Goal: Information Seeking & Learning: Learn about a topic

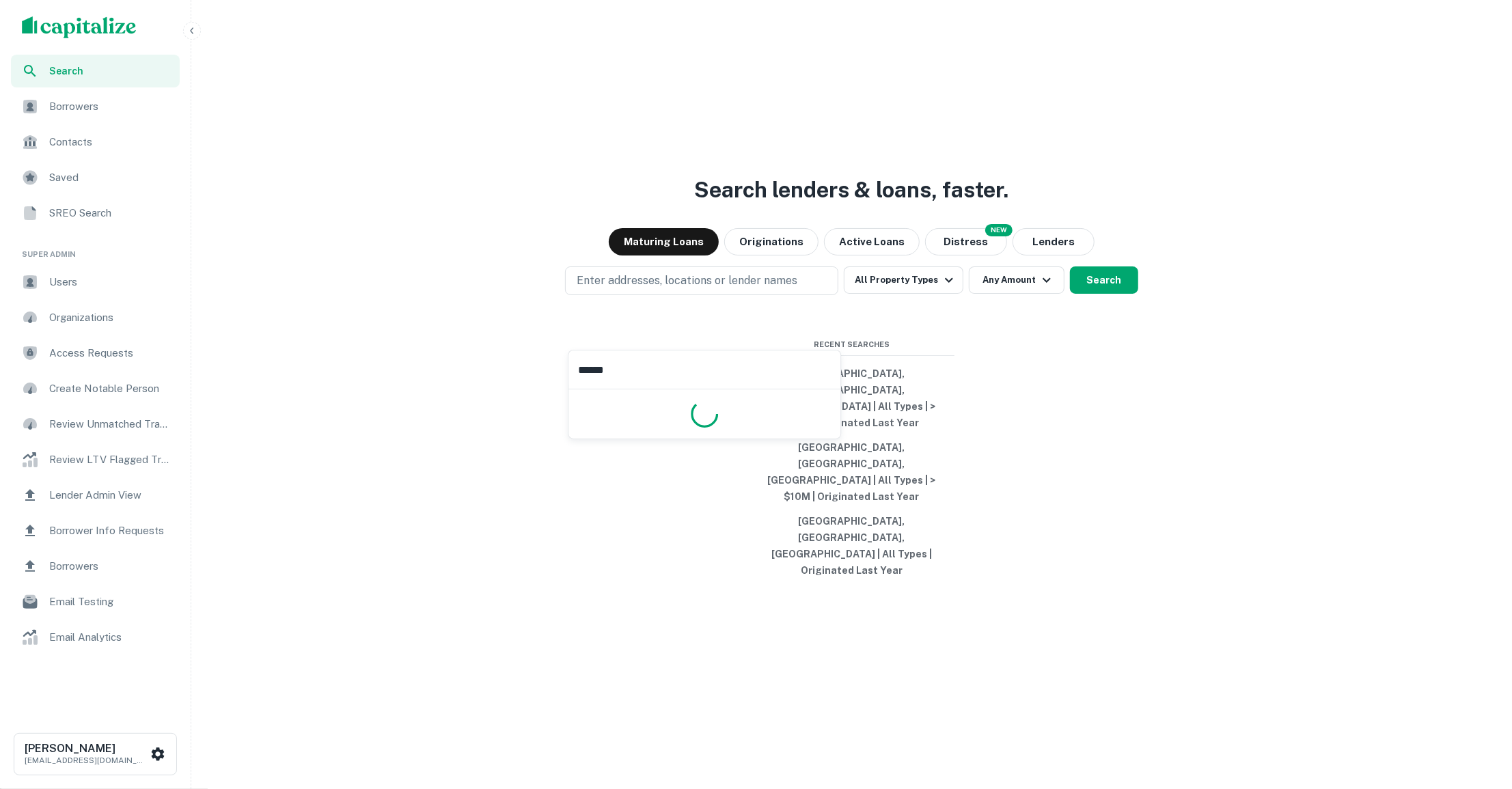
type input "*******"
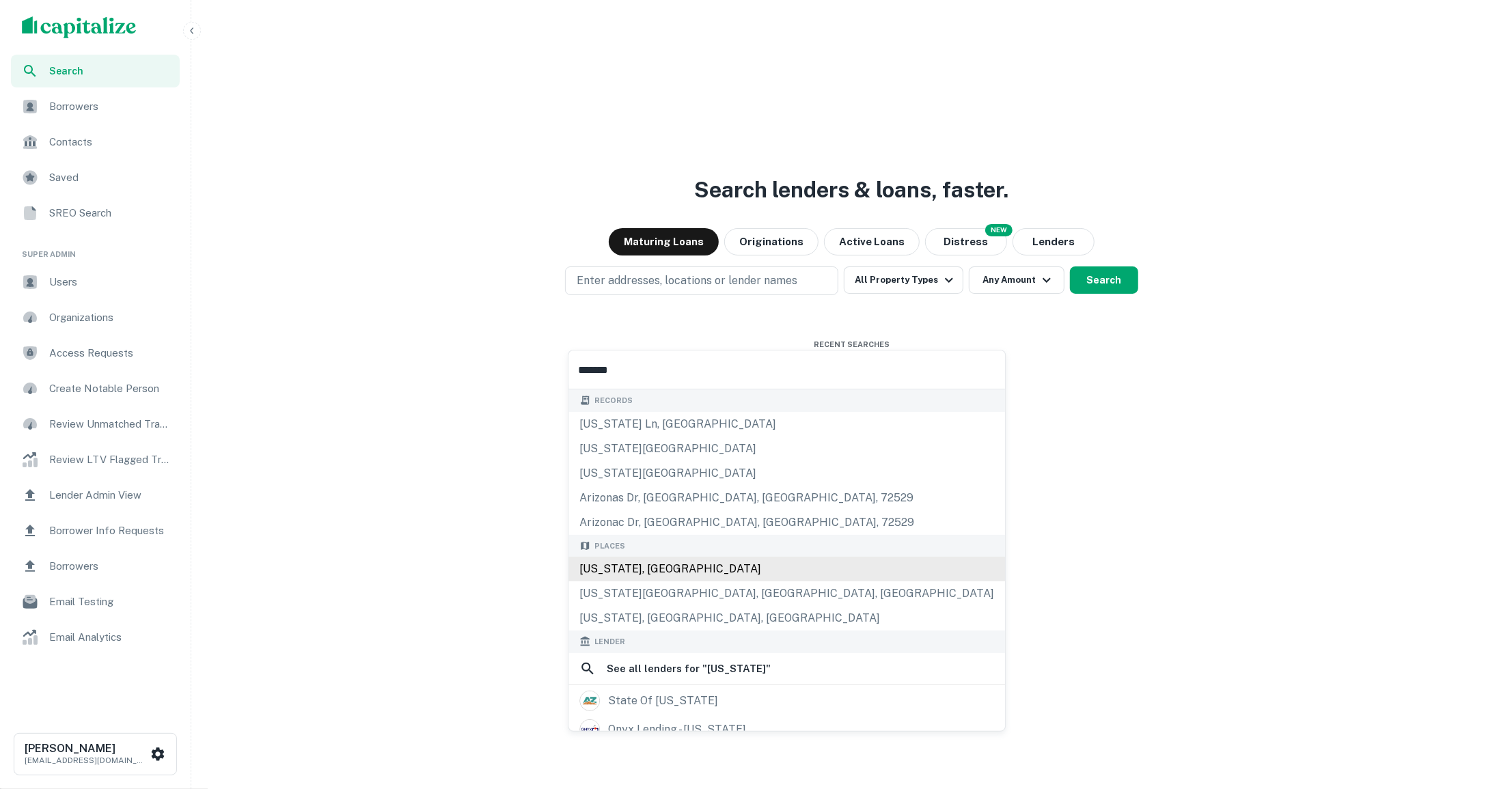
click at [701, 562] on div "Arizona, USA" at bounding box center [786, 569] width 437 height 25
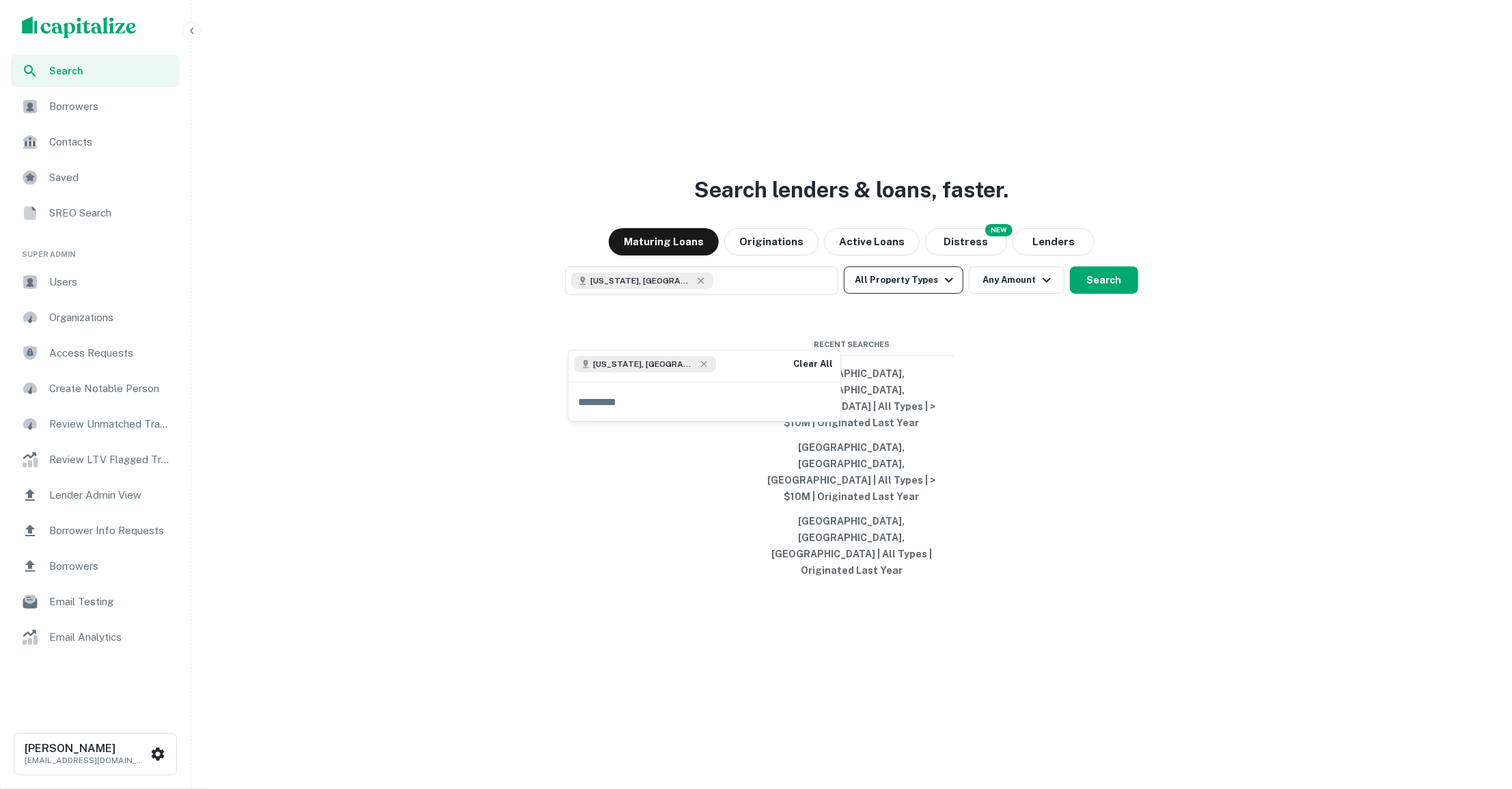
click at [896, 294] on button "All Property Types" at bounding box center [903, 280] width 118 height 27
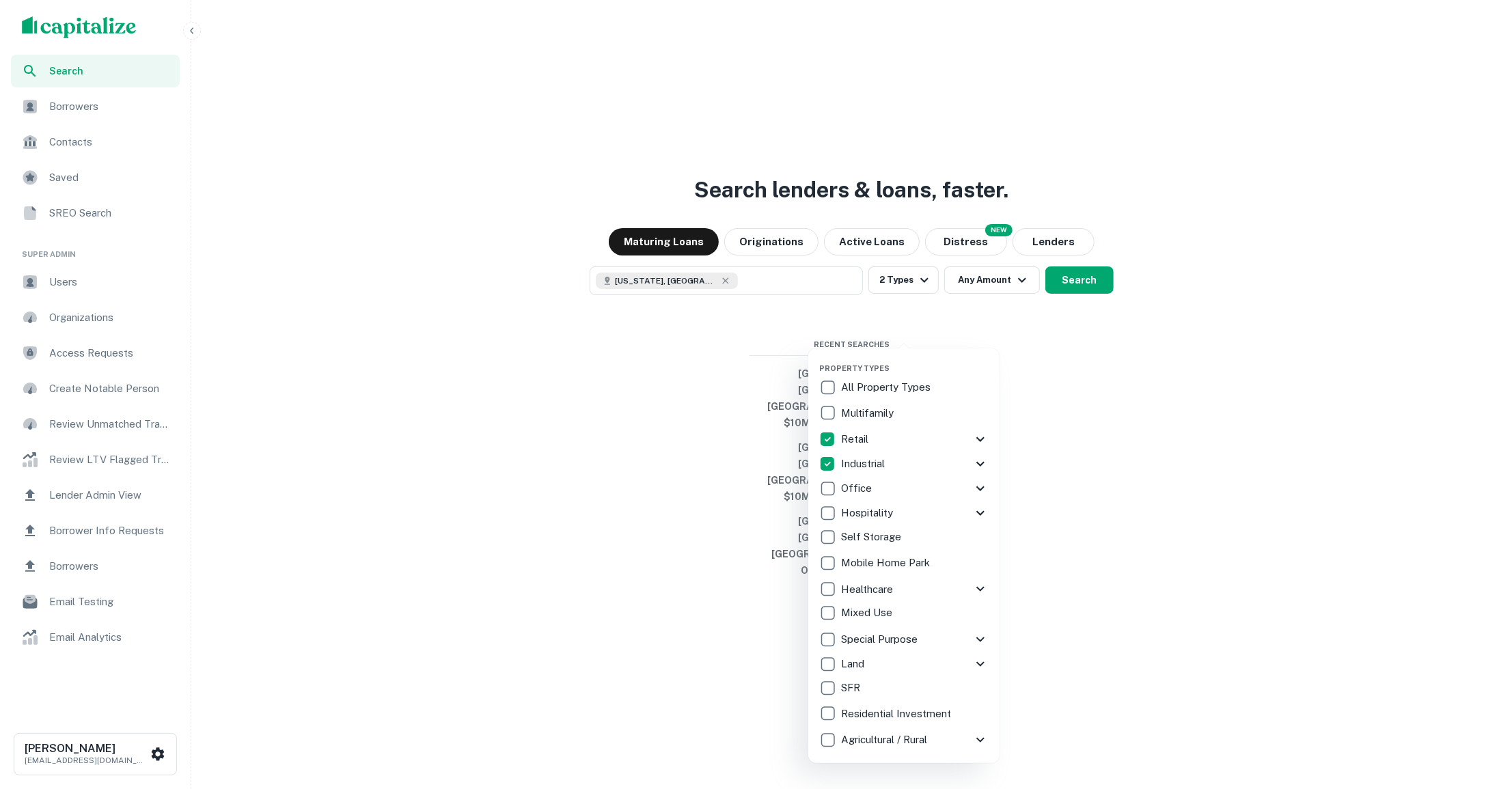
click at [1080, 328] on div at bounding box center [756, 394] width 1512 height 789
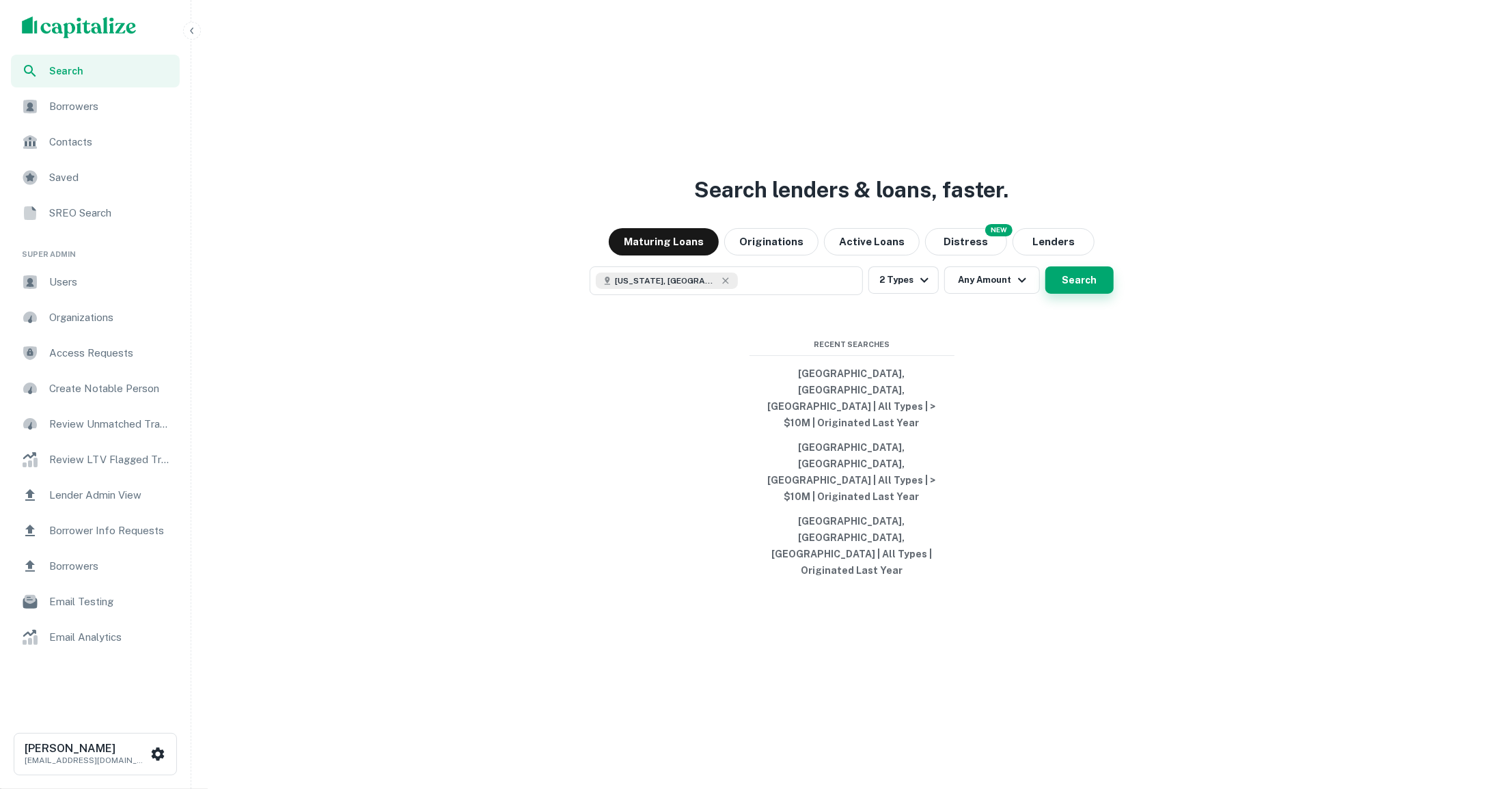
click at [1074, 294] on button "Search" at bounding box center [1080, 280] width 69 height 27
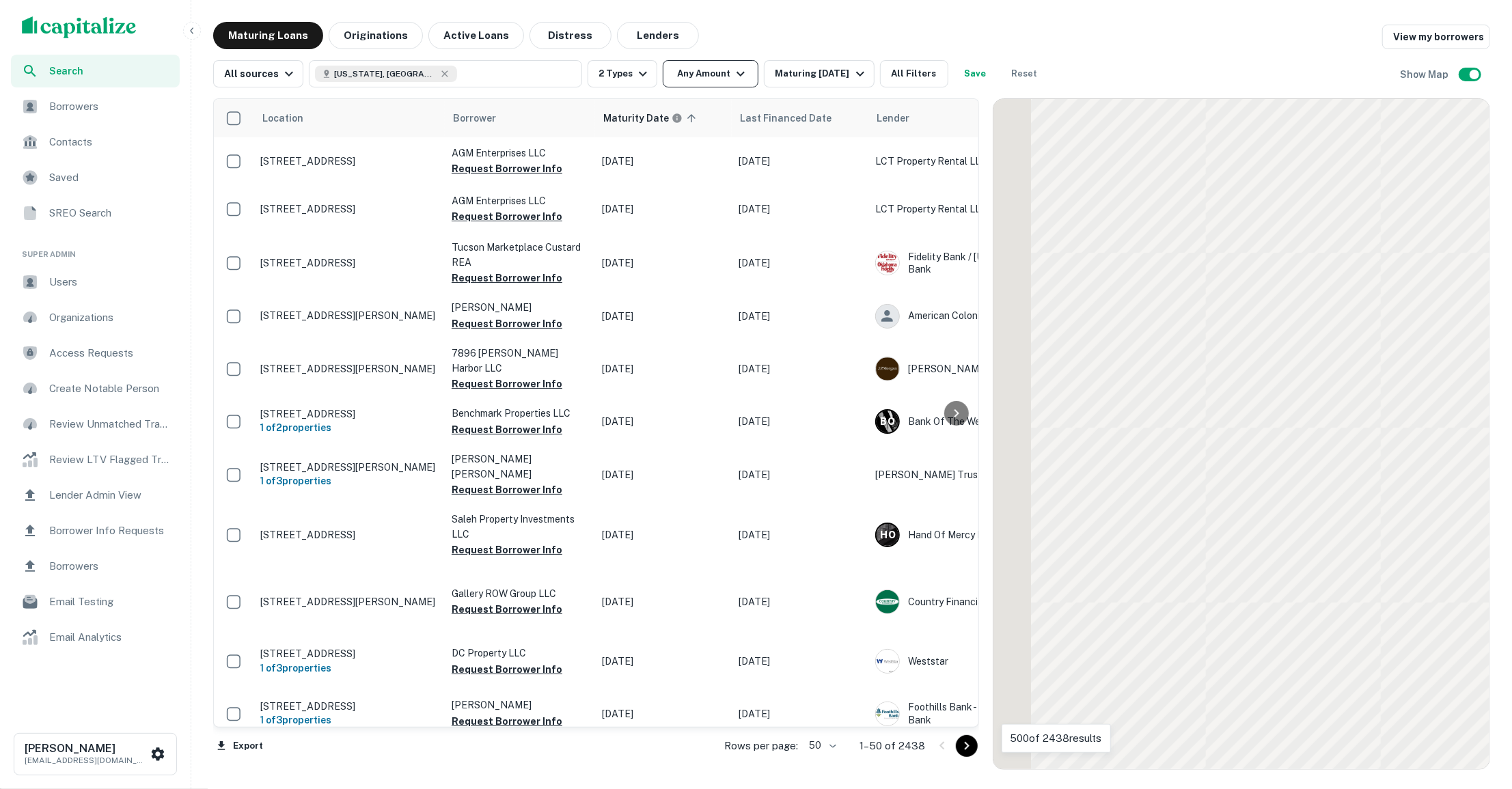
click at [744, 82] on button "Any Amount" at bounding box center [710, 74] width 95 height 27
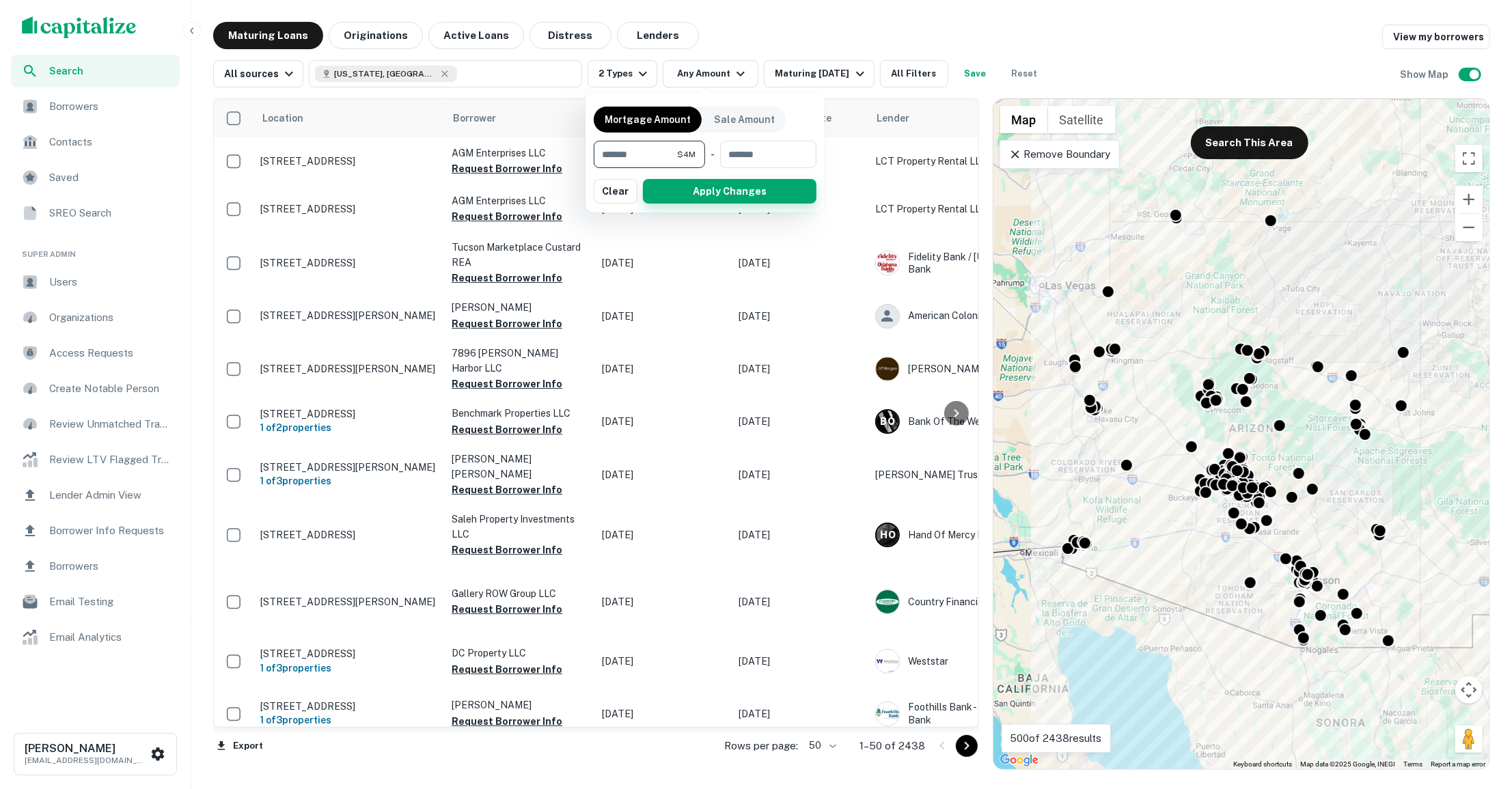
type input "*******"
click at [679, 182] on button "Apply Changes" at bounding box center [730, 191] width 173 height 25
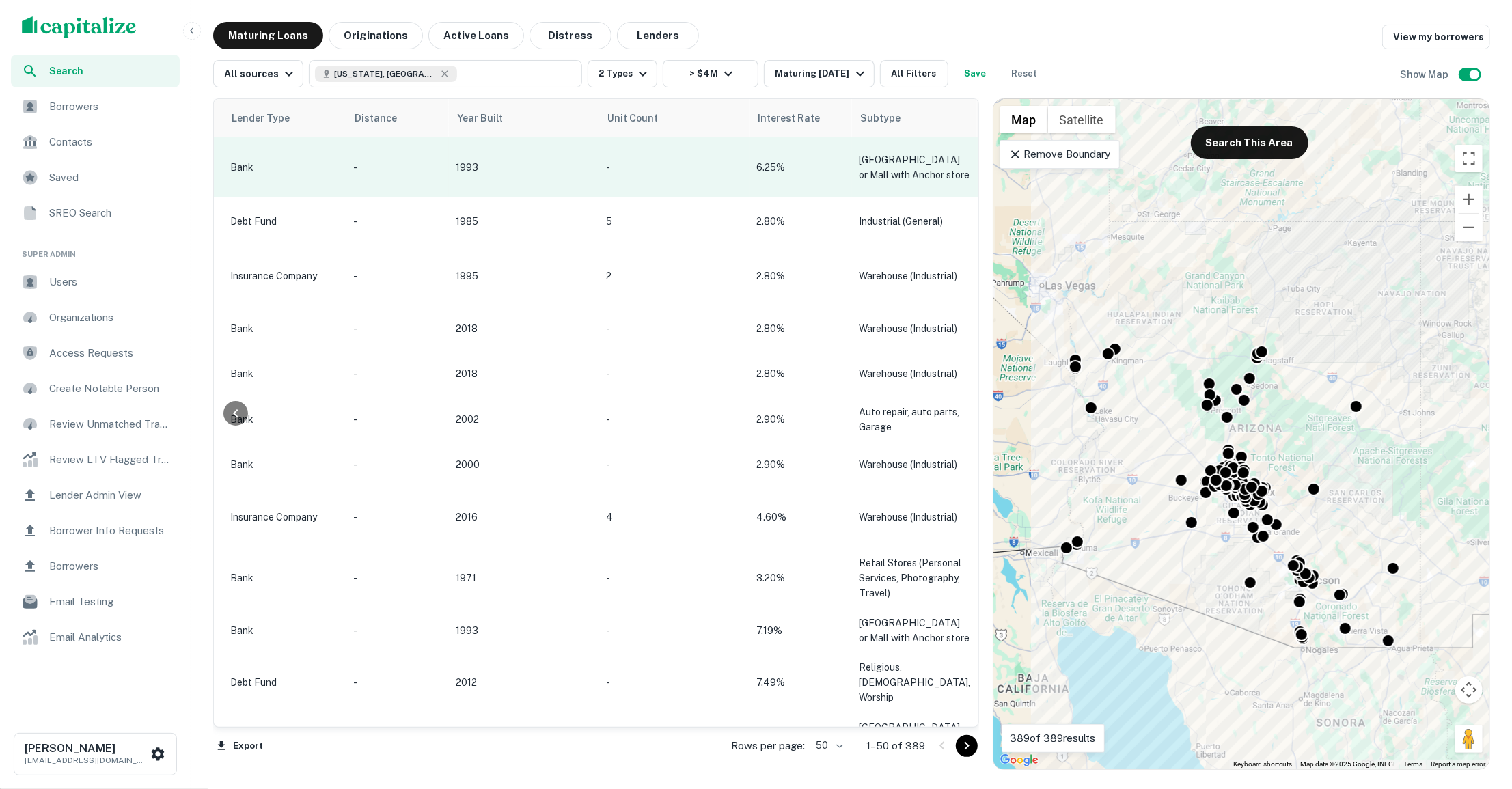
scroll to position [0, 939]
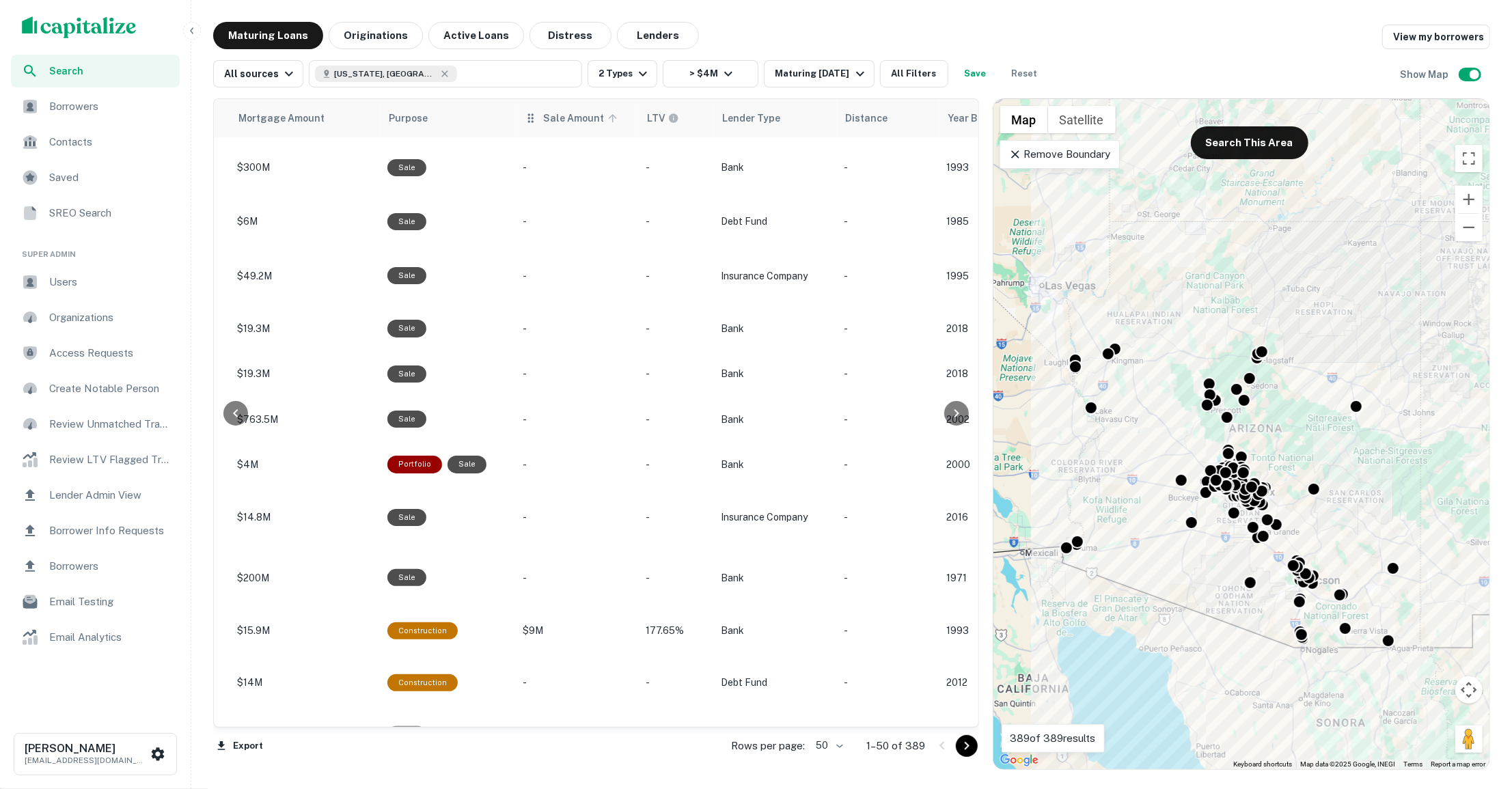
click at [607, 119] on icon at bounding box center [613, 118] width 12 height 12
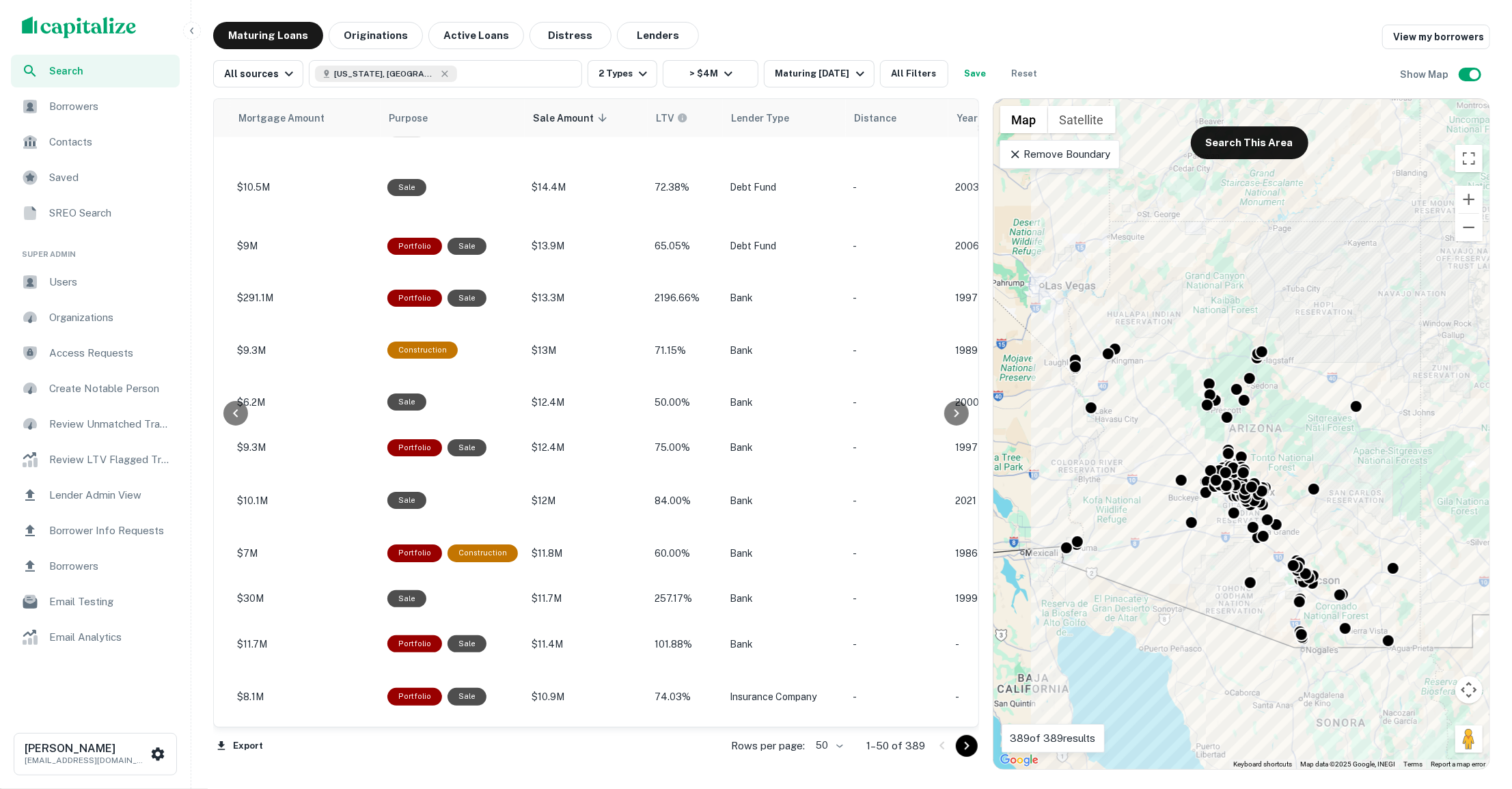
scroll to position [2102, 939]
click at [961, 745] on icon "Go to next page" at bounding box center [967, 746] width 16 height 16
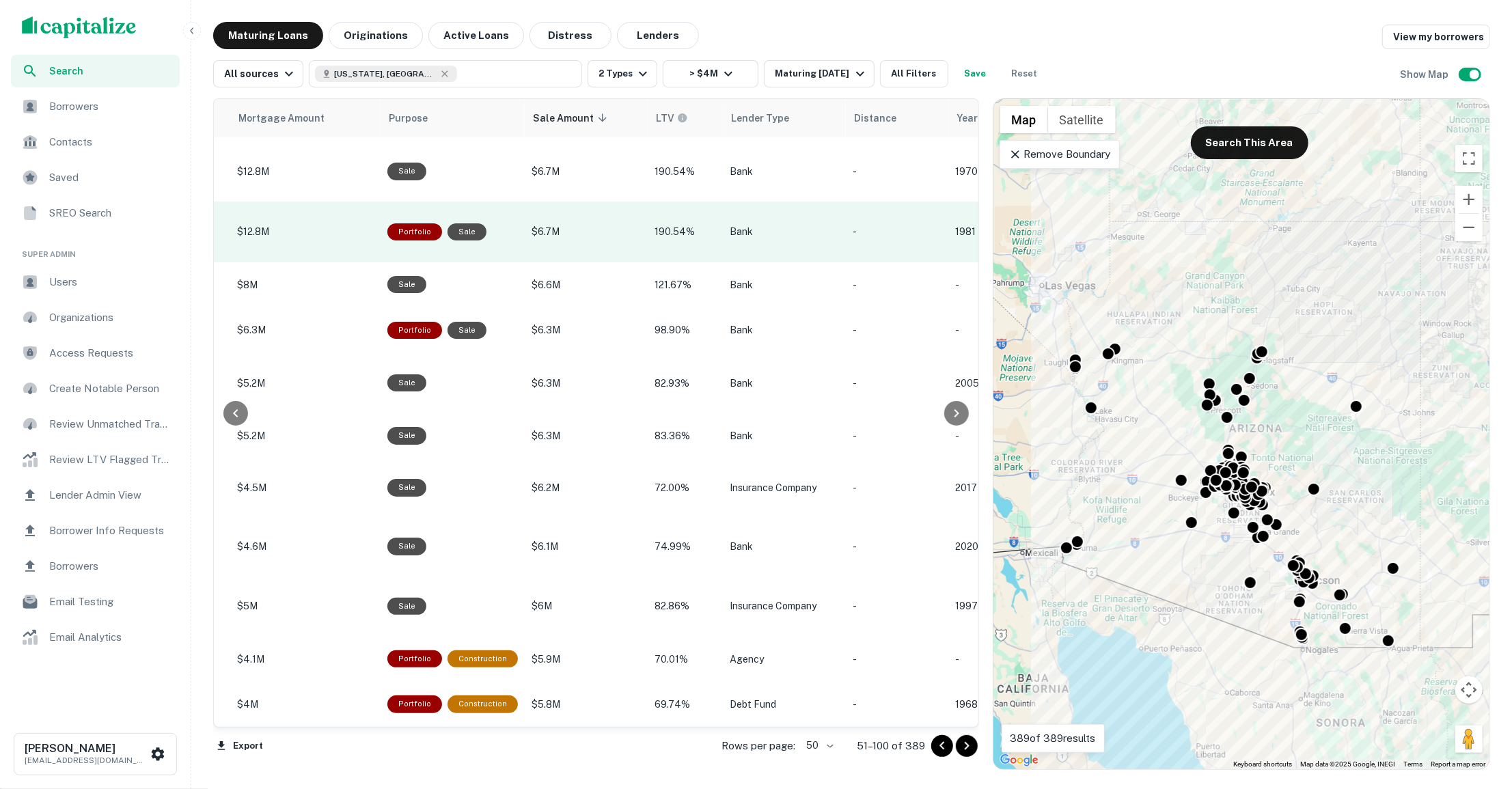
scroll to position [2311, 939]
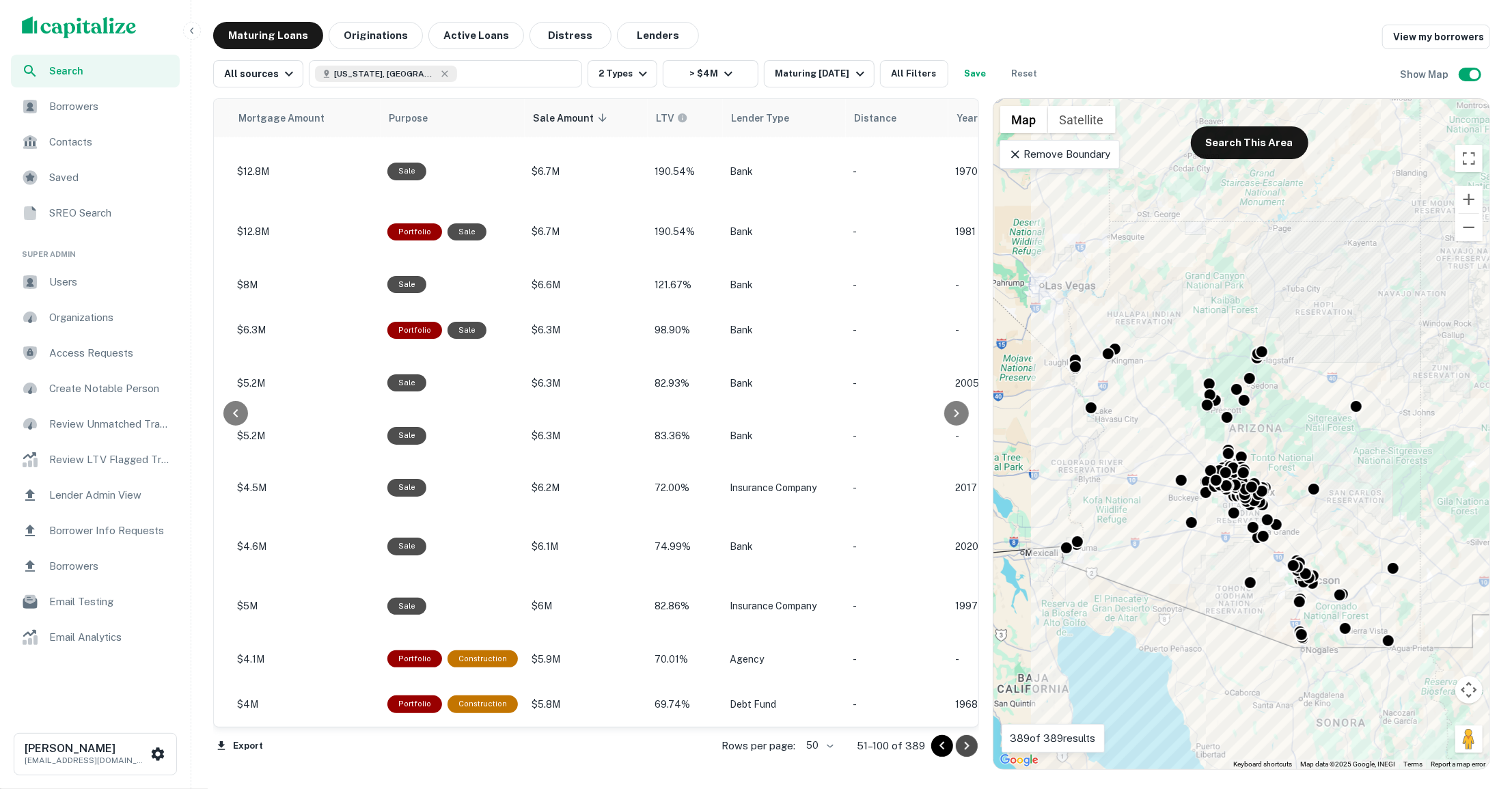
click at [964, 743] on icon "Go to next page" at bounding box center [967, 746] width 16 height 16
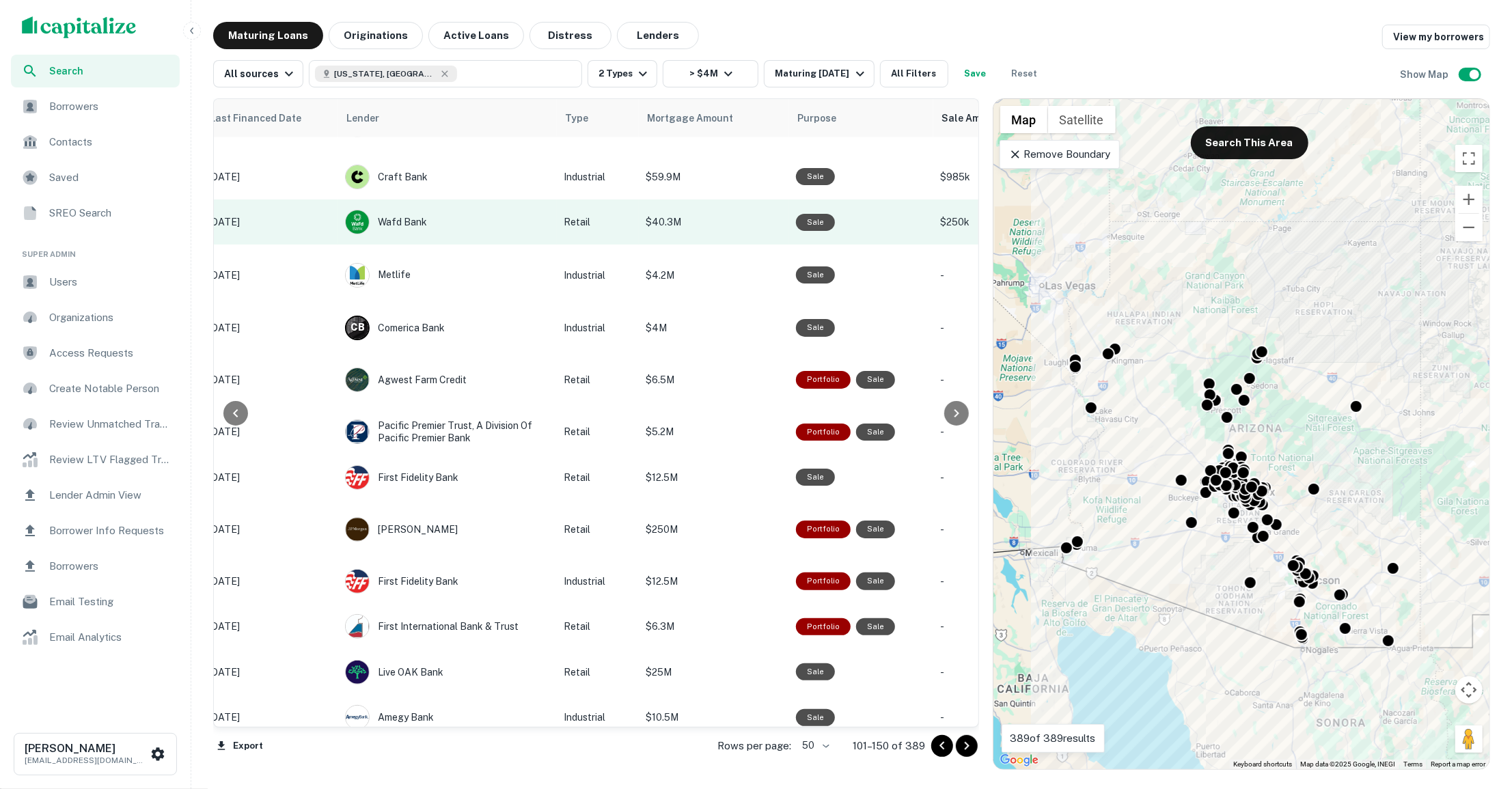
scroll to position [1610, 351]
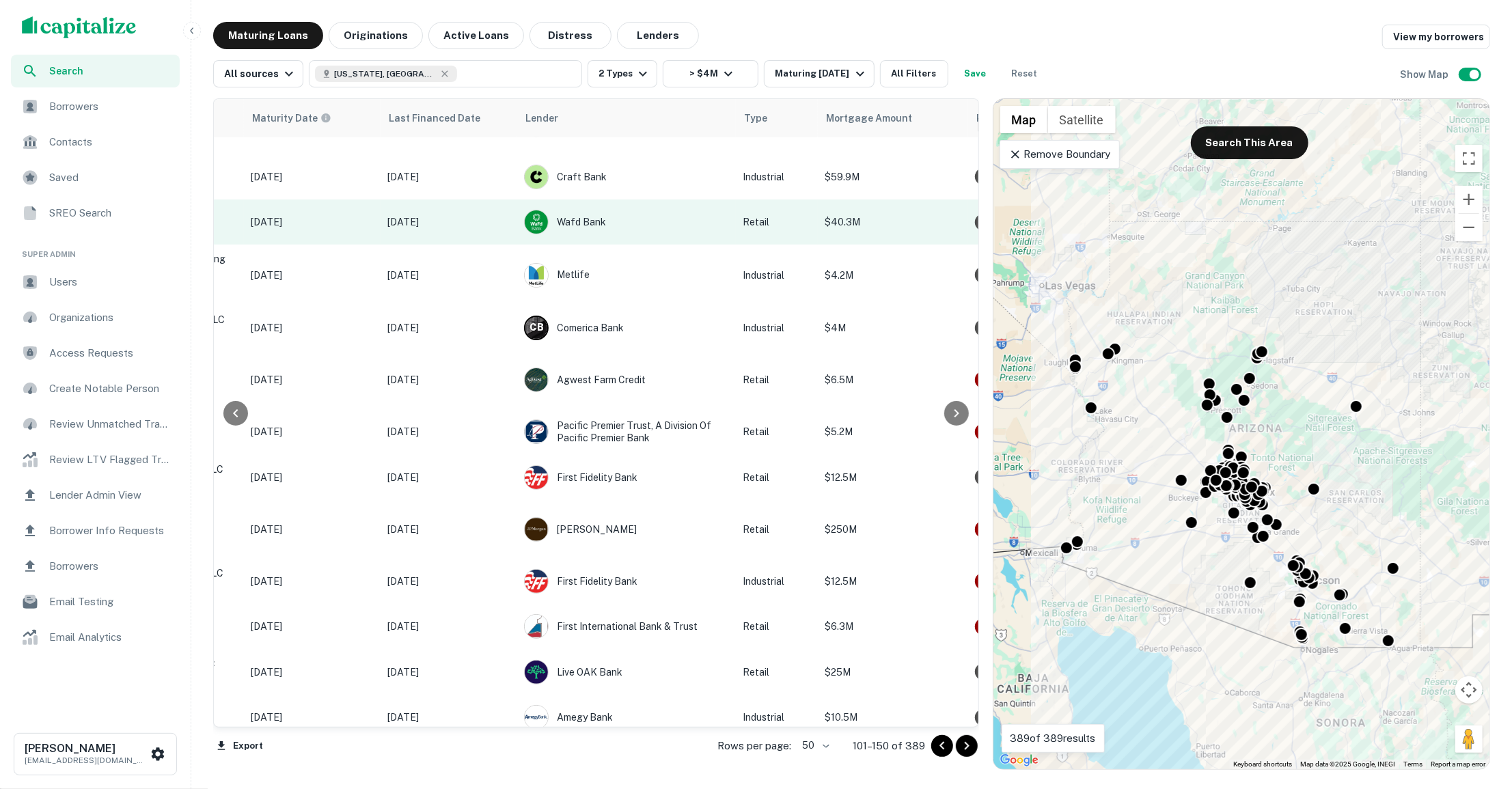
click at [481, 245] on td "Jul 27, 2021" at bounding box center [448, 222] width 137 height 46
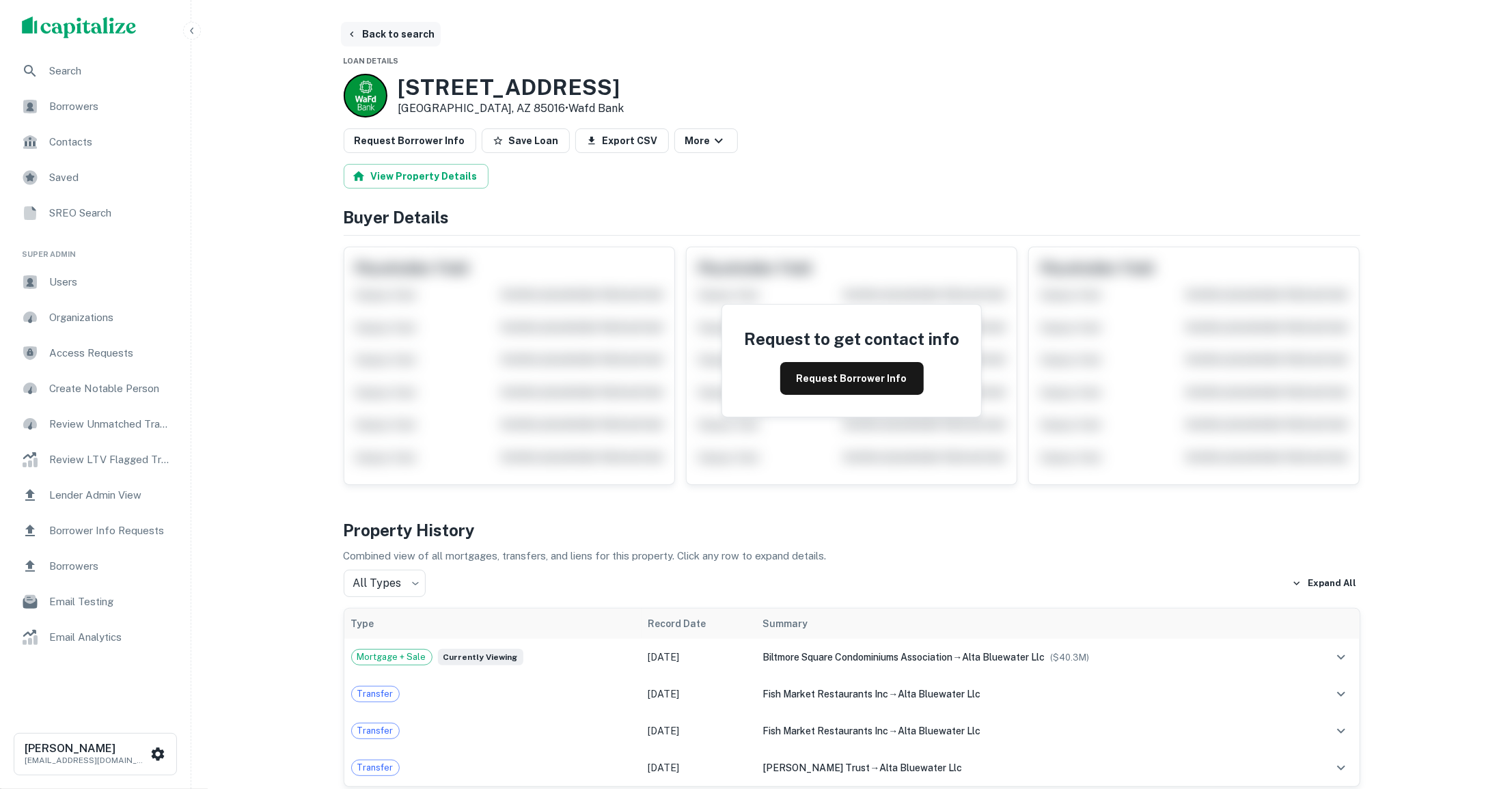
click at [361, 29] on button "Back to search" at bounding box center [391, 33] width 100 height 25
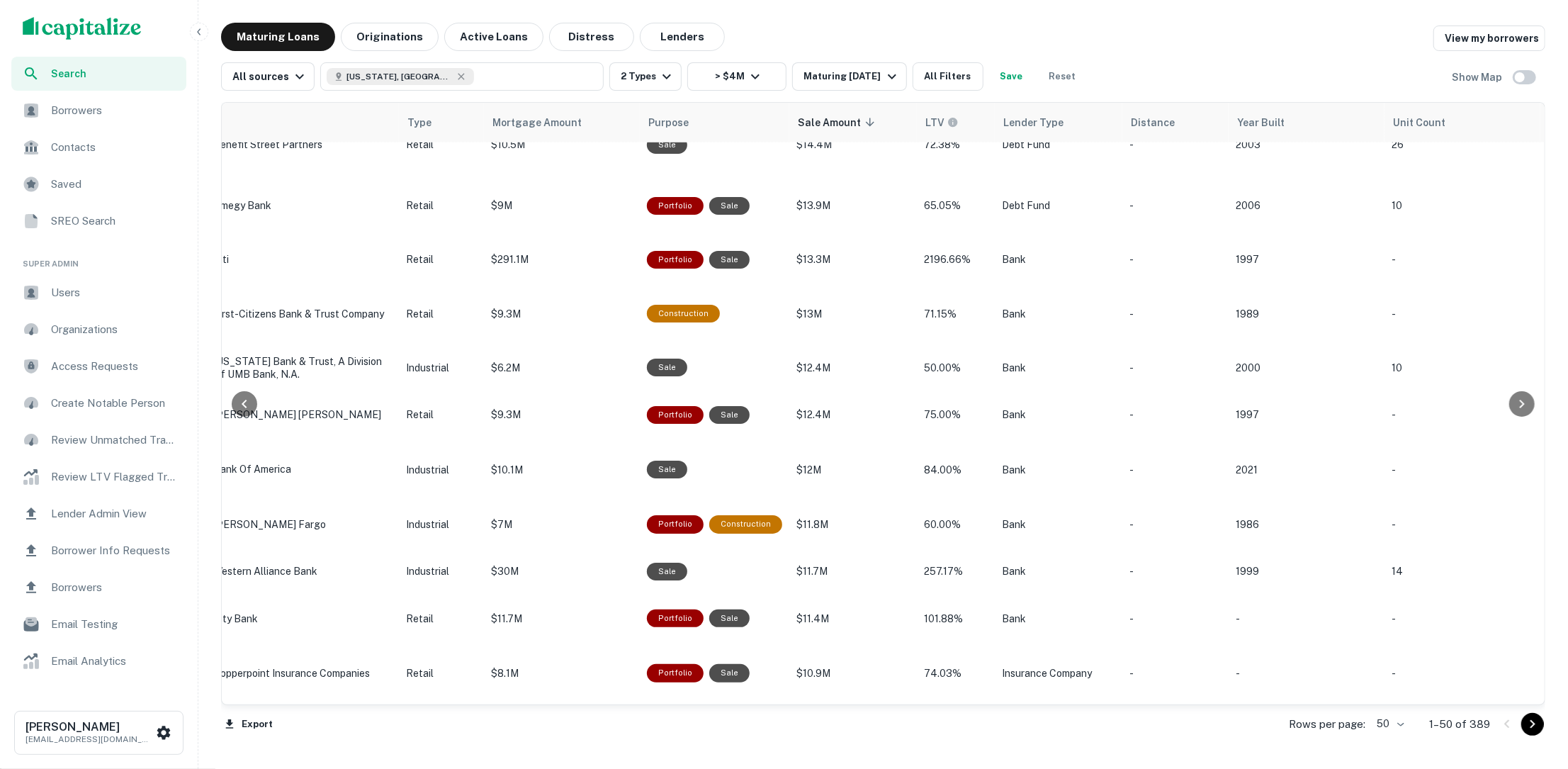
scroll to position [2228, 728]
click at [1526, 727] on icon "Go to next page" at bounding box center [1532, 724] width 17 height 17
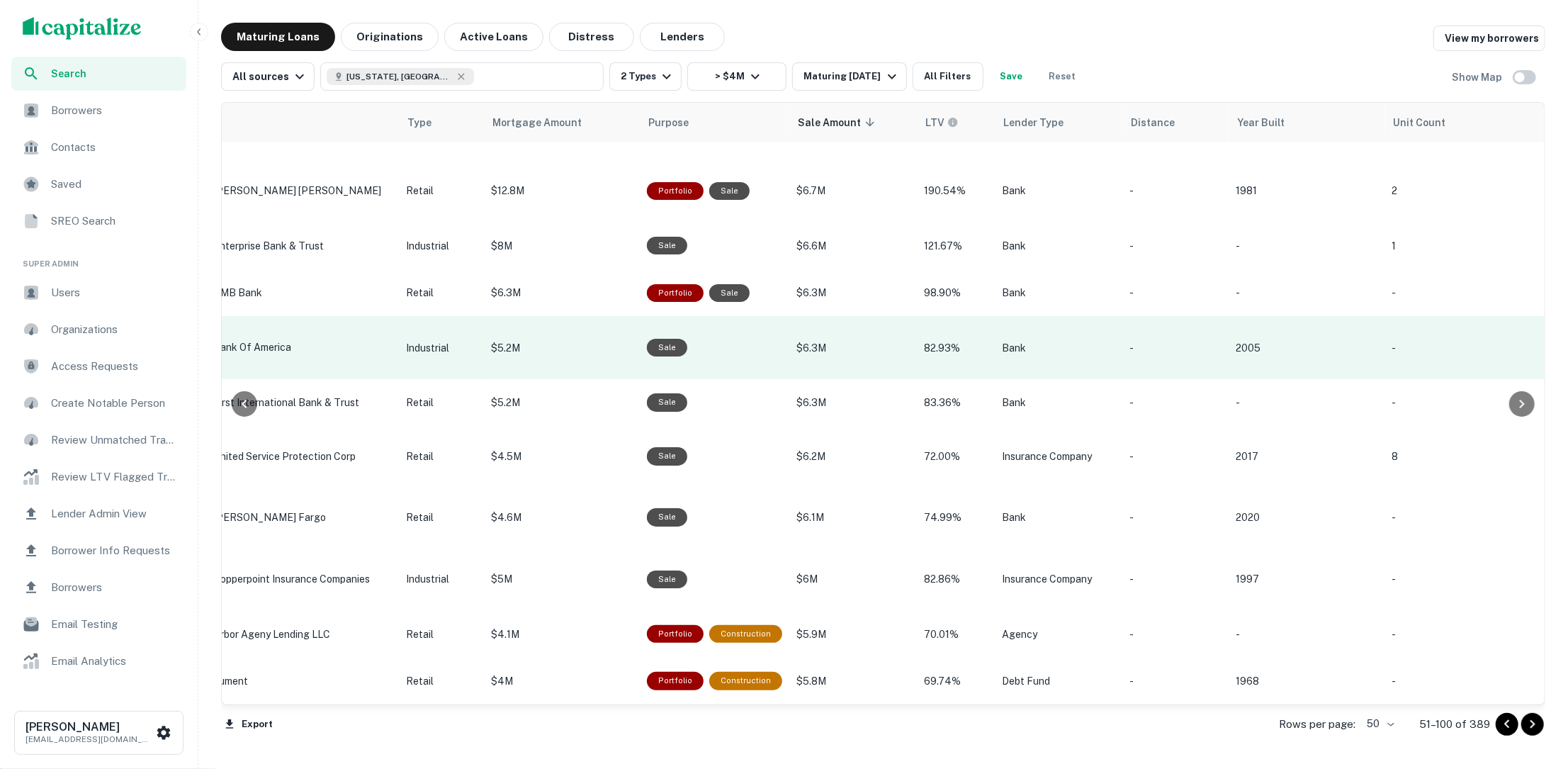
scroll to position [2445, 728]
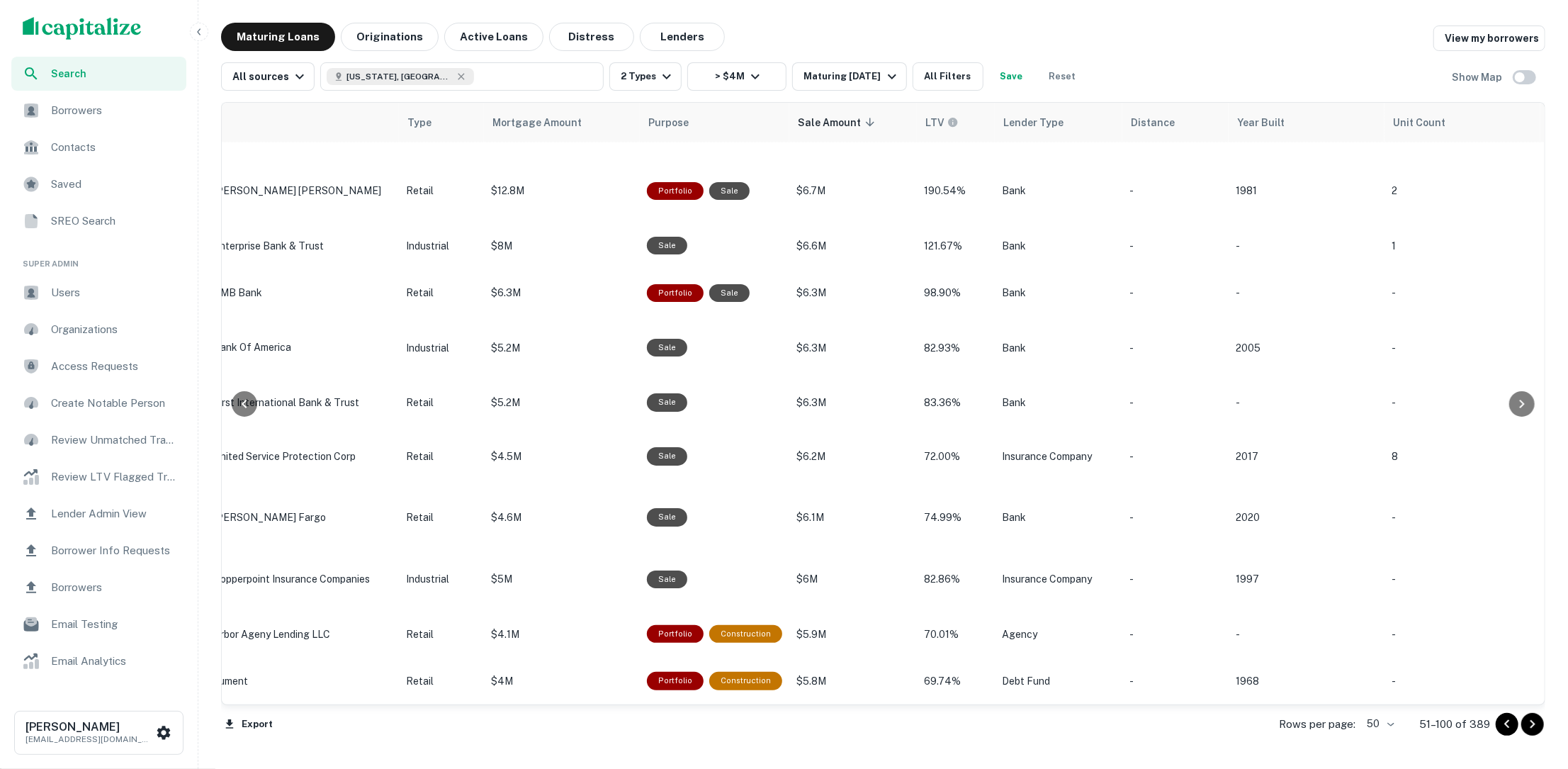
click at [1537, 732] on icon "Go to next page" at bounding box center [1532, 724] width 17 height 17
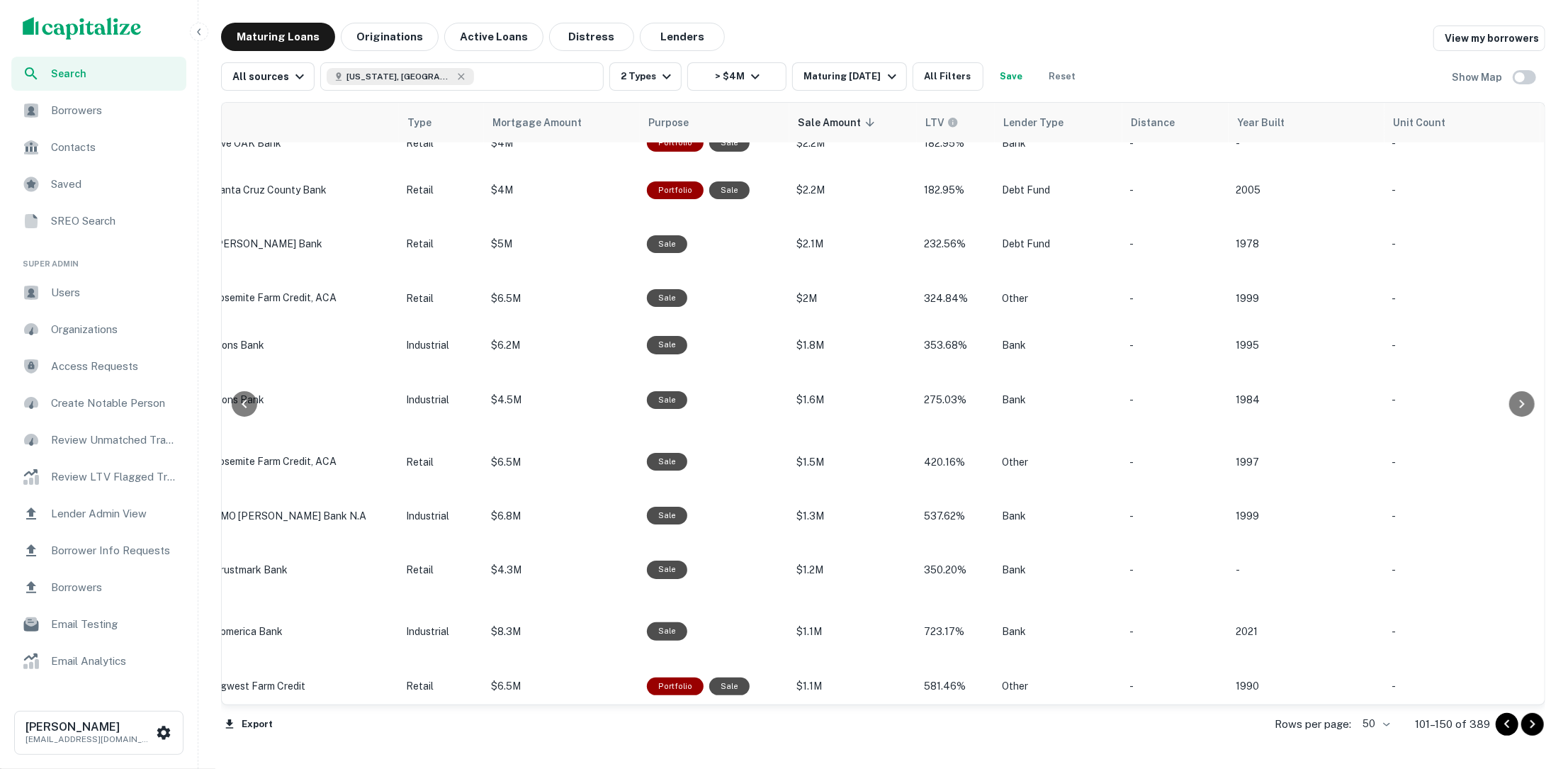
scroll to position [1056, 728]
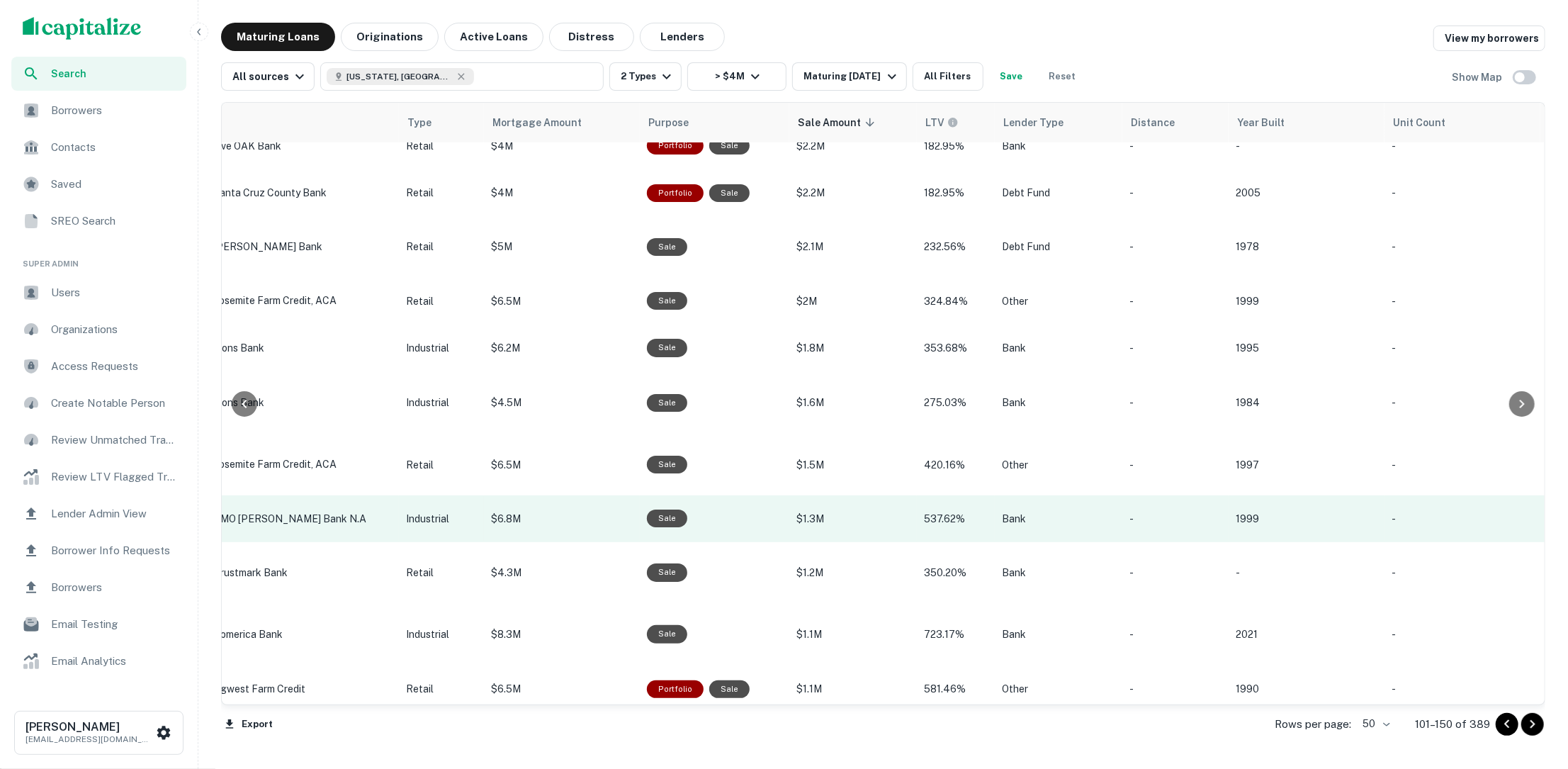
click at [574, 526] on p "$6.8M" at bounding box center [562, 519] width 142 height 16
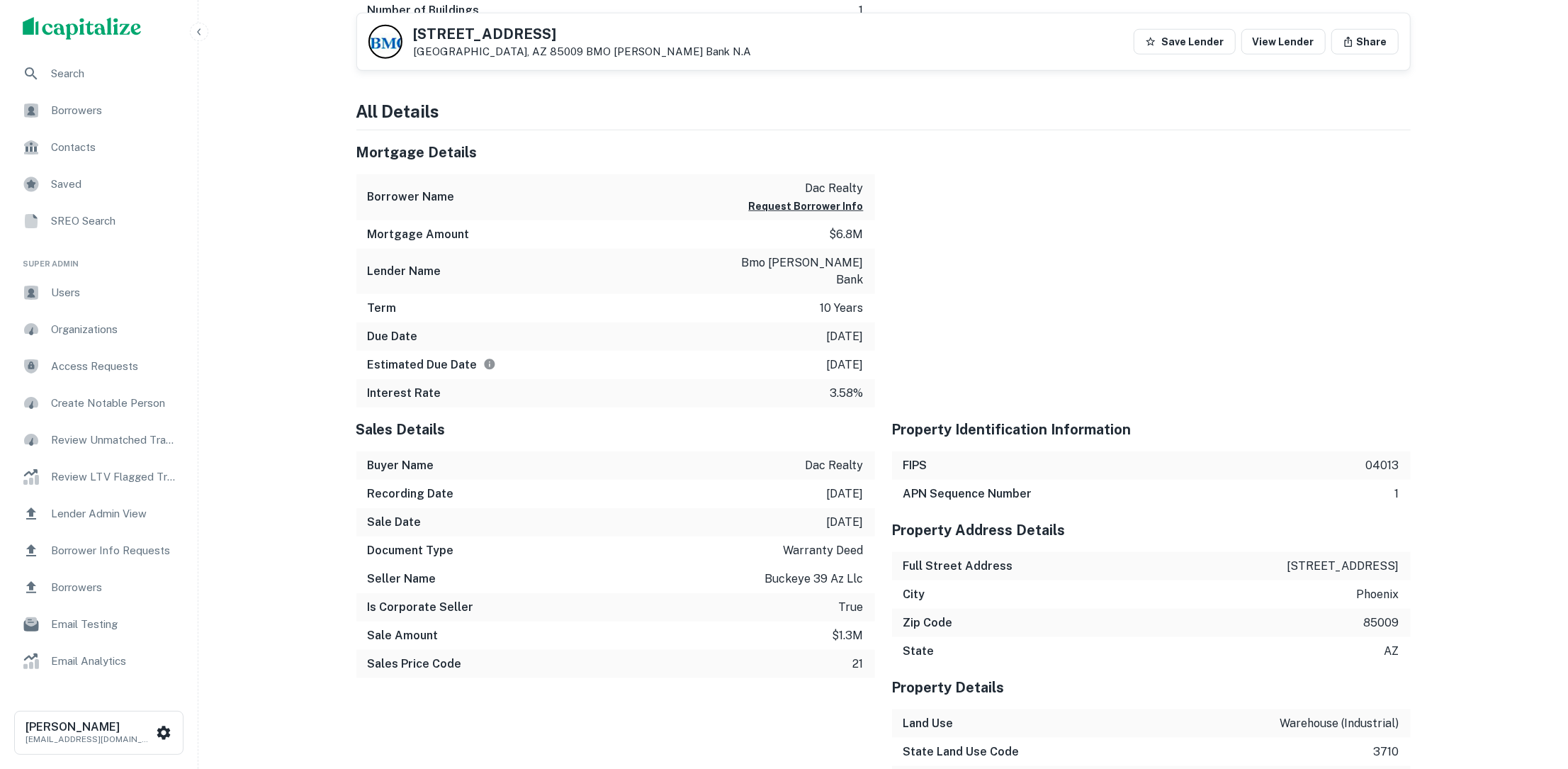
scroll to position [1244, 0]
drag, startPoint x: 826, startPoint y: 612, endPoint x: 866, endPoint y: 613, distance: 40.0
click at [866, 622] on div "Sale Amount $1.3m" at bounding box center [615, 636] width 519 height 28
click at [827, 622] on div "Sale Amount $1.3m" at bounding box center [615, 636] width 519 height 28
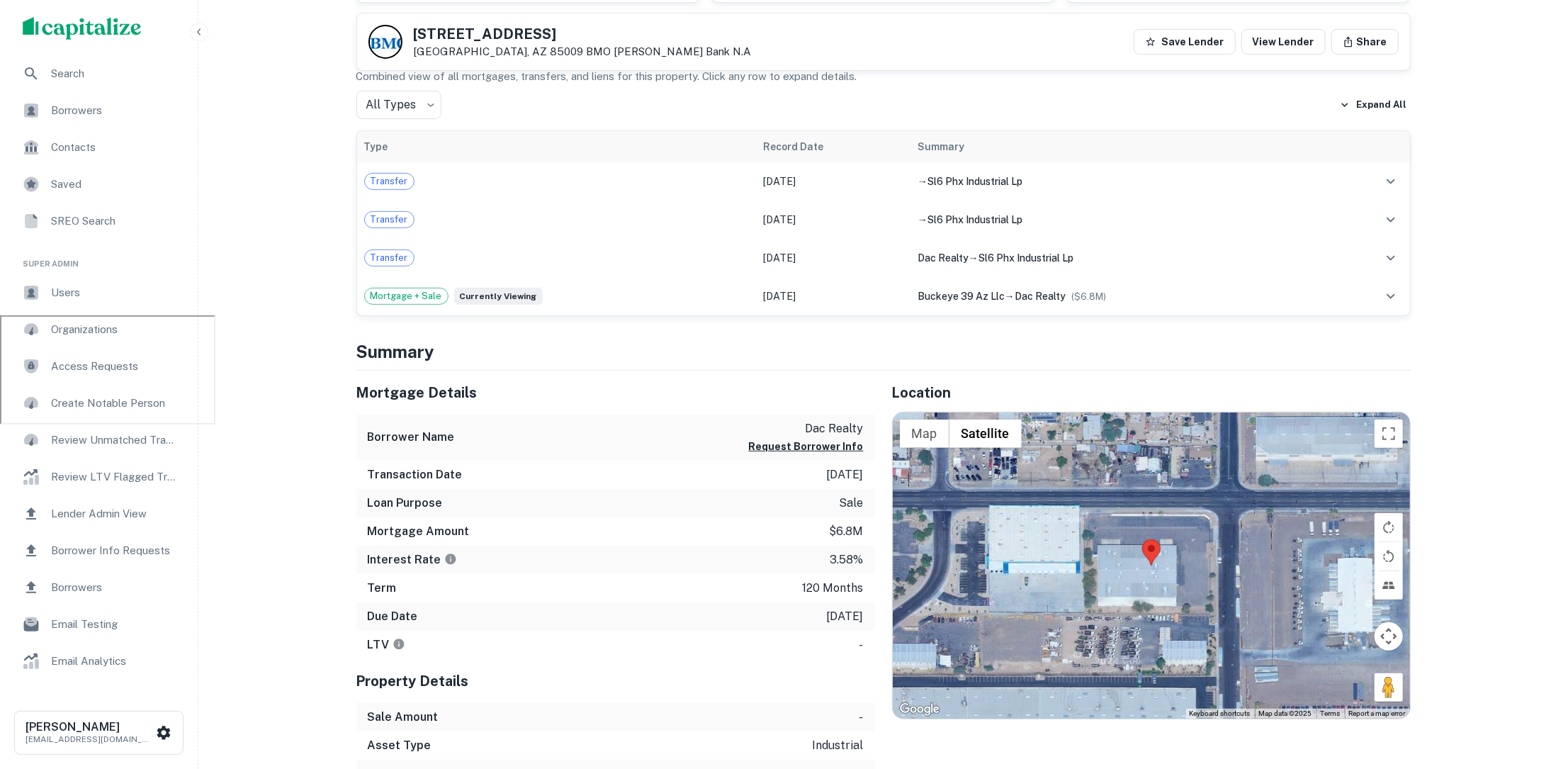
scroll to position [455, 0]
drag, startPoint x: 815, startPoint y: 465, endPoint x: 866, endPoint y: 467, distance: 51.0
click at [867, 467] on div "Transaction Date 5/30/2016" at bounding box center [615, 474] width 519 height 28
click at [866, 467] on div "Transaction Date 5/30/2016" at bounding box center [615, 474] width 519 height 28
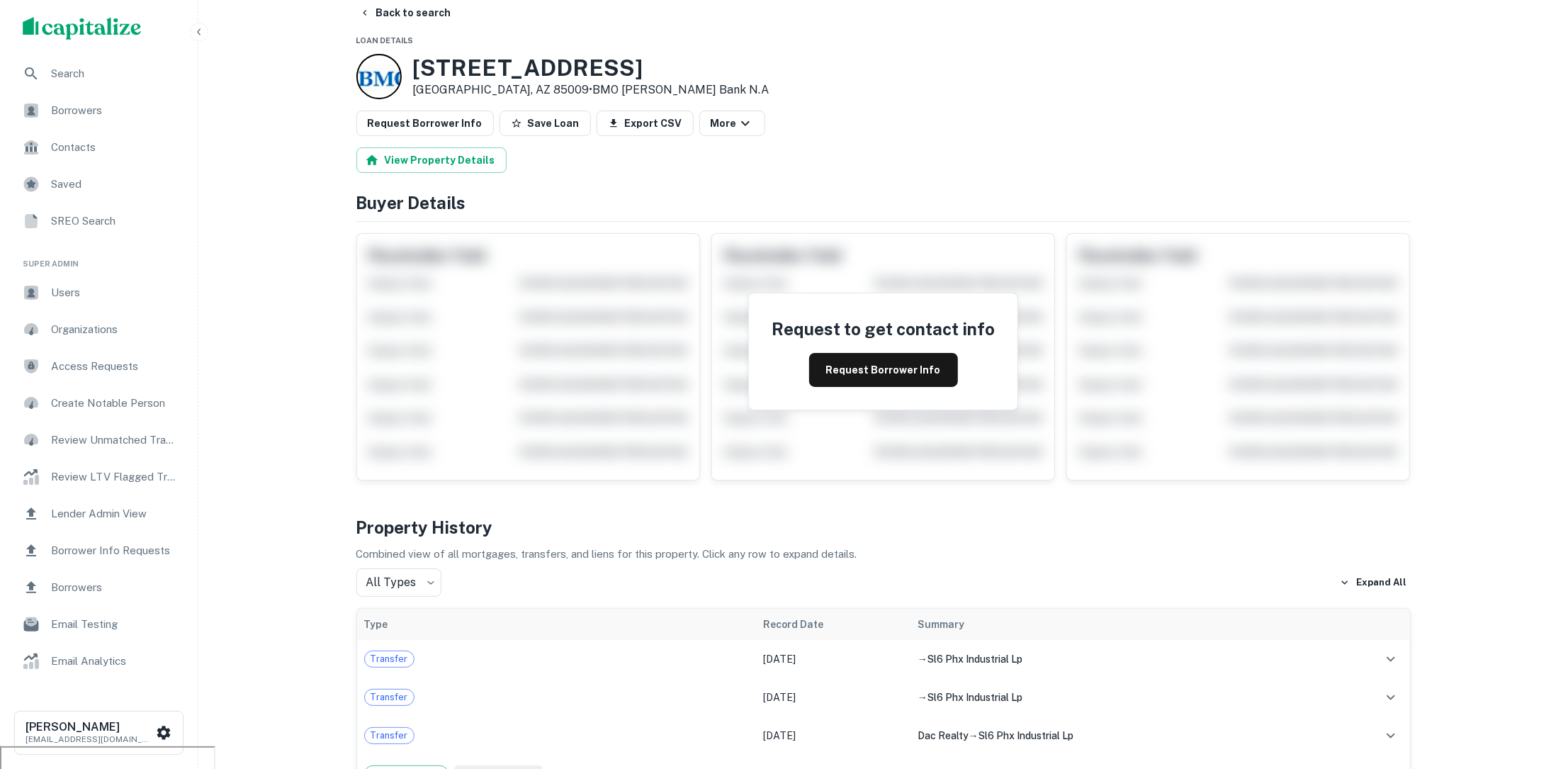
scroll to position [0, 0]
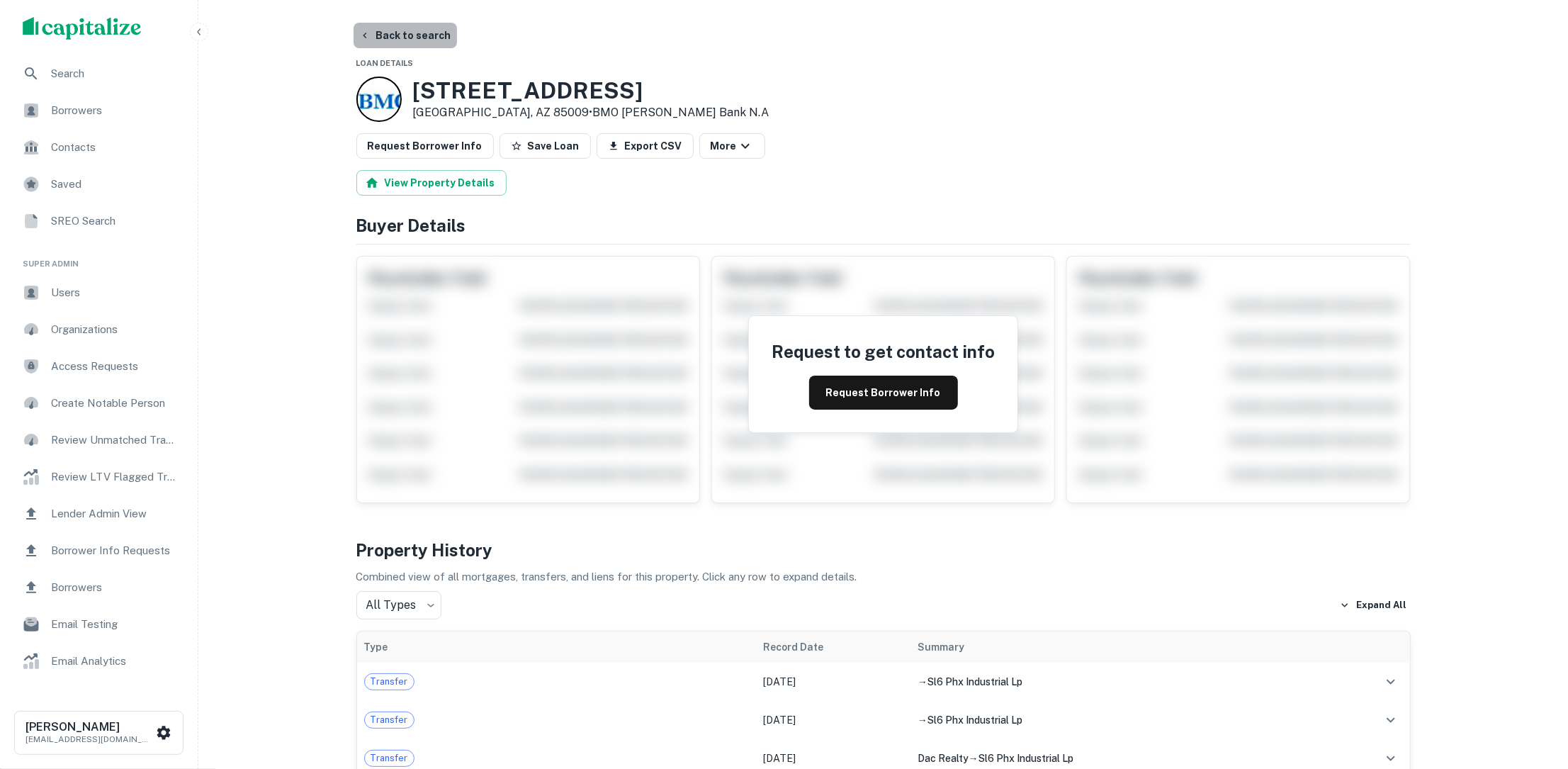
click at [415, 33] on button "Back to search" at bounding box center [405, 35] width 103 height 26
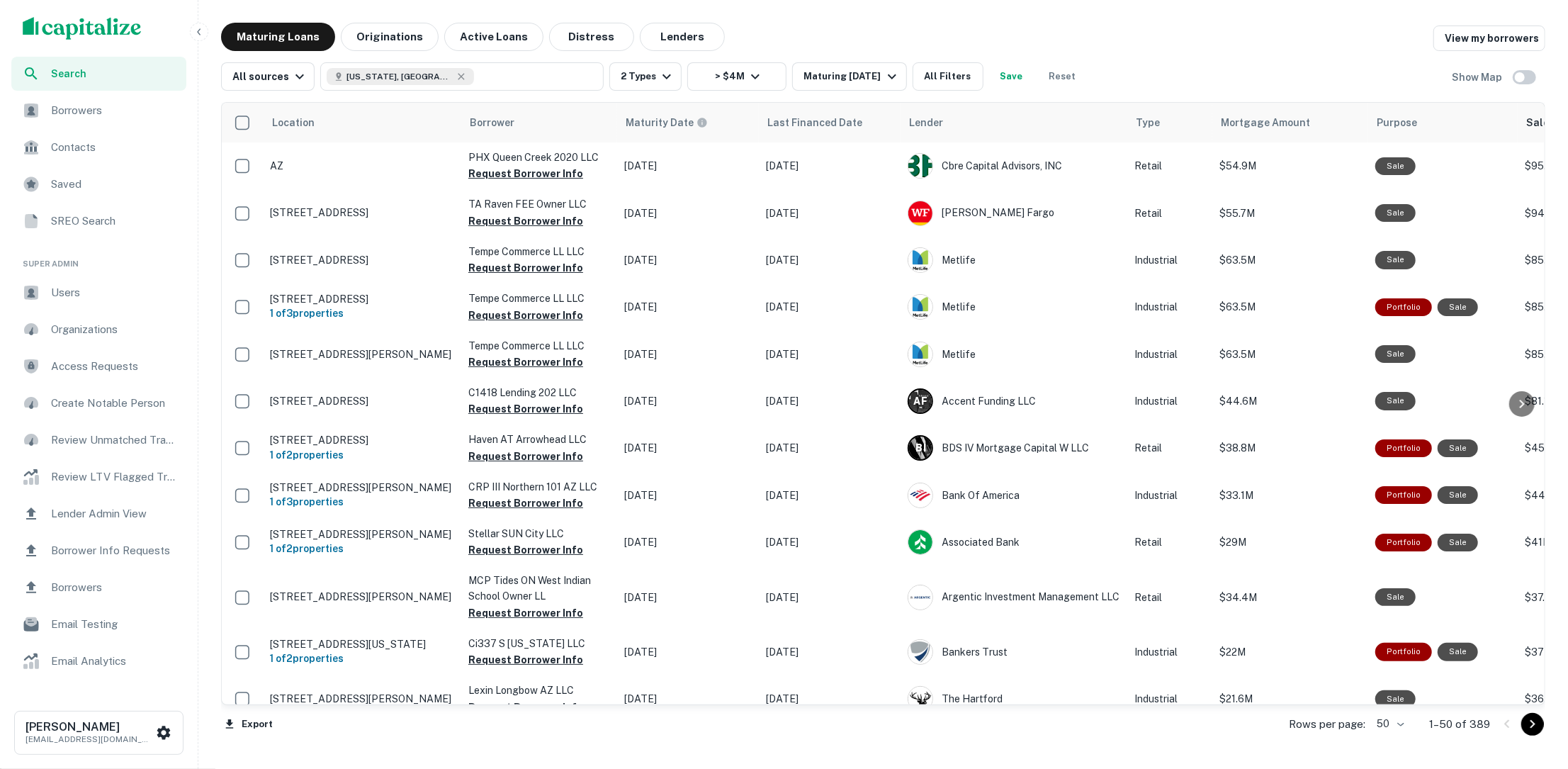
click at [1391, 721] on body "Search Borrowers Contacts Saved SREO Search Super Admin Users Organizations Acc…" at bounding box center [784, 384] width 1568 height 769
click at [1389, 735] on li "100" at bounding box center [1392, 739] width 41 height 26
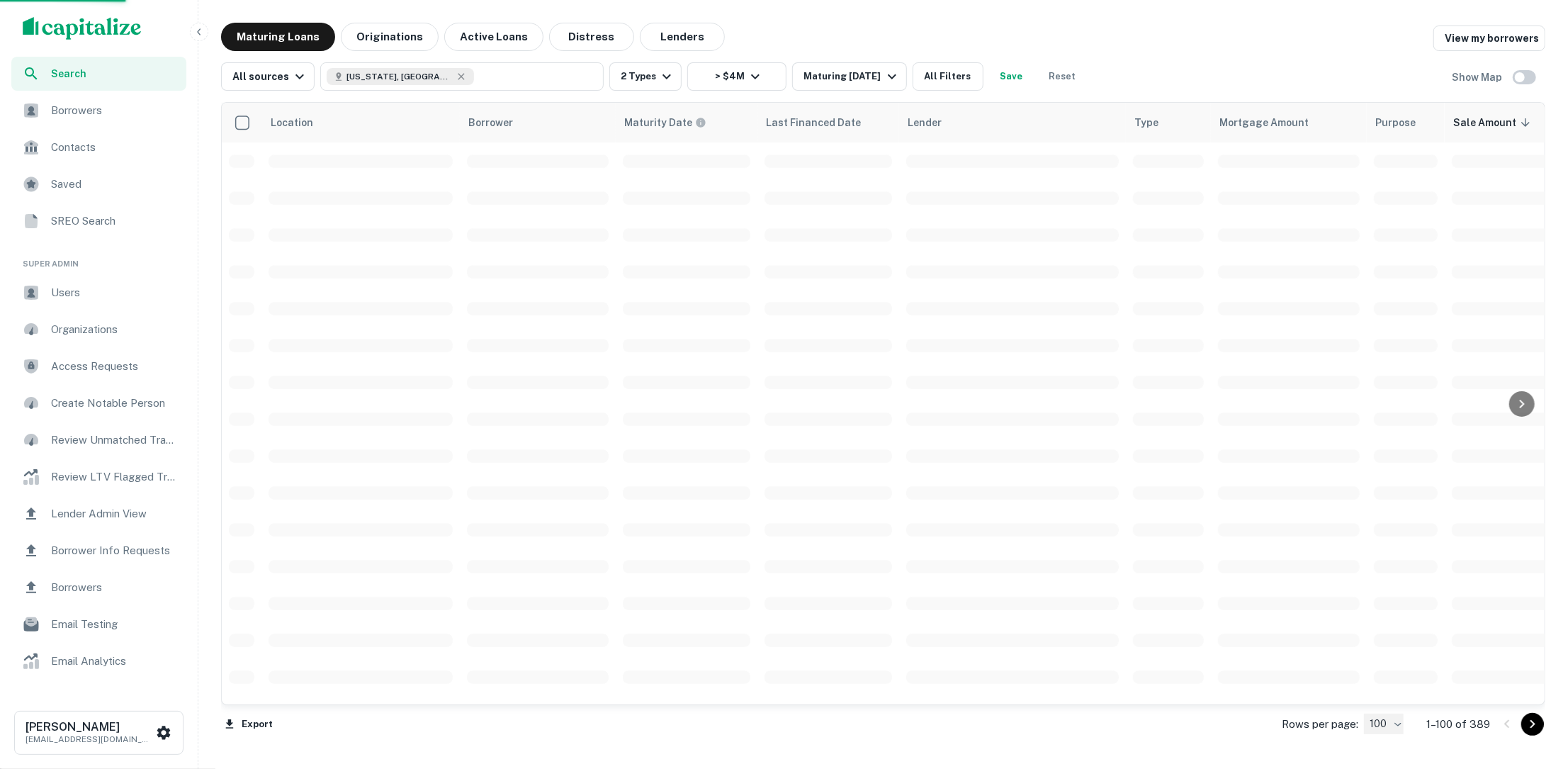
type input "***"
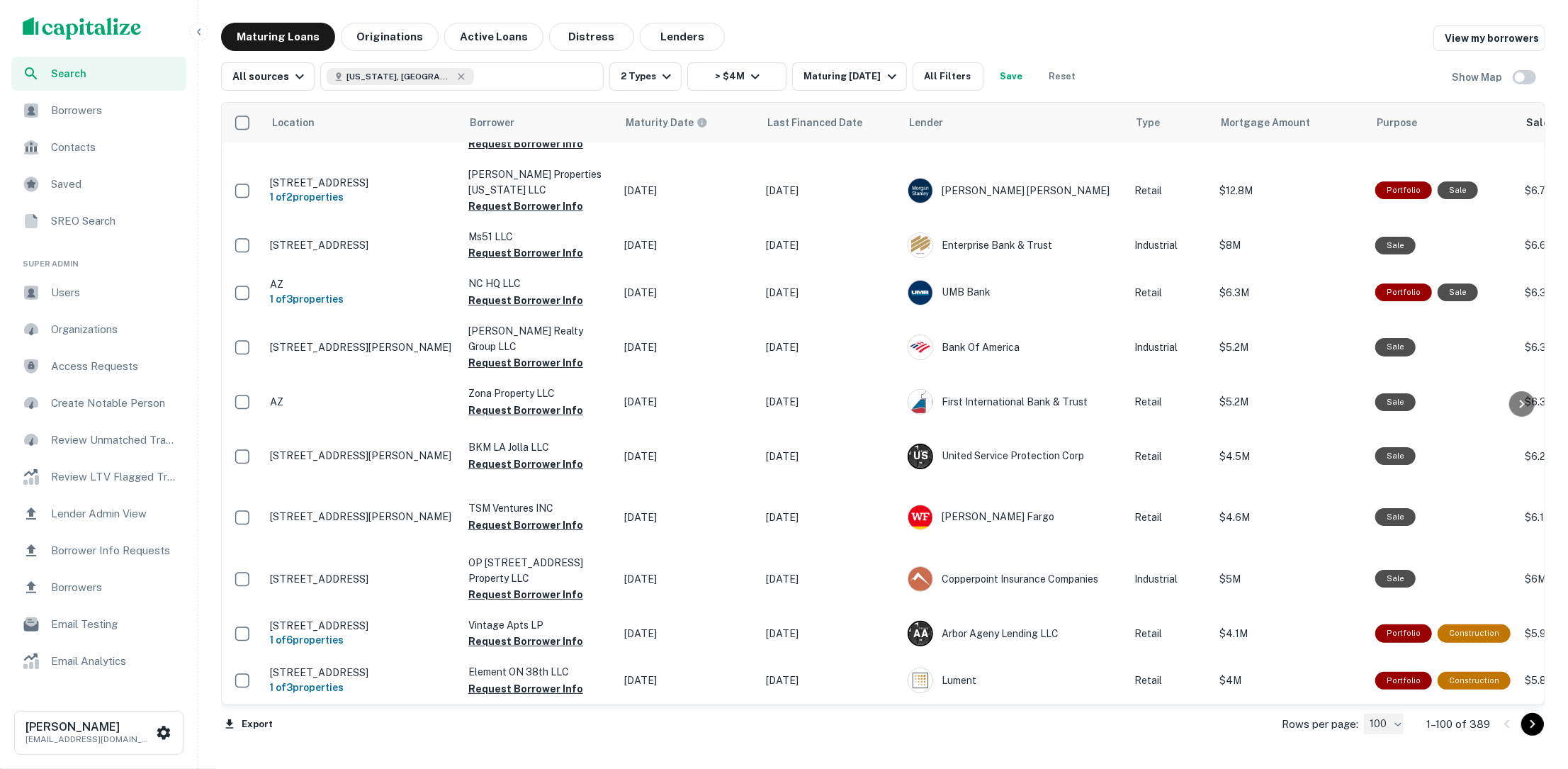
scroll to position [5236, 0]
click at [1538, 724] on icon "Go to next page" at bounding box center [1532, 724] width 17 height 17
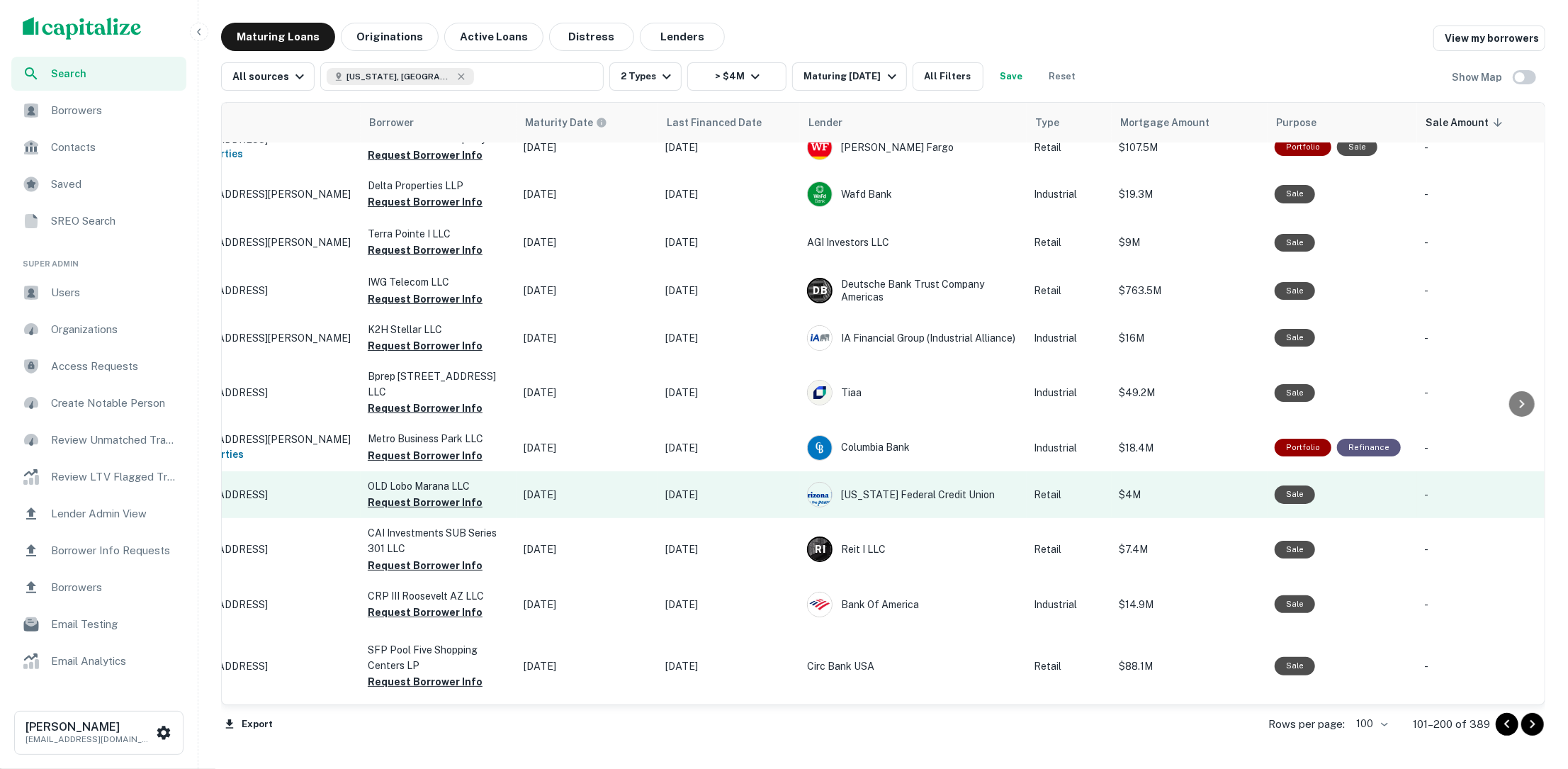
scroll to position [5091, 0]
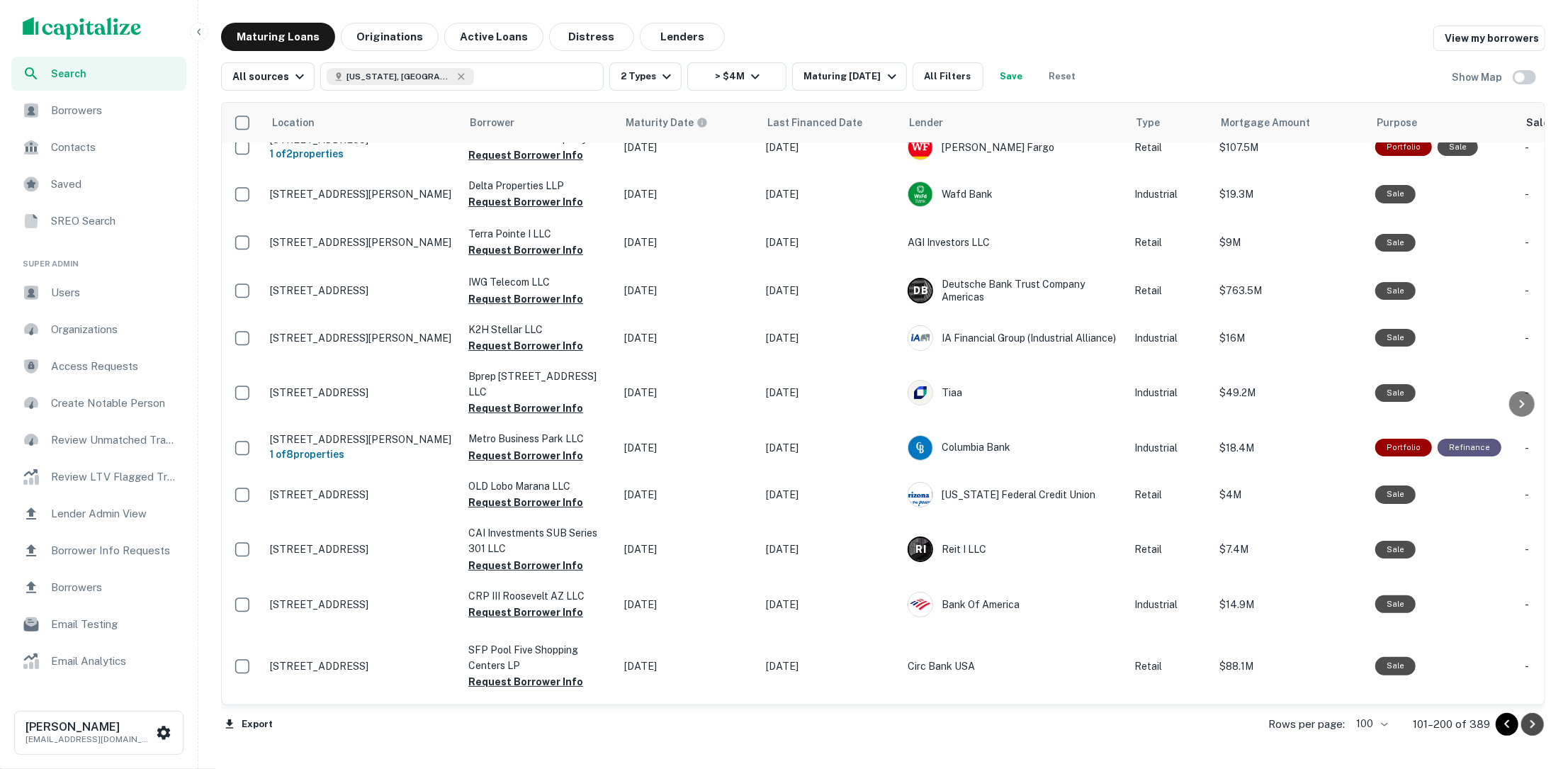
click at [1531, 724] on icon "Go to next page" at bounding box center [1532, 724] width 17 height 17
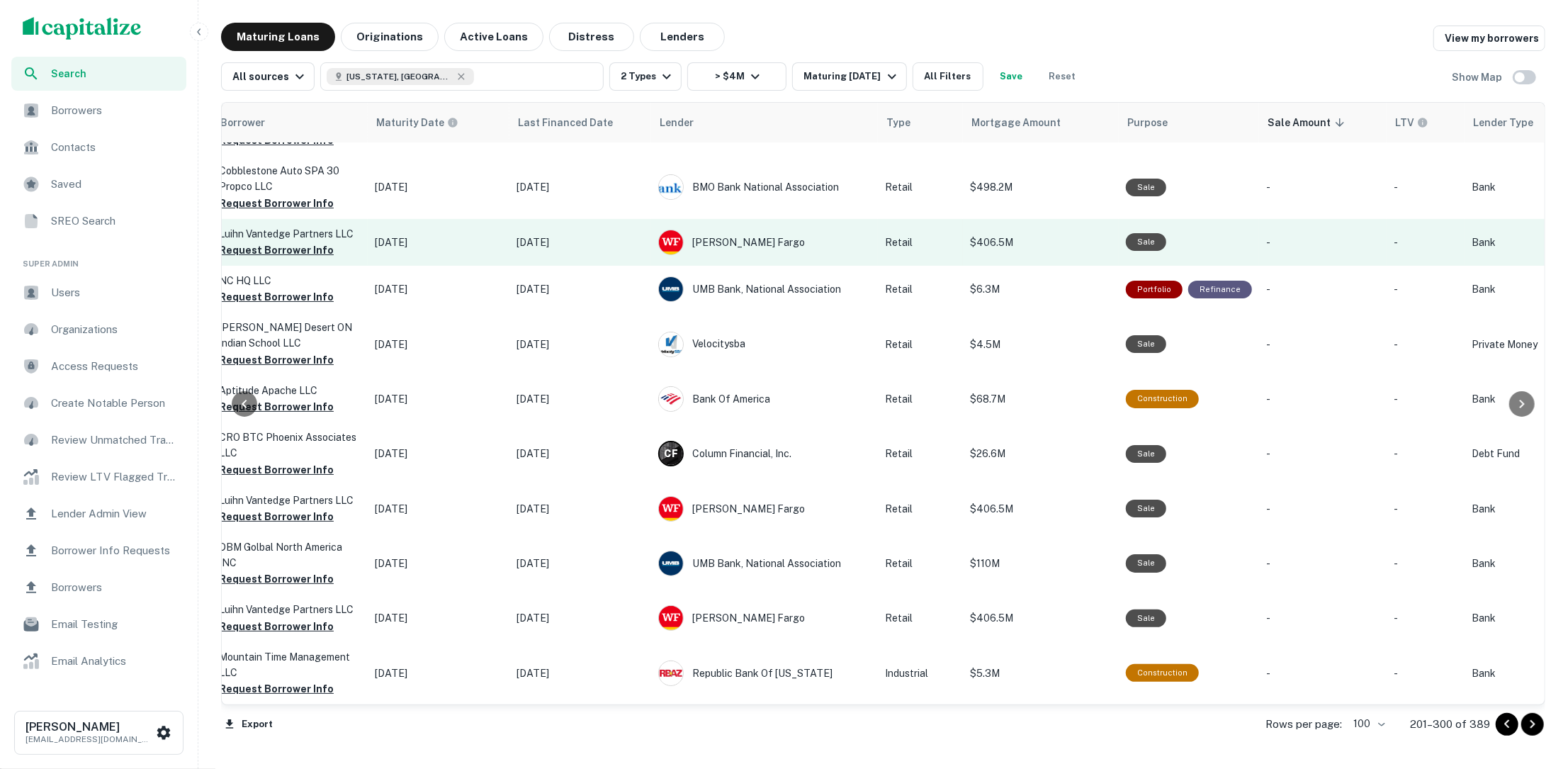
scroll to position [5125, 0]
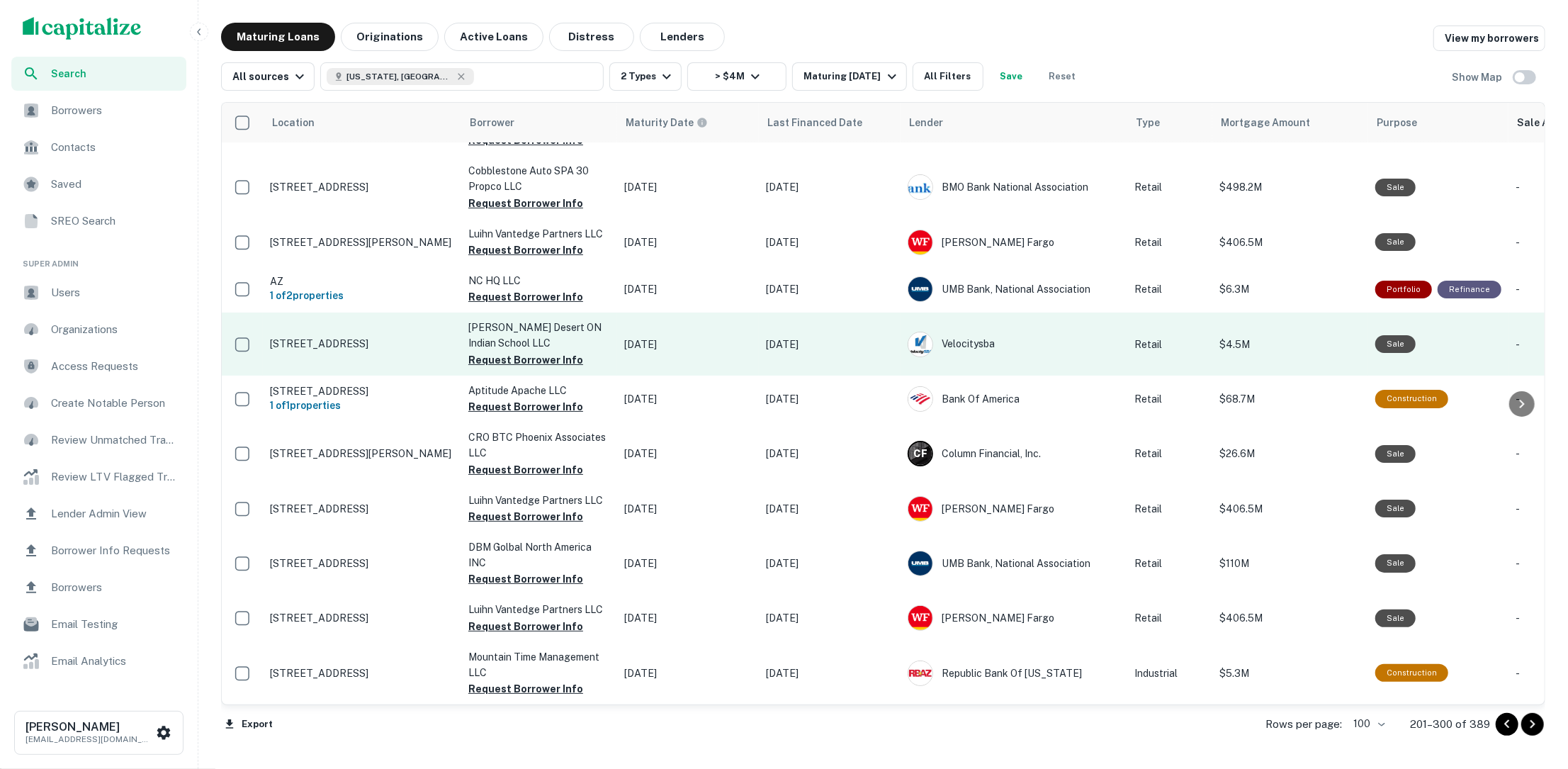
click at [390, 350] on p "223 E Indian School Rd Phoenix, AZ 85012" at bounding box center [362, 344] width 184 height 12
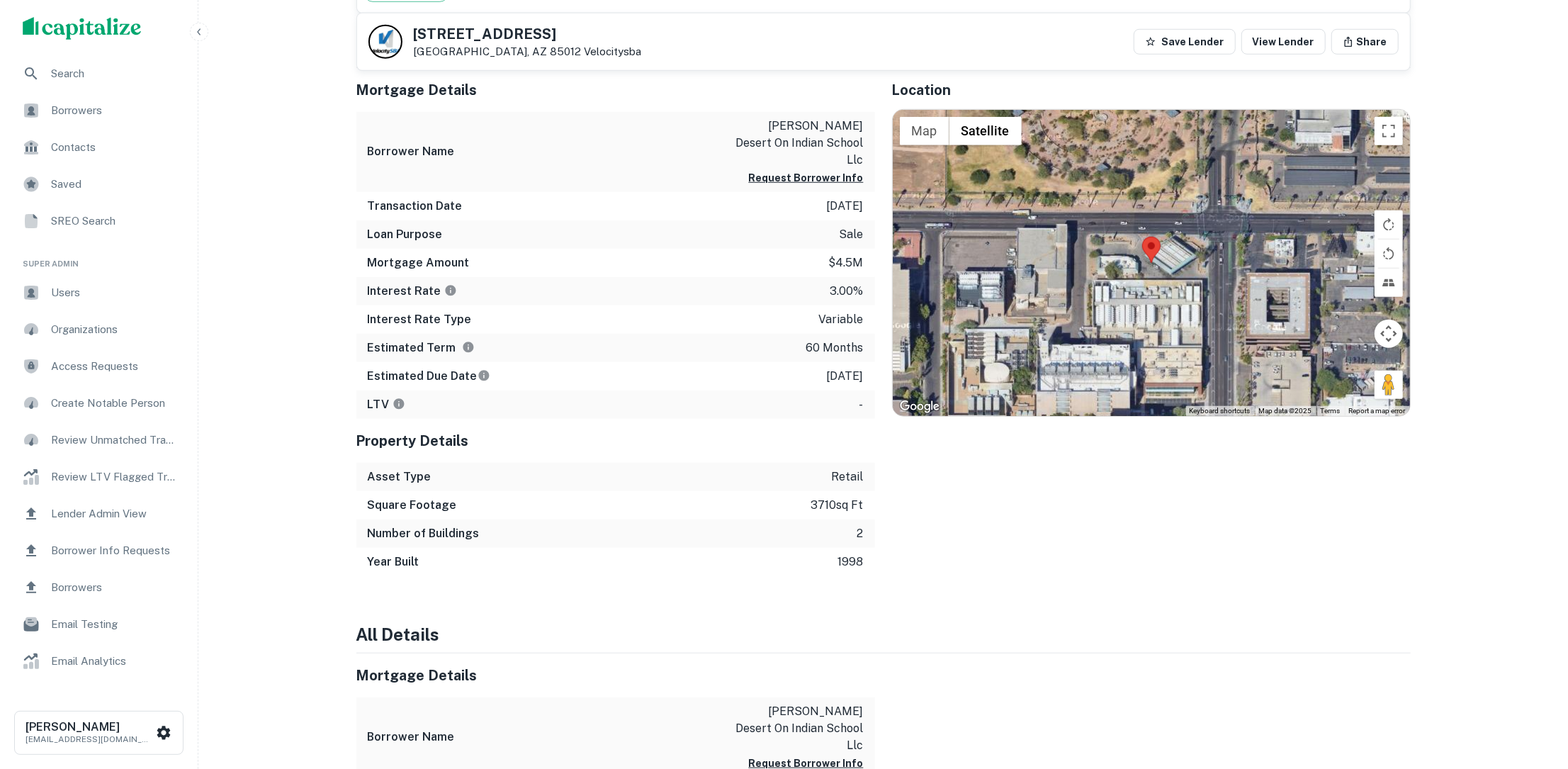
scroll to position [958, 0]
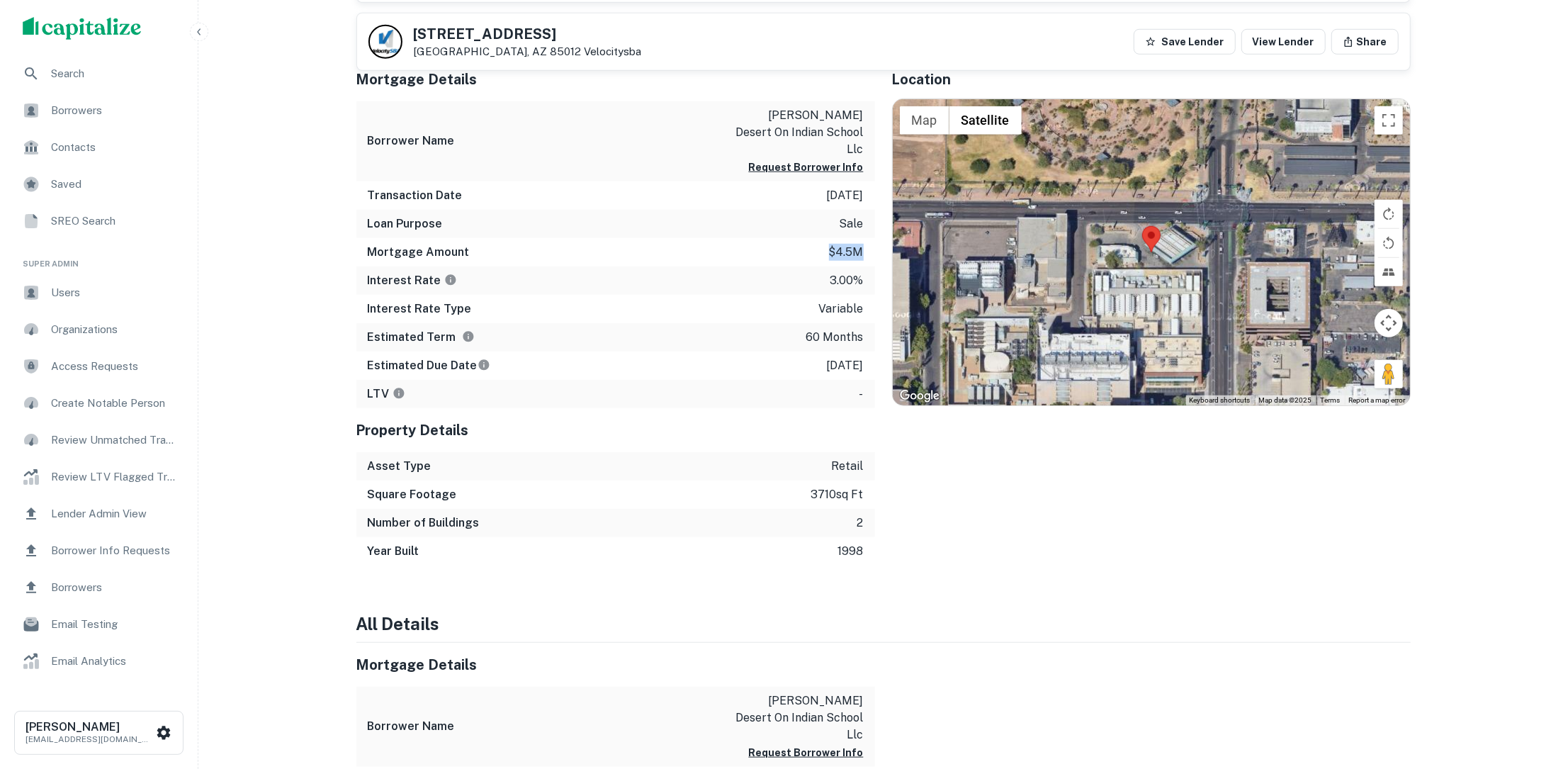
drag, startPoint x: 832, startPoint y: 234, endPoint x: 868, endPoint y: 234, distance: 36.0
click at [868, 238] on div "Mortgage Amount $4.5m" at bounding box center [615, 252] width 519 height 28
click at [733, 238] on div "Mortgage Amount $4.5m" at bounding box center [615, 252] width 519 height 28
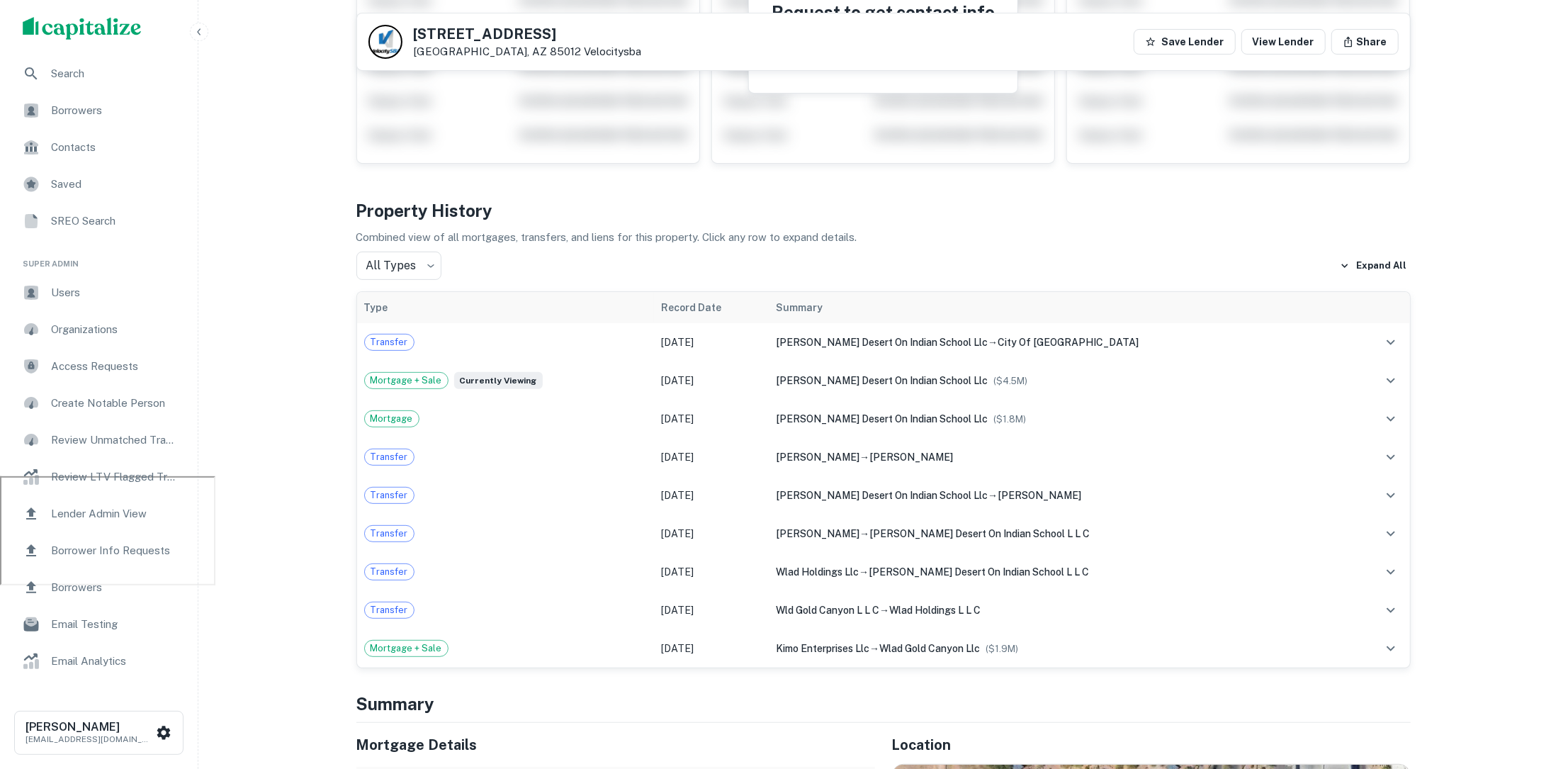
scroll to position [0, 0]
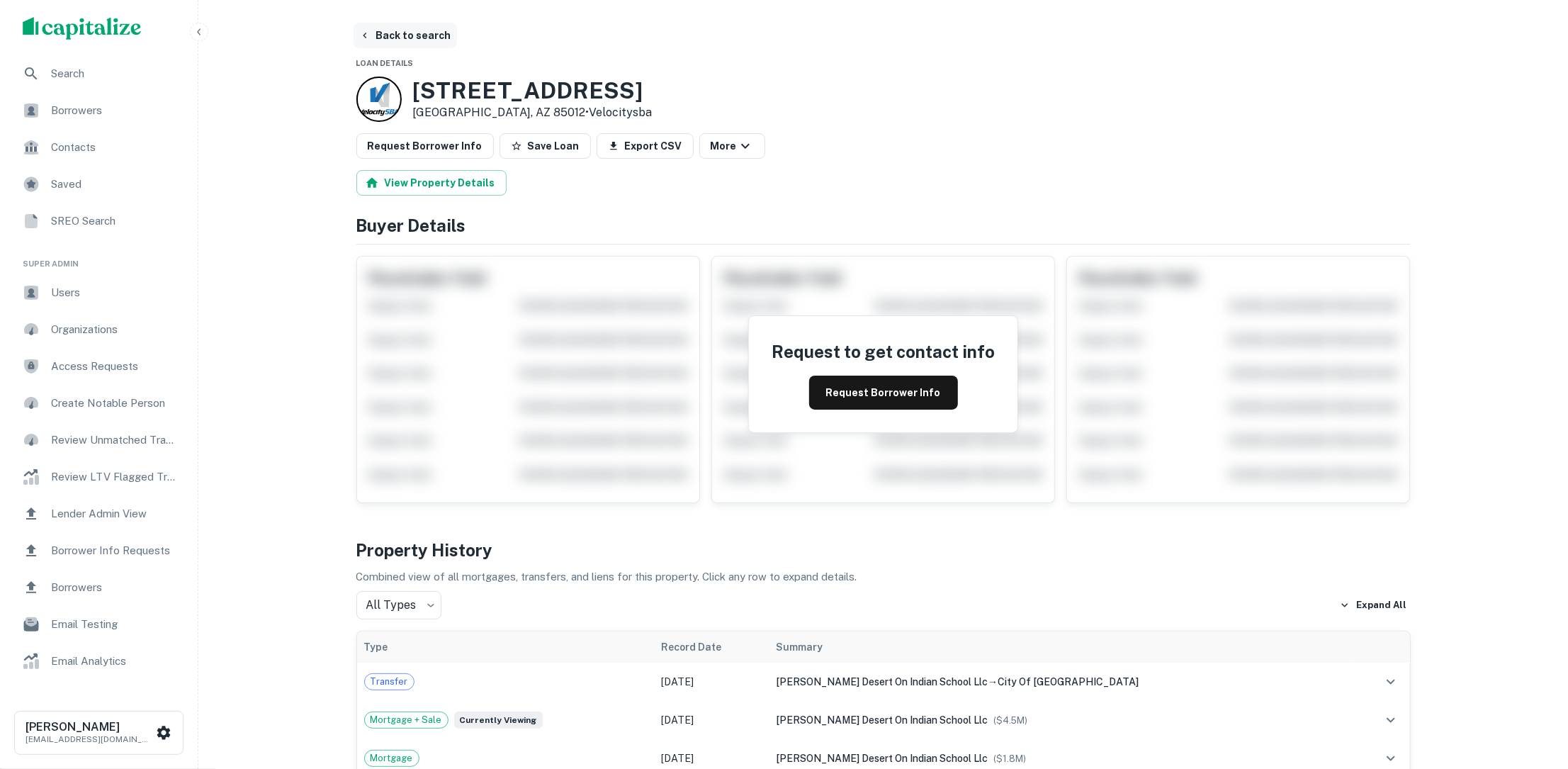
click at [413, 26] on button "Back to search" at bounding box center [405, 35] width 103 height 26
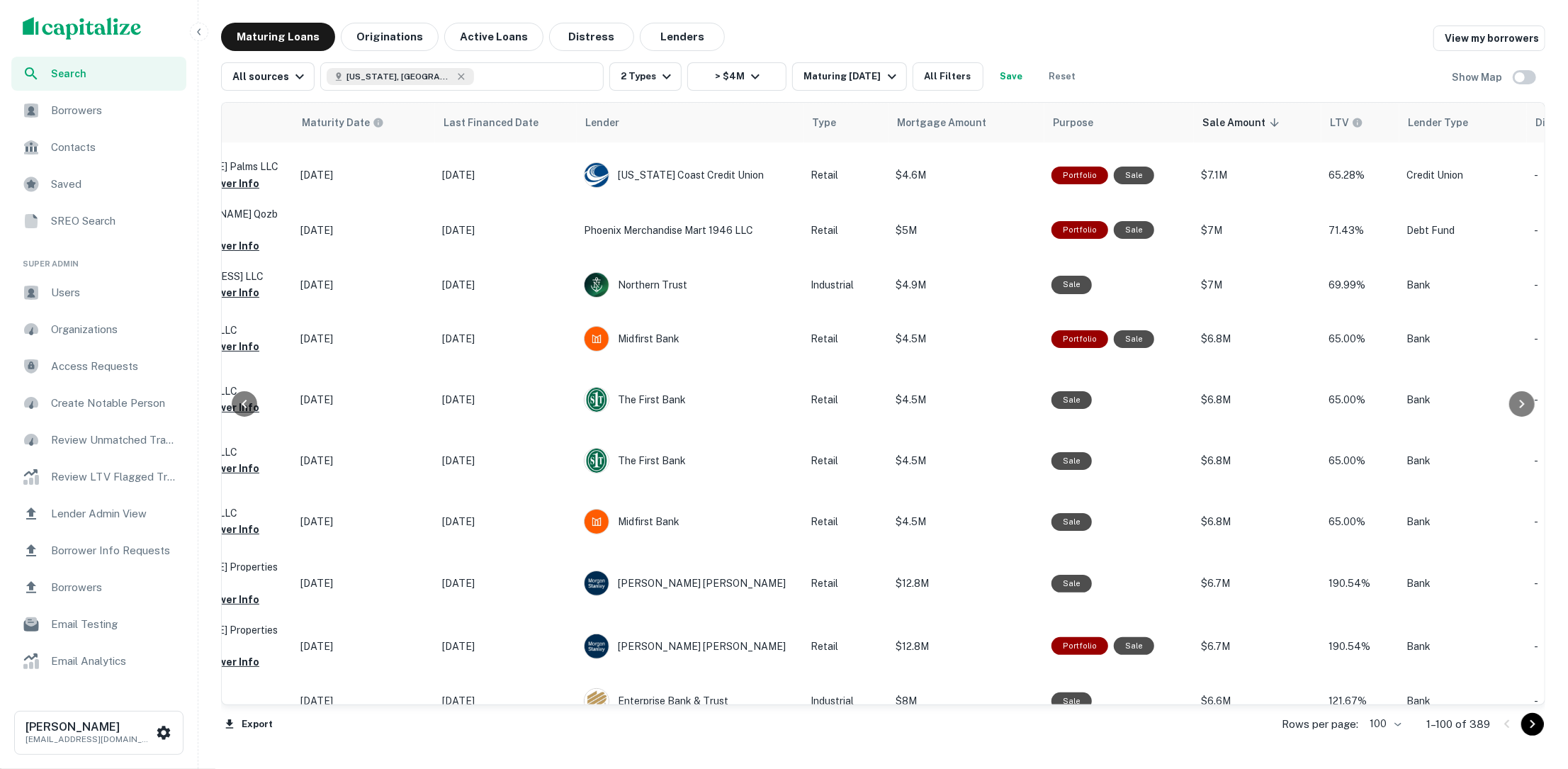
scroll to position [5236, 324]
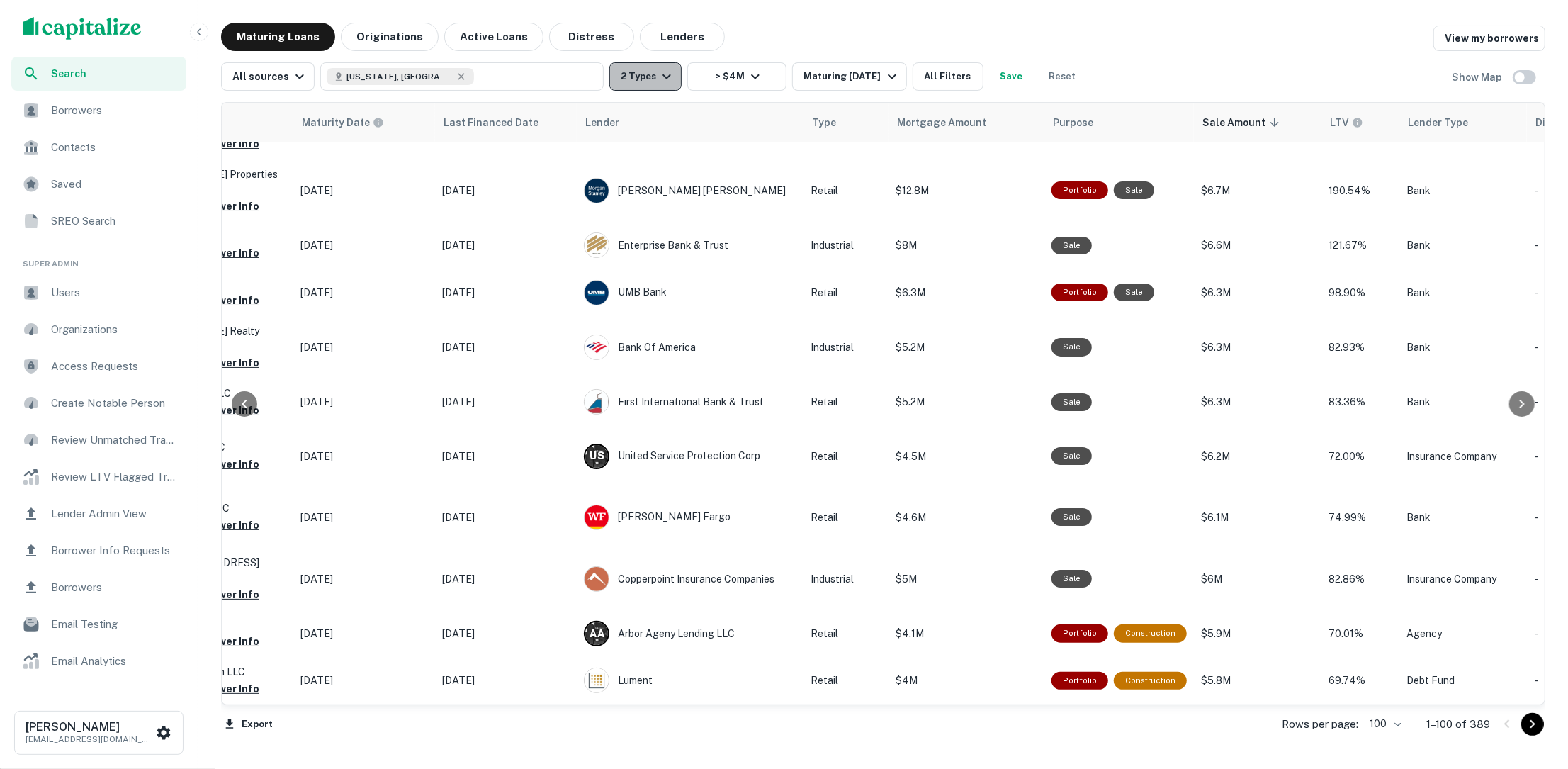
click at [658, 73] on icon "button" at bounding box center [666, 76] width 17 height 17
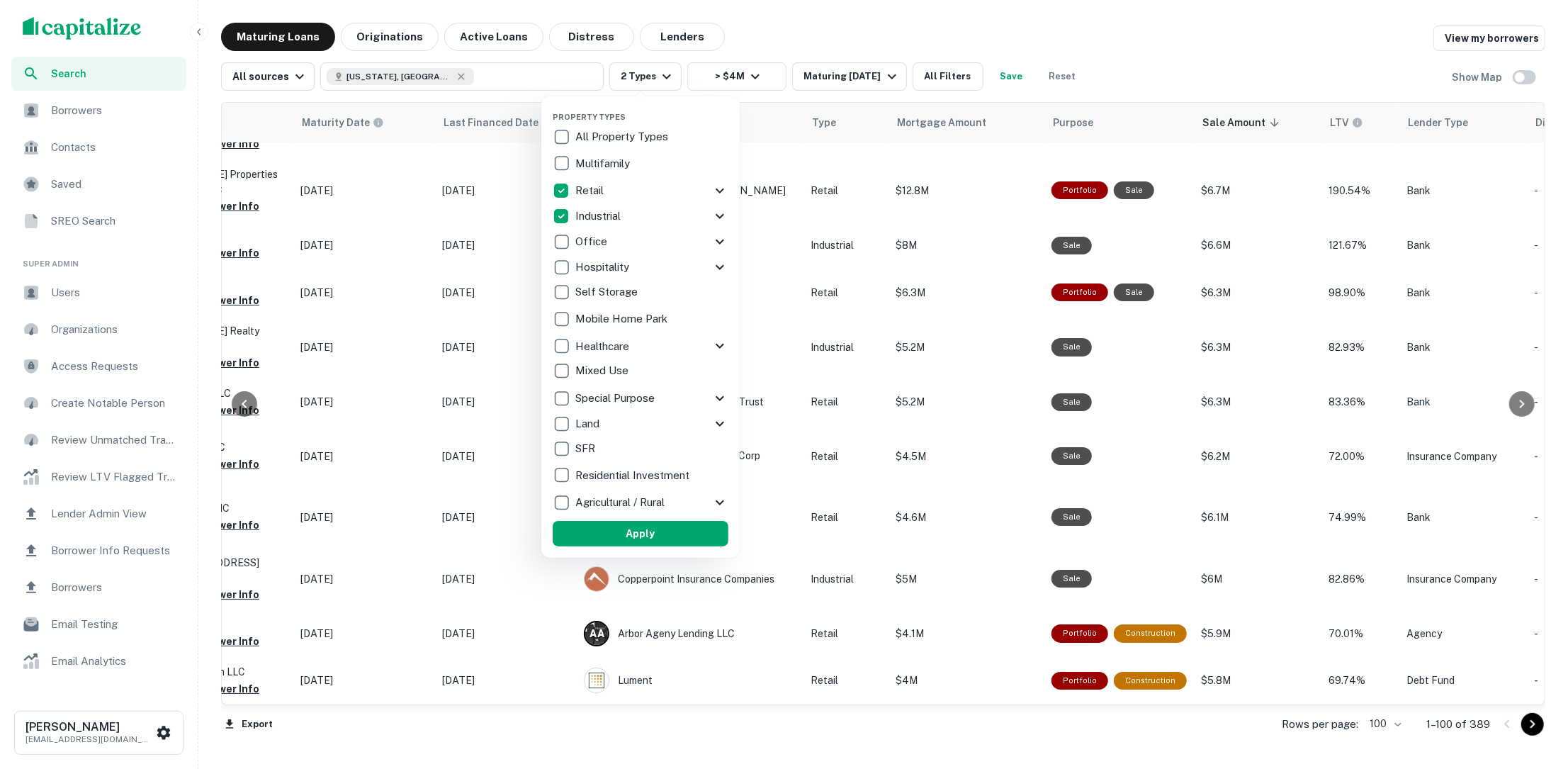
click at [802, 22] on div at bounding box center [784, 384] width 1568 height 769
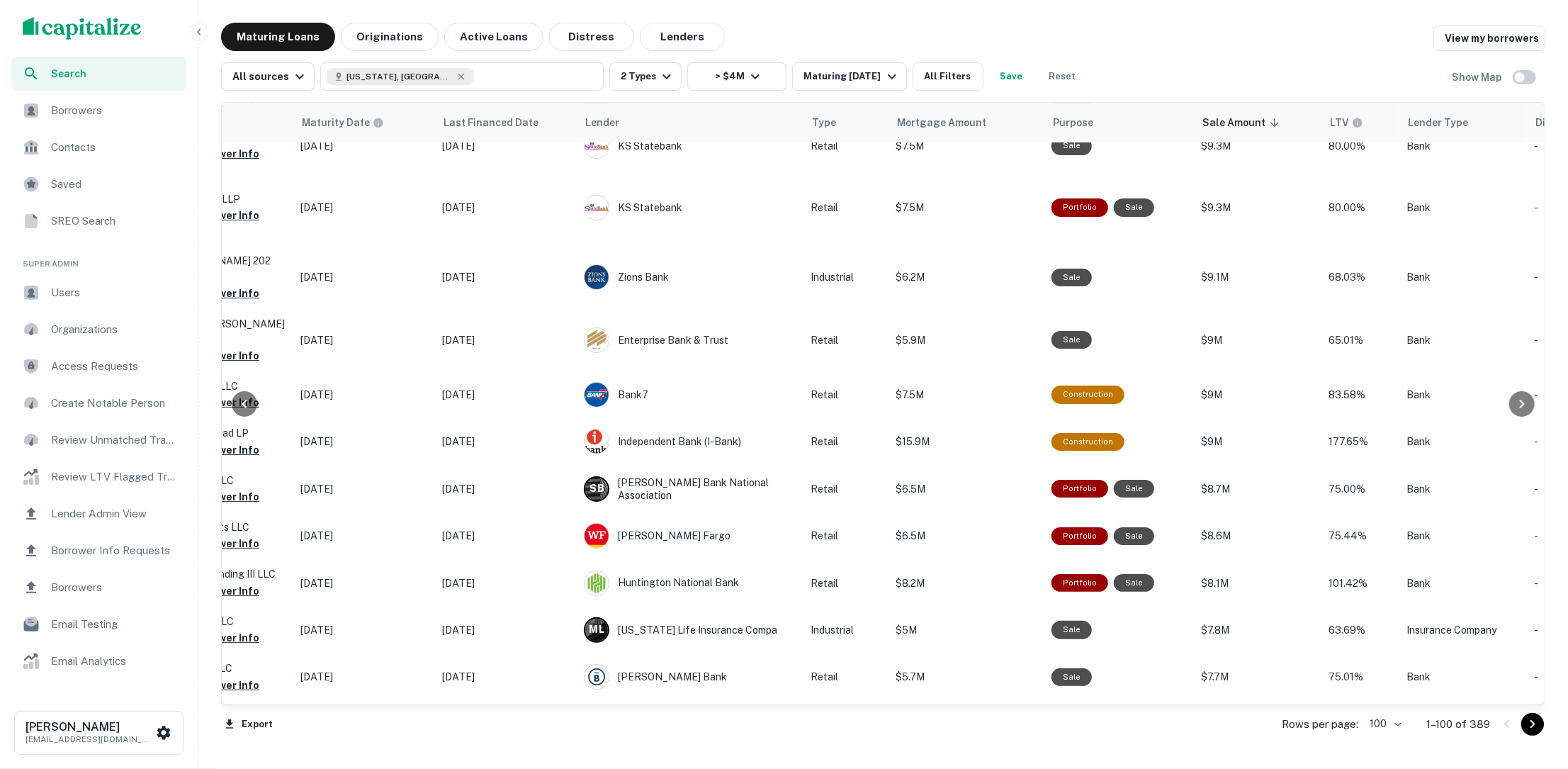
scroll to position [5236, 324]
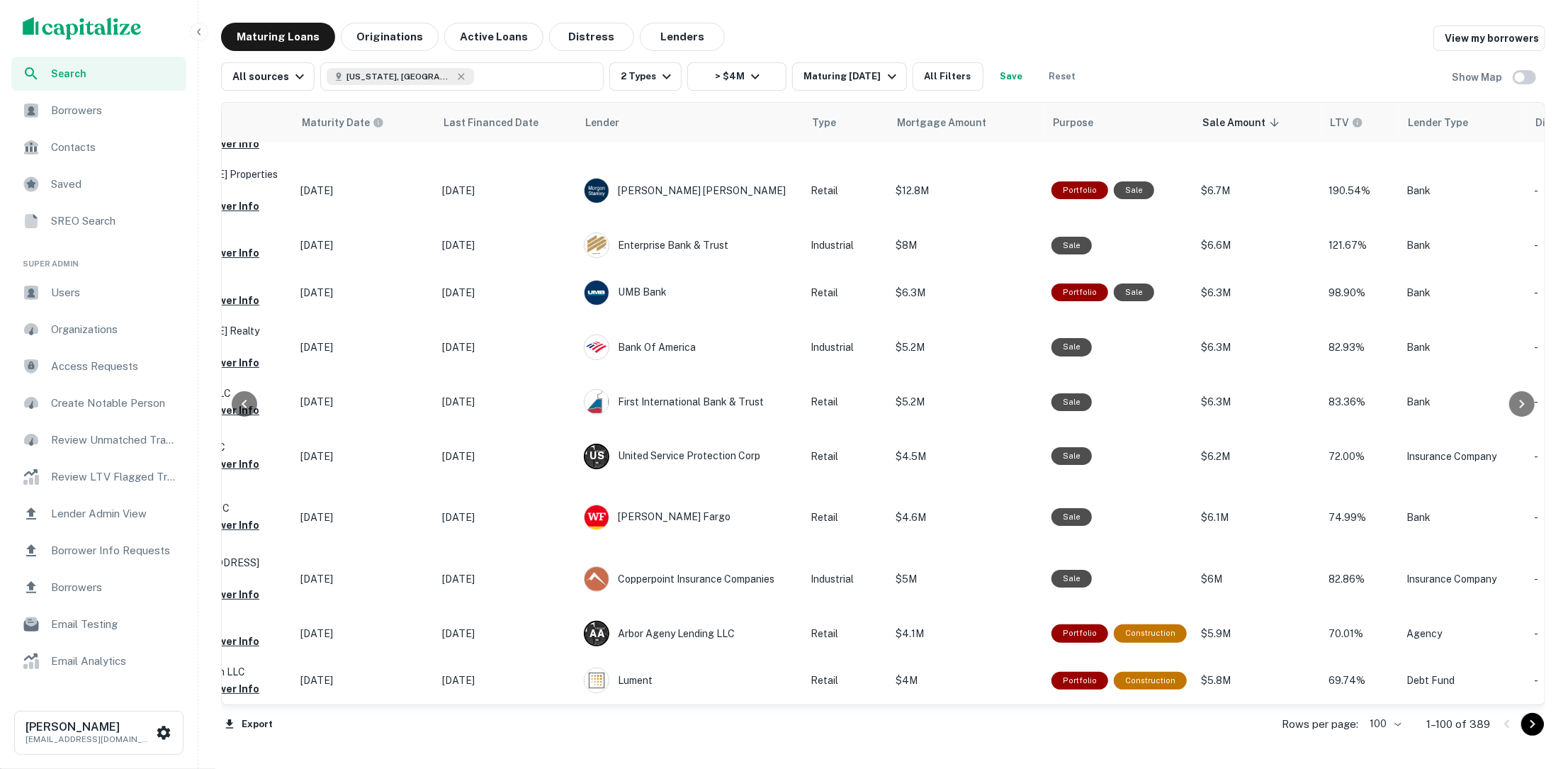
click at [1535, 731] on icon "Go to next page" at bounding box center [1532, 724] width 17 height 17
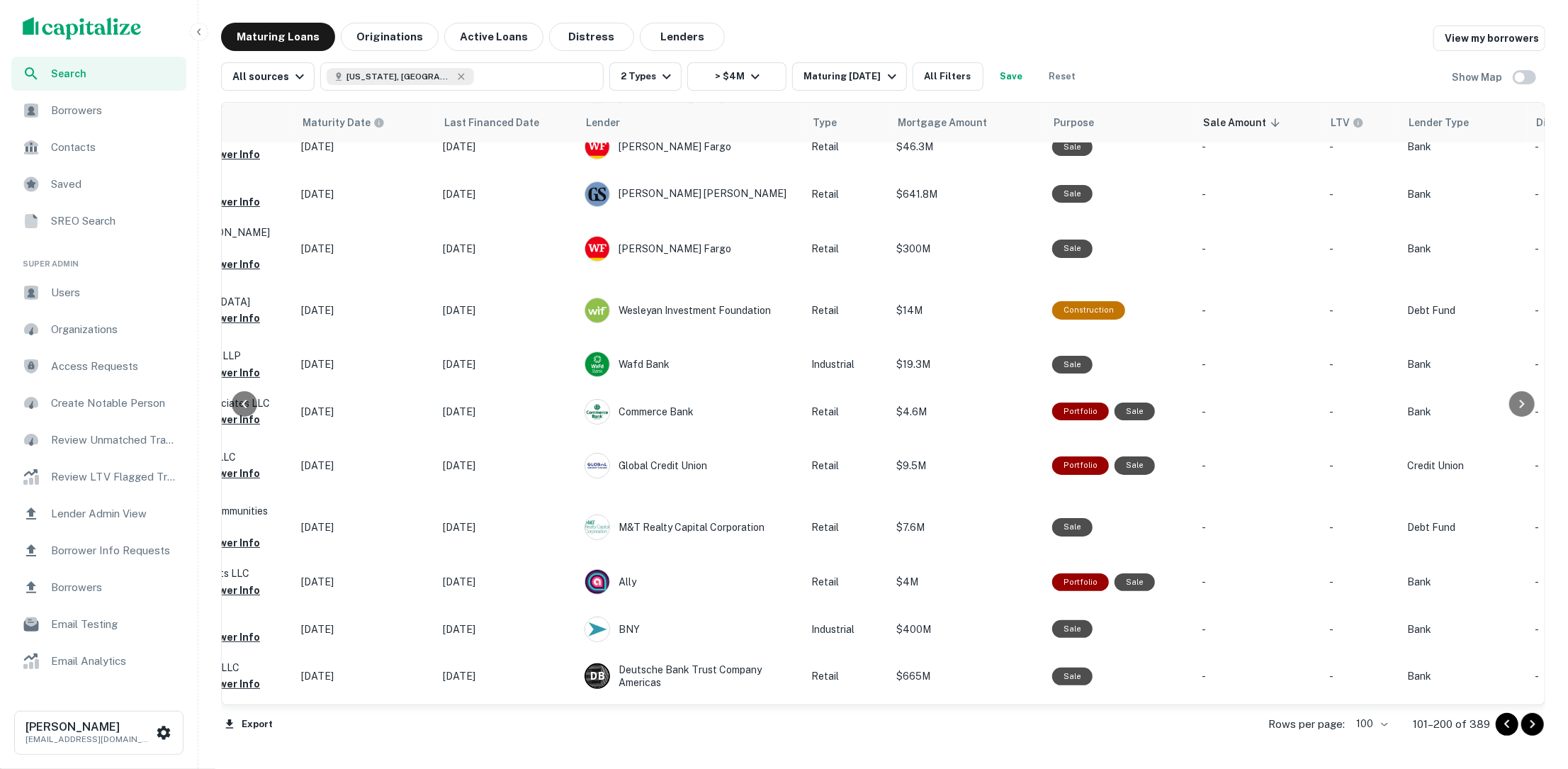
scroll to position [3825, 323]
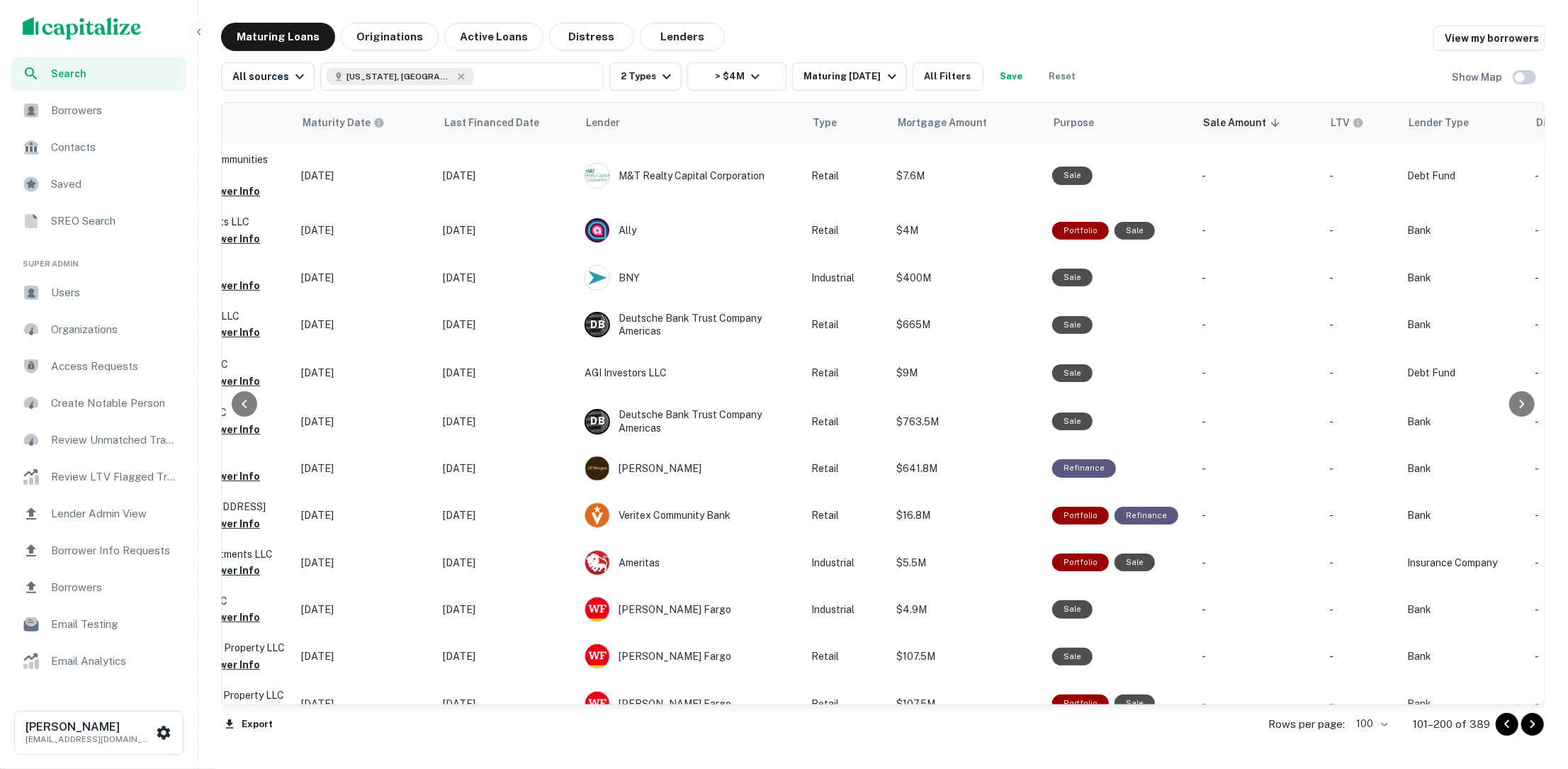
click at [158, 69] on span "Search" at bounding box center [114, 74] width 126 height 16
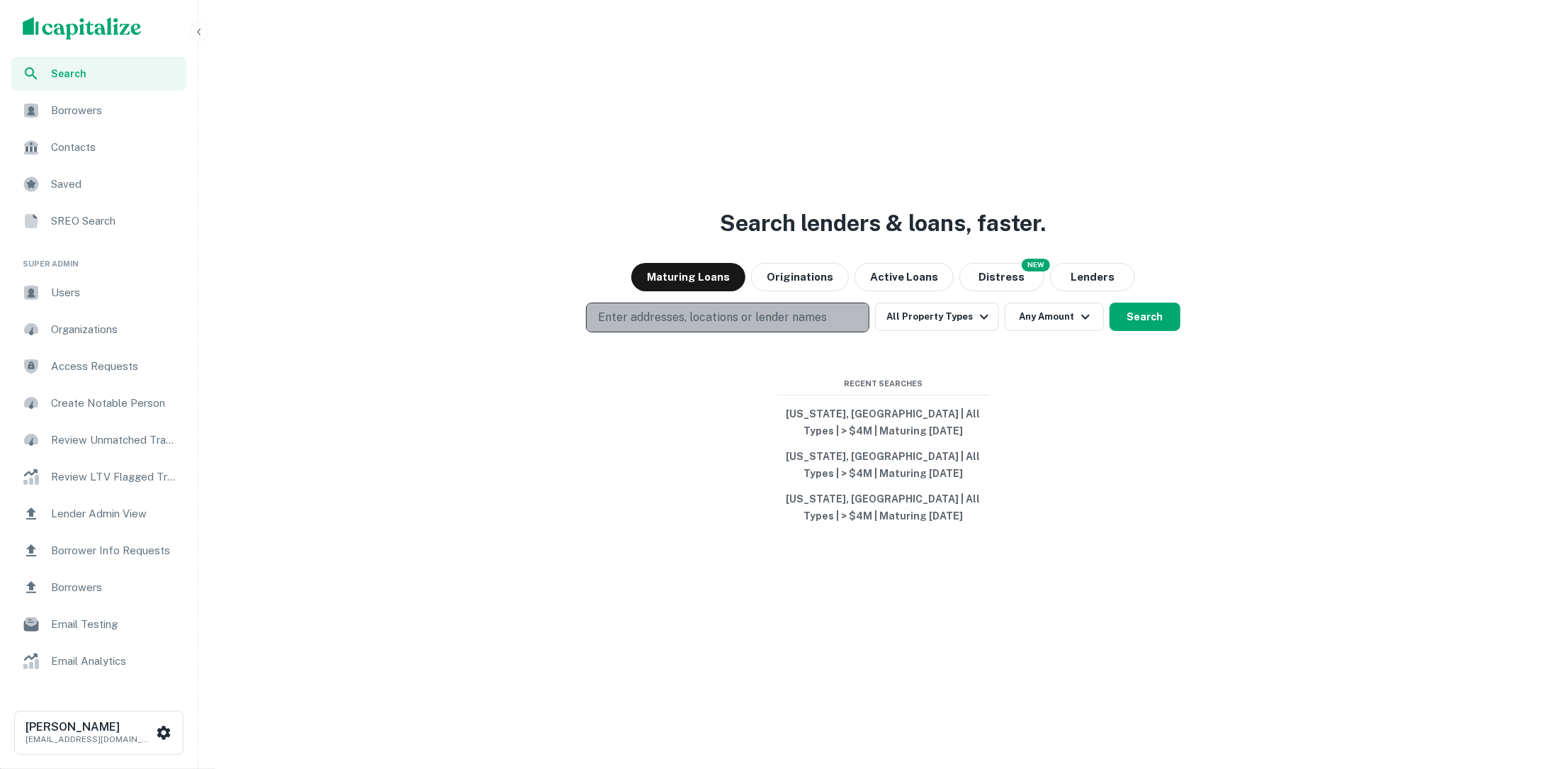
click at [776, 313] on p "Enter addresses, locations or lender names" at bounding box center [712, 317] width 229 height 17
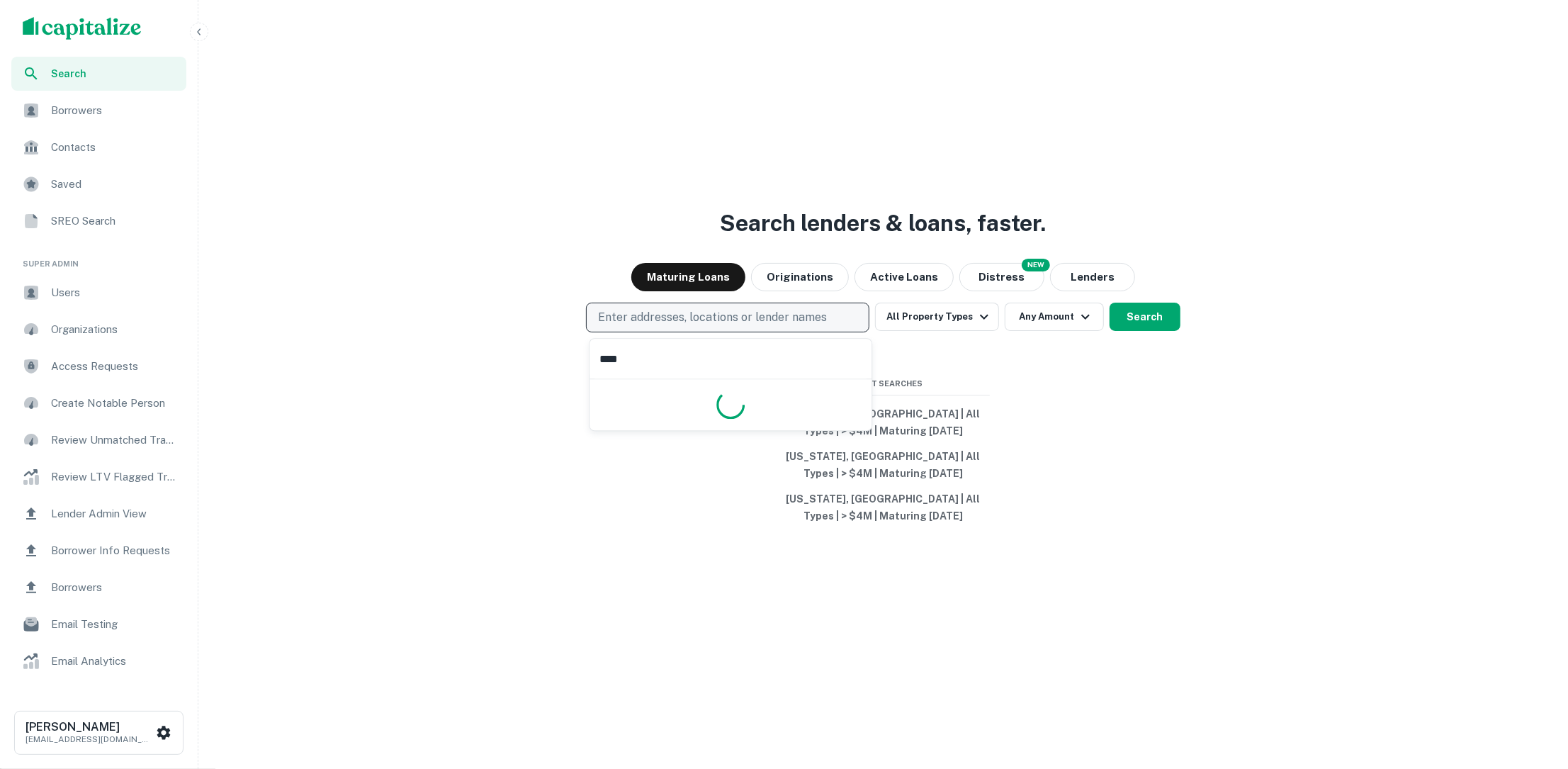
type input "*****"
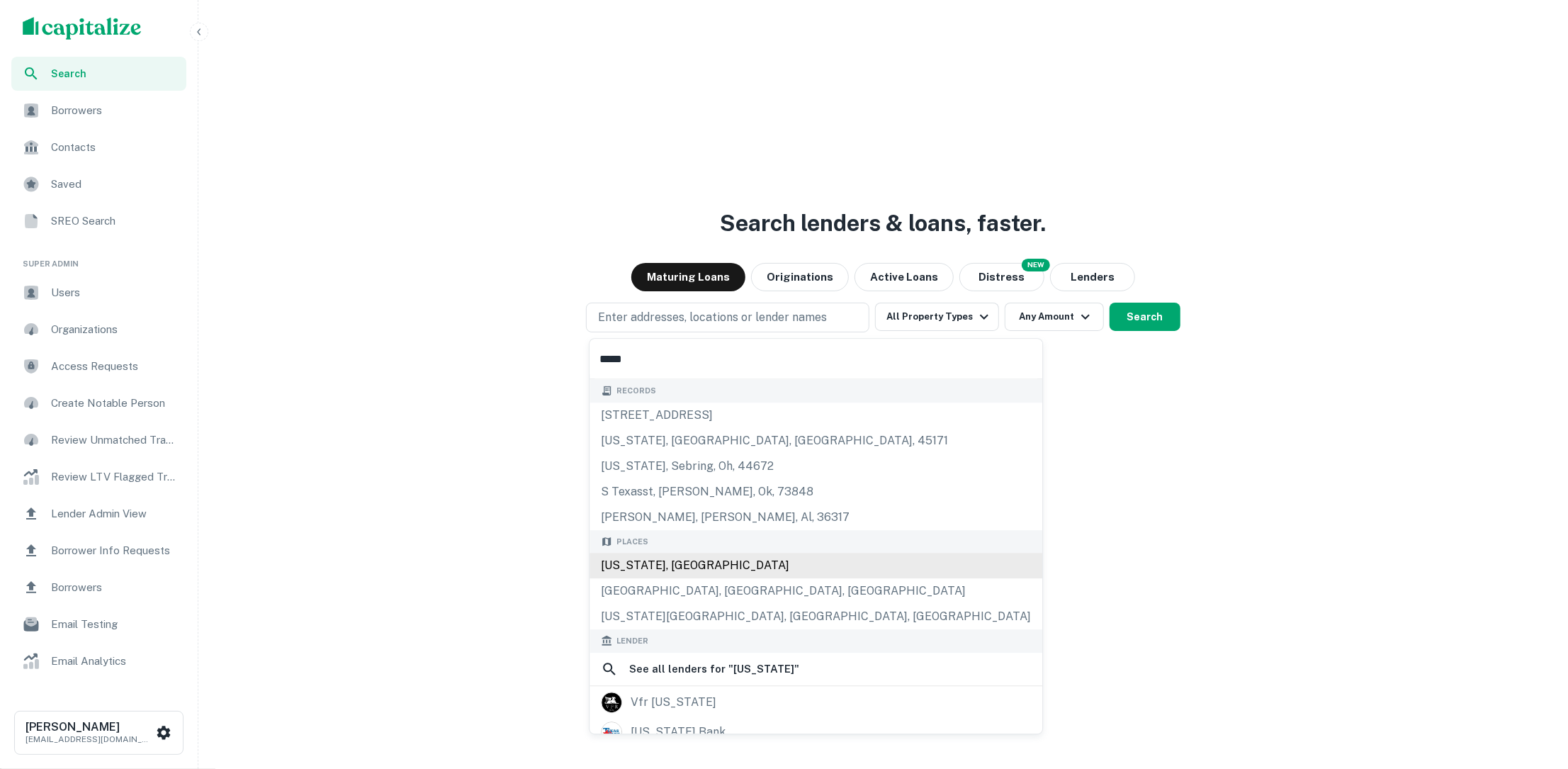
click at [708, 563] on div "[US_STATE], [GEOGRAPHIC_DATA]" at bounding box center [816, 565] width 453 height 26
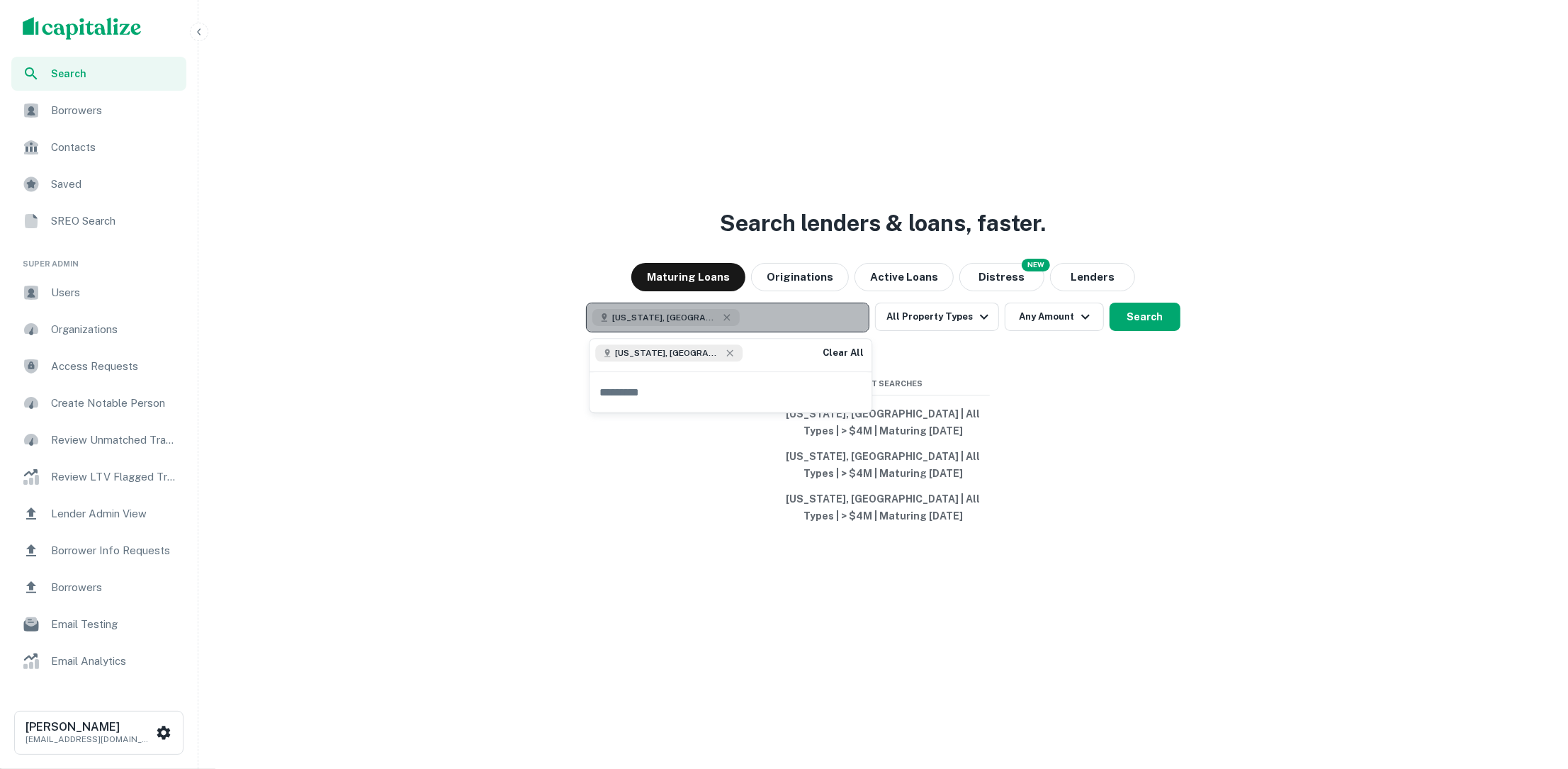
click at [769, 325] on button "[US_STATE], [GEOGRAPHIC_DATA]" at bounding box center [727, 317] width 283 height 29
click at [760, 326] on button "[US_STATE], [GEOGRAPHIC_DATA]" at bounding box center [727, 317] width 283 height 29
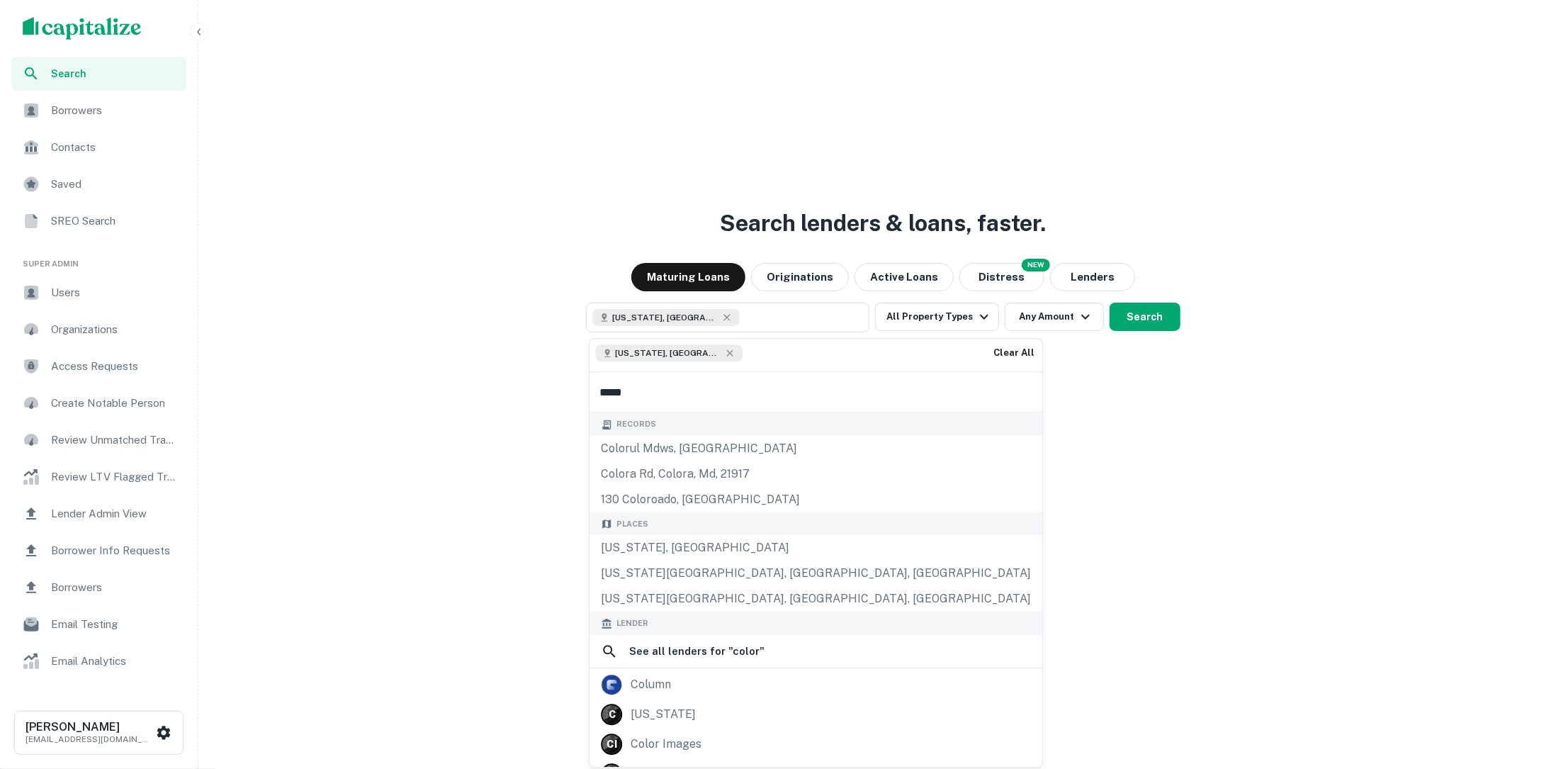
click at [717, 393] on input "*****" at bounding box center [816, 393] width 453 height 40
type input "*****"
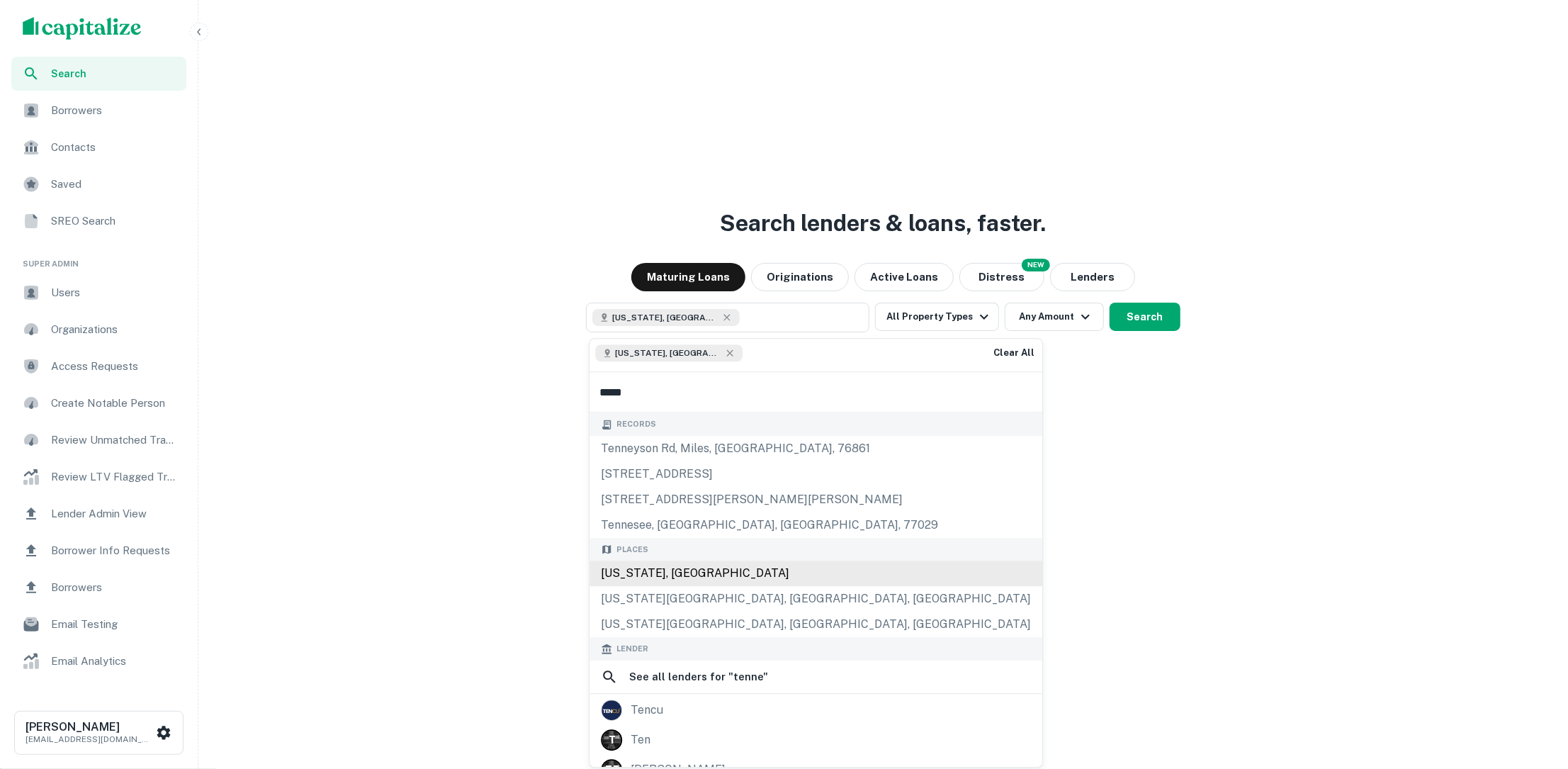
click at [713, 578] on div "[US_STATE], [GEOGRAPHIC_DATA]" at bounding box center [816, 573] width 453 height 26
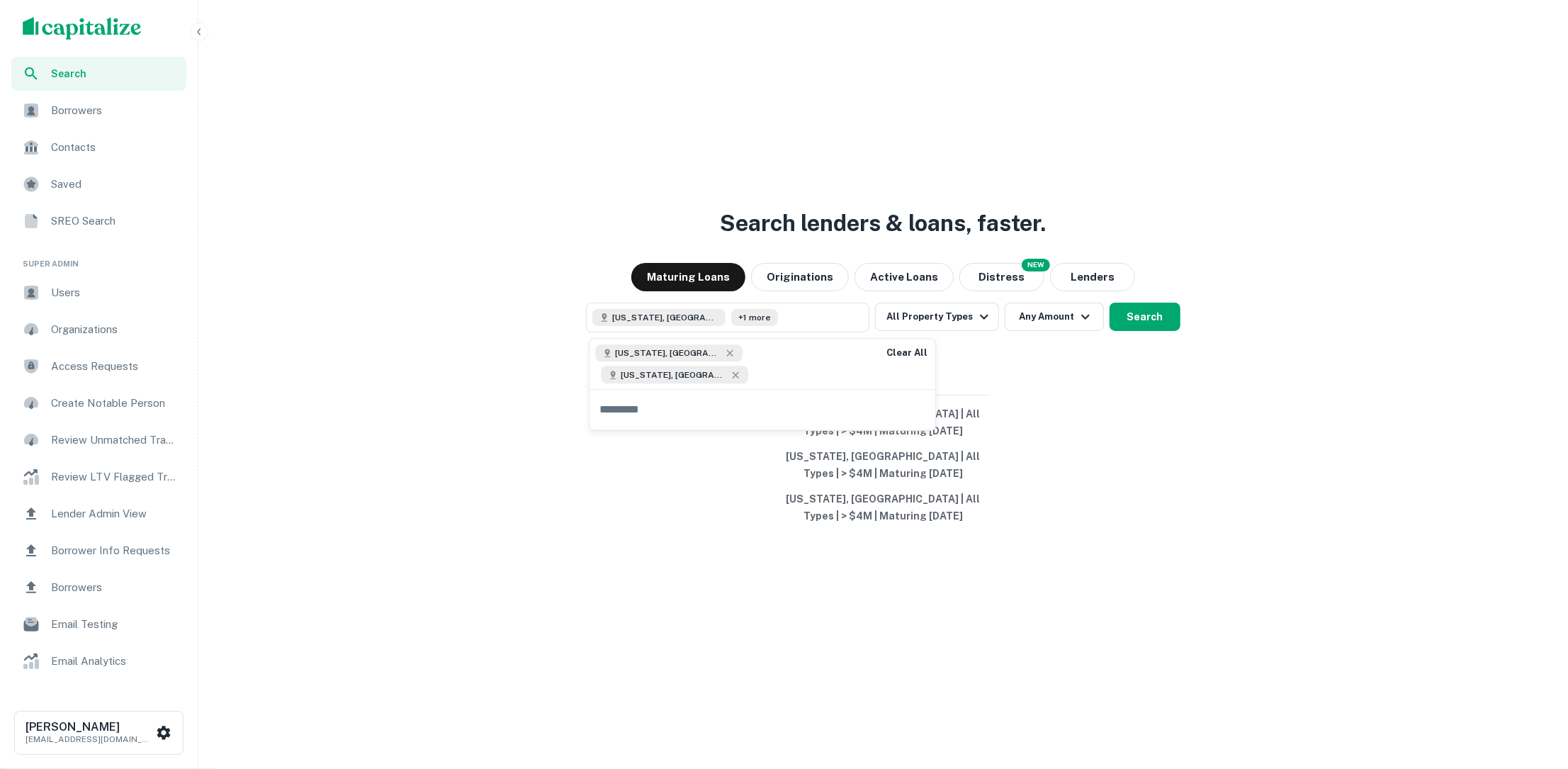
click at [1001, 313] on div "Texas, USA +1 more All Property Types Any Amount Search" at bounding box center [883, 317] width 1359 height 29
click at [980, 315] on icon "button" at bounding box center [984, 316] width 17 height 17
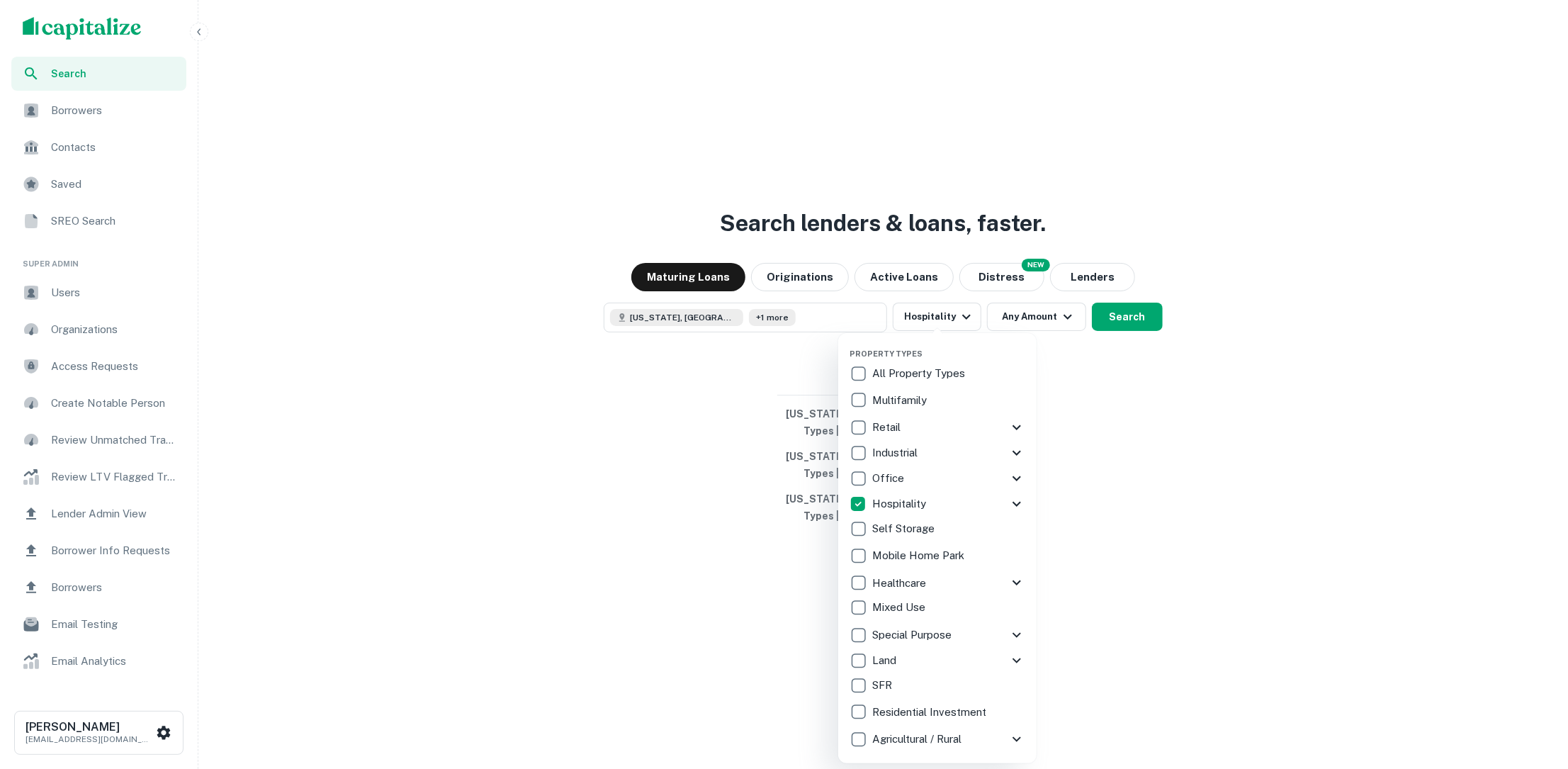
click at [1113, 311] on div at bounding box center [784, 384] width 1568 height 769
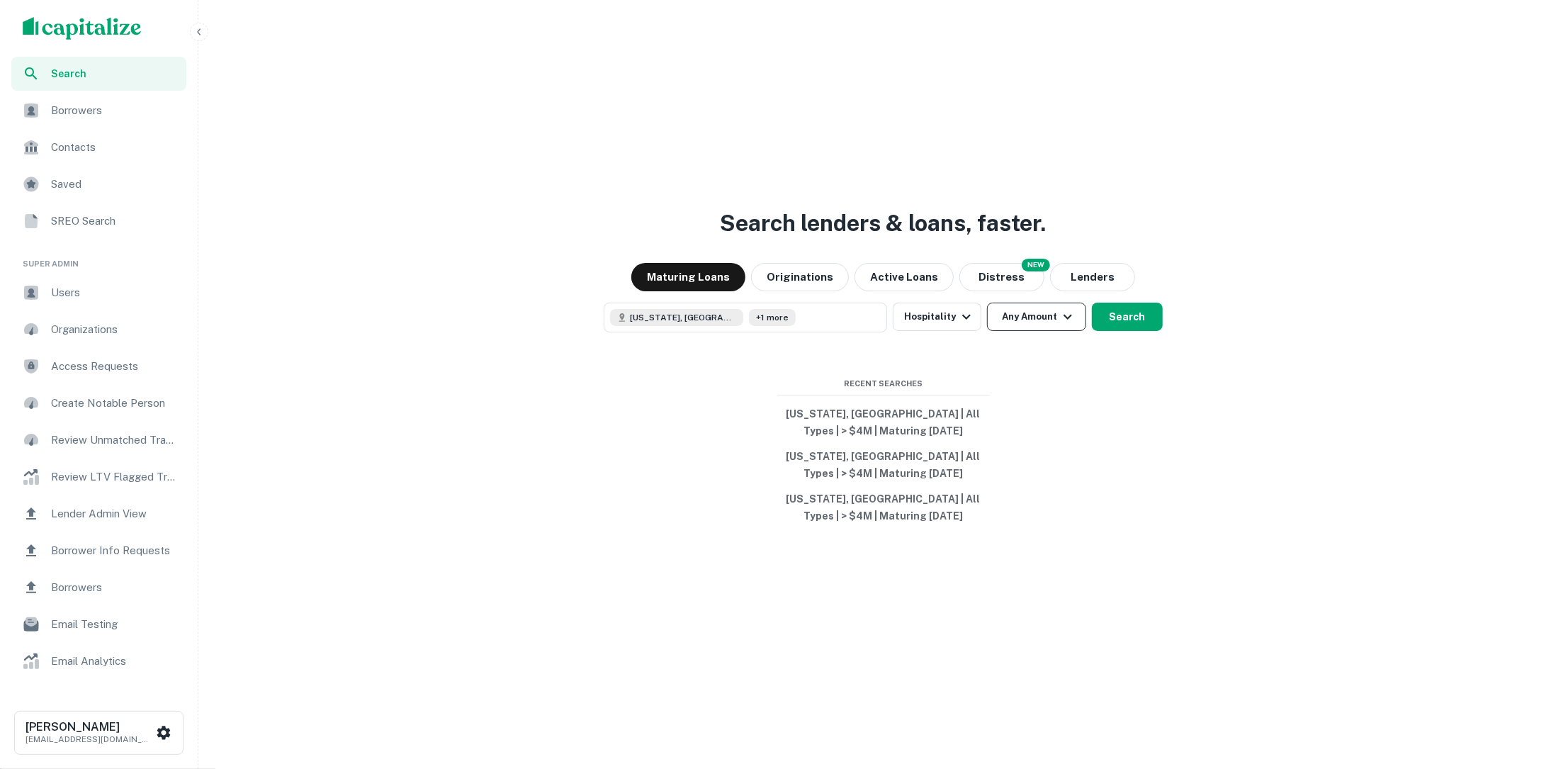
click at [1044, 328] on button "Any Amount" at bounding box center [1036, 317] width 99 height 28
click at [984, 397] on input "number" at bounding box center [969, 401] width 98 height 28
click at [969, 404] on input "number" at bounding box center [969, 401] width 98 height 28
type input "********"
click at [1143, 323] on div at bounding box center [784, 384] width 1568 height 769
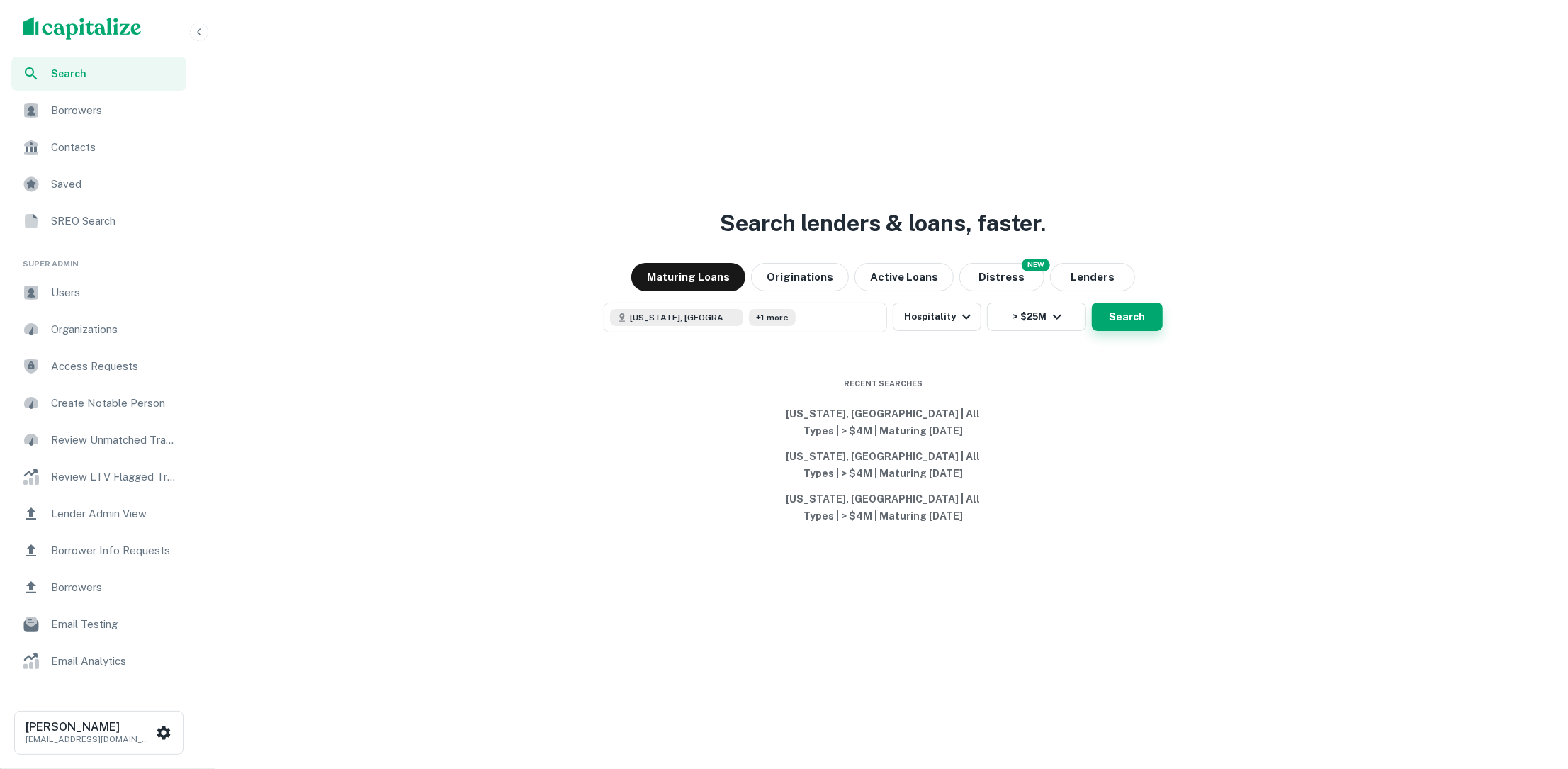
click at [1143, 323] on button "Search" at bounding box center [1128, 317] width 71 height 28
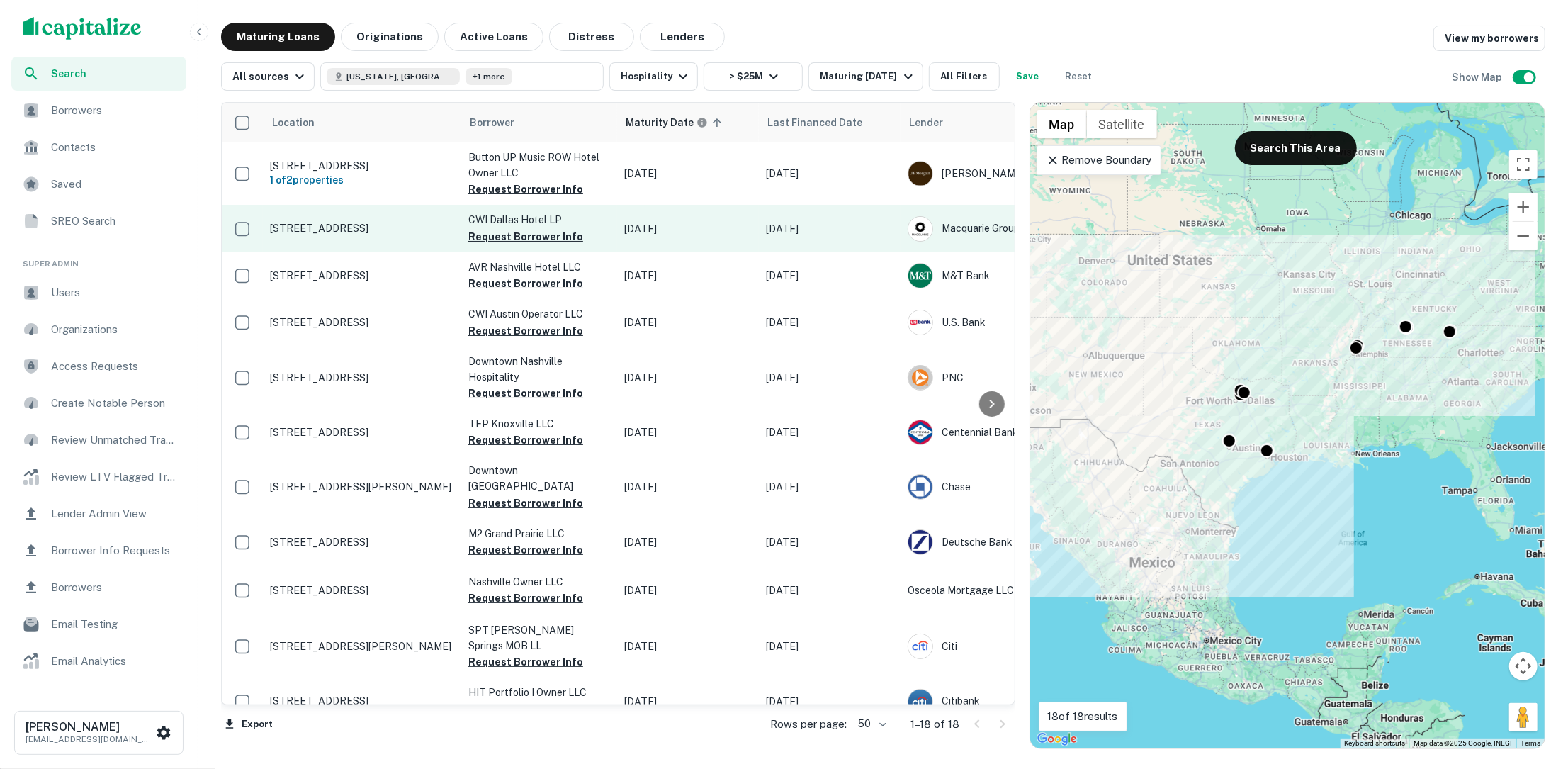
click at [345, 225] on p "2927 Maple Ave Dallas, TX 75201" at bounding box center [362, 228] width 184 height 12
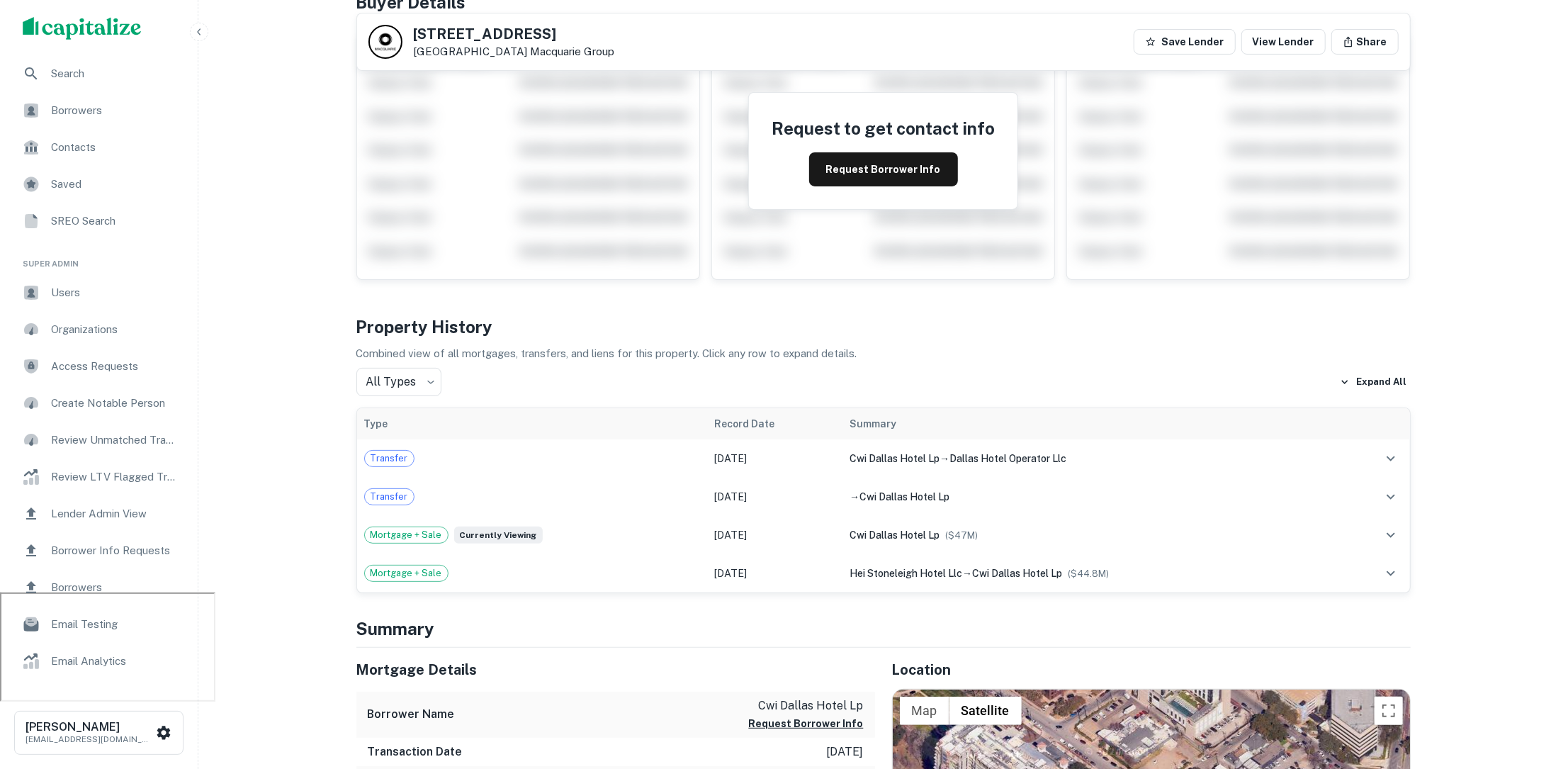
scroll to position [144, 0]
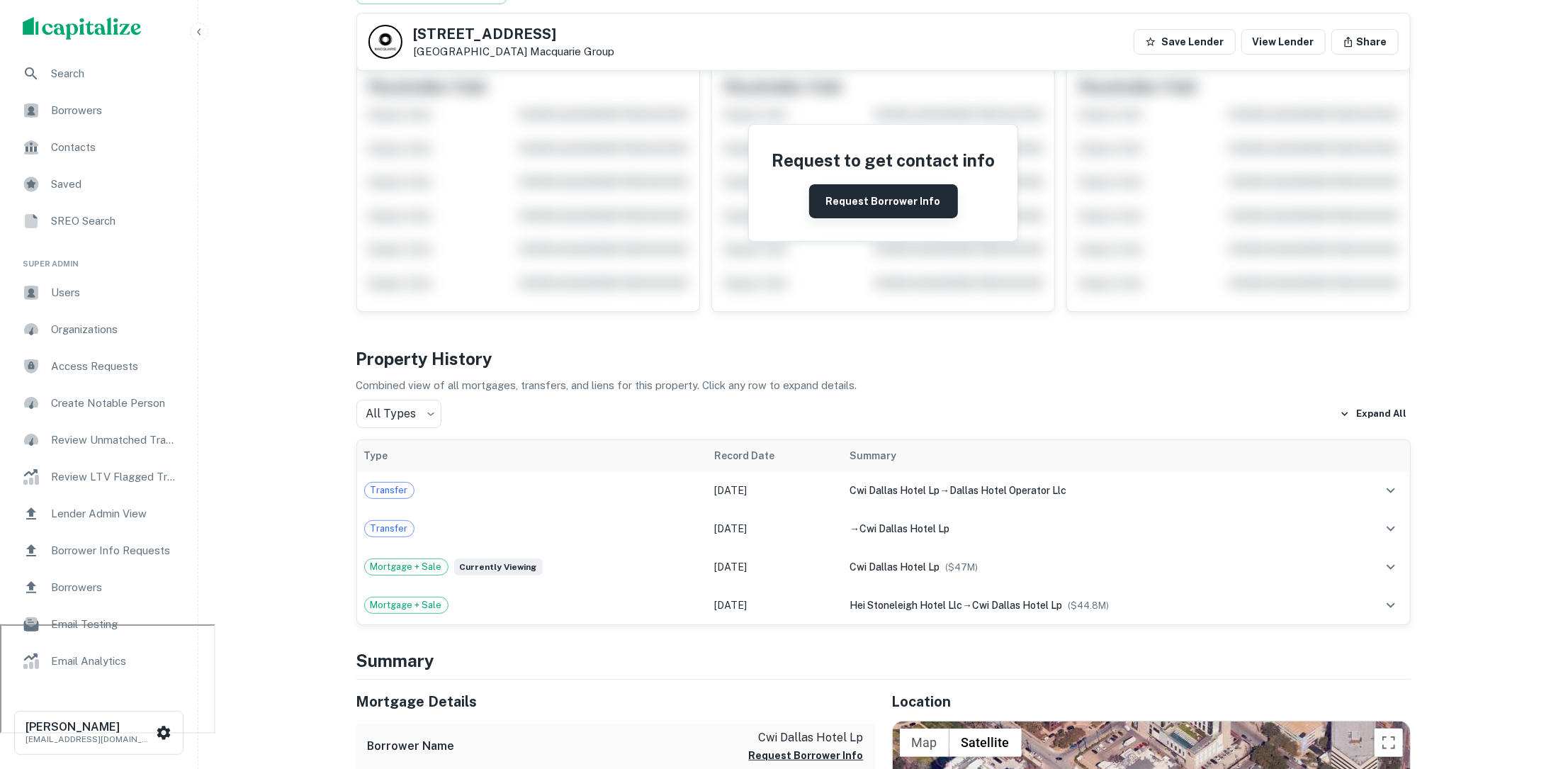
click at [900, 208] on button "Request Borrower Info" at bounding box center [883, 201] width 149 height 34
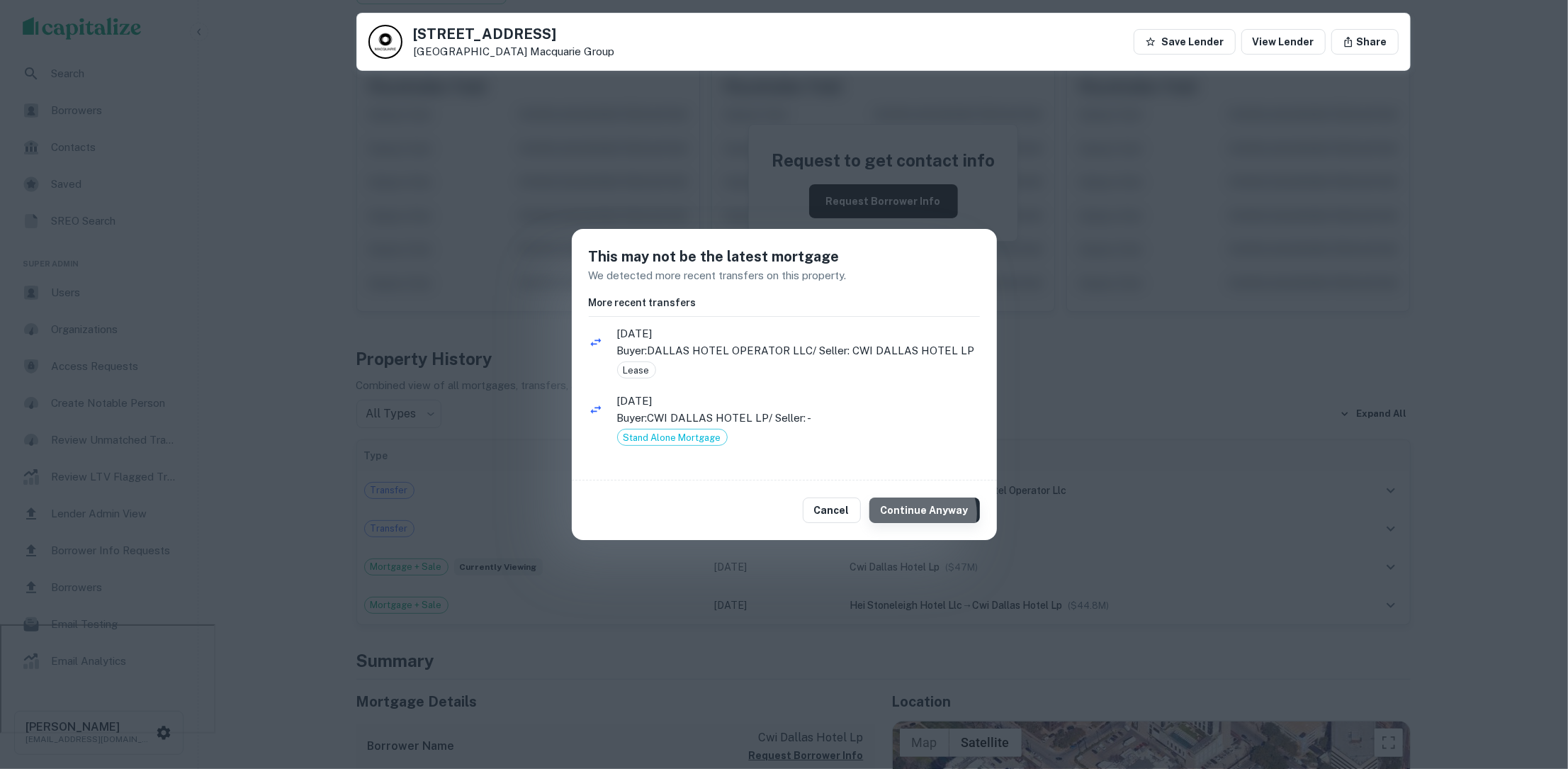
click at [925, 513] on button "Continue Anyway" at bounding box center [925, 510] width 110 height 26
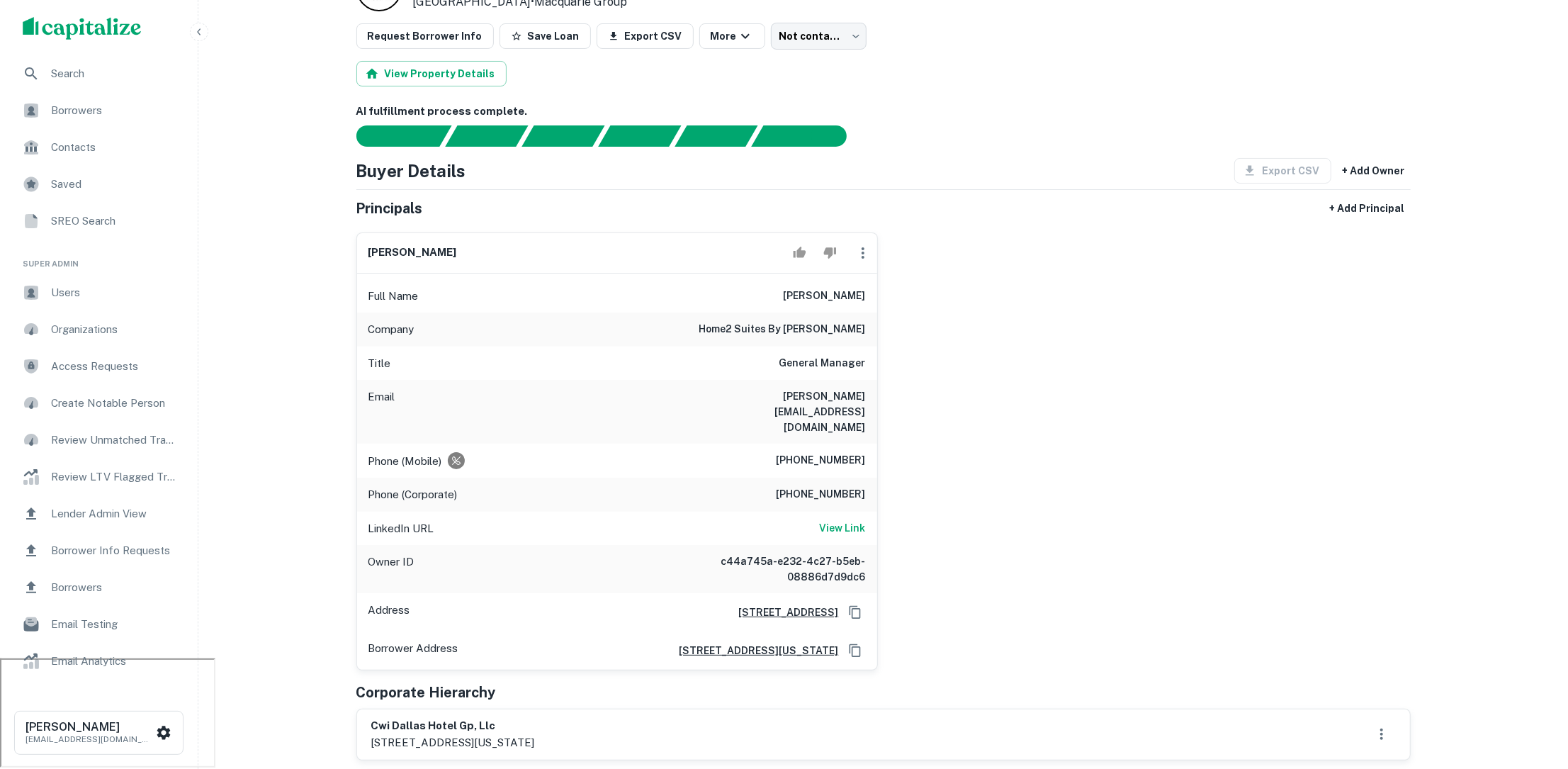
scroll to position [0, 0]
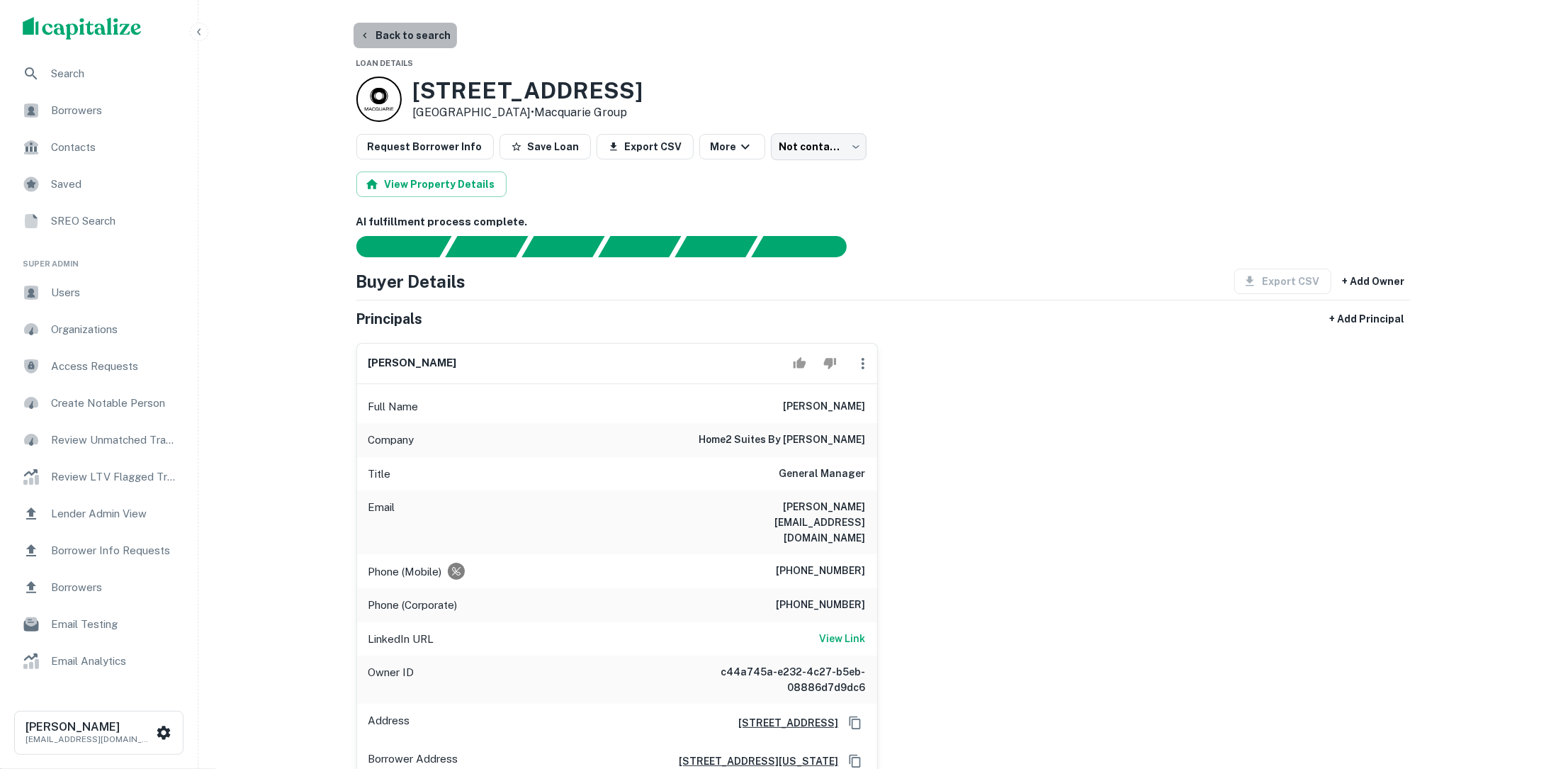
click at [408, 37] on button "Back to search" at bounding box center [405, 35] width 103 height 26
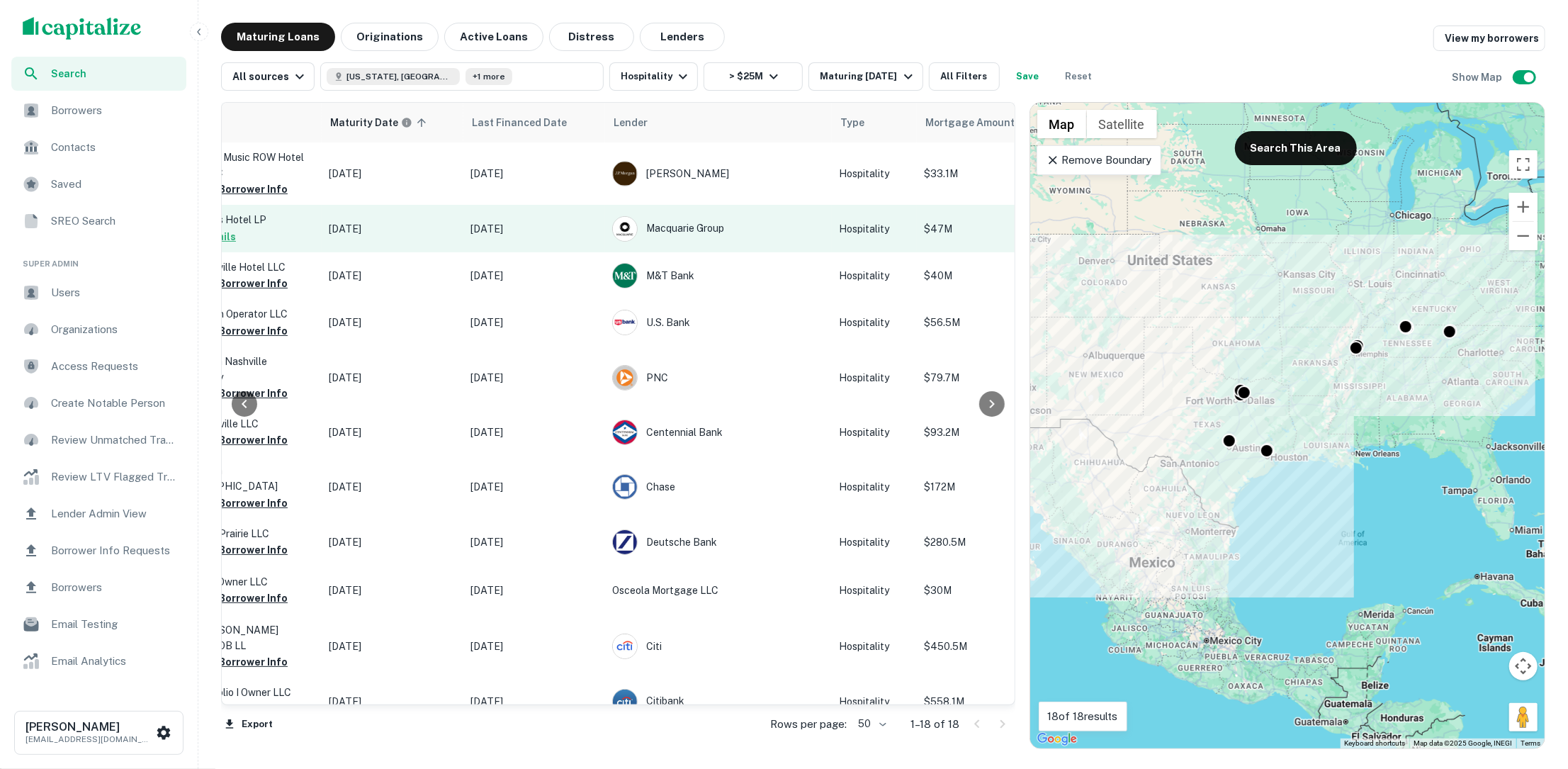
scroll to position [0, 375]
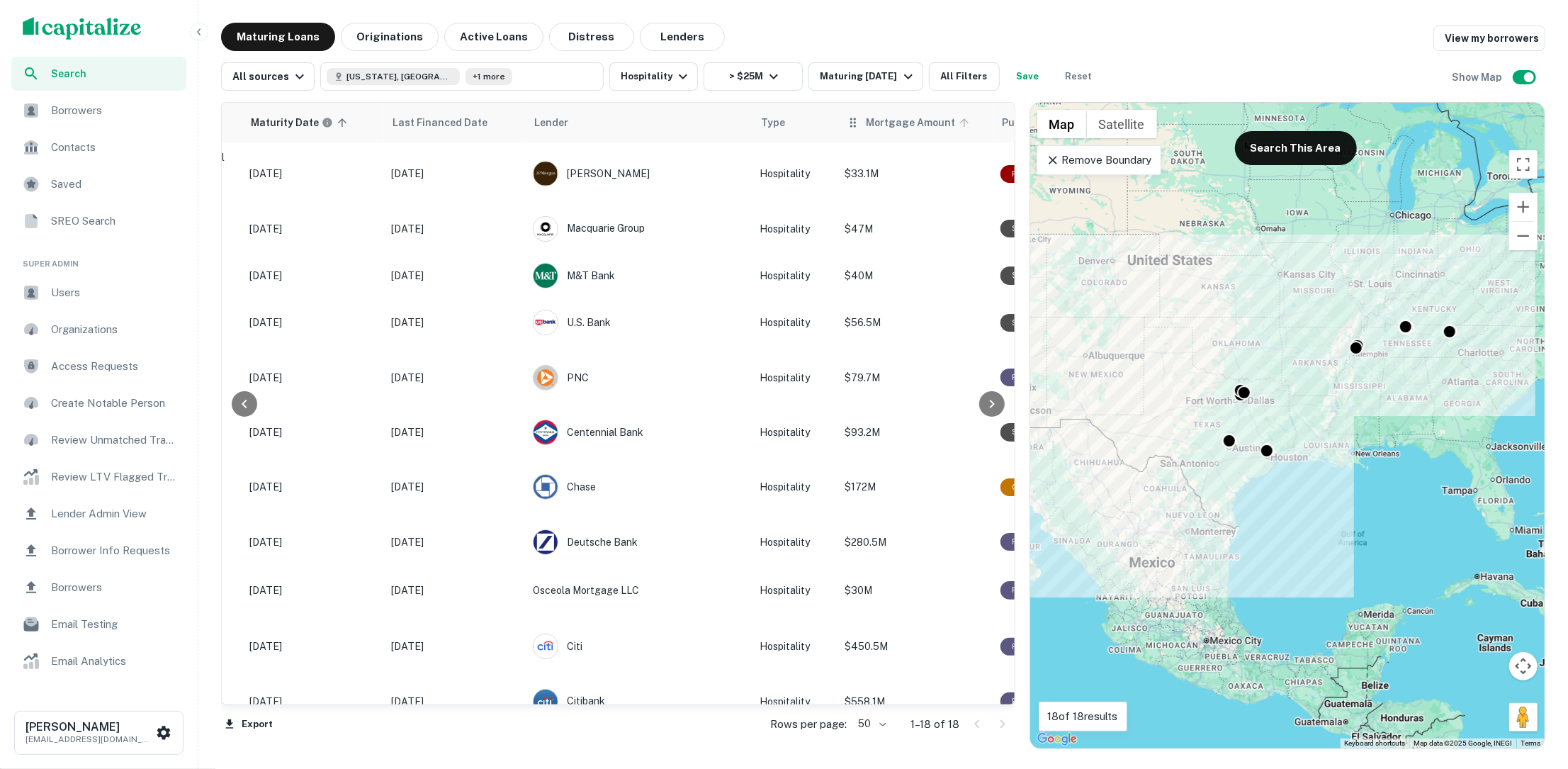
click at [958, 123] on icon at bounding box center [964, 123] width 12 height 12
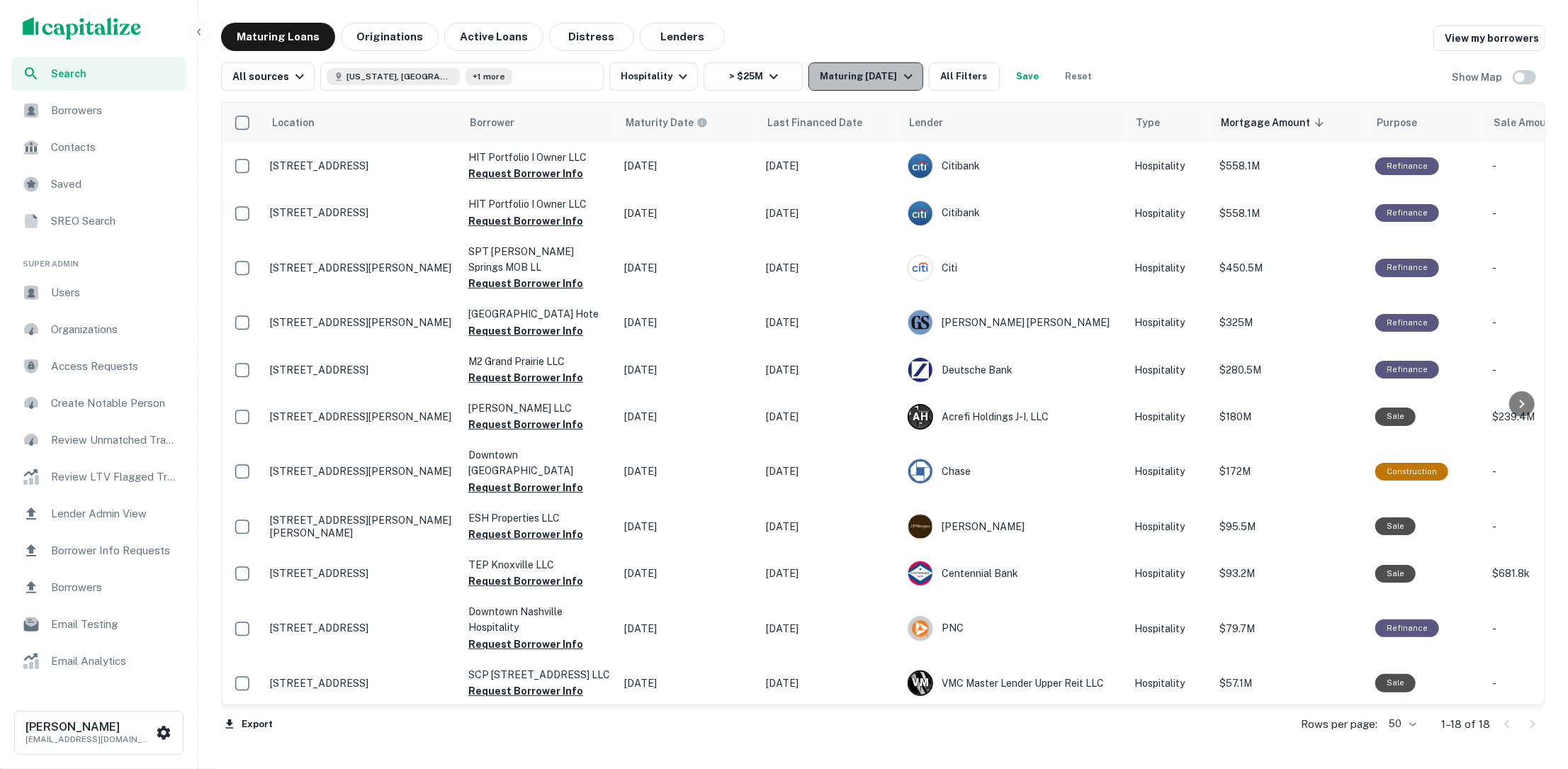
click at [884, 70] on div "Maturing [DATE]" at bounding box center [868, 76] width 96 height 17
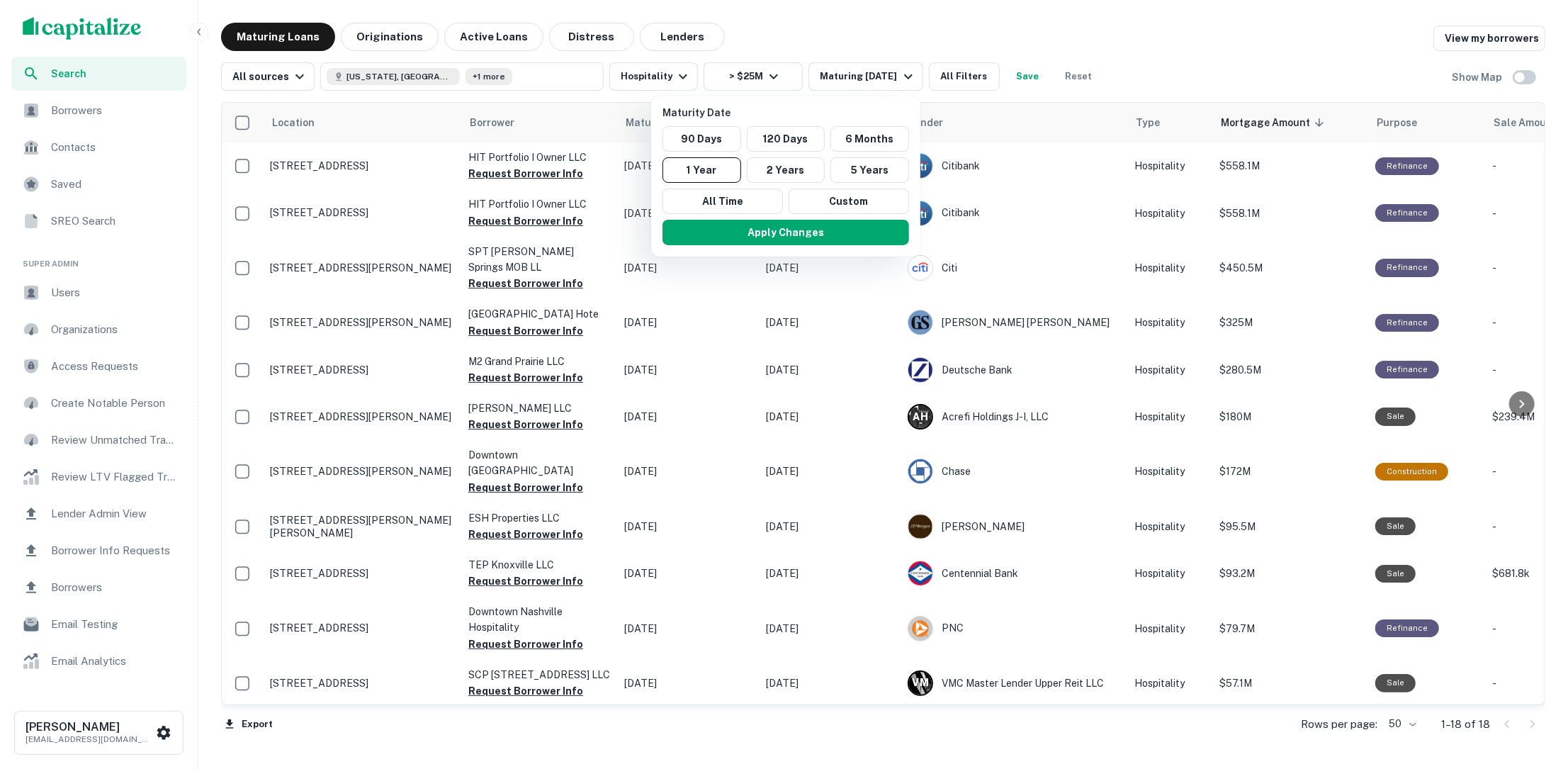
click at [865, 43] on div at bounding box center [784, 384] width 1568 height 769
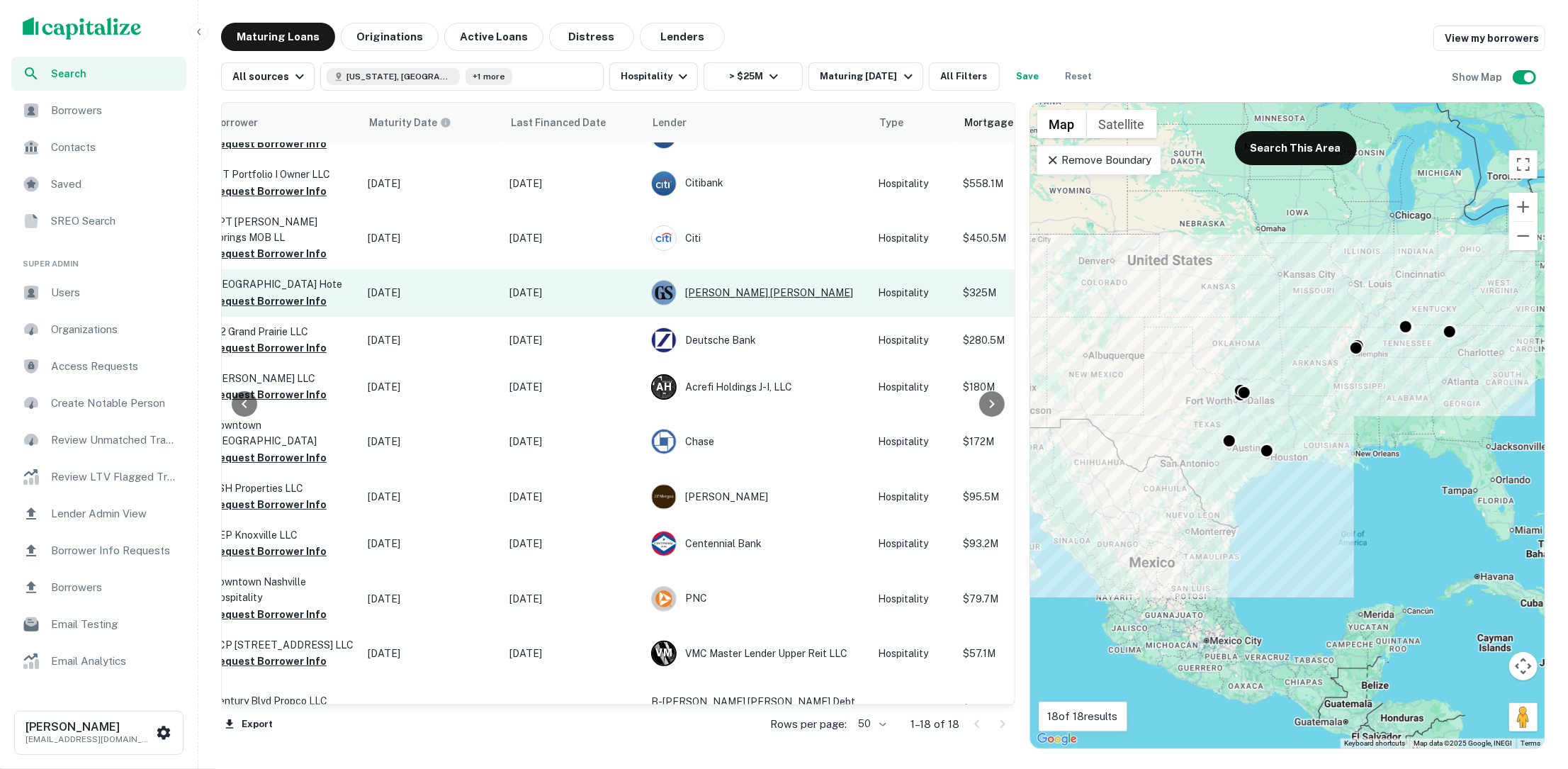
scroll to position [29, 278]
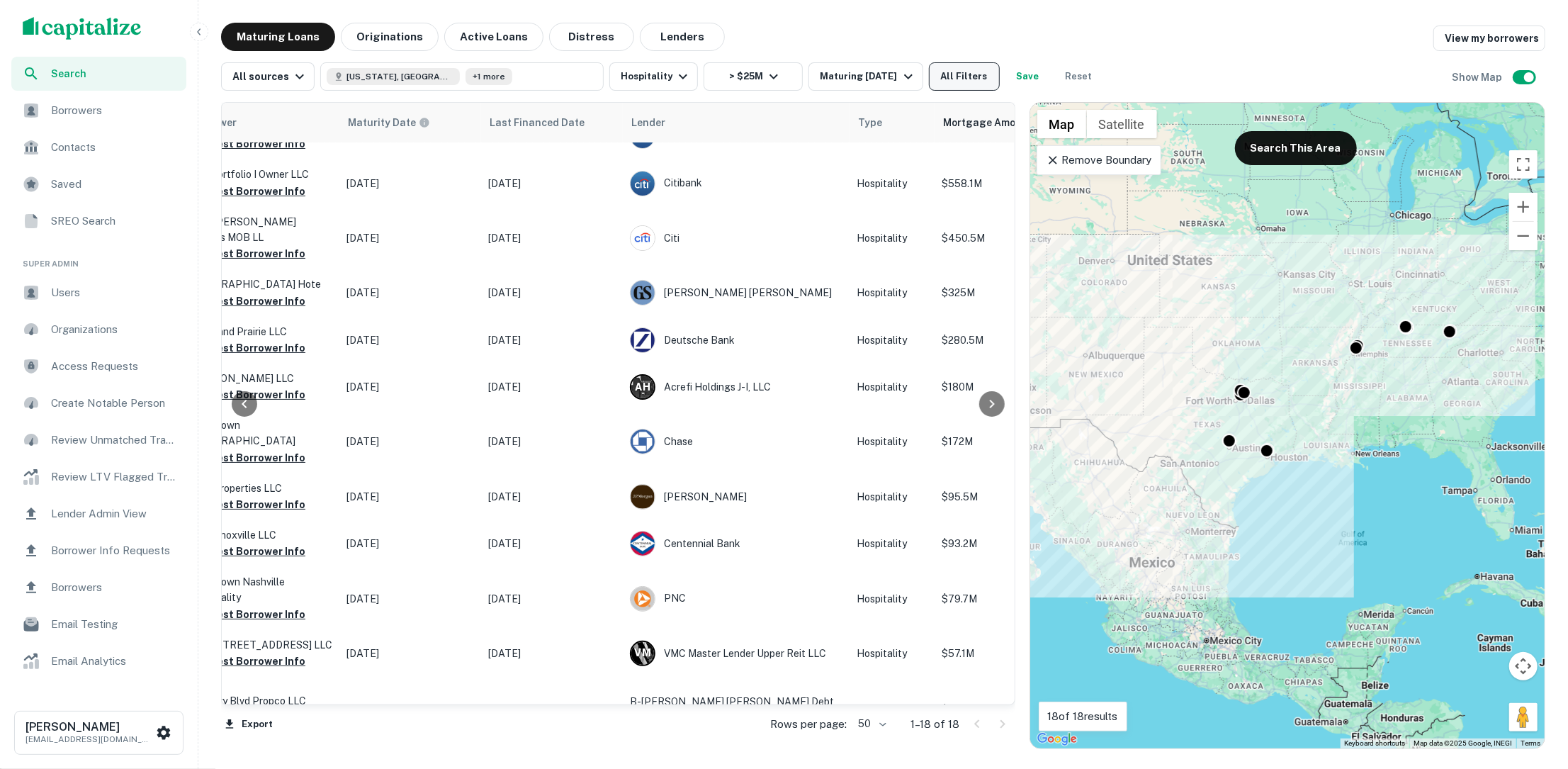
click at [956, 75] on button "All Filters" at bounding box center [964, 77] width 71 height 28
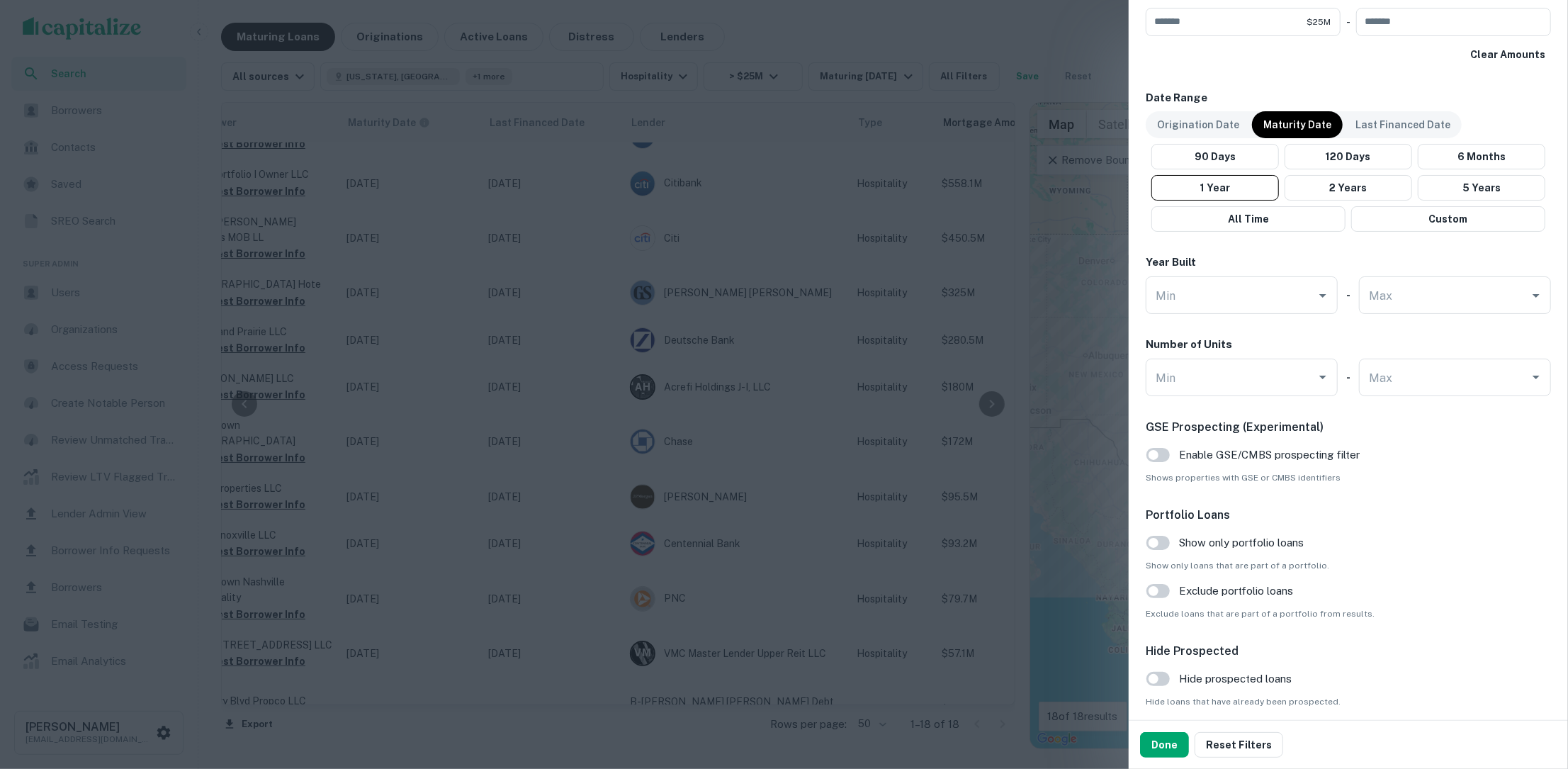
scroll to position [1192, 0]
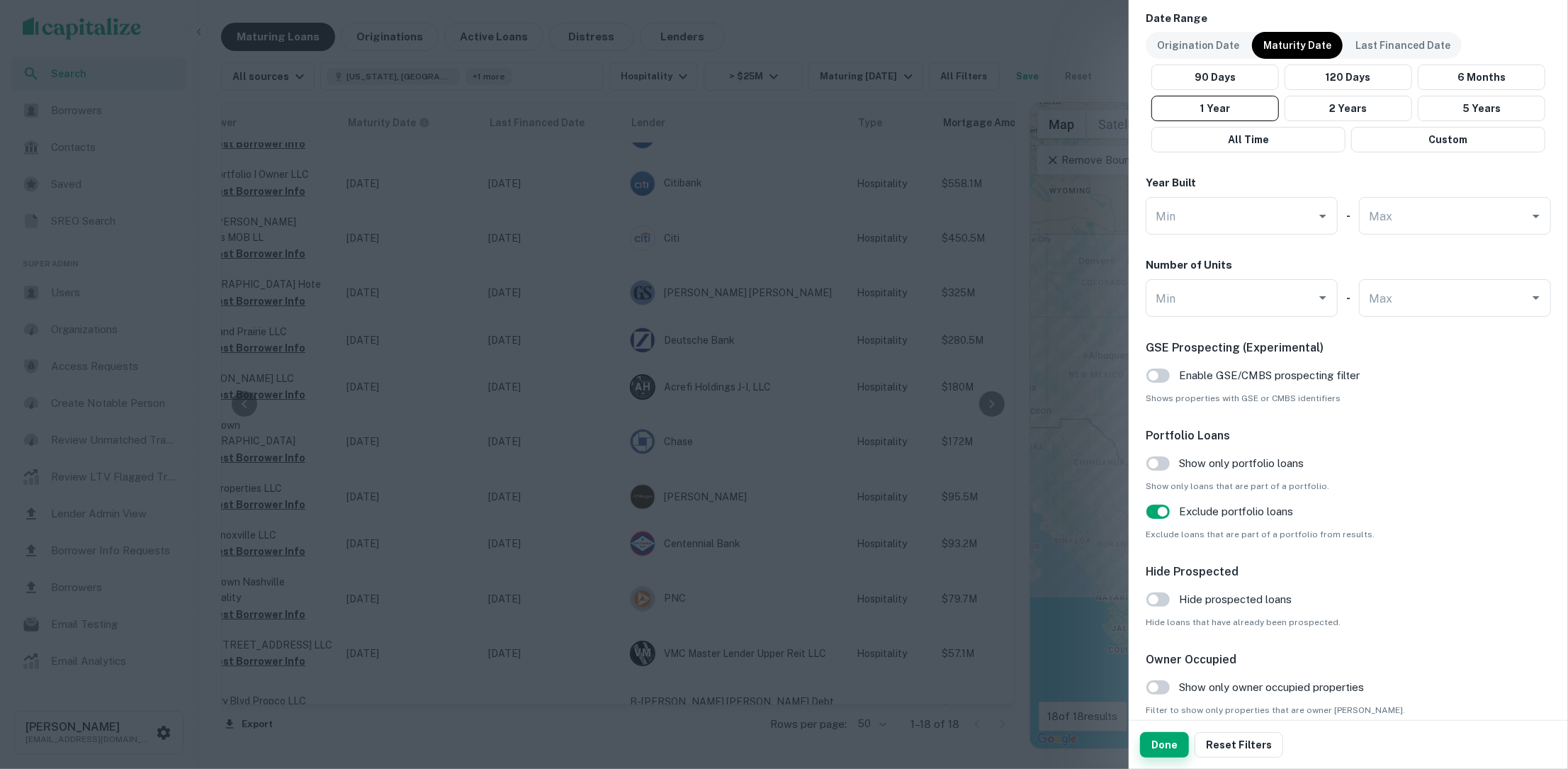
click at [1166, 741] on button "Done" at bounding box center [1165, 744] width 49 height 26
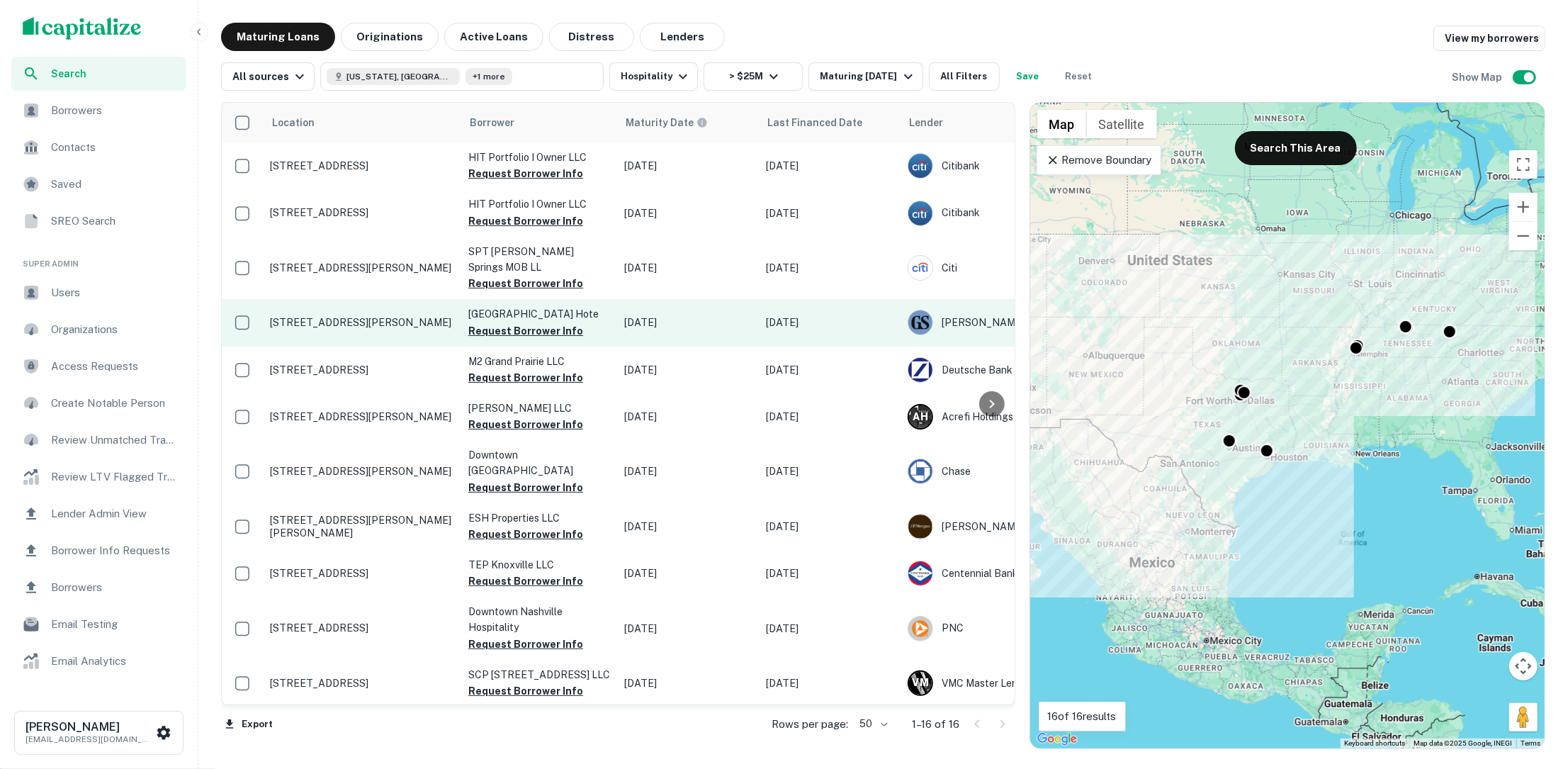
click at [345, 325] on p "1777 Walker St Houston, TX 77010" at bounding box center [362, 322] width 184 height 12
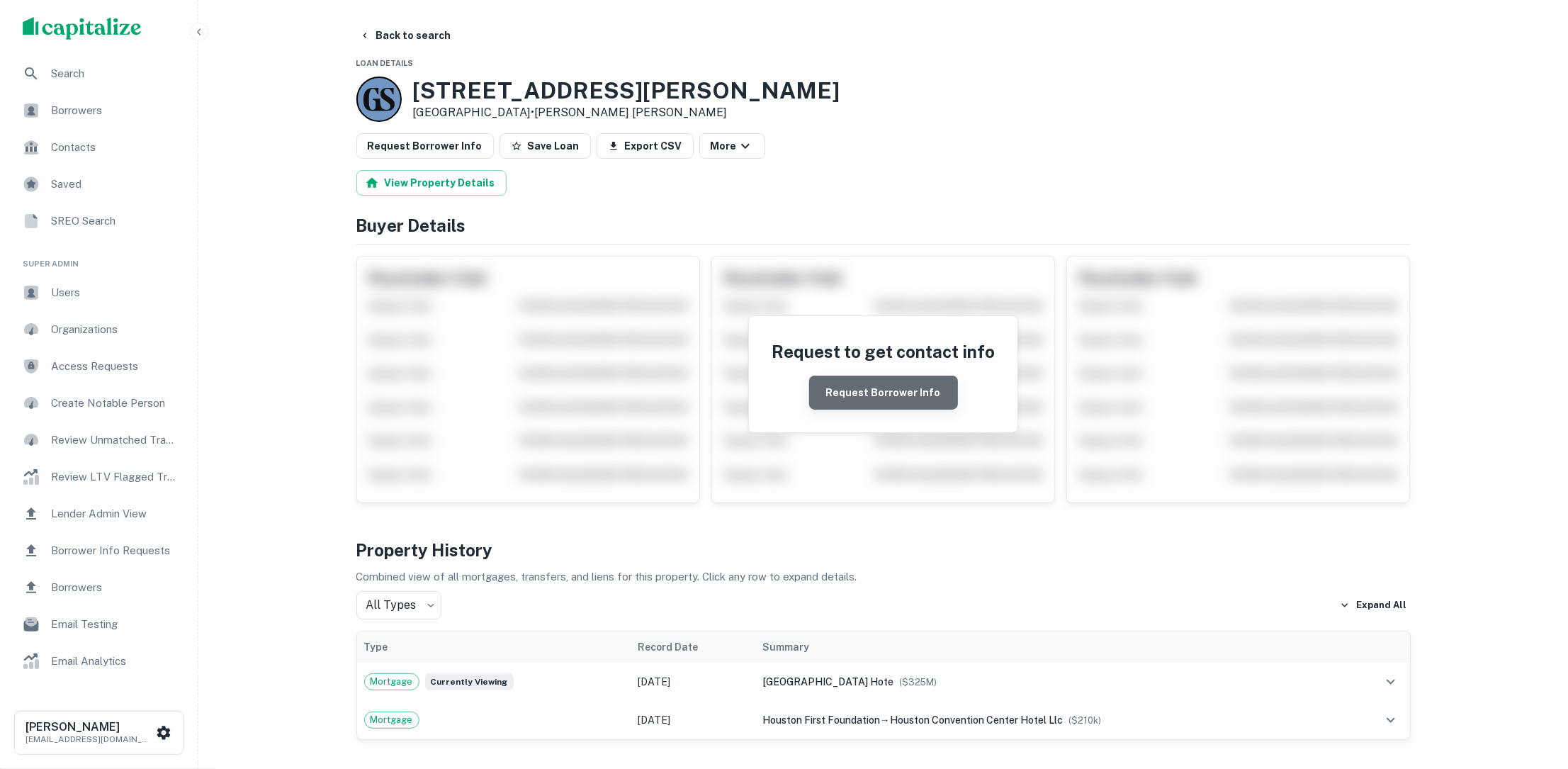
click at [894, 393] on button "Request Borrower Info" at bounding box center [883, 393] width 149 height 34
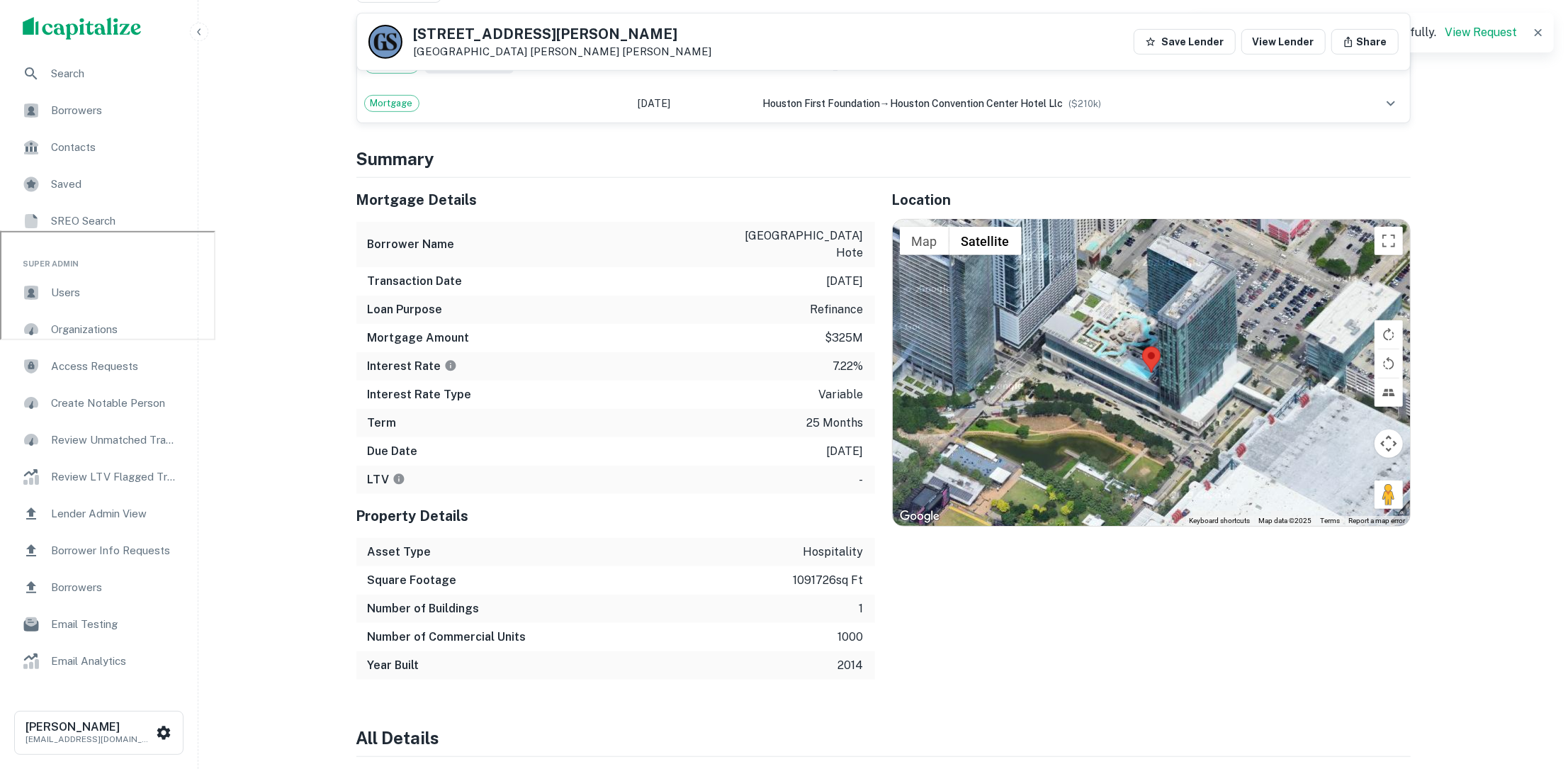
scroll to position [538, 0]
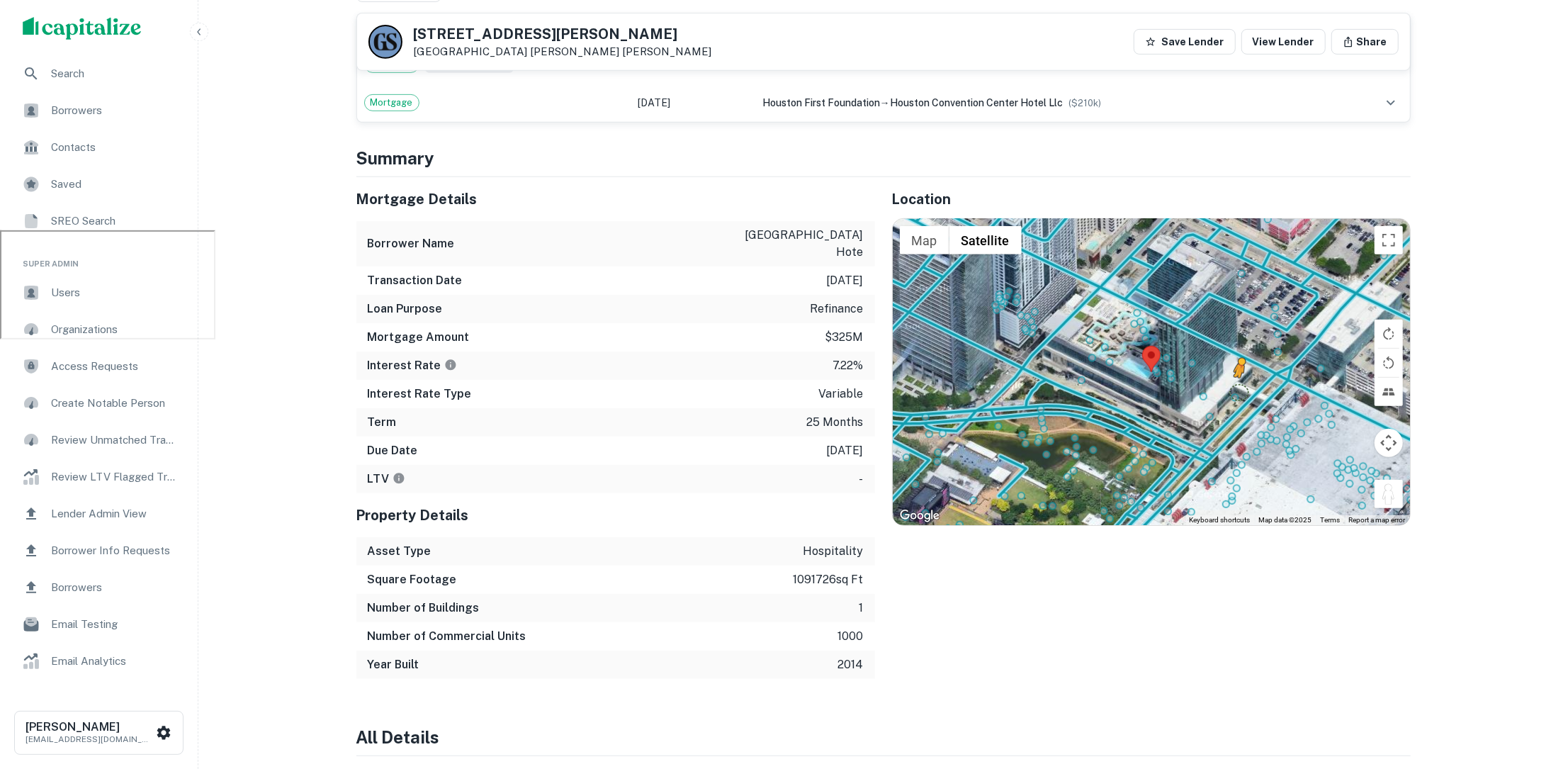
drag, startPoint x: 1380, startPoint y: 486, endPoint x: 1239, endPoint y: 388, distance: 171.7
click at [1239, 388] on div "To activate drag with keyboard, press Alt + Enter. Once in keyboard drag state,…" at bounding box center [1151, 372] width 517 height 306
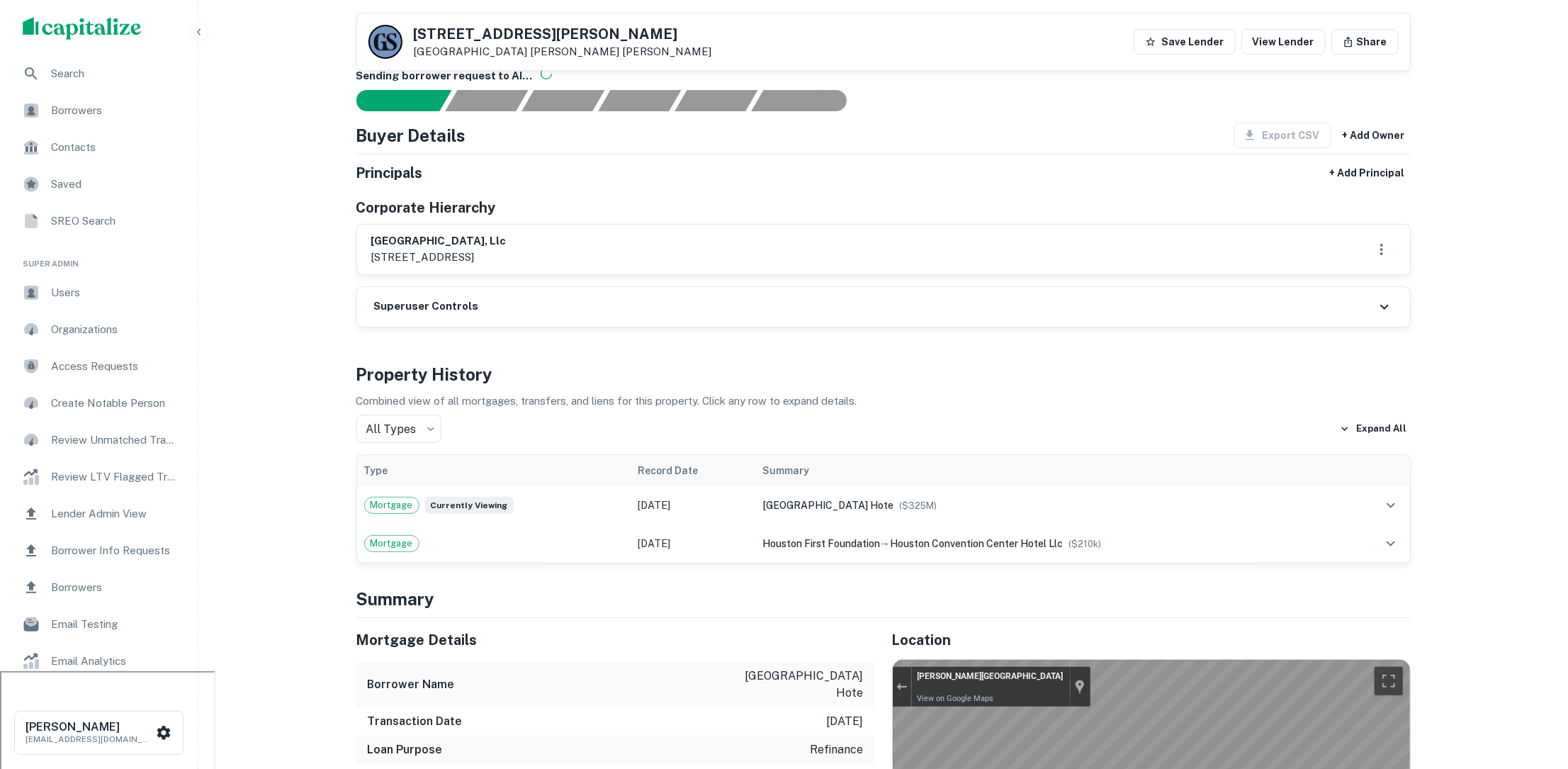
scroll to position [0, 0]
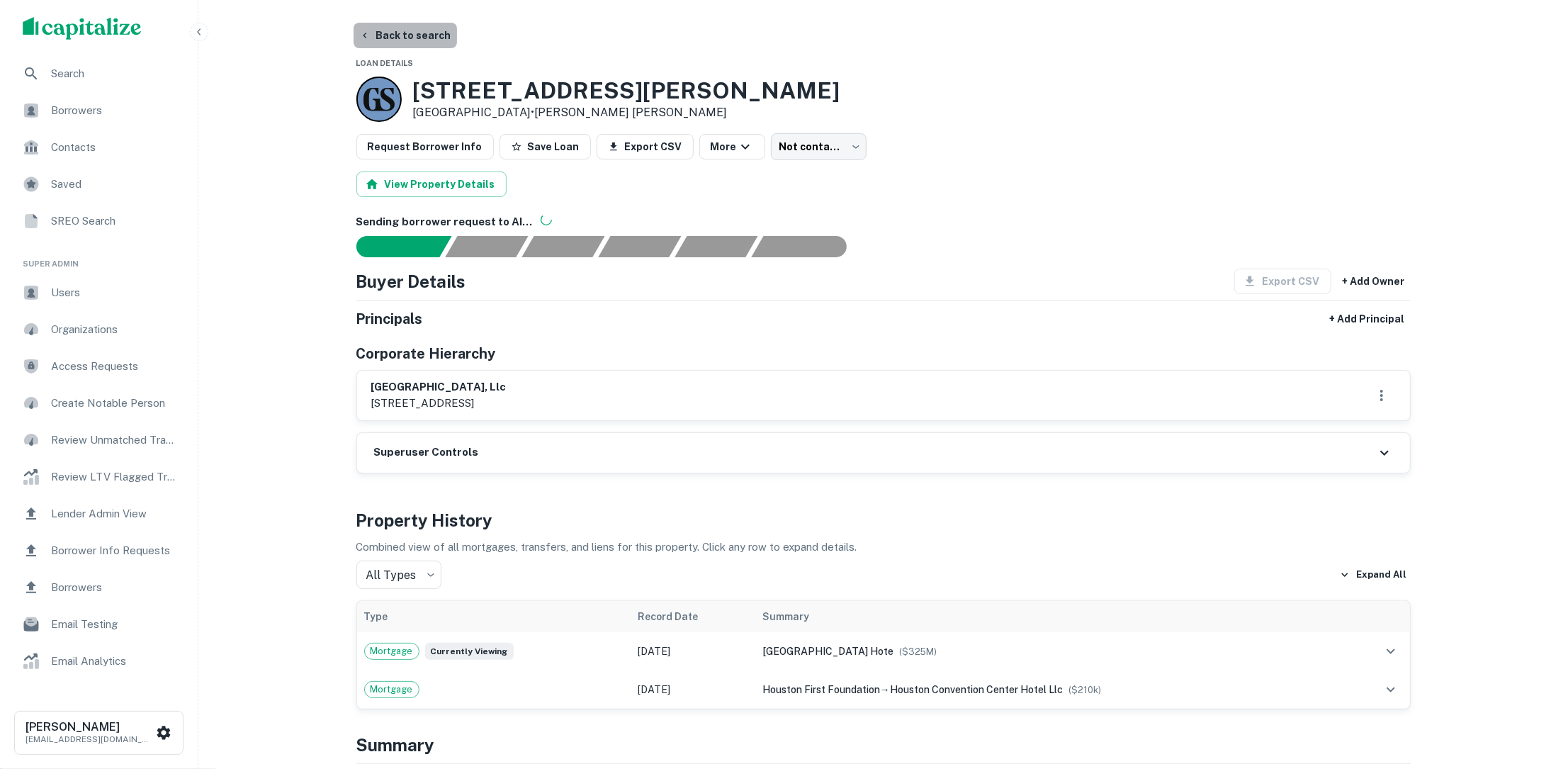
click at [414, 29] on button "Back to search" at bounding box center [405, 35] width 103 height 26
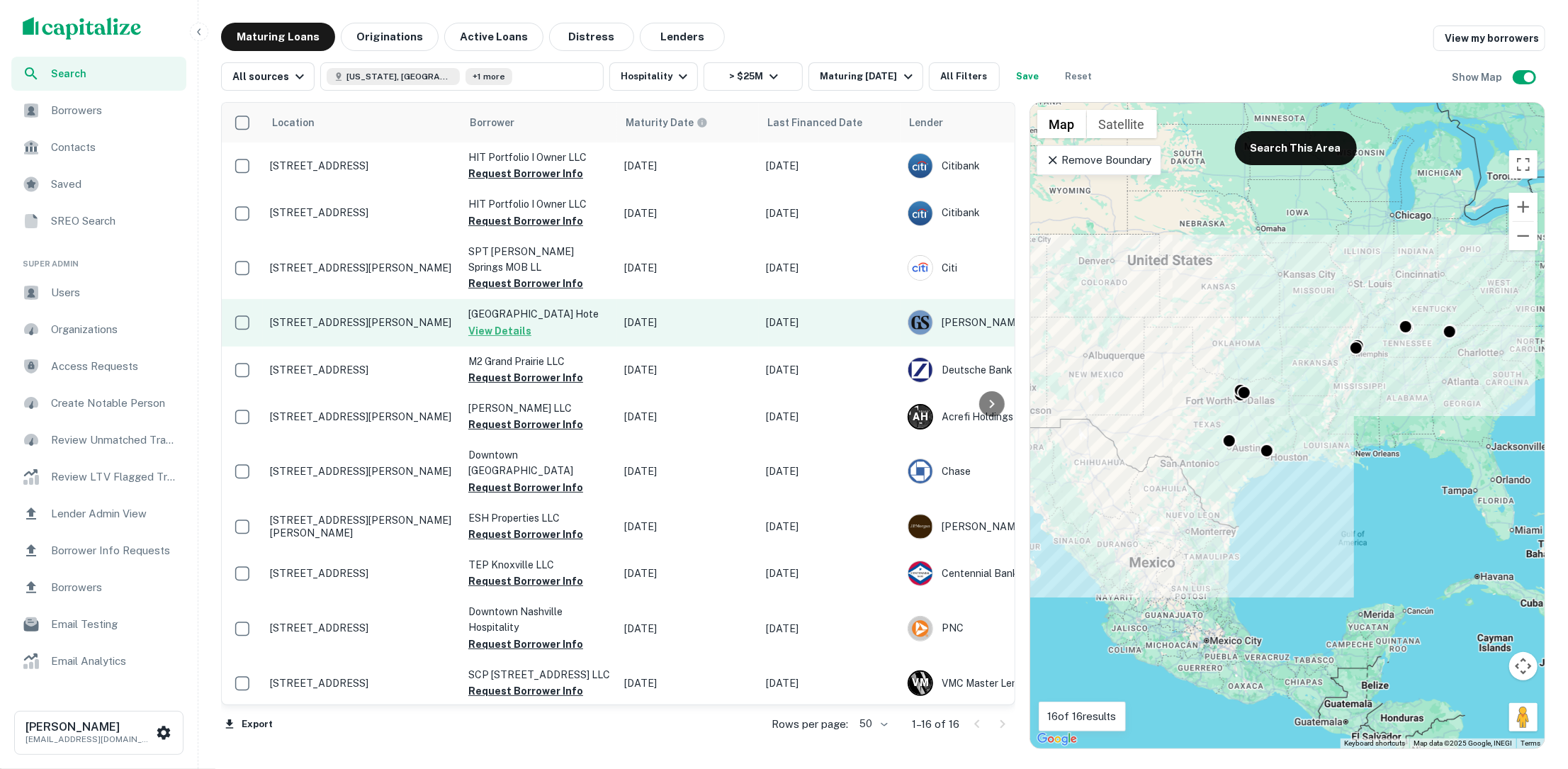
click at [373, 328] on p "1777 Walker St Houston, TX 77010" at bounding box center [362, 322] width 184 height 12
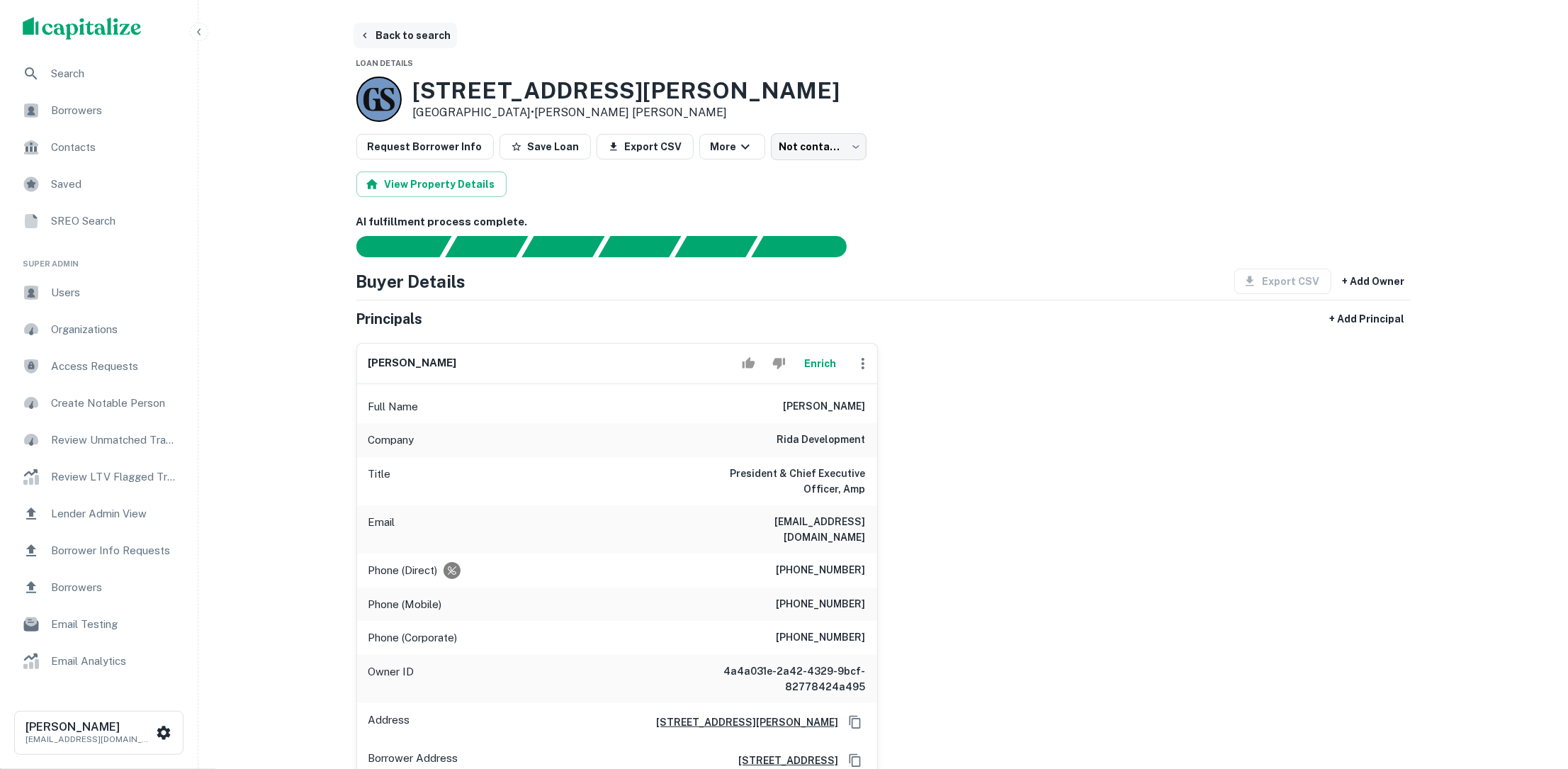
click at [404, 36] on button "Back to search" at bounding box center [405, 35] width 103 height 26
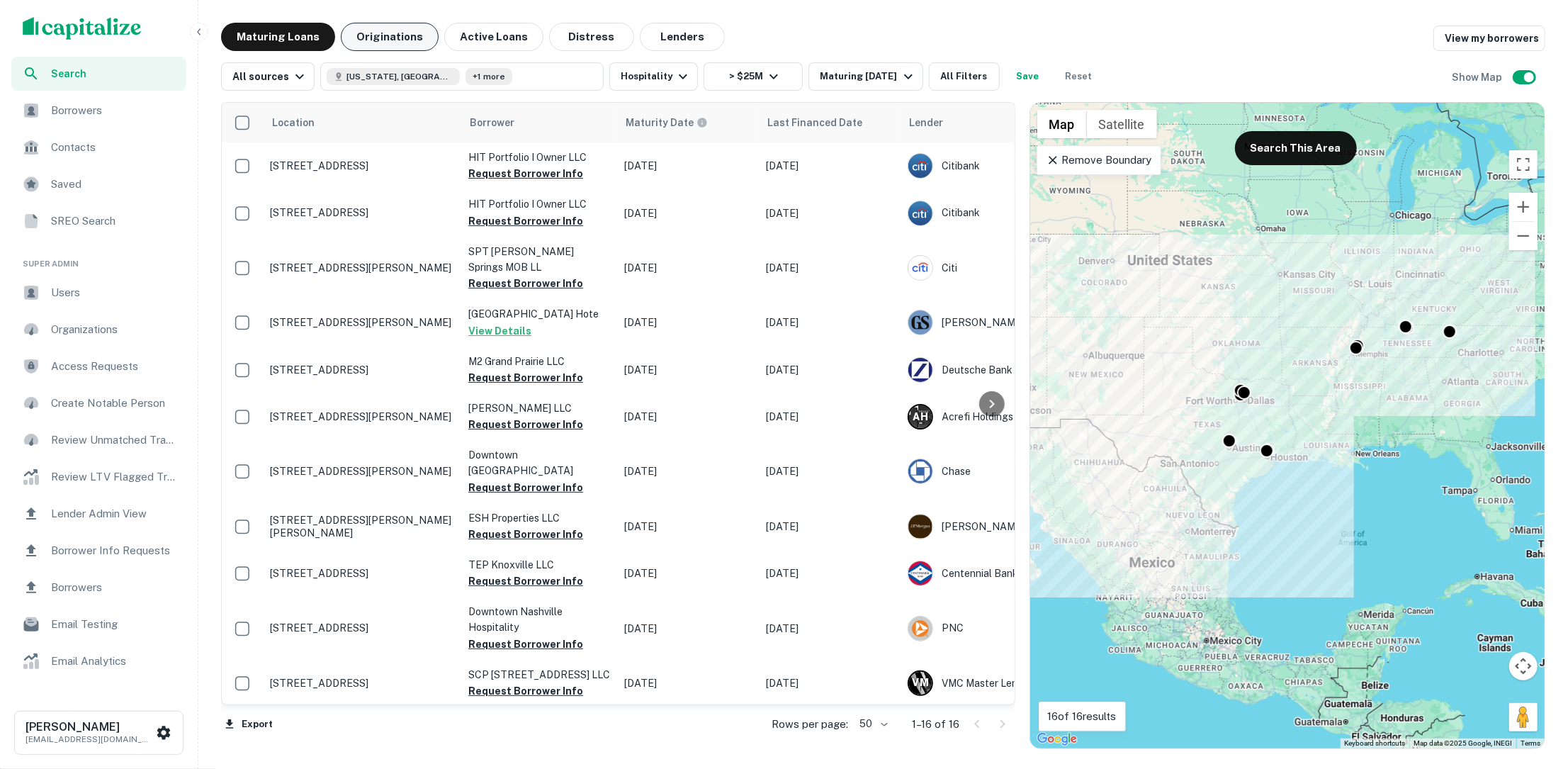
click at [408, 40] on button "Originations" at bounding box center [390, 36] width 98 height 28
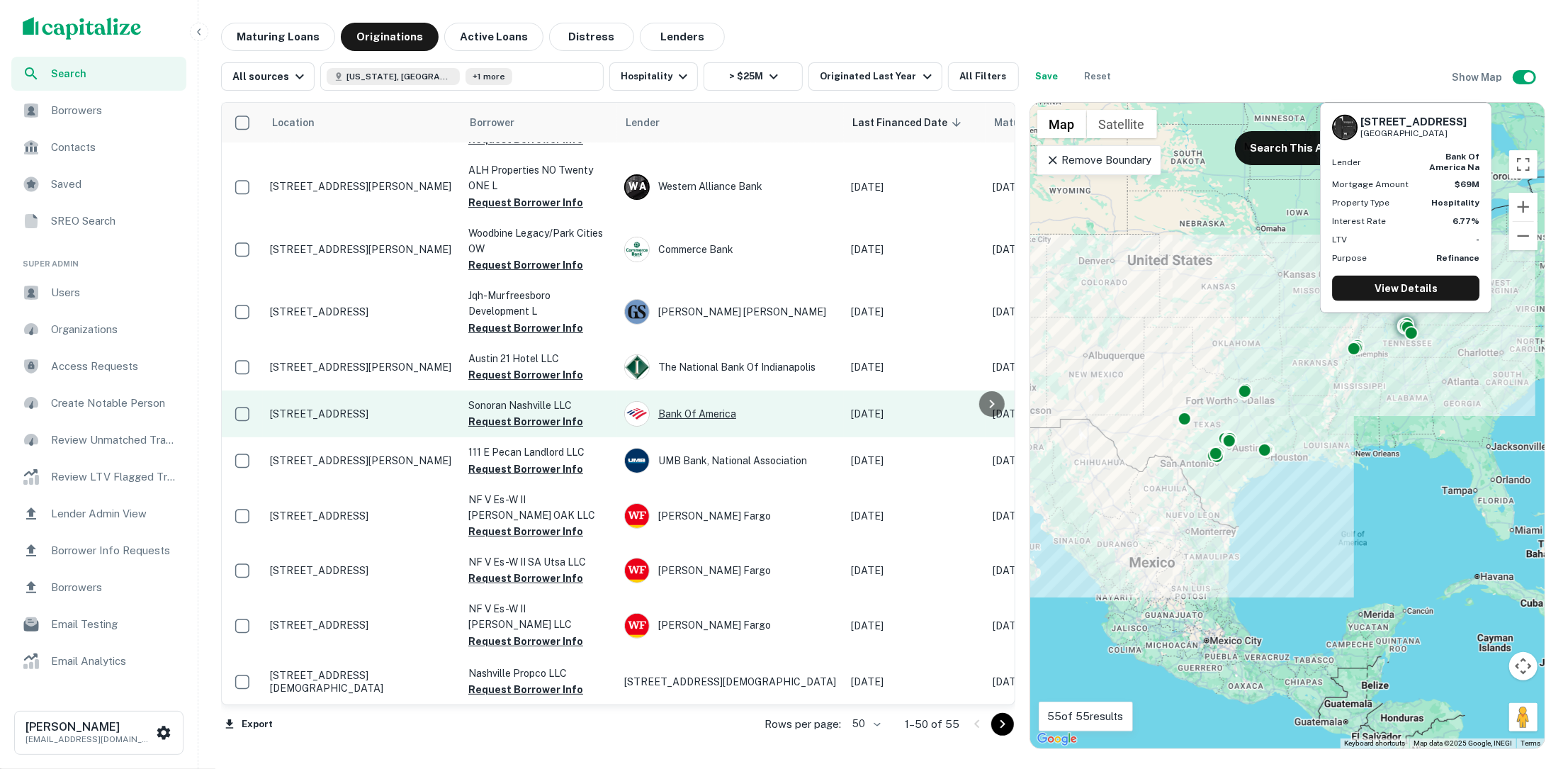
scroll to position [65, 0]
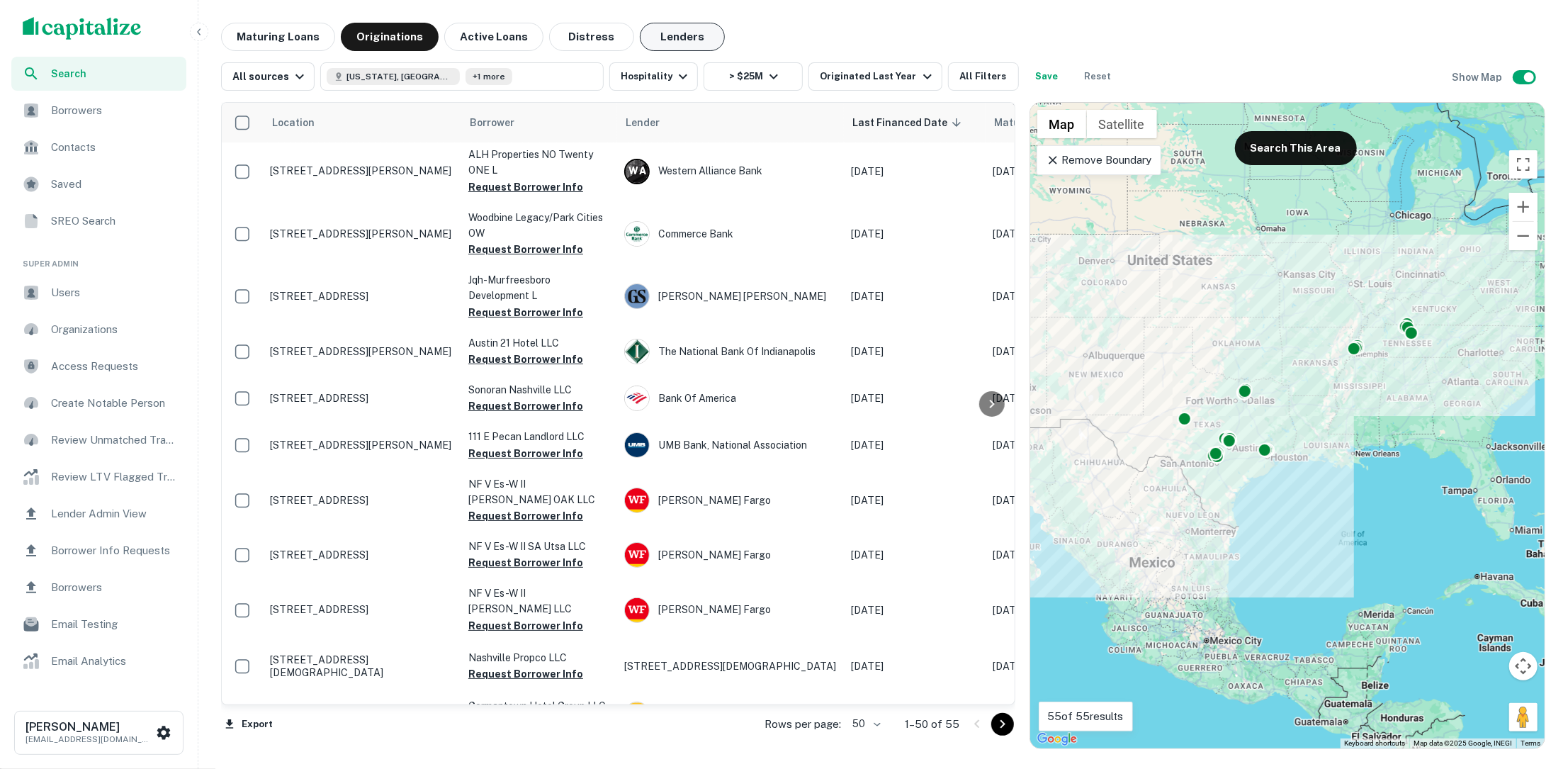
click at [671, 40] on button "Lenders" at bounding box center [683, 36] width 85 height 28
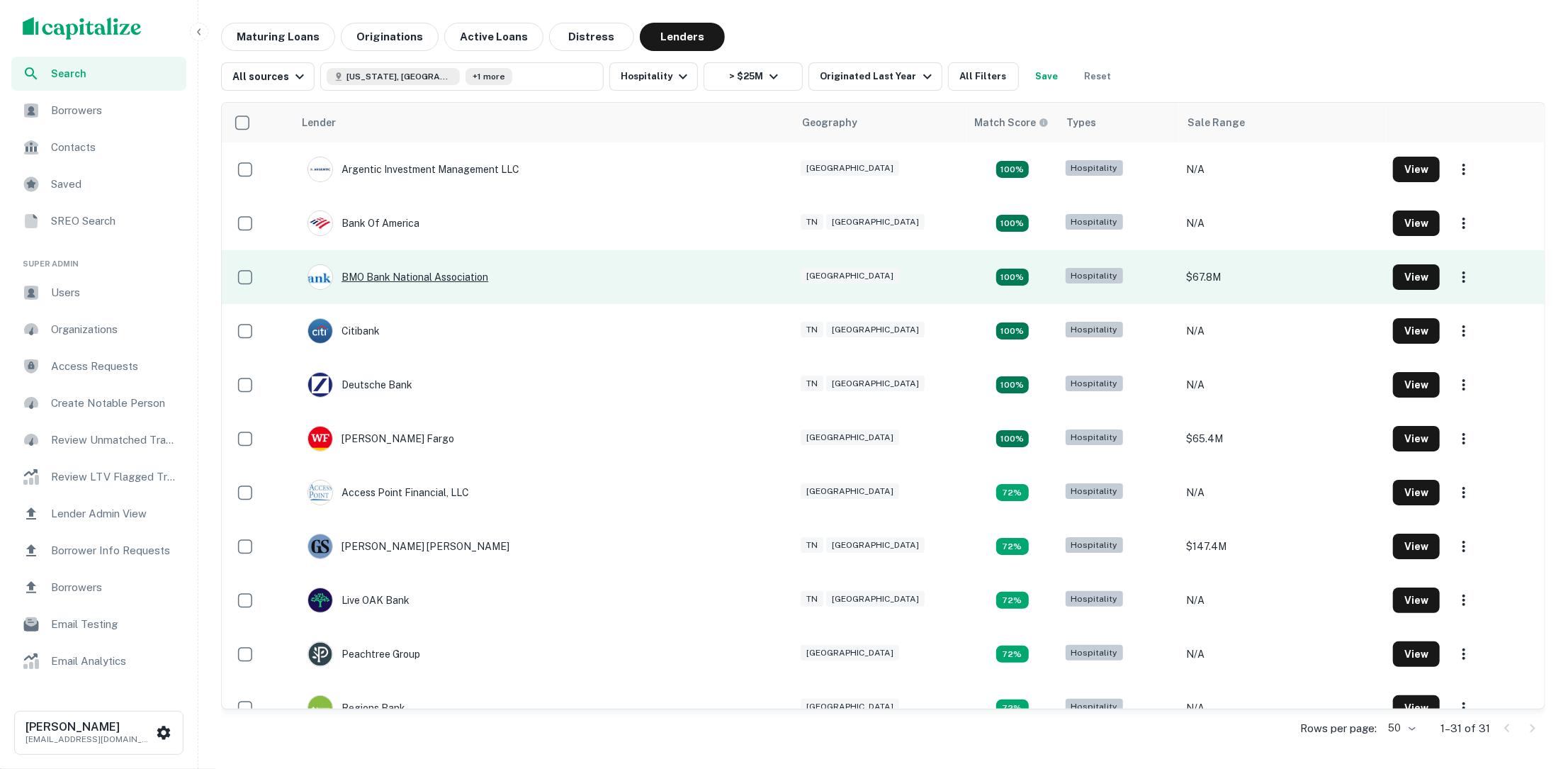
click at [460, 276] on div "BMO Bank National Association" at bounding box center [397, 277] width 181 height 26
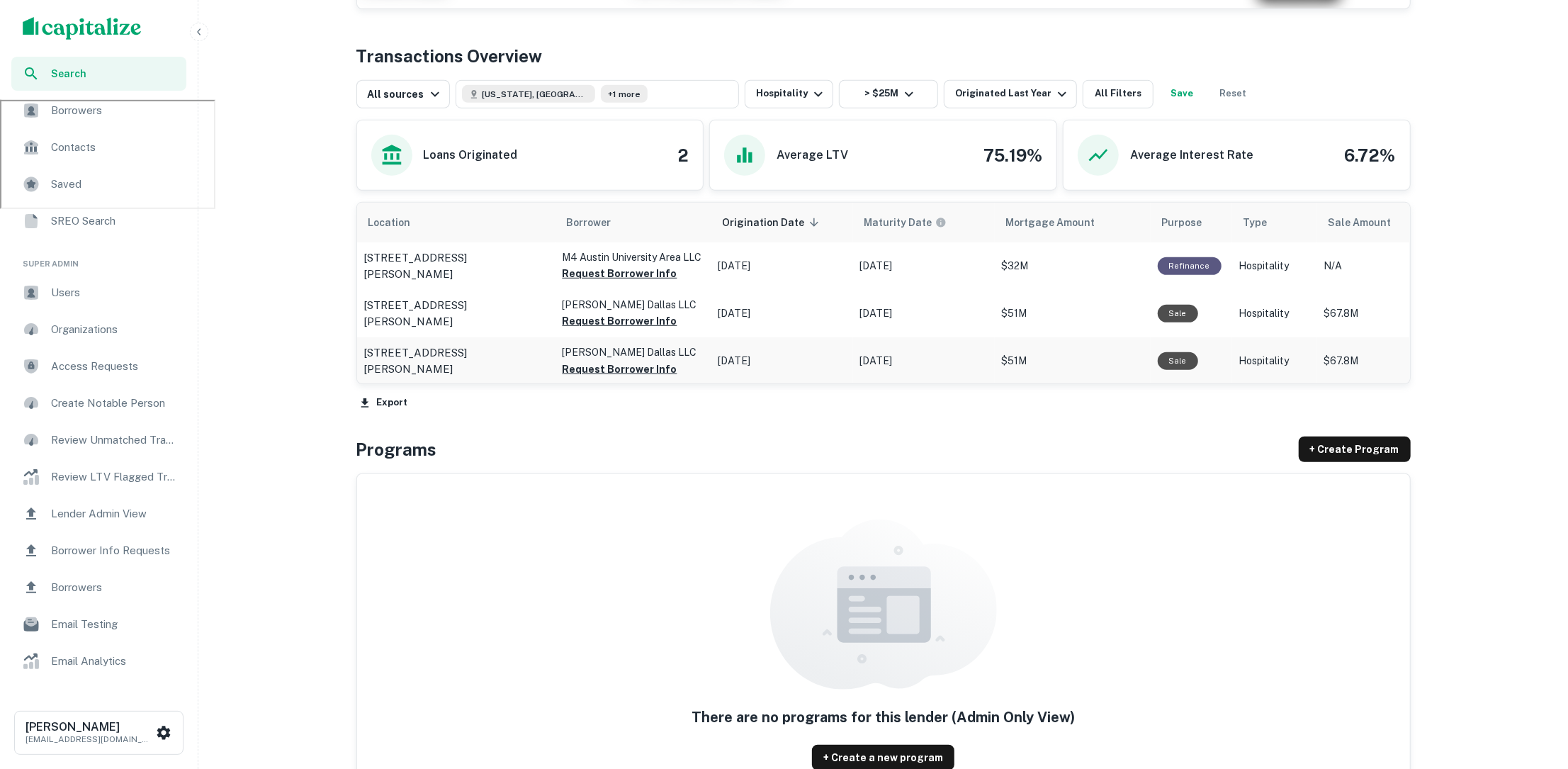
scroll to position [685, 0]
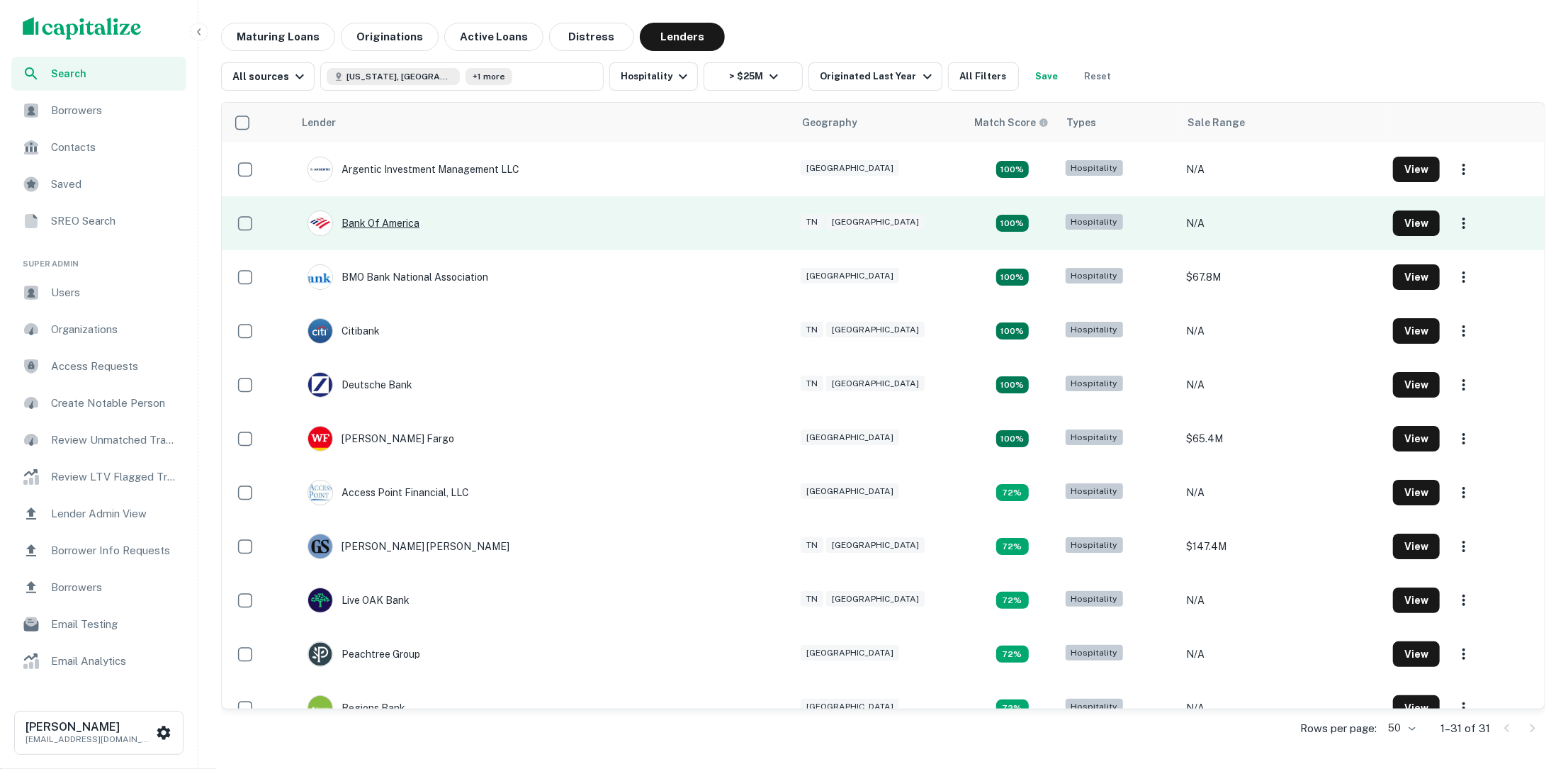
click at [410, 220] on div "Bank Of America" at bounding box center [363, 223] width 112 height 26
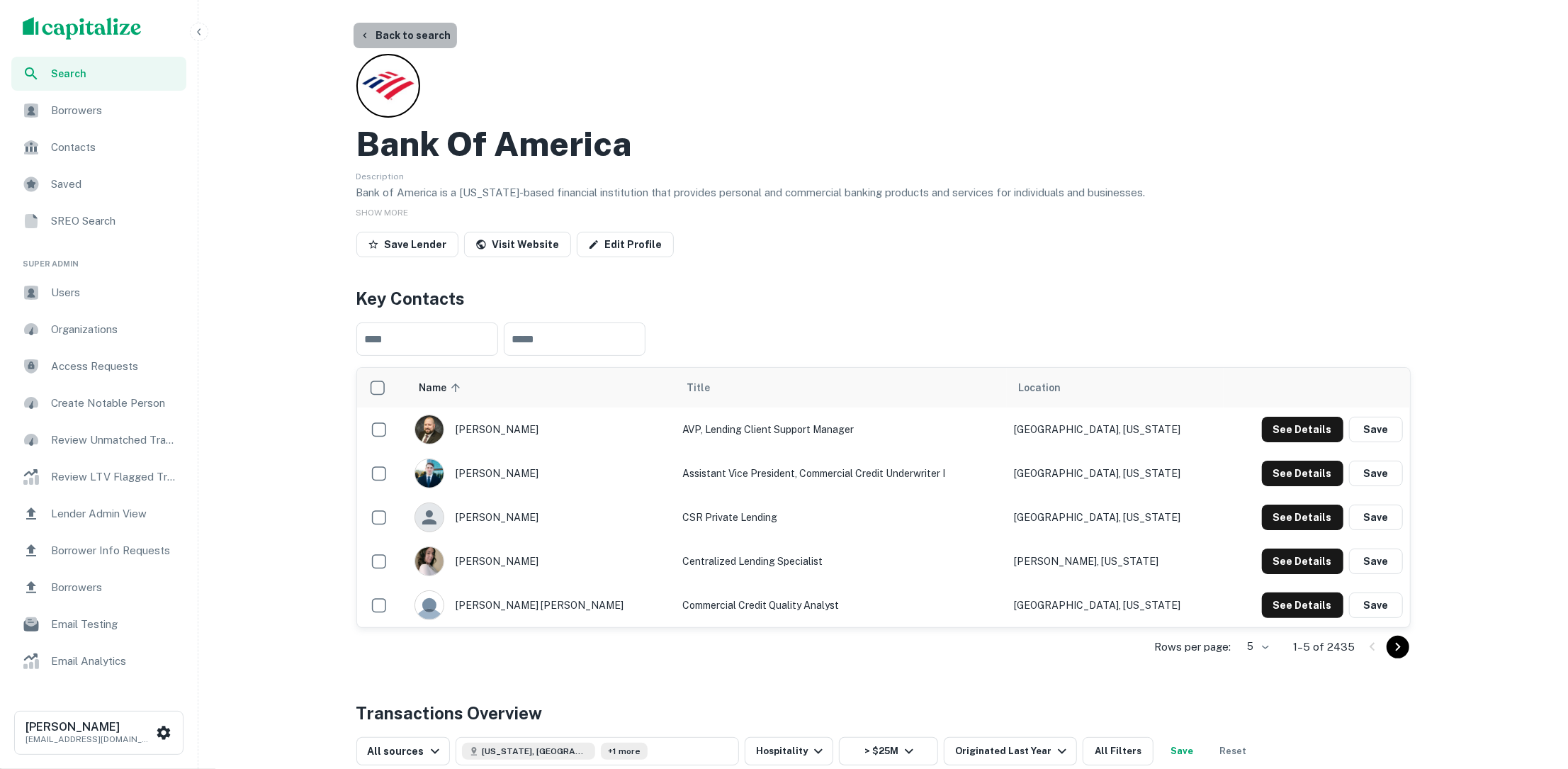
click at [432, 38] on button "Back to search" at bounding box center [405, 35] width 103 height 26
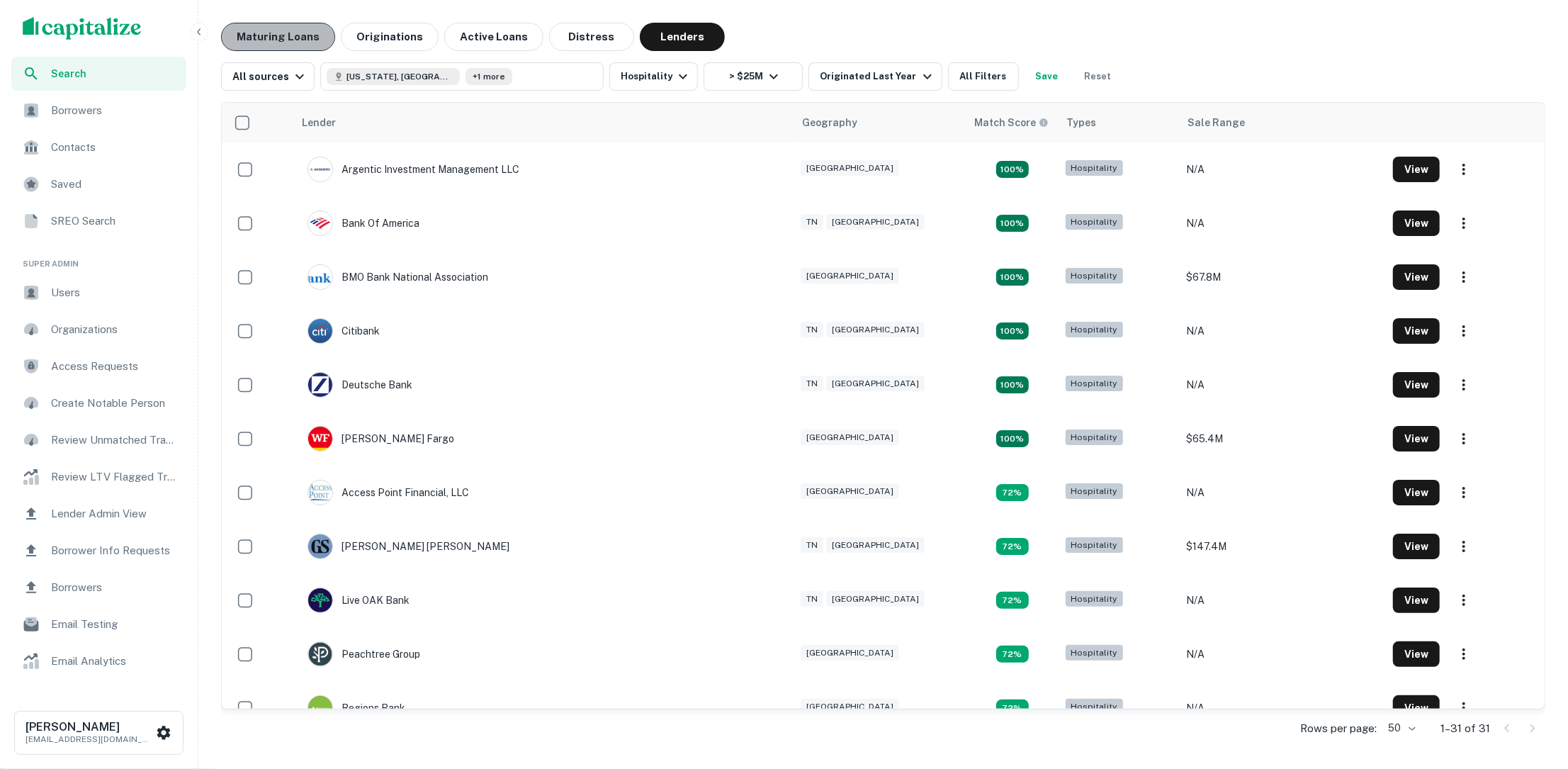
click at [276, 35] on button "Maturing Loans" at bounding box center [278, 36] width 114 height 28
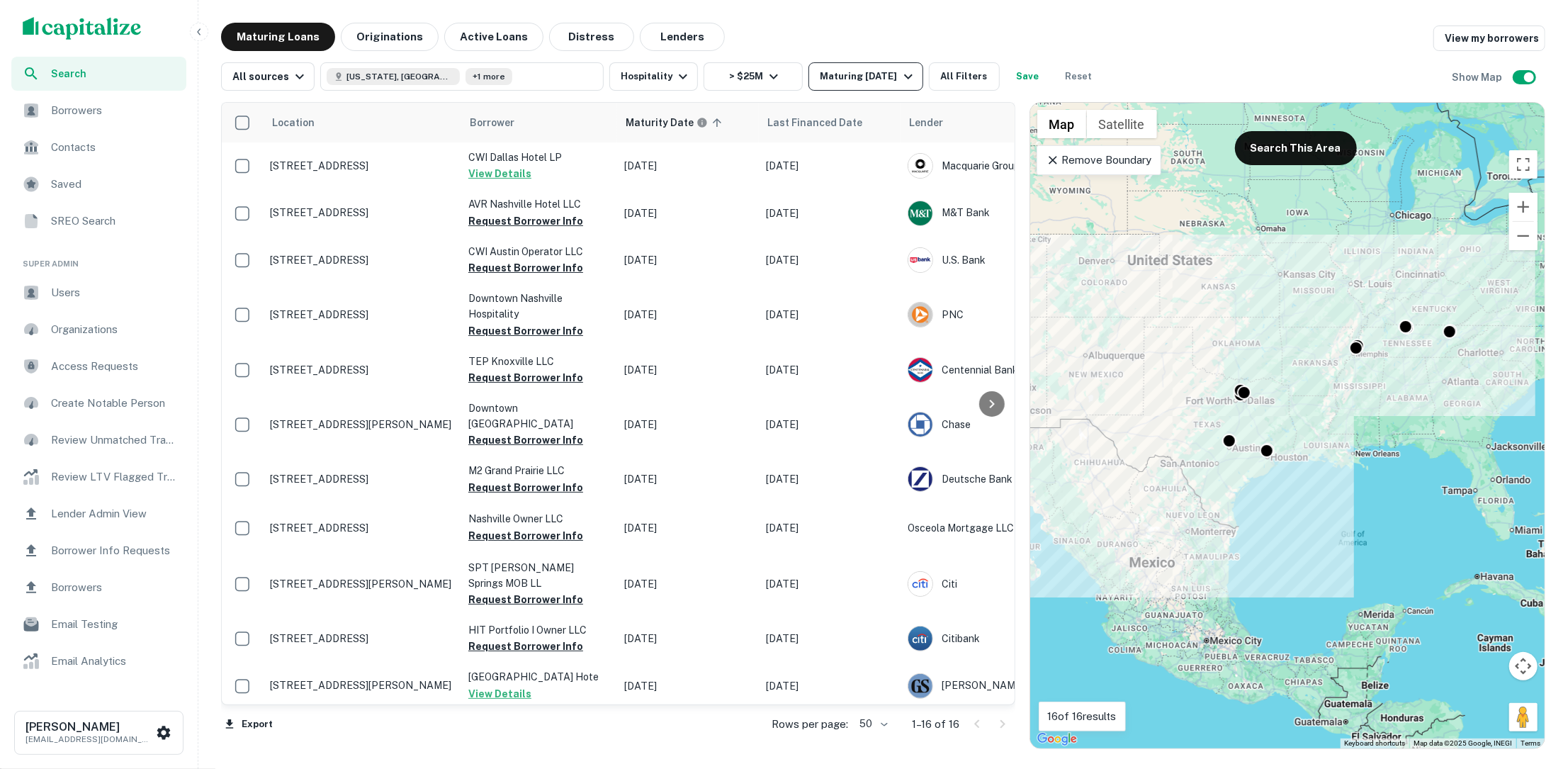
click at [900, 69] on icon "button" at bounding box center [908, 76] width 17 height 17
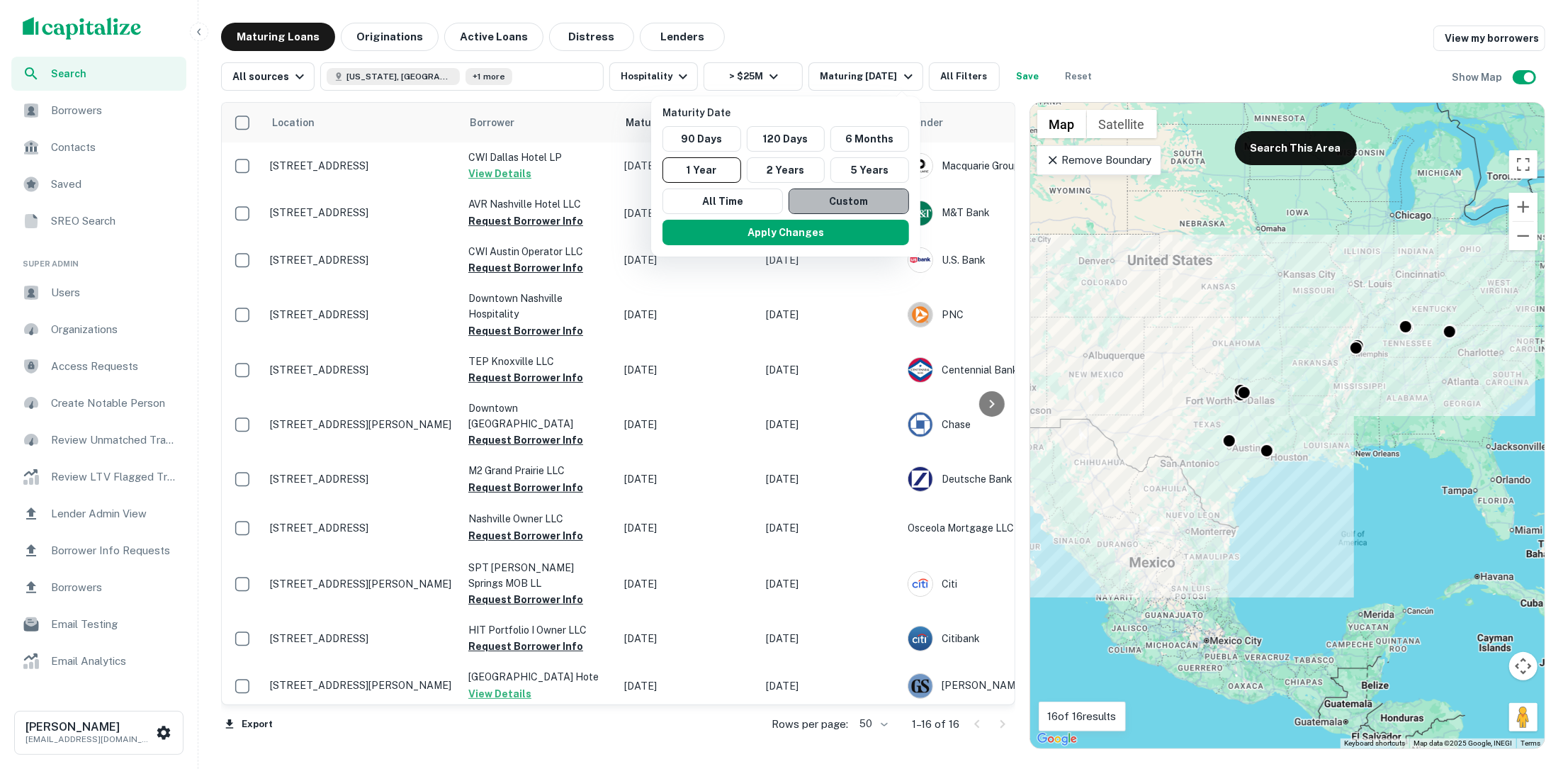
click at [832, 192] on button "Custom" at bounding box center [849, 201] width 120 height 26
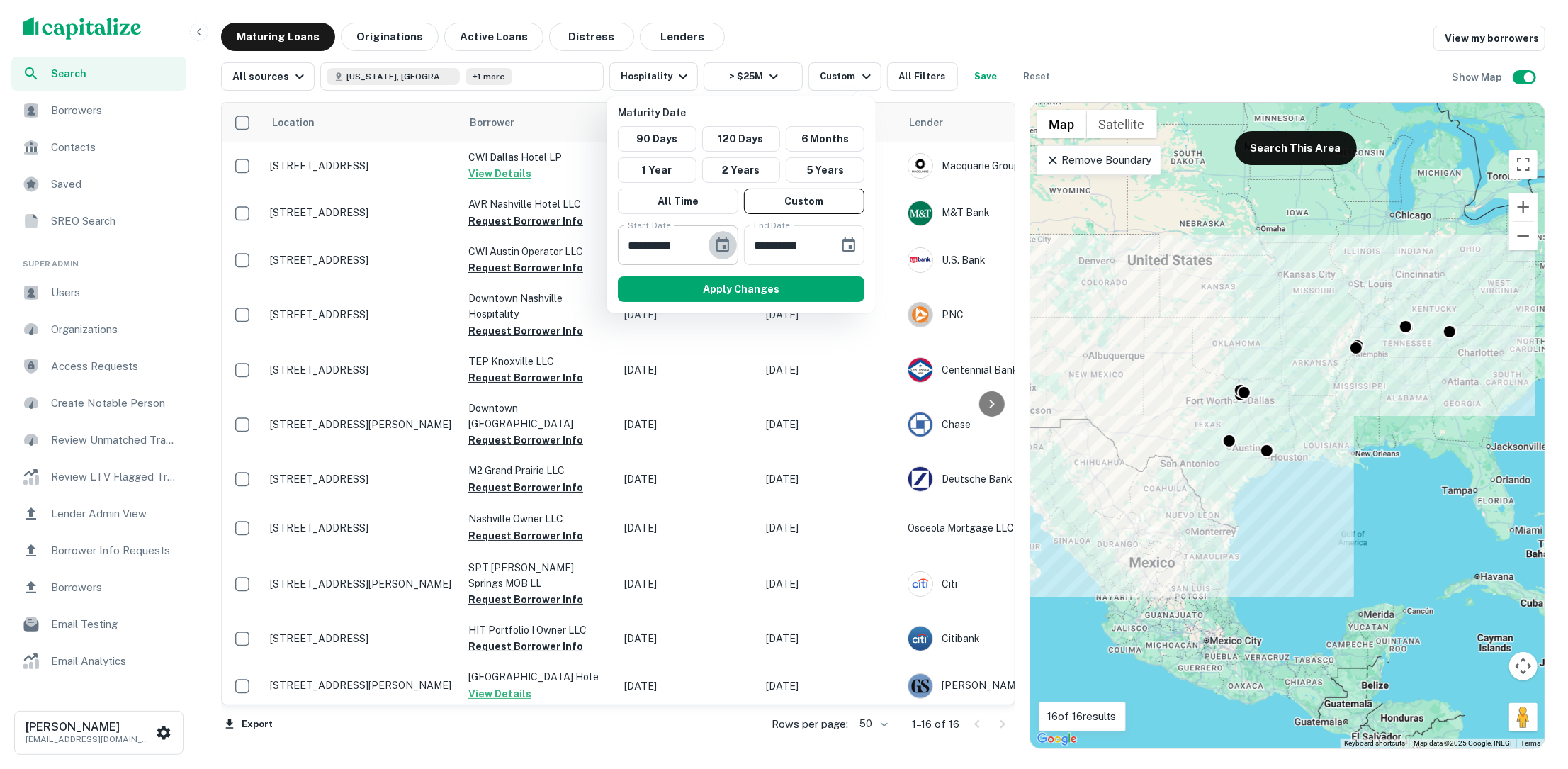
click at [717, 240] on icon "Choose date, selected date is Oct 10, 2025" at bounding box center [723, 245] width 12 height 14
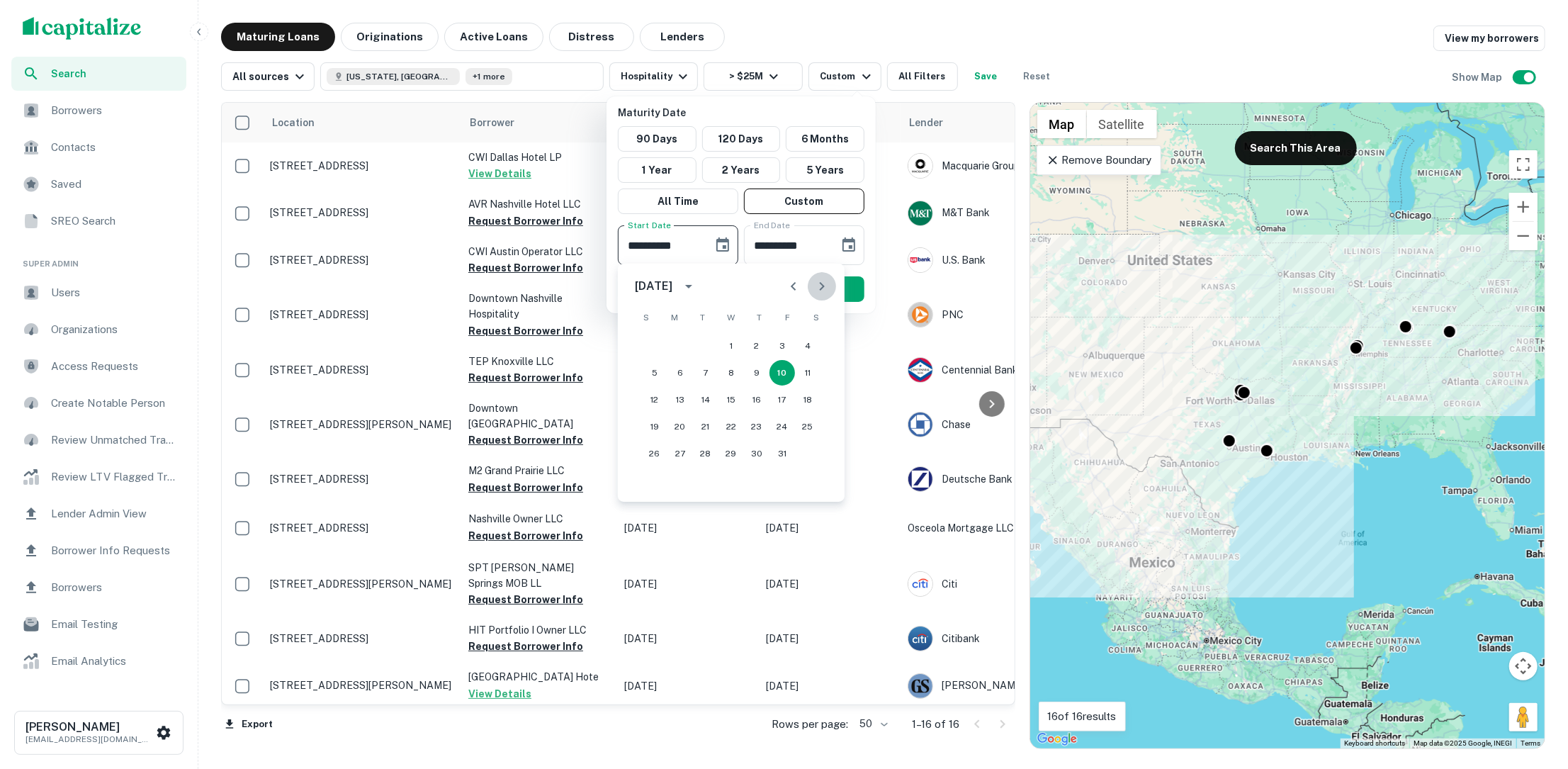
click at [817, 287] on icon "Next month" at bounding box center [822, 286] width 17 height 17
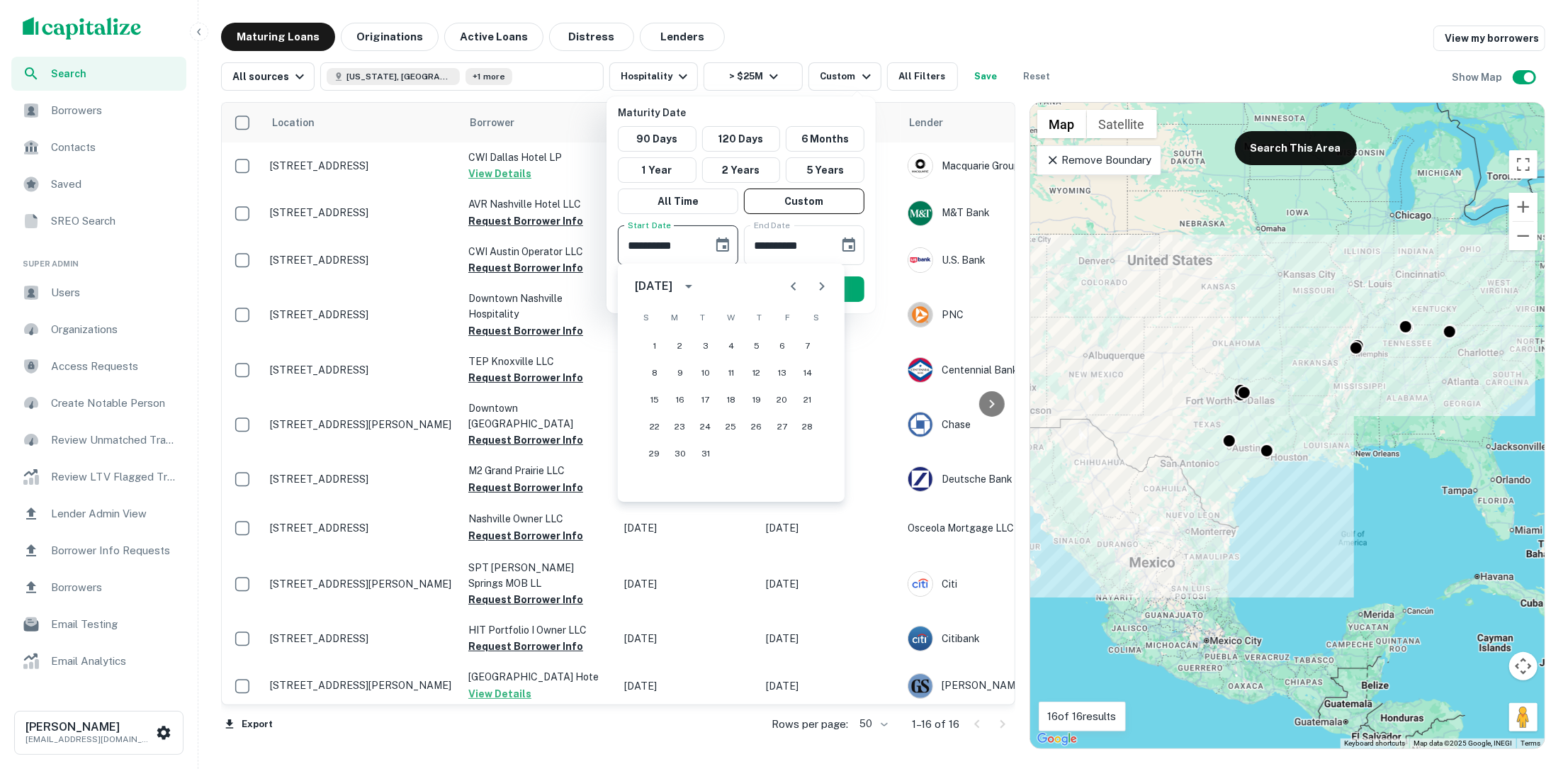
click at [721, 245] on icon "Choose date, selected date is Oct 10, 2025" at bounding box center [722, 245] width 17 height 17
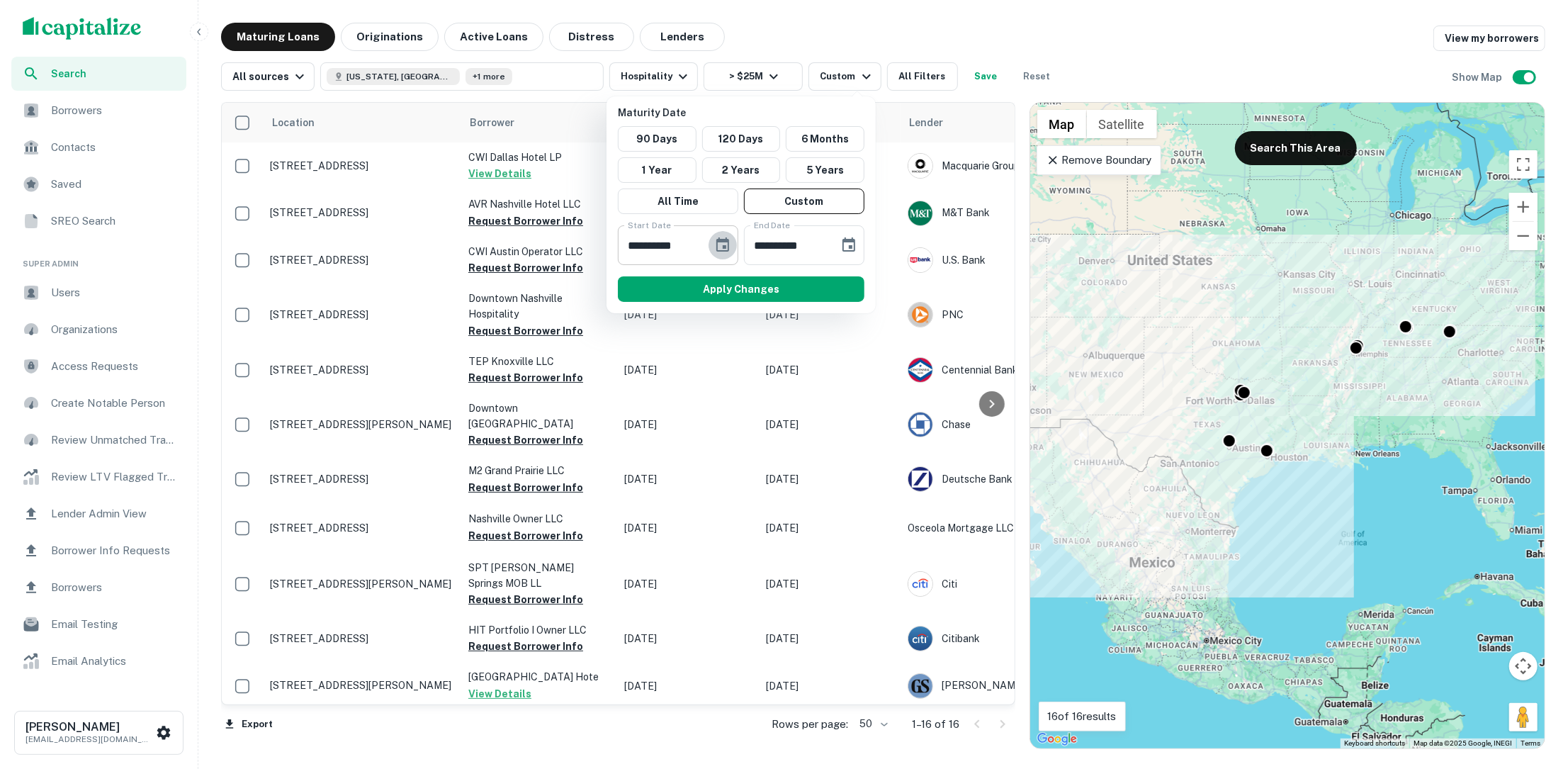
click at [721, 245] on icon "Choose date, selected date is Oct 10, 2025" at bounding box center [722, 245] width 17 height 17
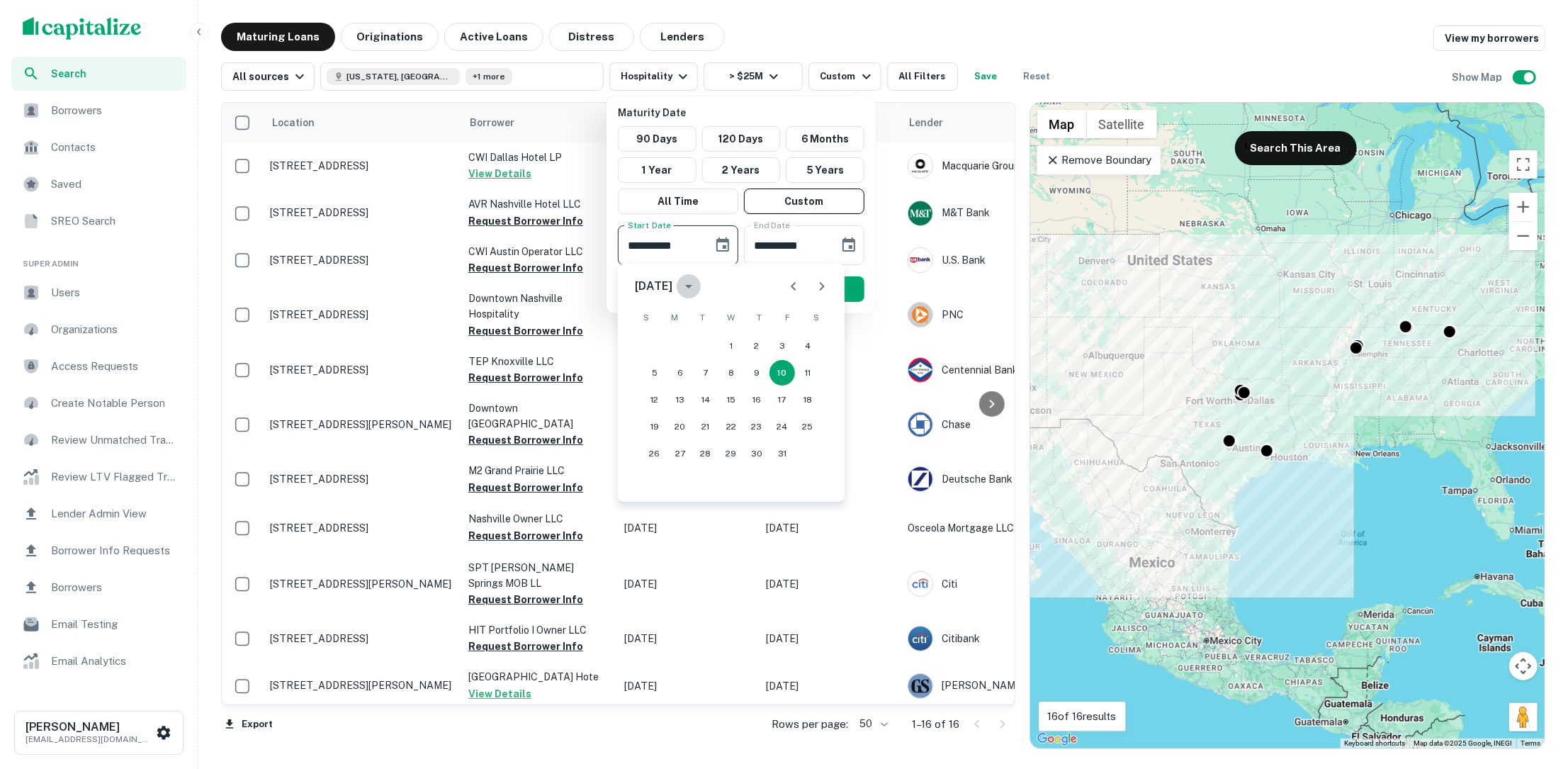
click at [697, 283] on icon "calendar view is open, switch to year view" at bounding box center [688, 286] width 17 height 17
click at [868, 259] on div "**********" at bounding box center [742, 245] width 258 height 40
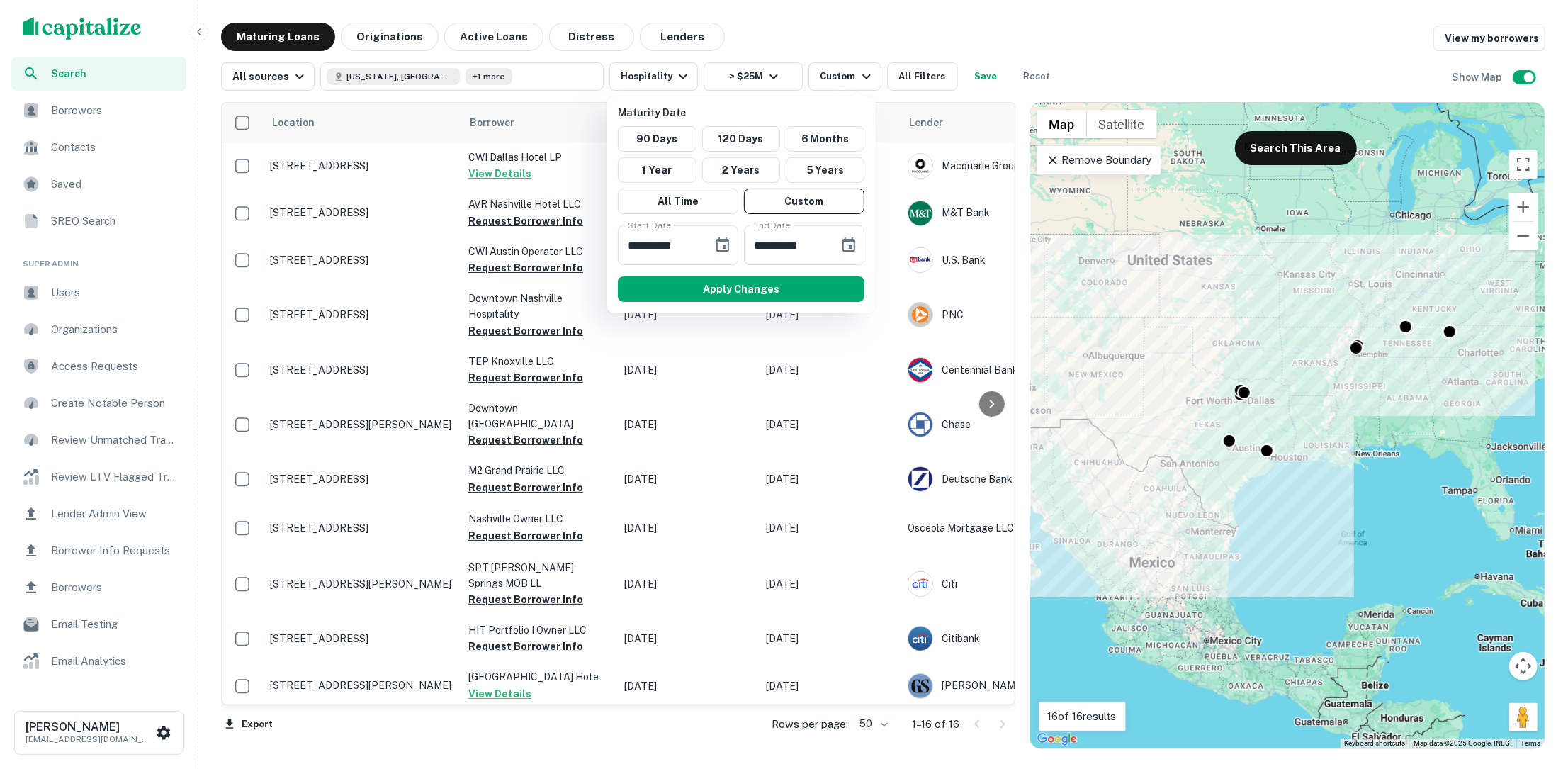
click at [865, 22] on div at bounding box center [784, 384] width 1568 height 769
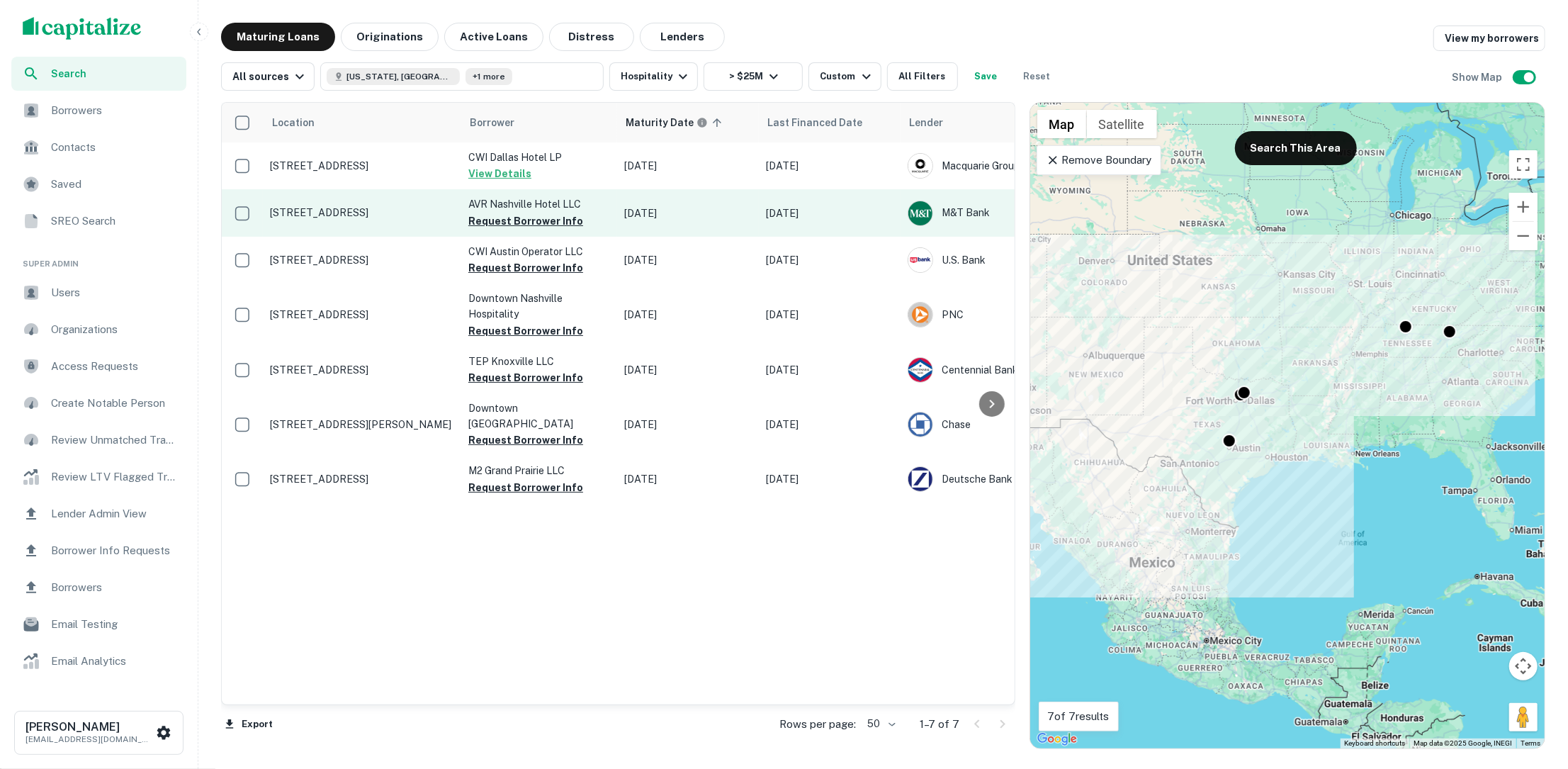
click at [400, 210] on p "706 Church St Nashville, TN 37203" at bounding box center [362, 213] width 184 height 12
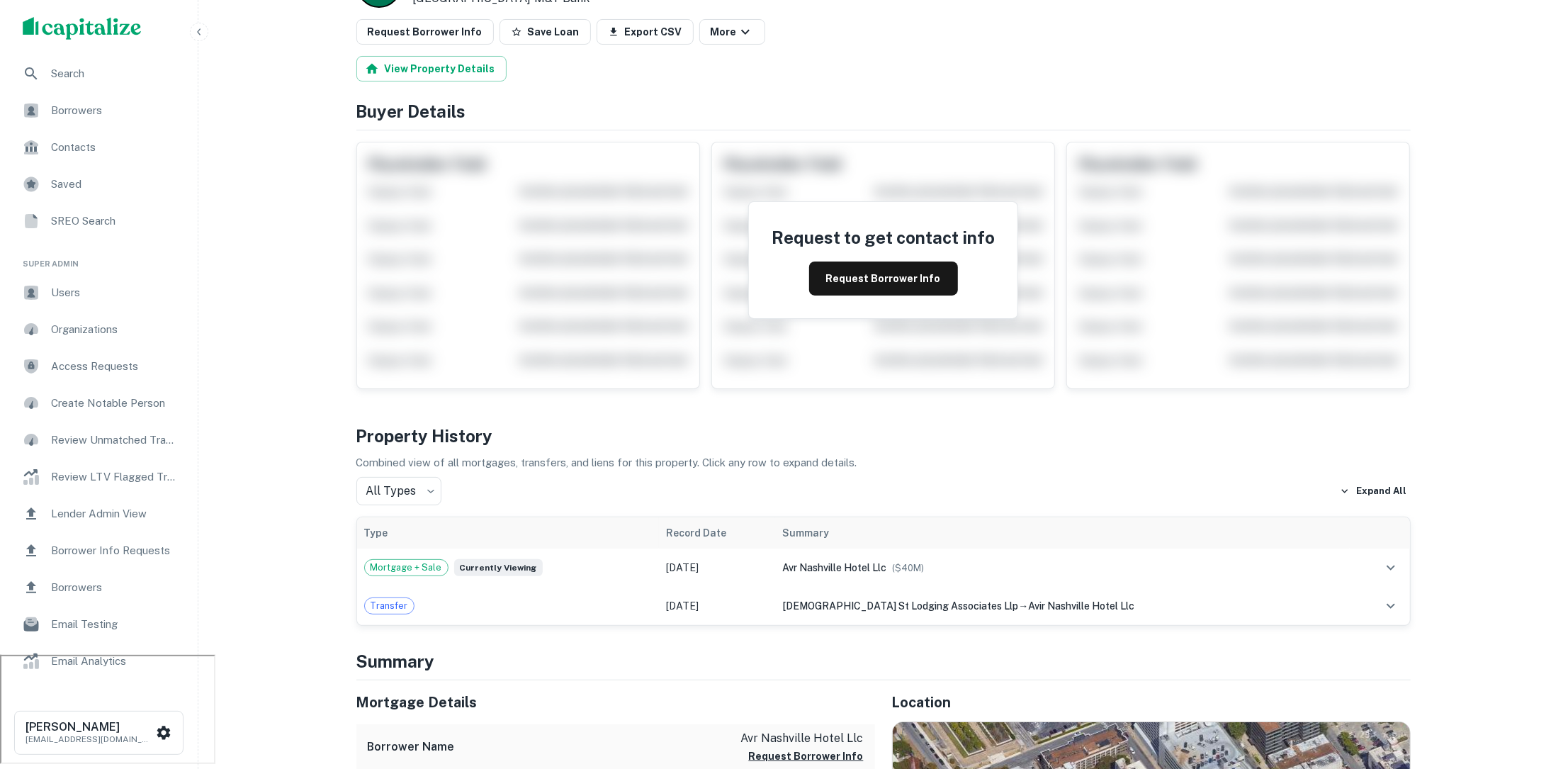
scroll to position [125, 0]
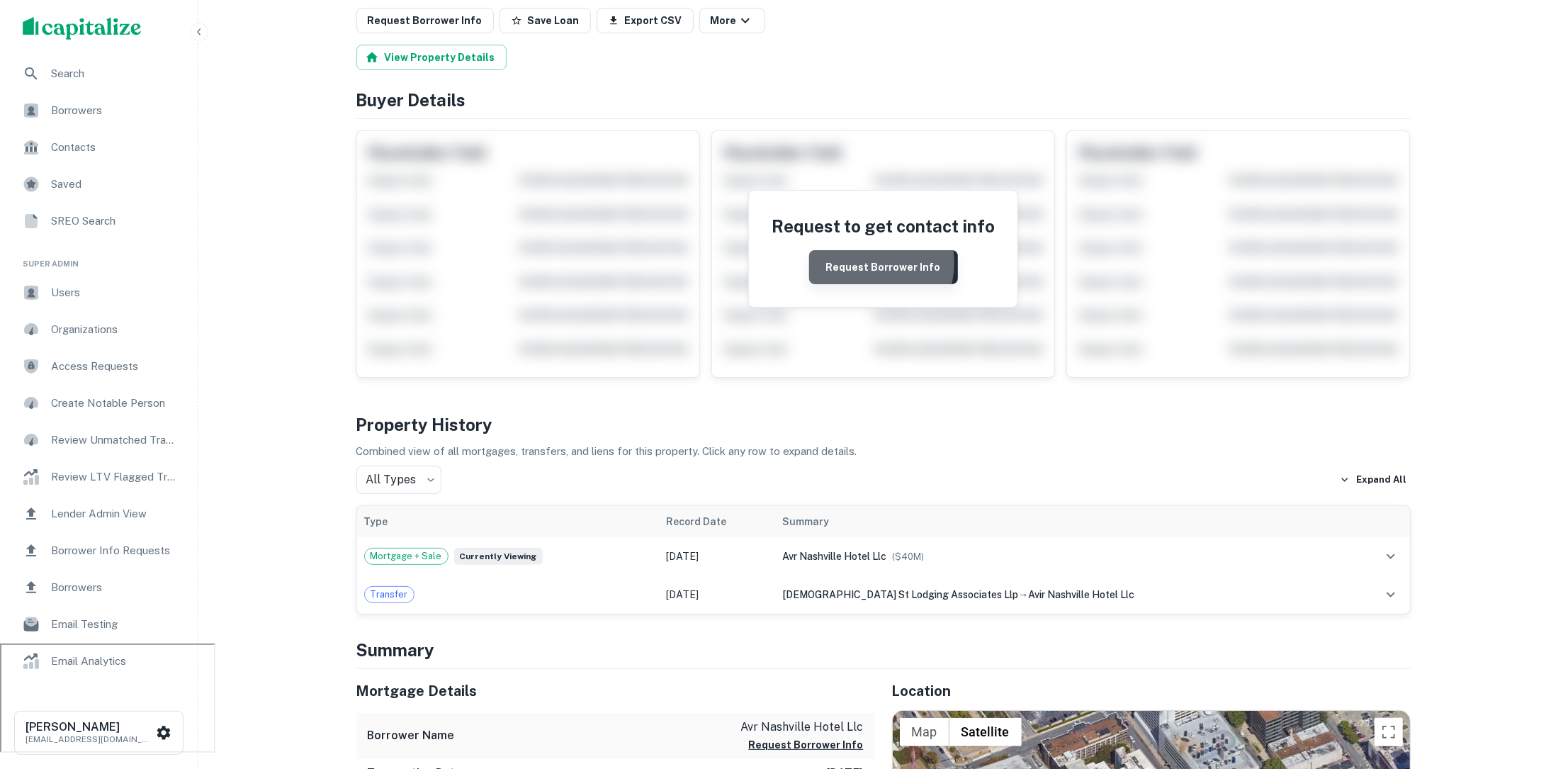
click at [872, 261] on button "Request Borrower Info" at bounding box center [883, 267] width 149 height 34
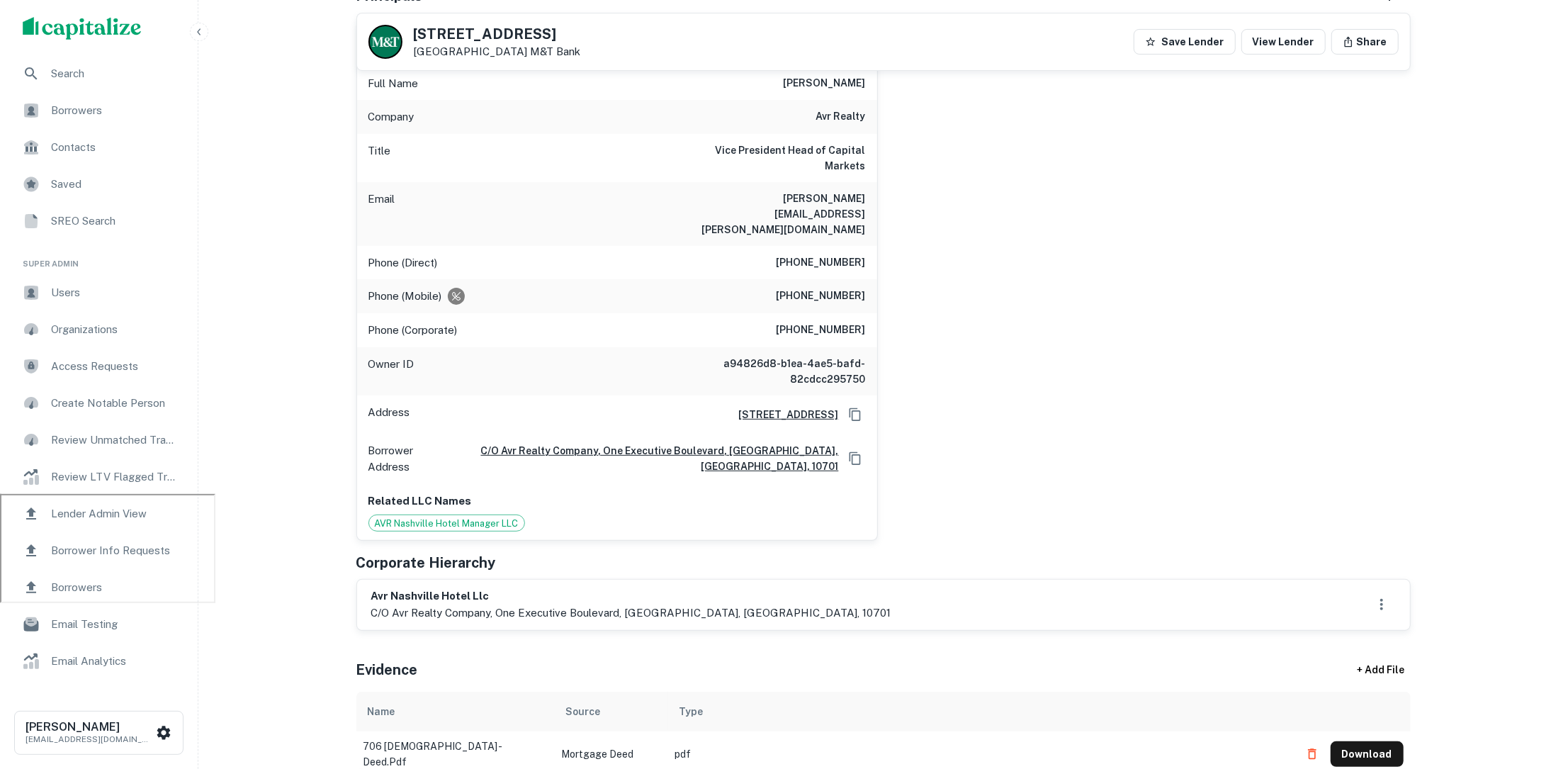
scroll to position [117, 0]
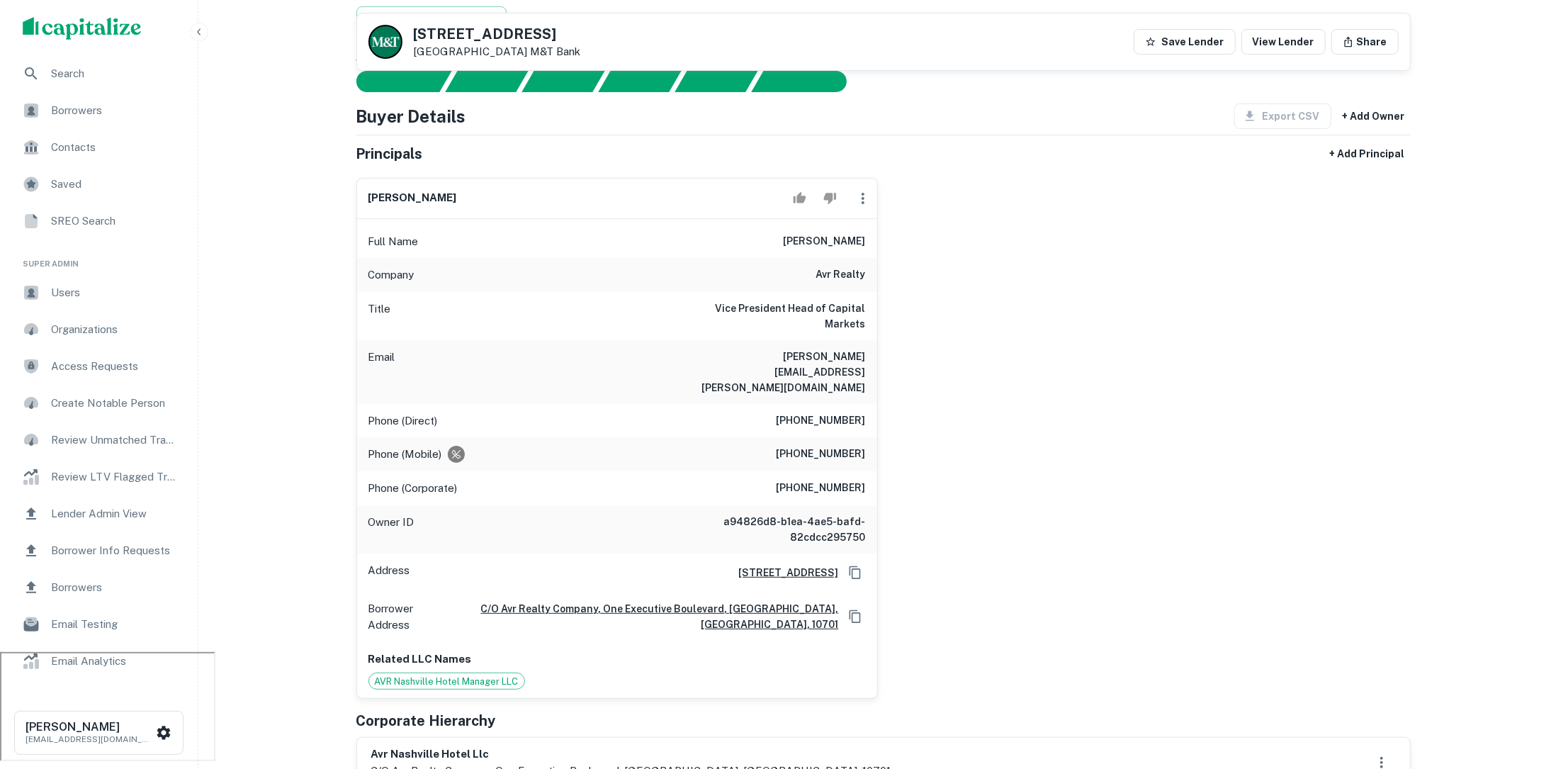
drag, startPoint x: 789, startPoint y: 238, endPoint x: 884, endPoint y: 241, distance: 95.0
click at [884, 241] on div "lily ann marden Full Name lily ann marden Company avr realty Title Vice Preside…" at bounding box center [878, 433] width 1066 height 533
click at [997, 291] on div "lily ann marden Full Name lily ann marden Company avr realty Title Vice Preside…" at bounding box center [878, 433] width 1066 height 533
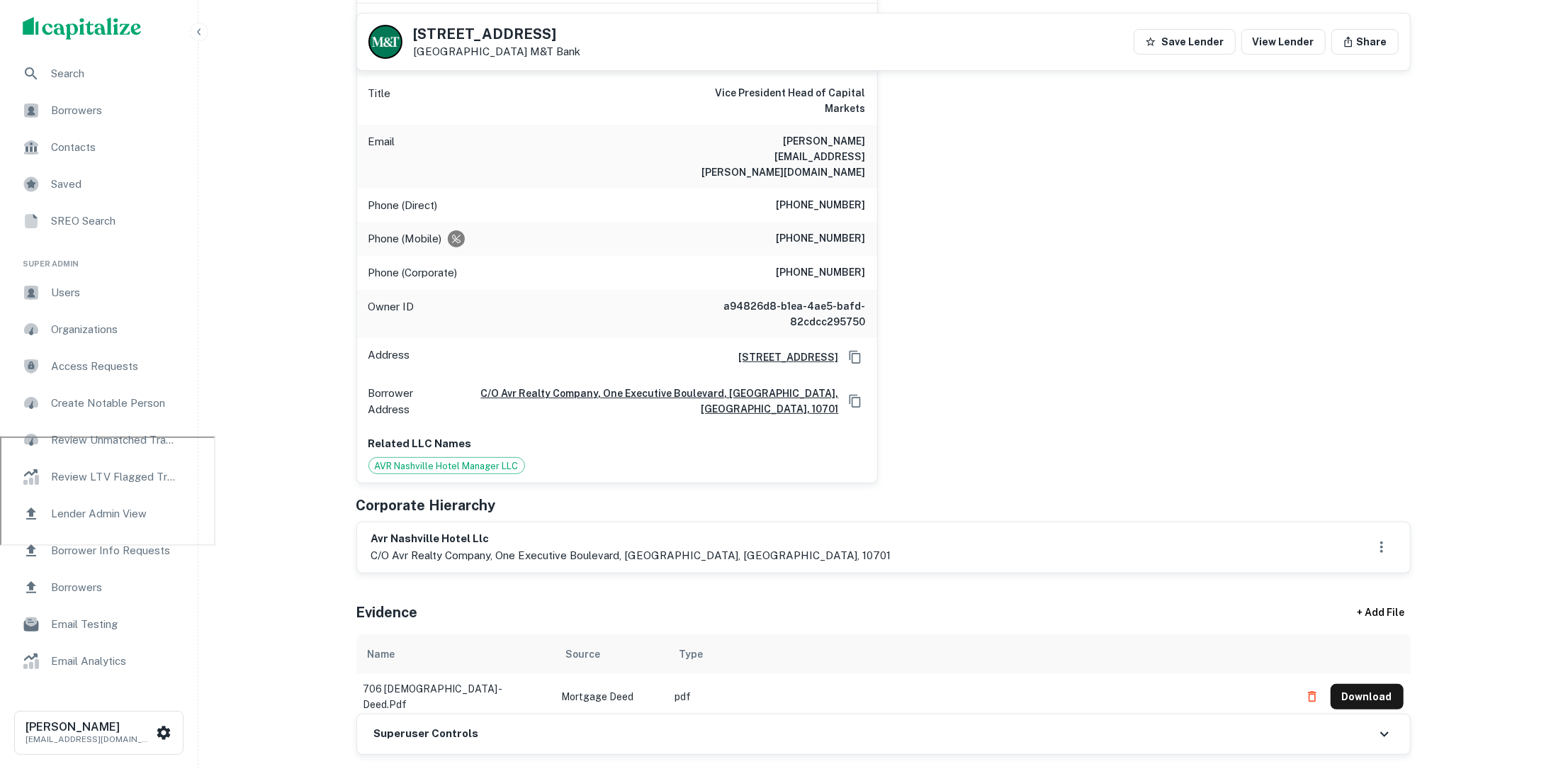
scroll to position [366, 0]
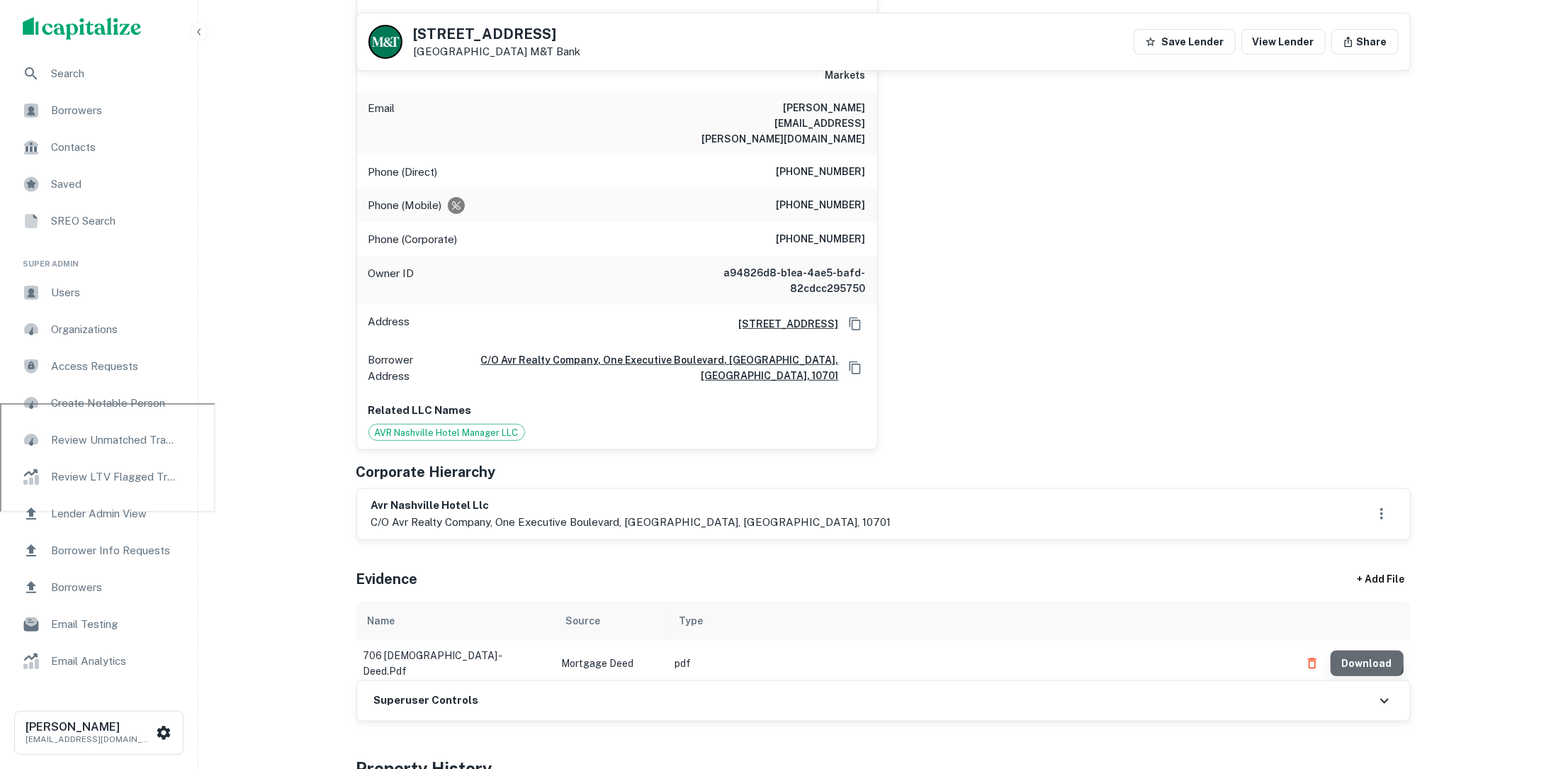
click at [1352, 651] on button "Download" at bounding box center [1368, 663] width 73 height 26
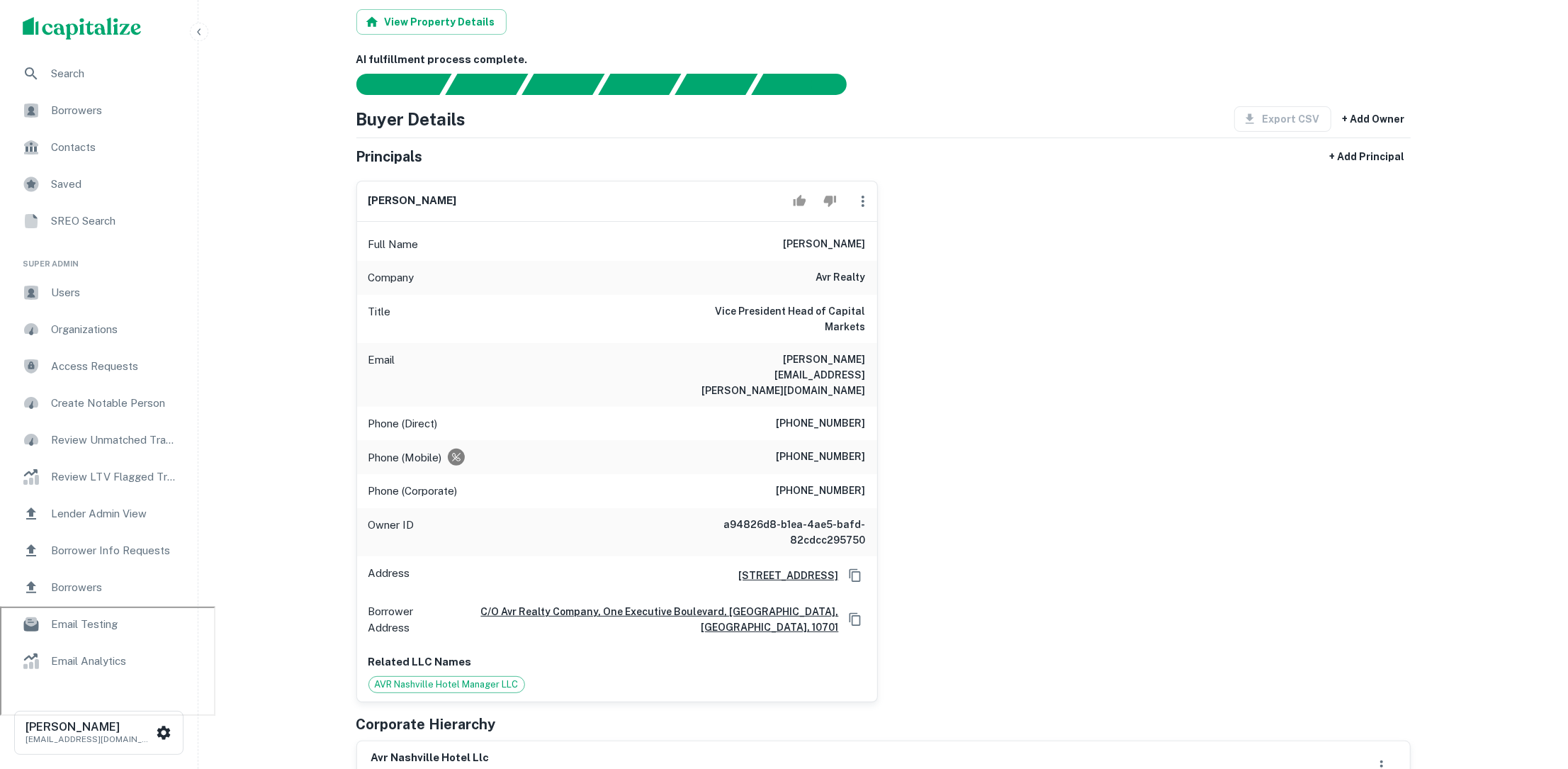
scroll to position [0, 0]
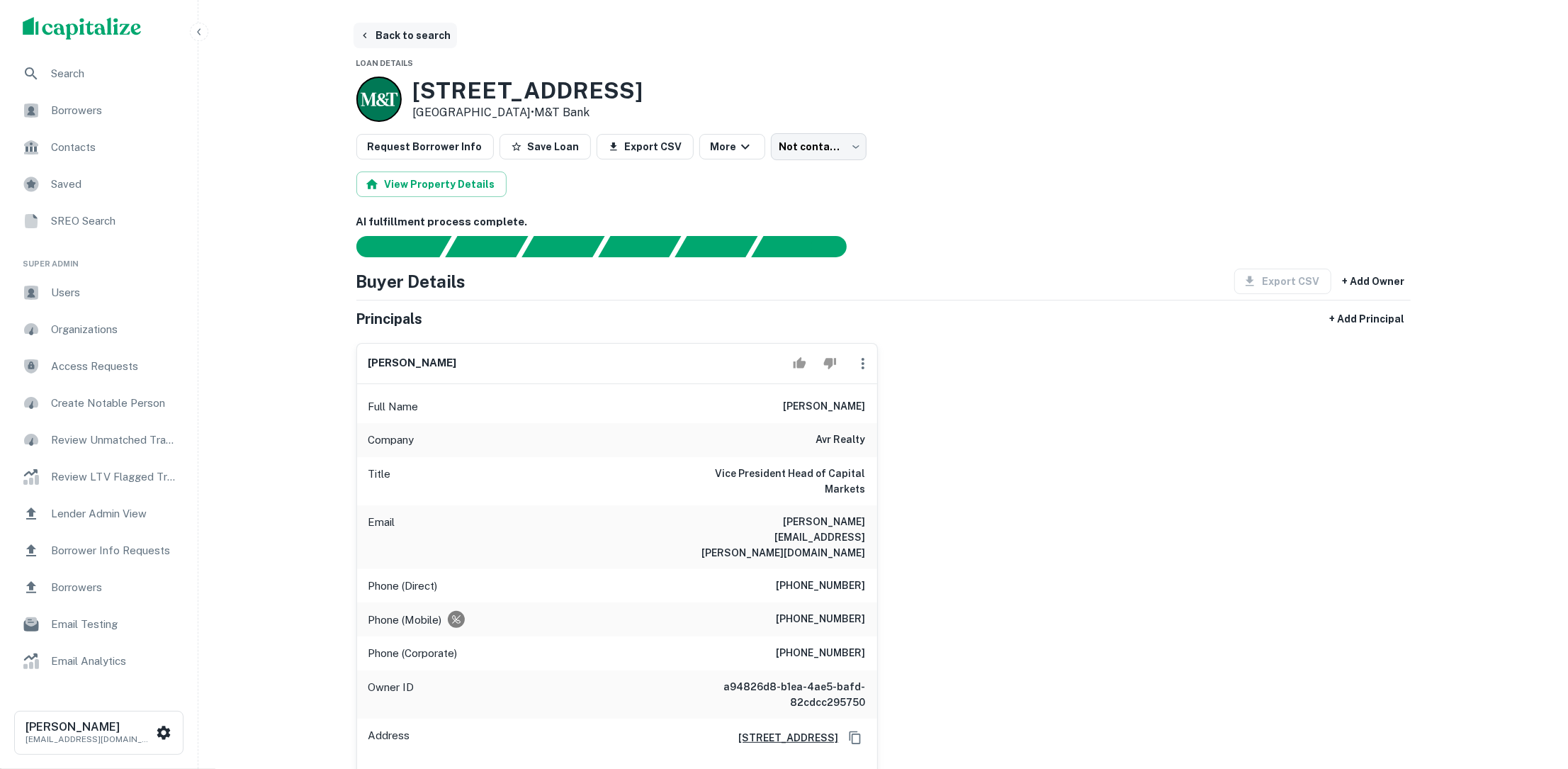
click at [433, 36] on button "Back to search" at bounding box center [405, 35] width 103 height 26
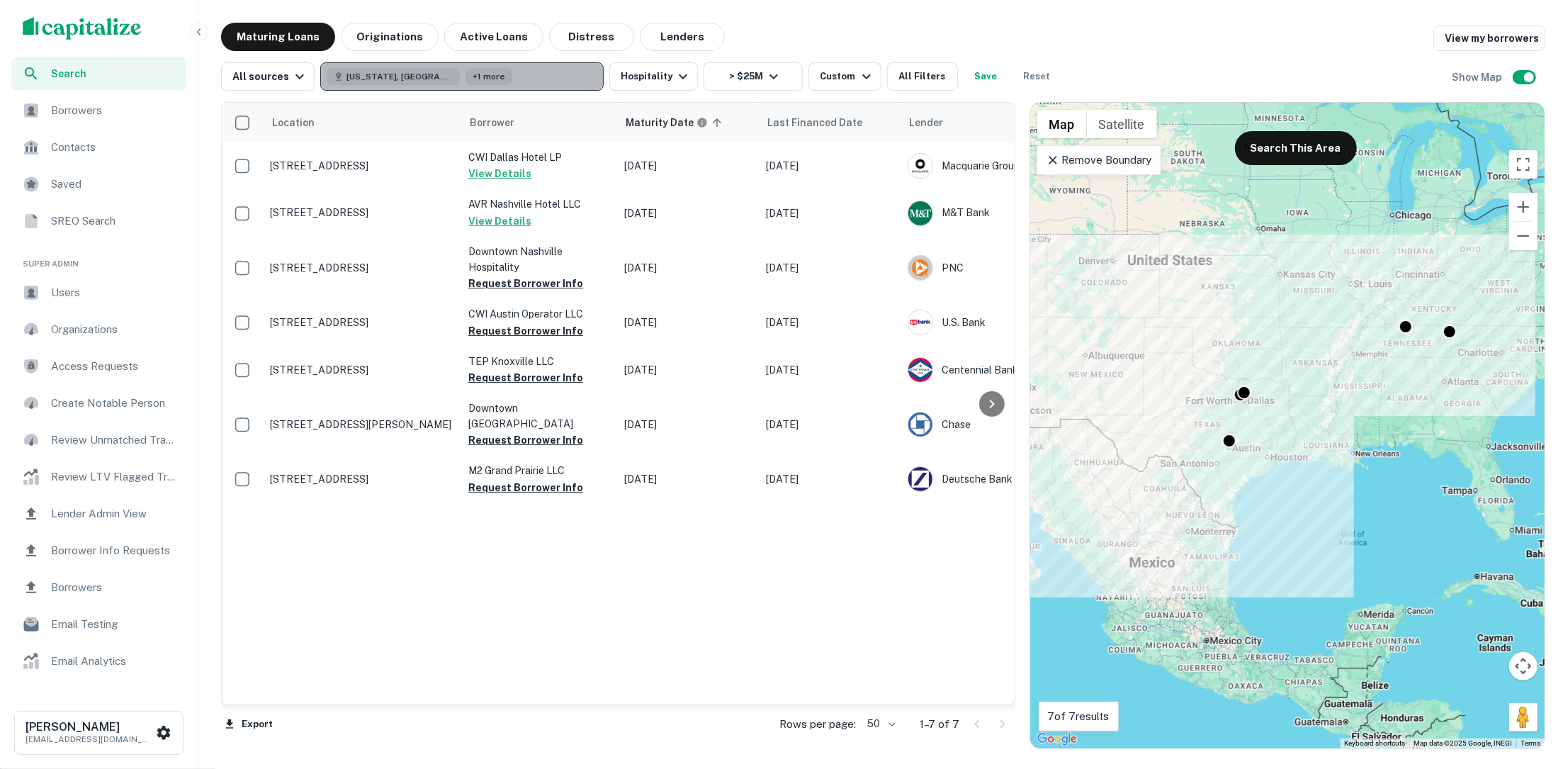
click at [478, 63] on button "Texas, USA +1 more" at bounding box center [462, 77] width 283 height 28
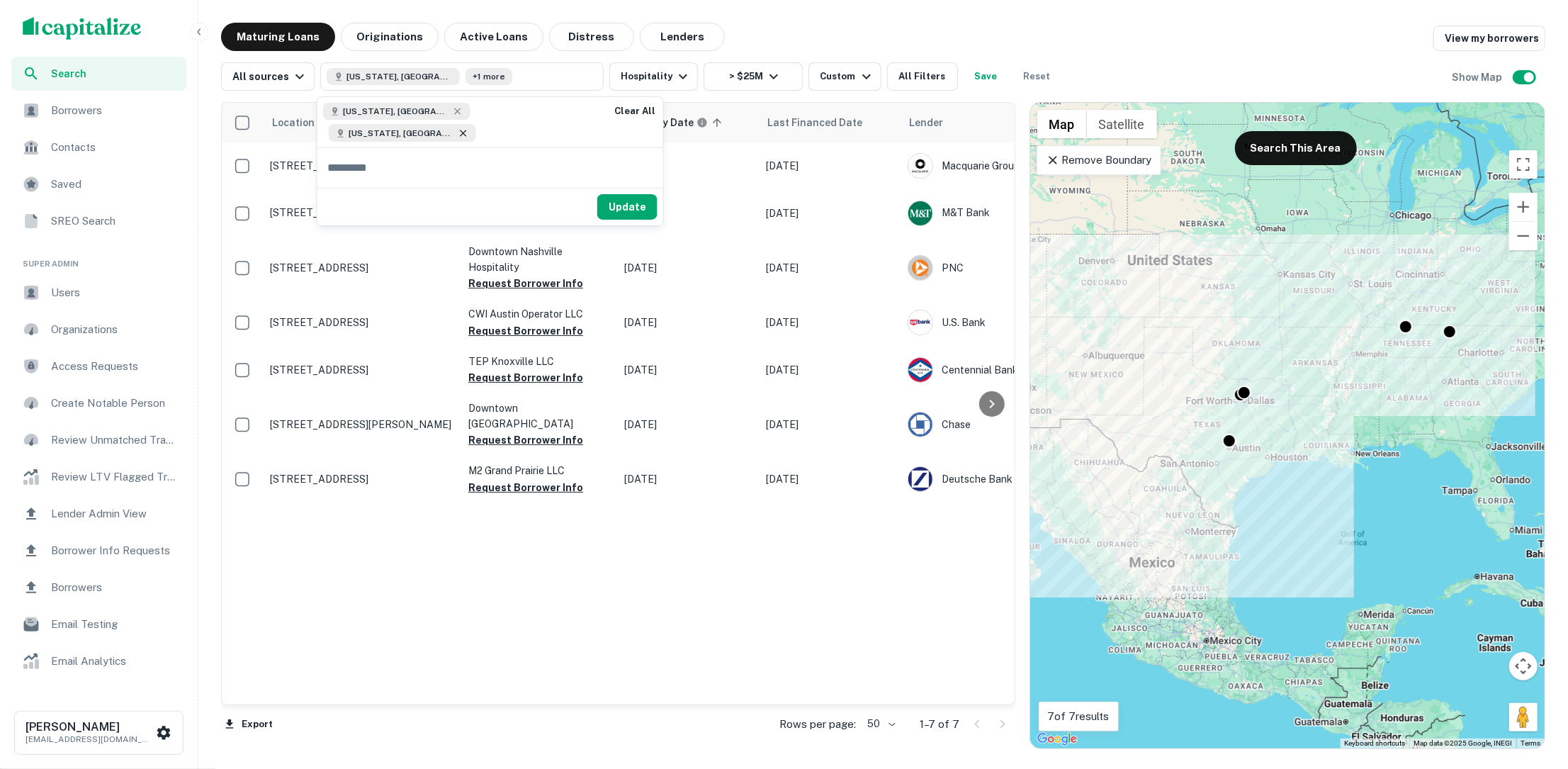
click at [469, 127] on icon at bounding box center [463, 133] width 12 height 12
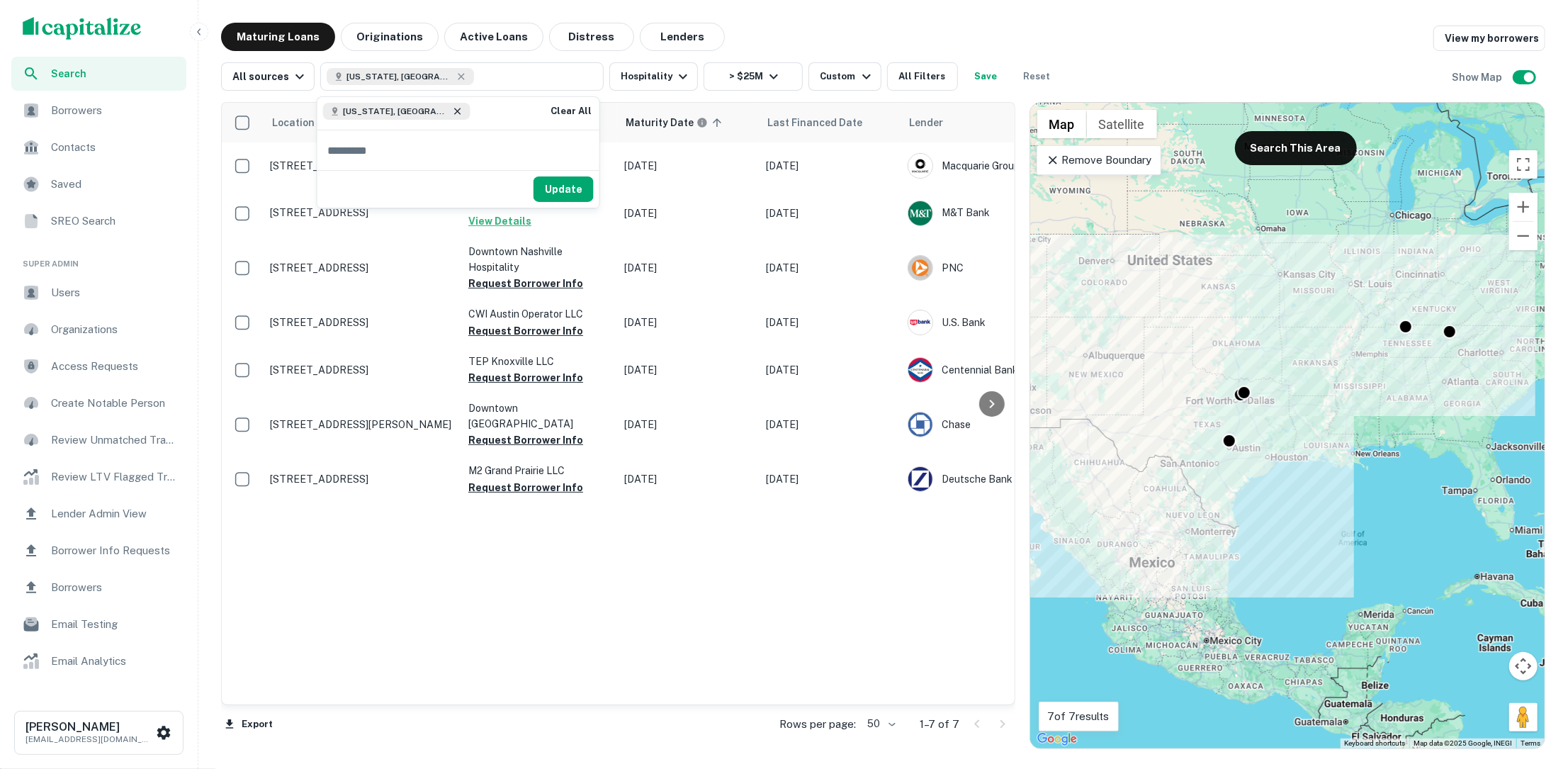
click at [452, 114] on icon at bounding box center [458, 111] width 12 height 12
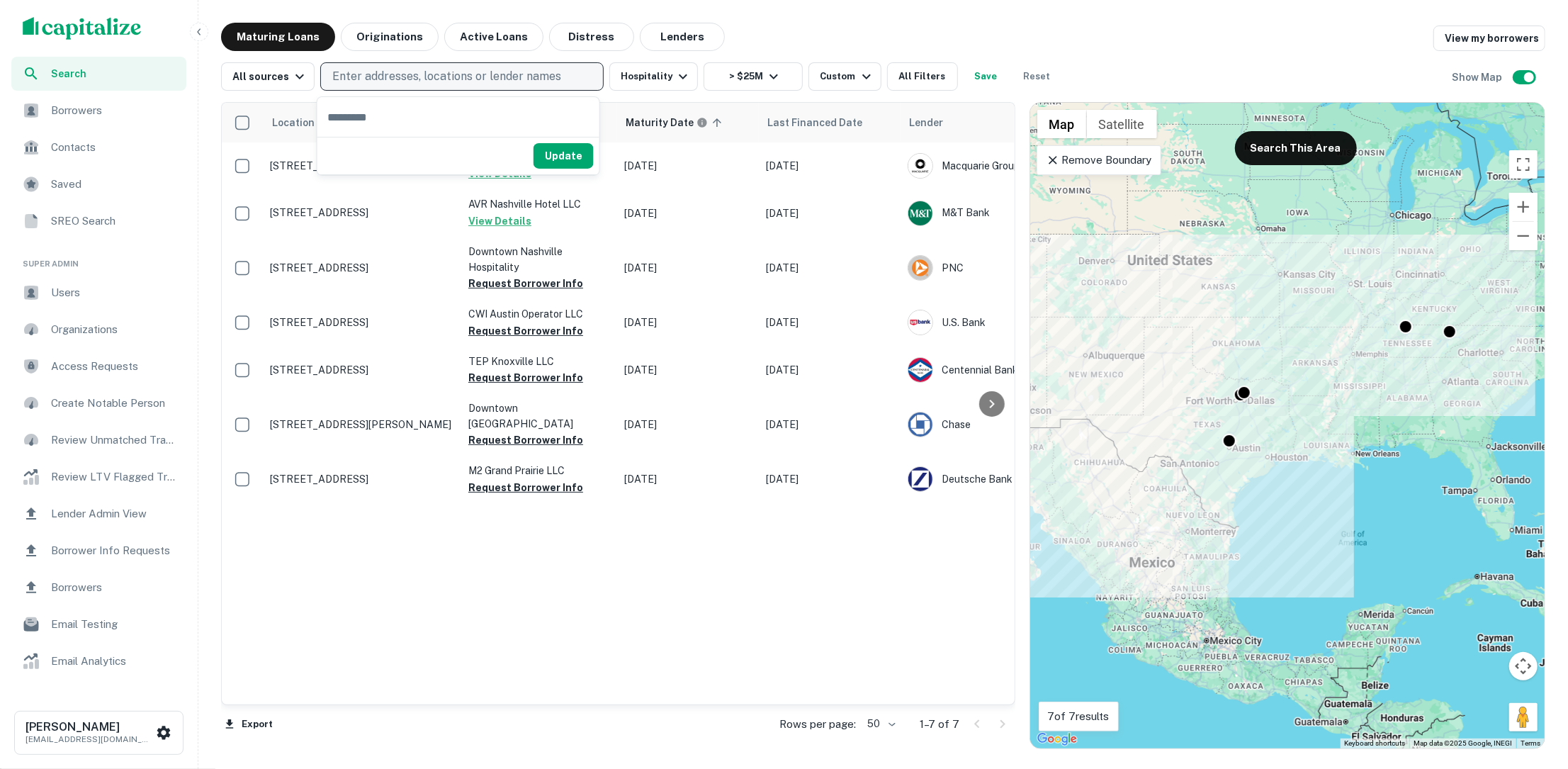
click at [424, 71] on p "Enter addresses, locations or lender names" at bounding box center [446, 76] width 229 height 17
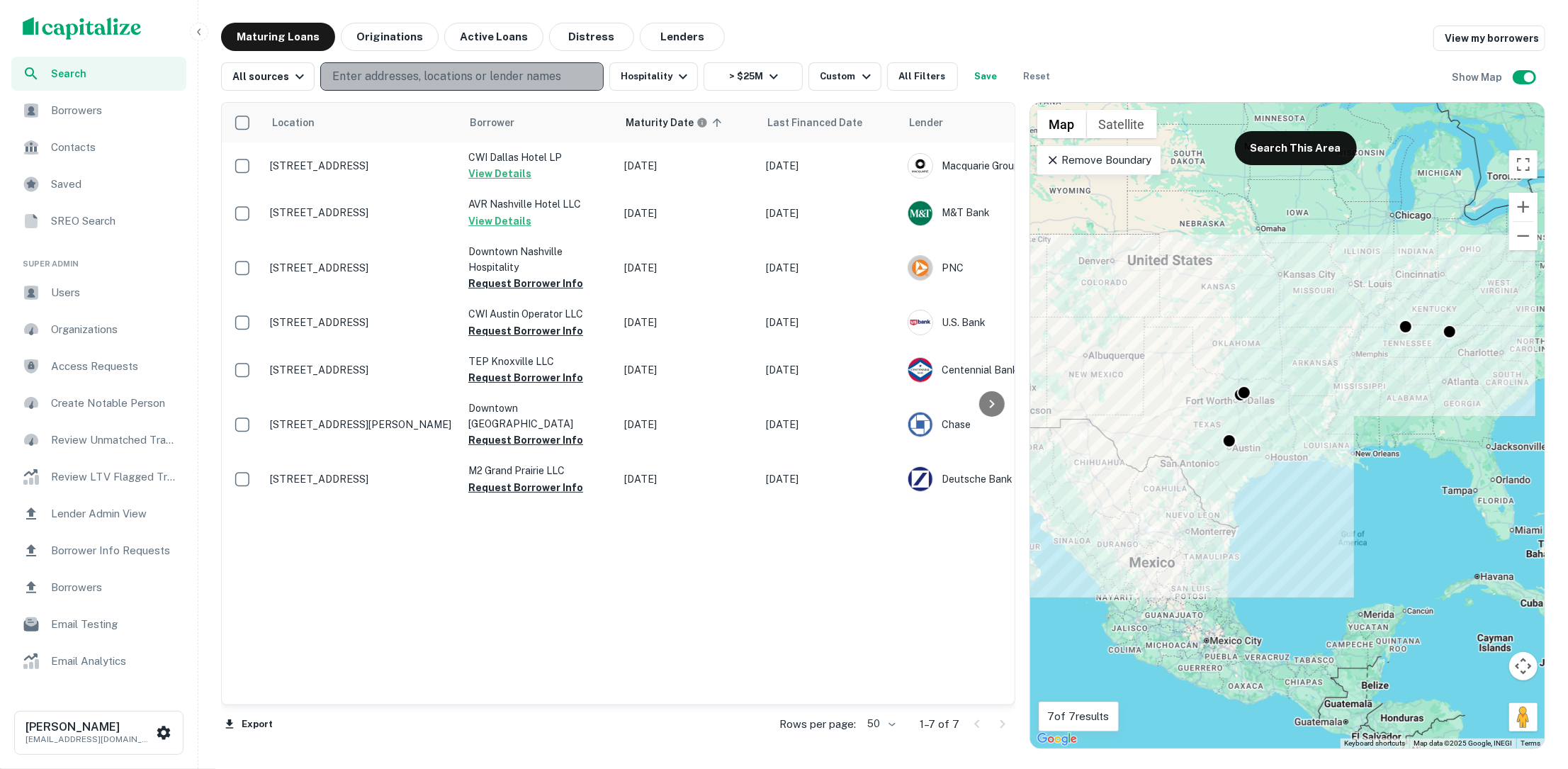
click at [424, 71] on p "Enter addresses, locations or lender names" at bounding box center [446, 76] width 229 height 17
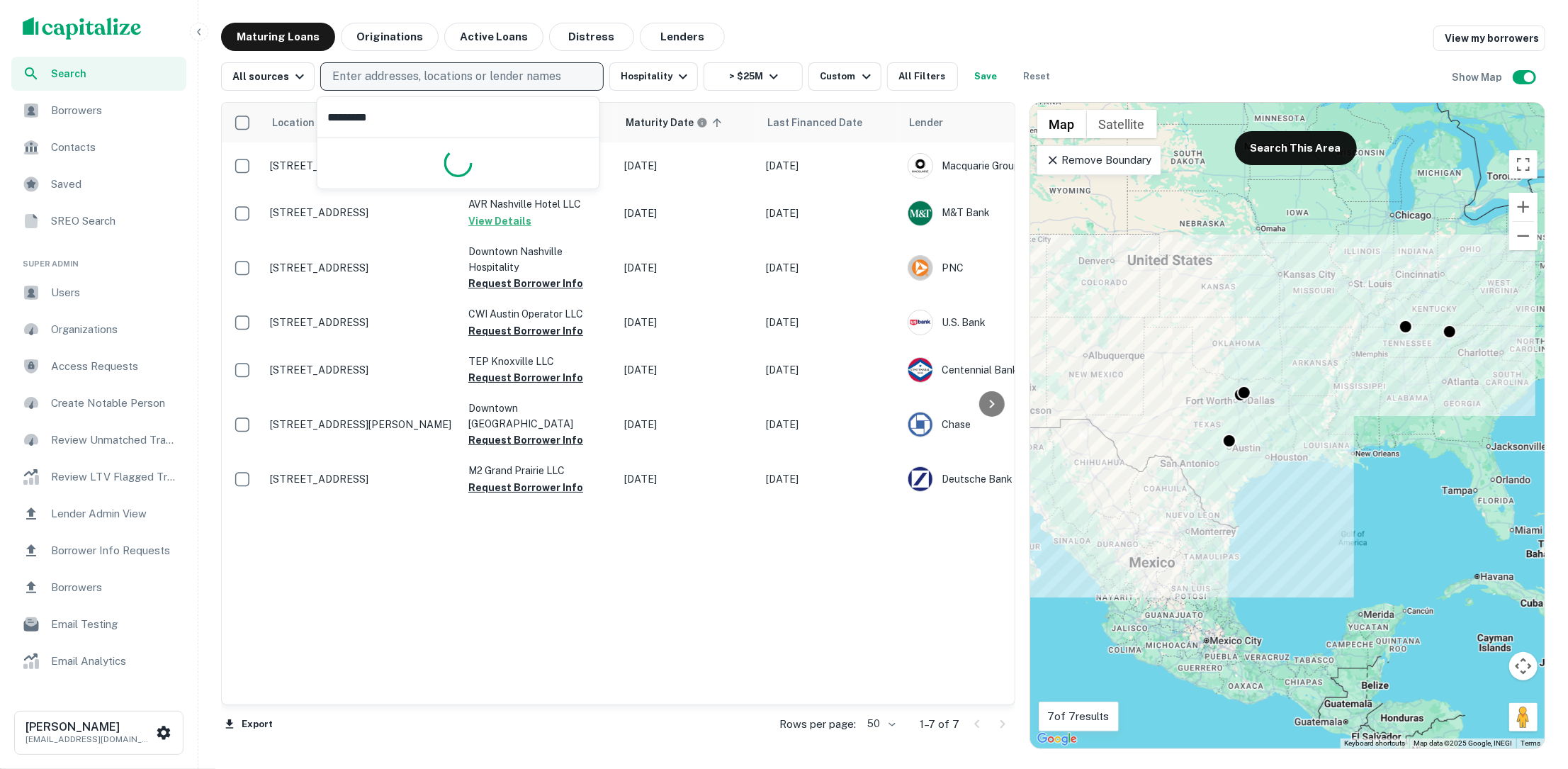
type input "**********"
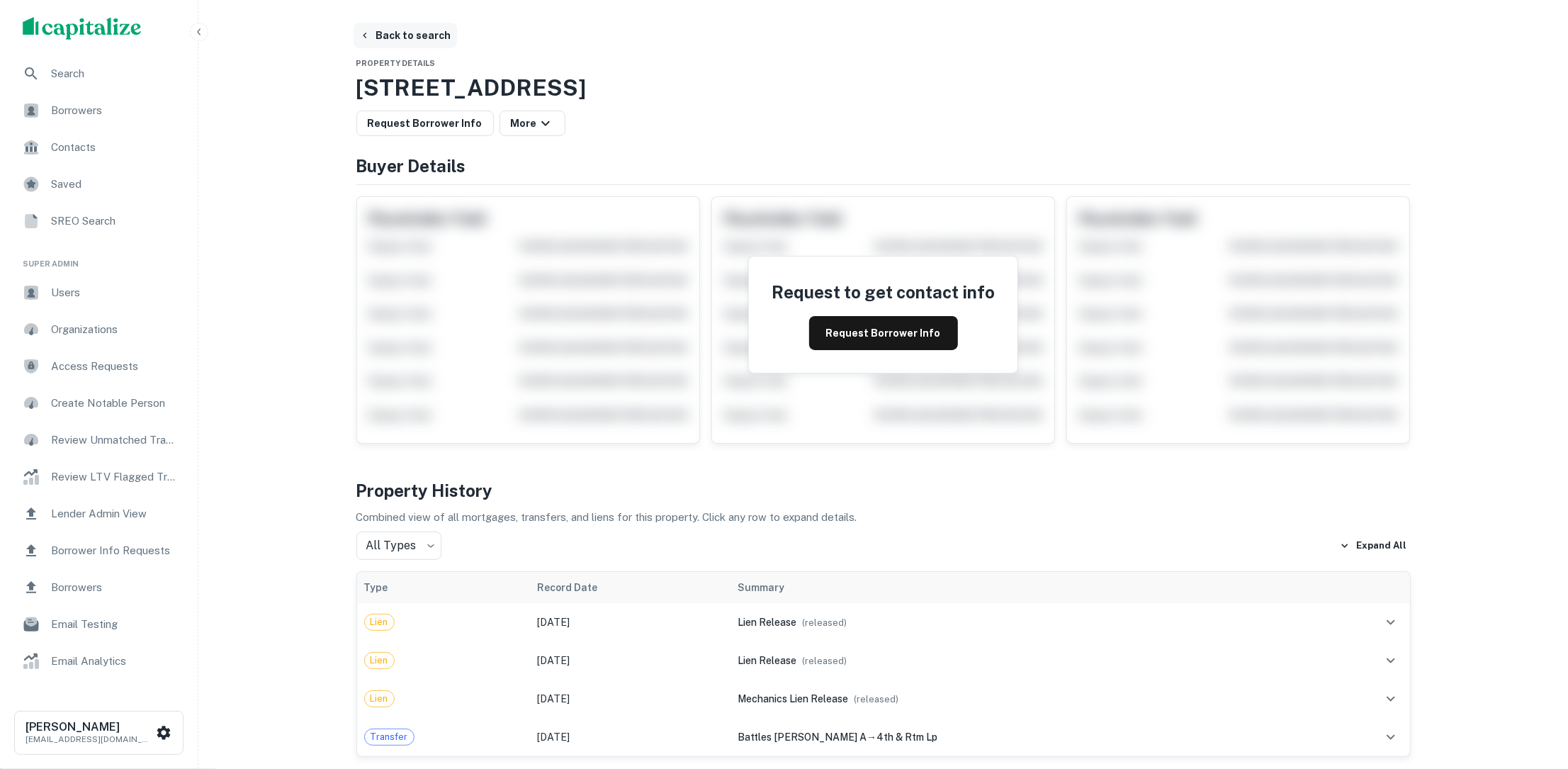
click at [428, 35] on button "Back to search" at bounding box center [405, 35] width 103 height 26
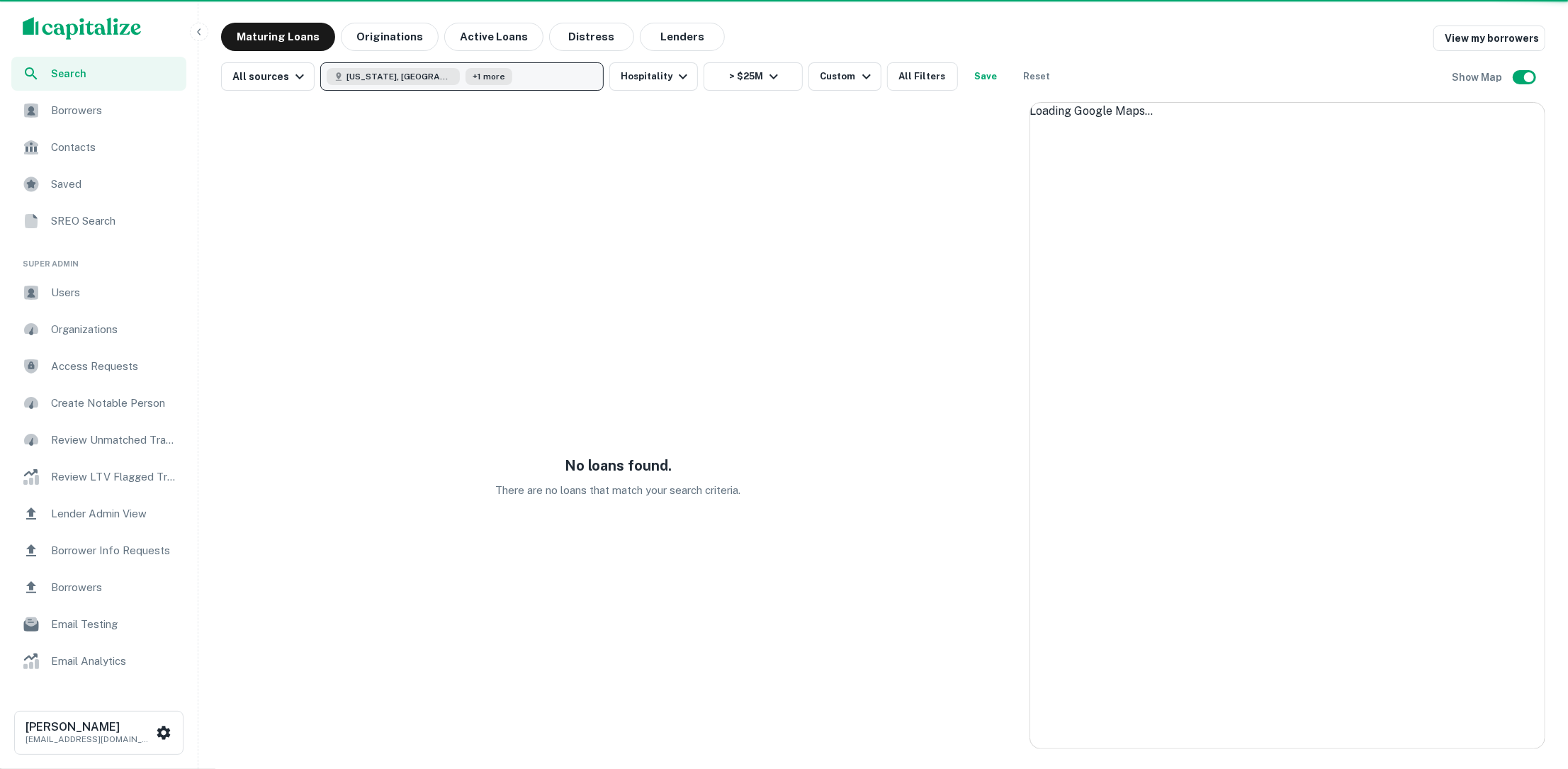
click at [463, 72] on button "Texas, USA +1 more" at bounding box center [462, 77] width 283 height 28
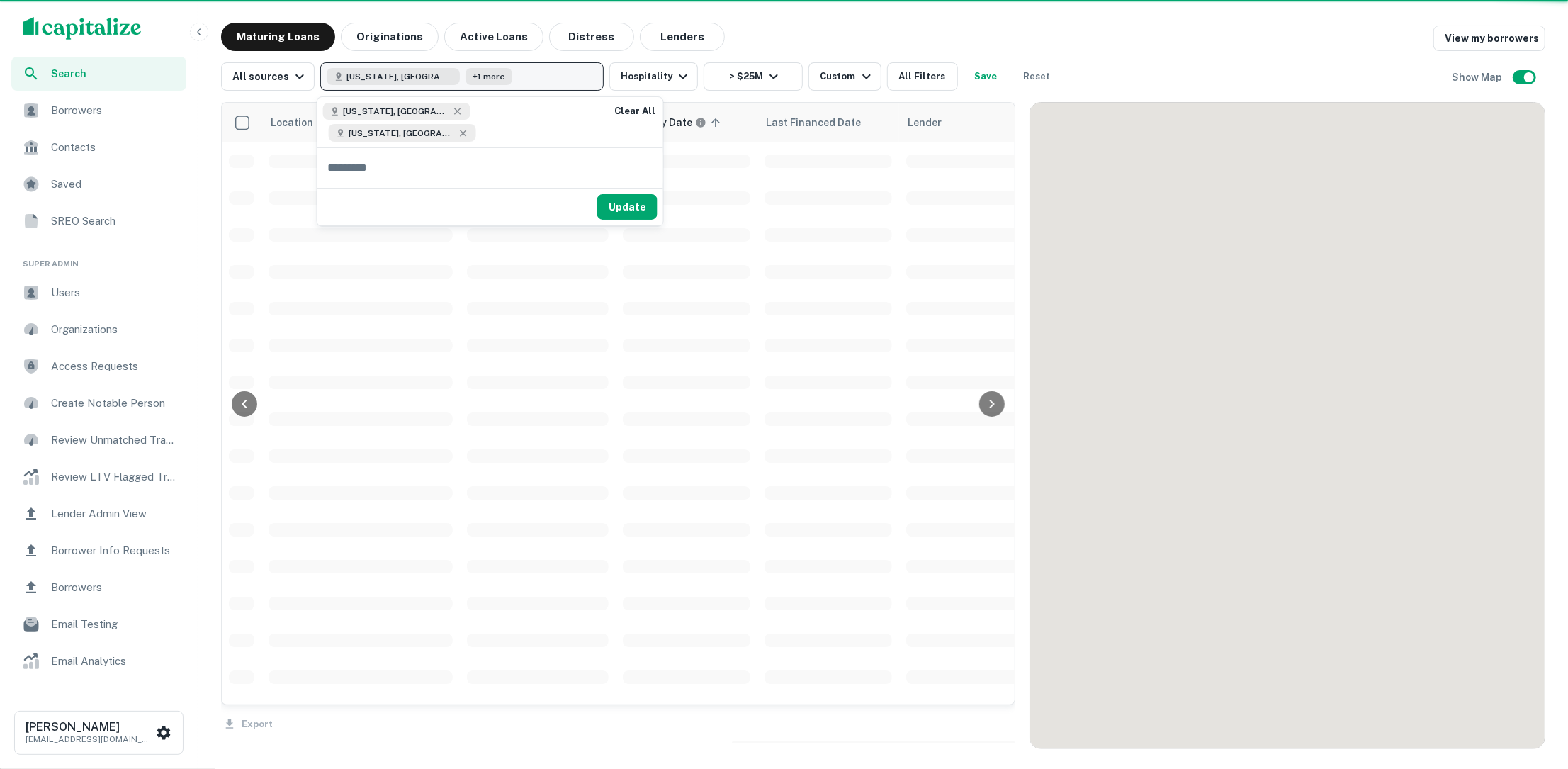
click at [453, 76] on button "Texas, USA +1 more" at bounding box center [462, 77] width 283 height 28
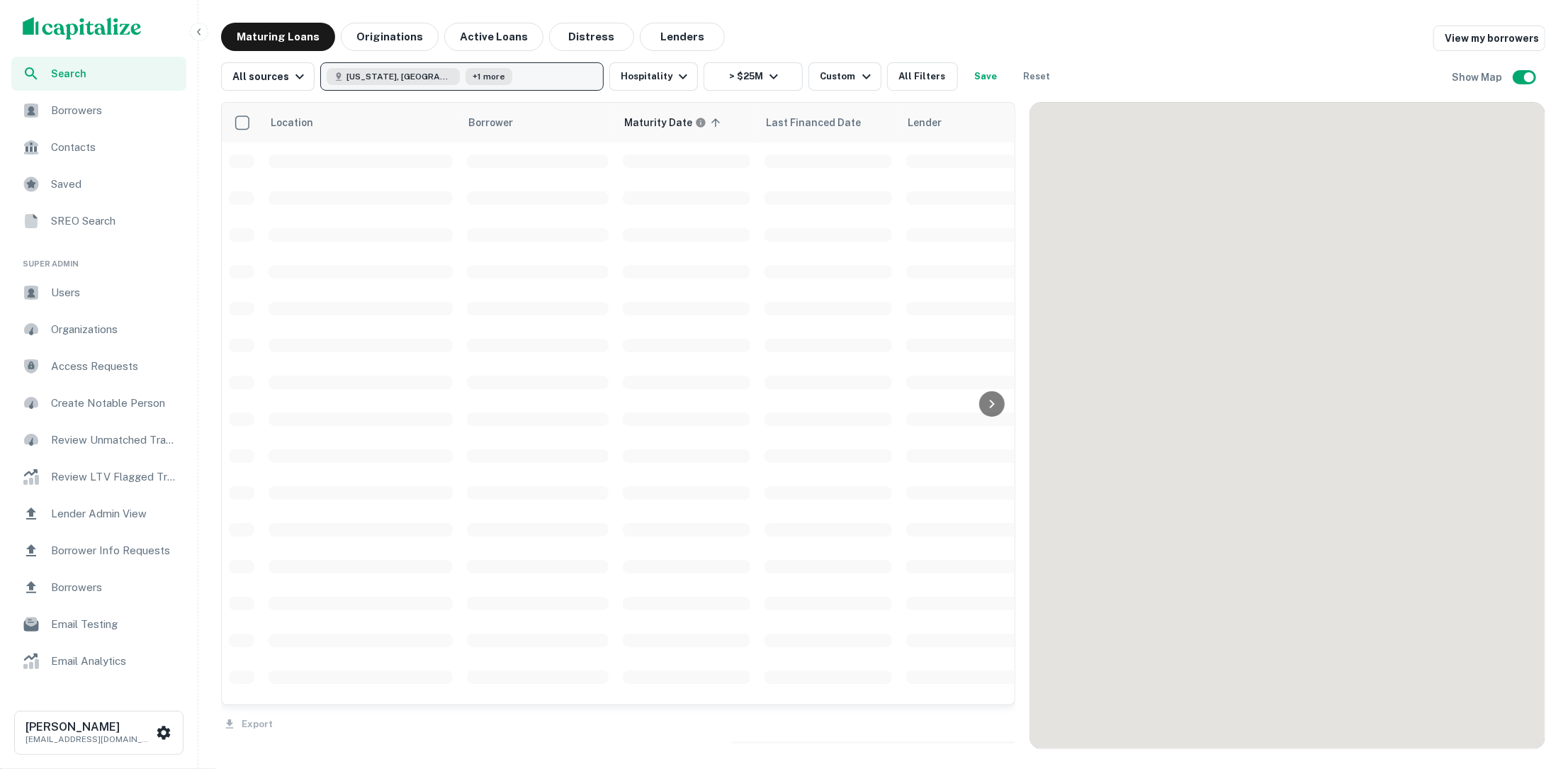
click at [466, 77] on div "+1 more" at bounding box center [489, 76] width 47 height 17
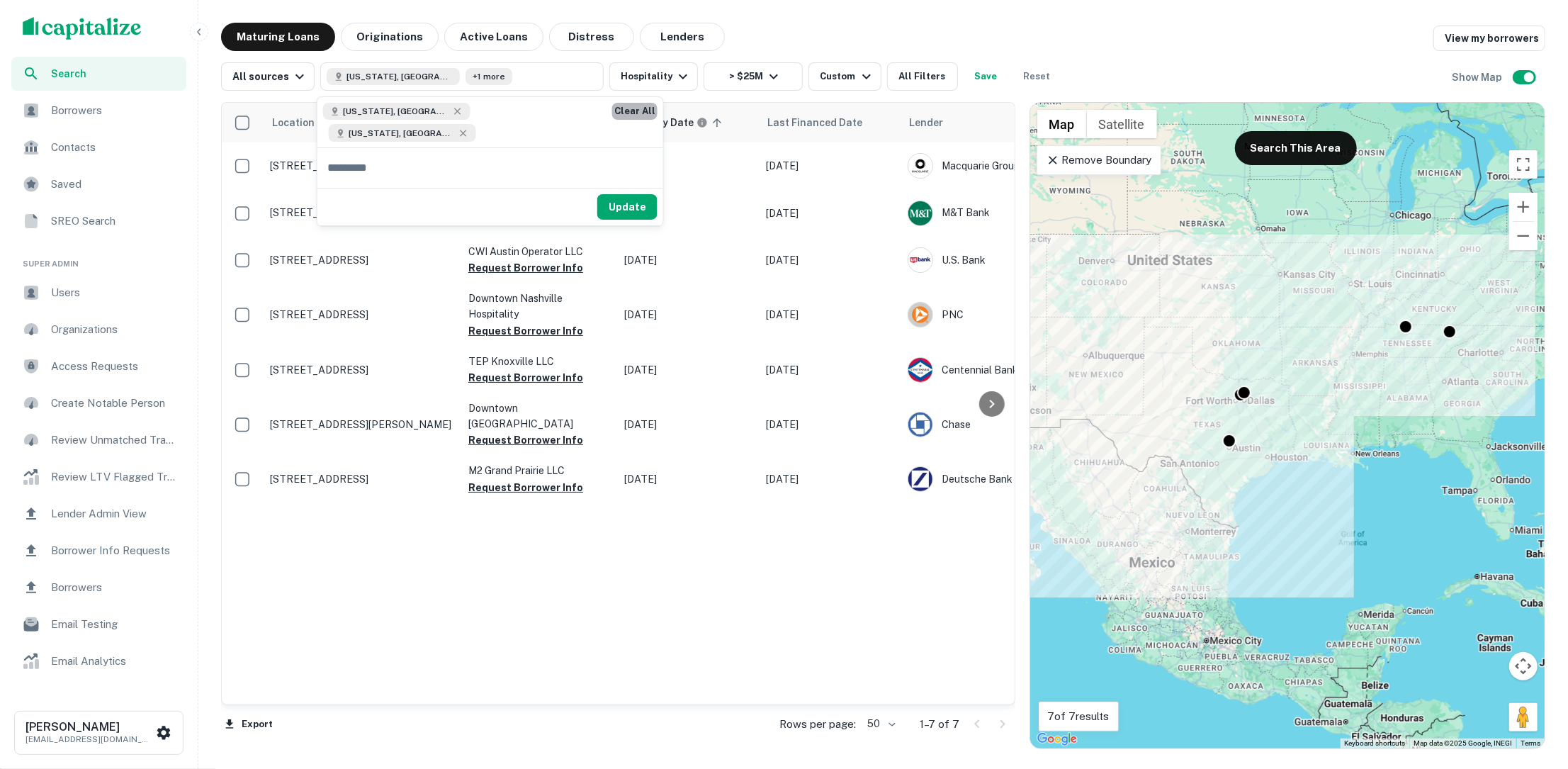
click at [613, 109] on button "Clear All" at bounding box center [635, 110] width 45 height 17
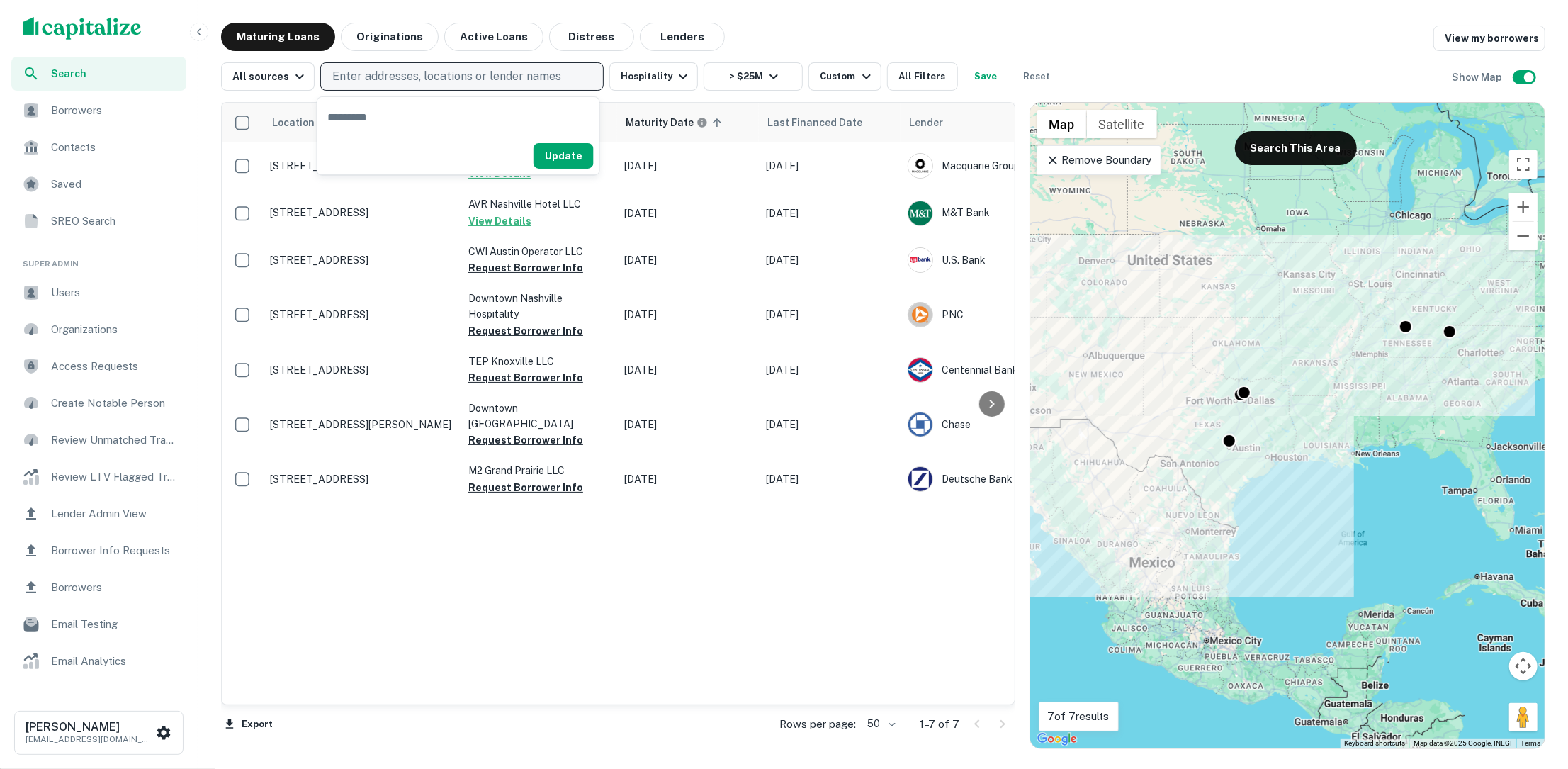
click at [497, 85] on p "Enter addresses, locations or lender names" at bounding box center [446, 76] width 229 height 17
click at [499, 77] on p "Enter addresses, locations or lender names" at bounding box center [446, 76] width 229 height 17
click at [487, 117] on input "text" at bounding box center [459, 117] width 282 height 40
click at [461, 109] on input "text" at bounding box center [459, 117] width 282 height 40
click at [460, 112] on input "text" at bounding box center [459, 117] width 282 height 40
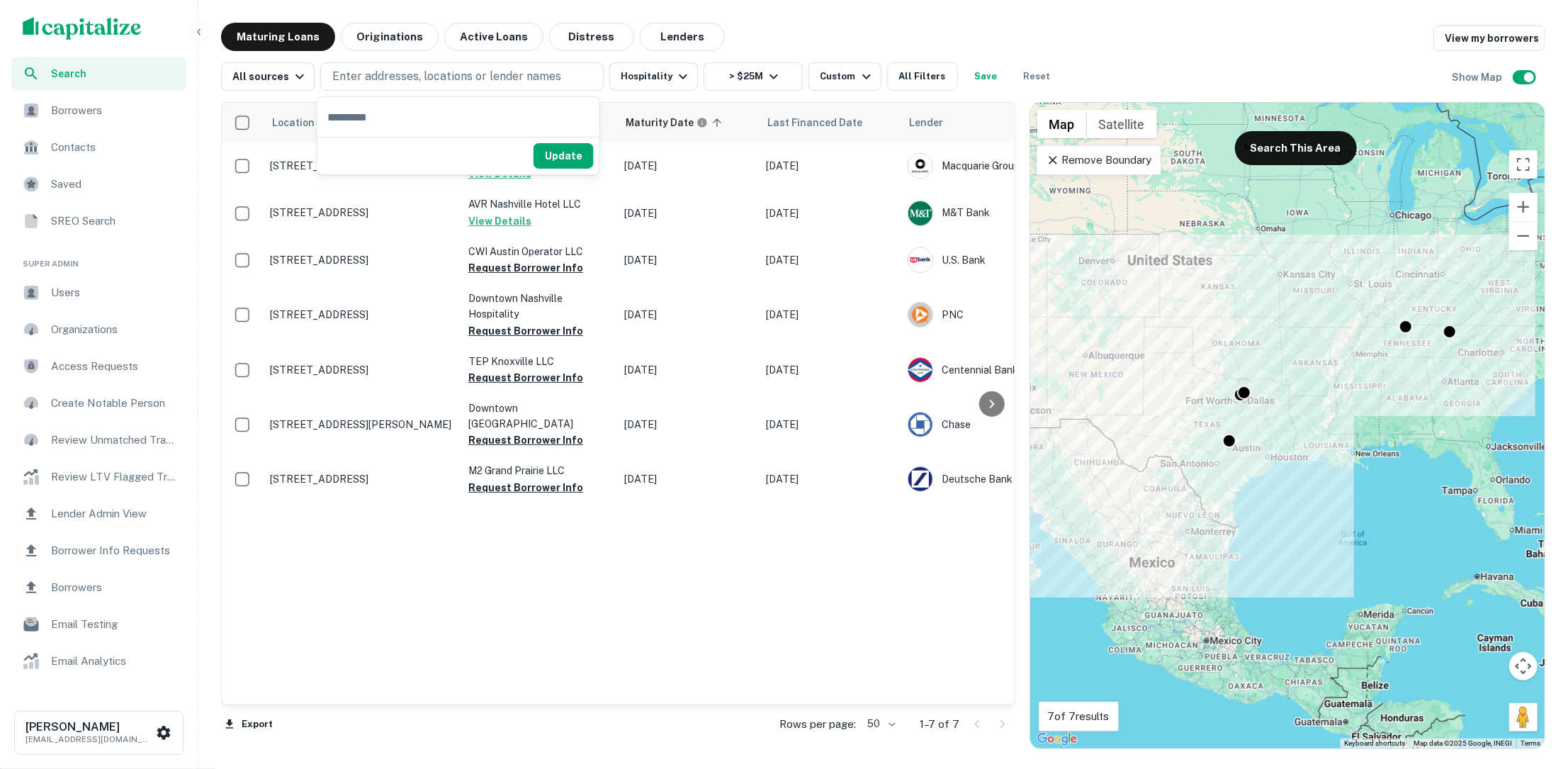
paste input "**********"
type input "**********"
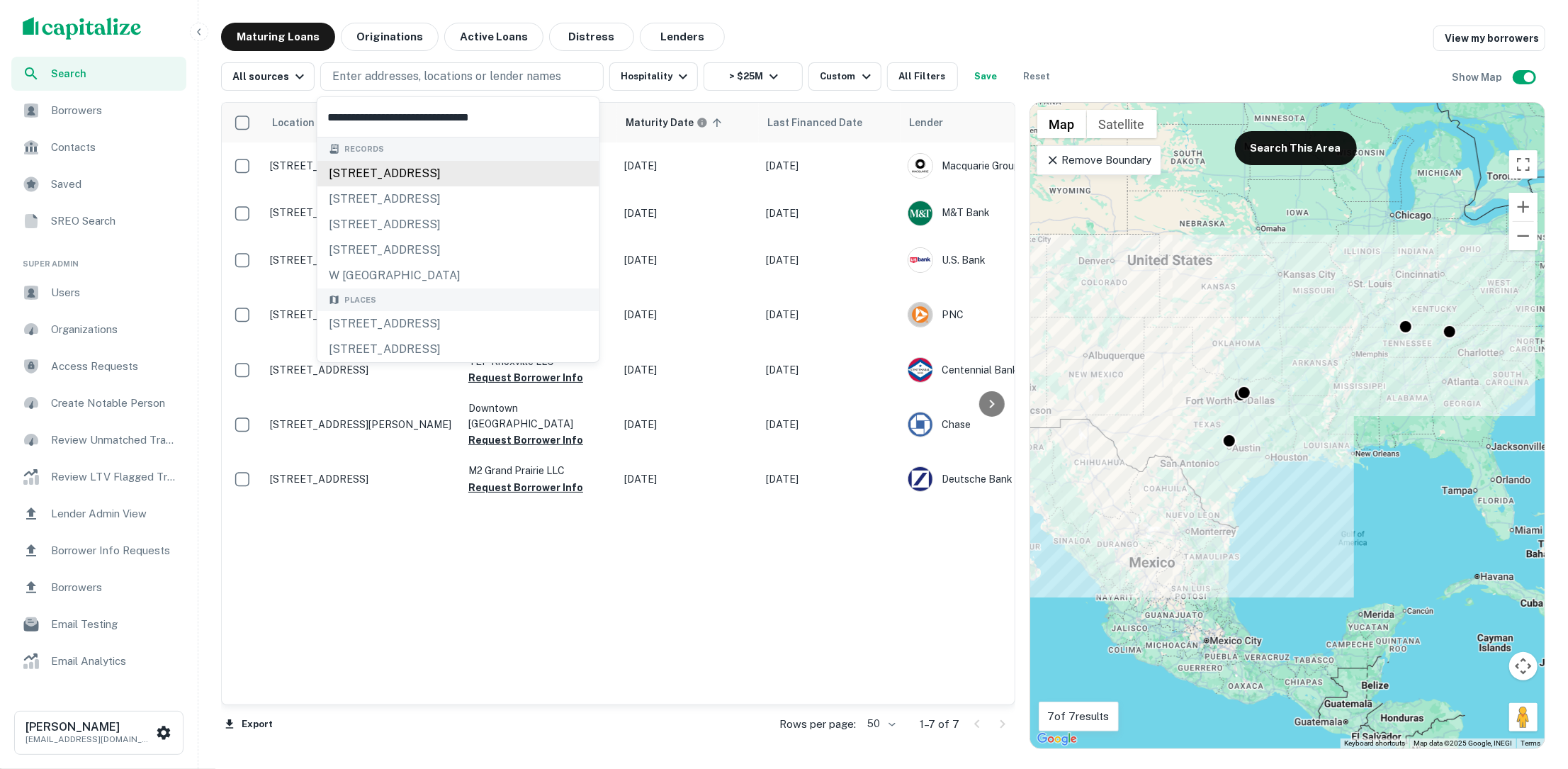
click at [492, 174] on div "200 w davie st, raleigh, nc, 27601" at bounding box center [459, 174] width 282 height 26
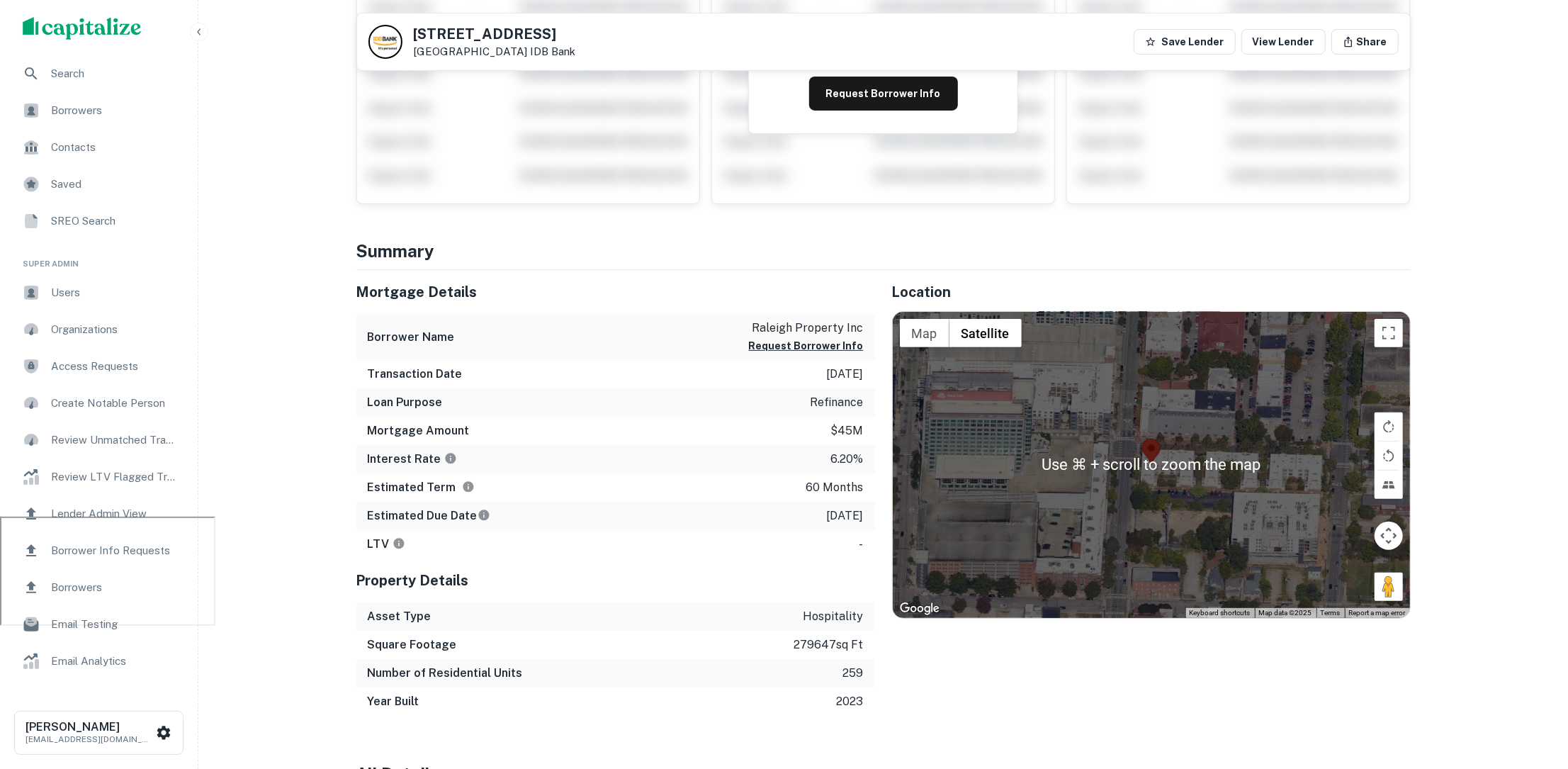
scroll to position [251, 0]
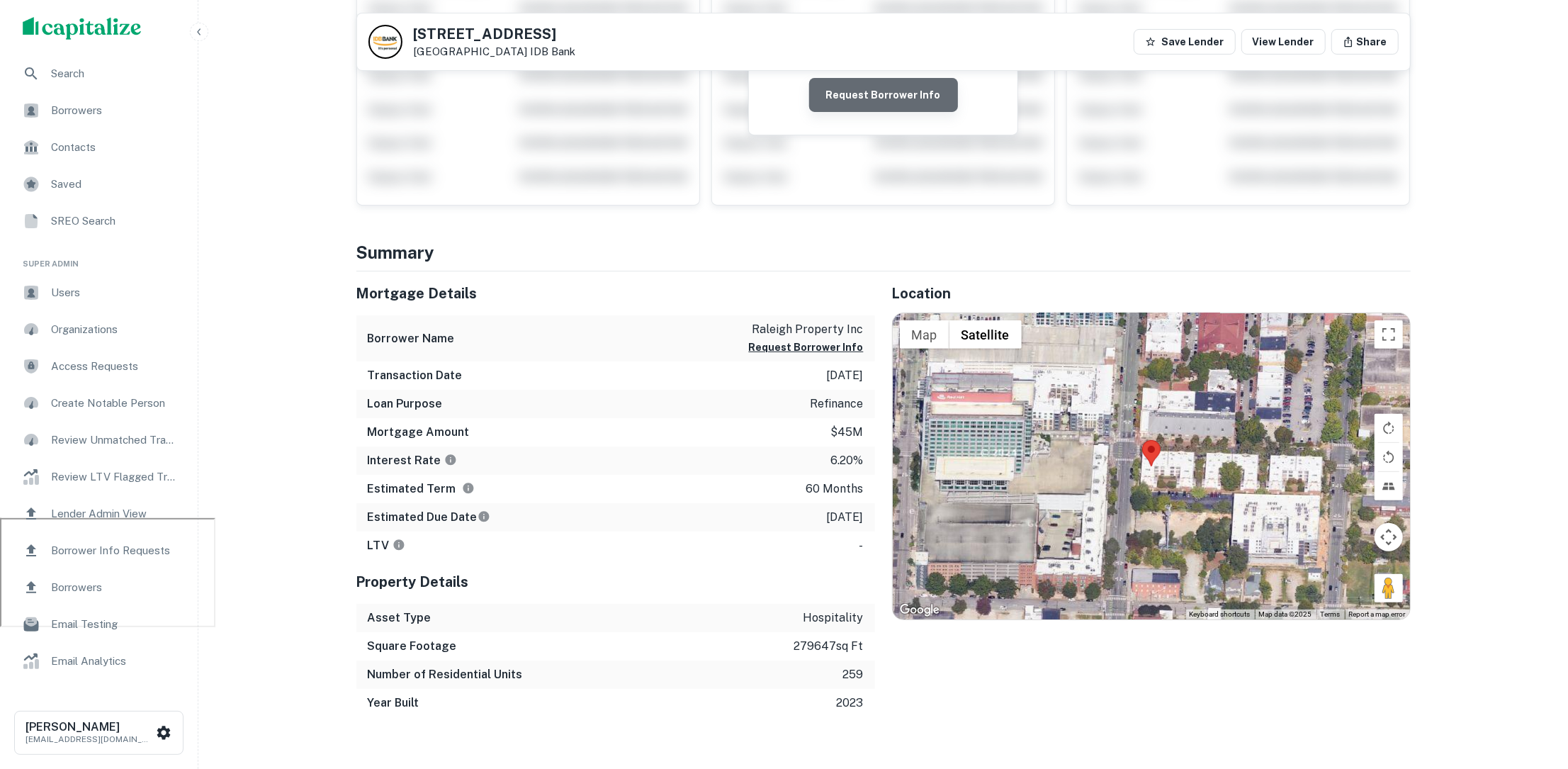
click at [889, 97] on button "Request Borrower Info" at bounding box center [883, 95] width 149 height 34
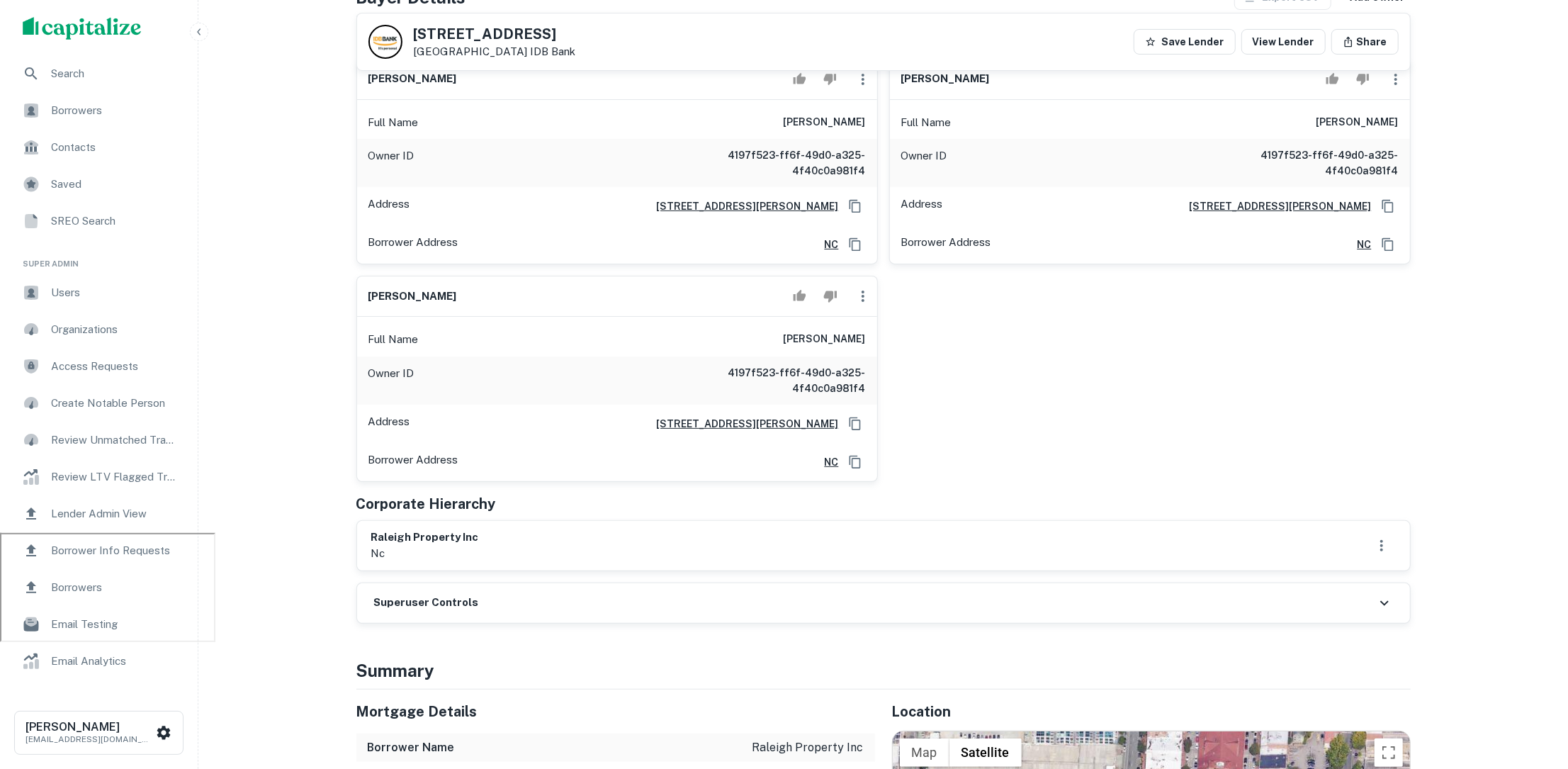
scroll to position [142, 0]
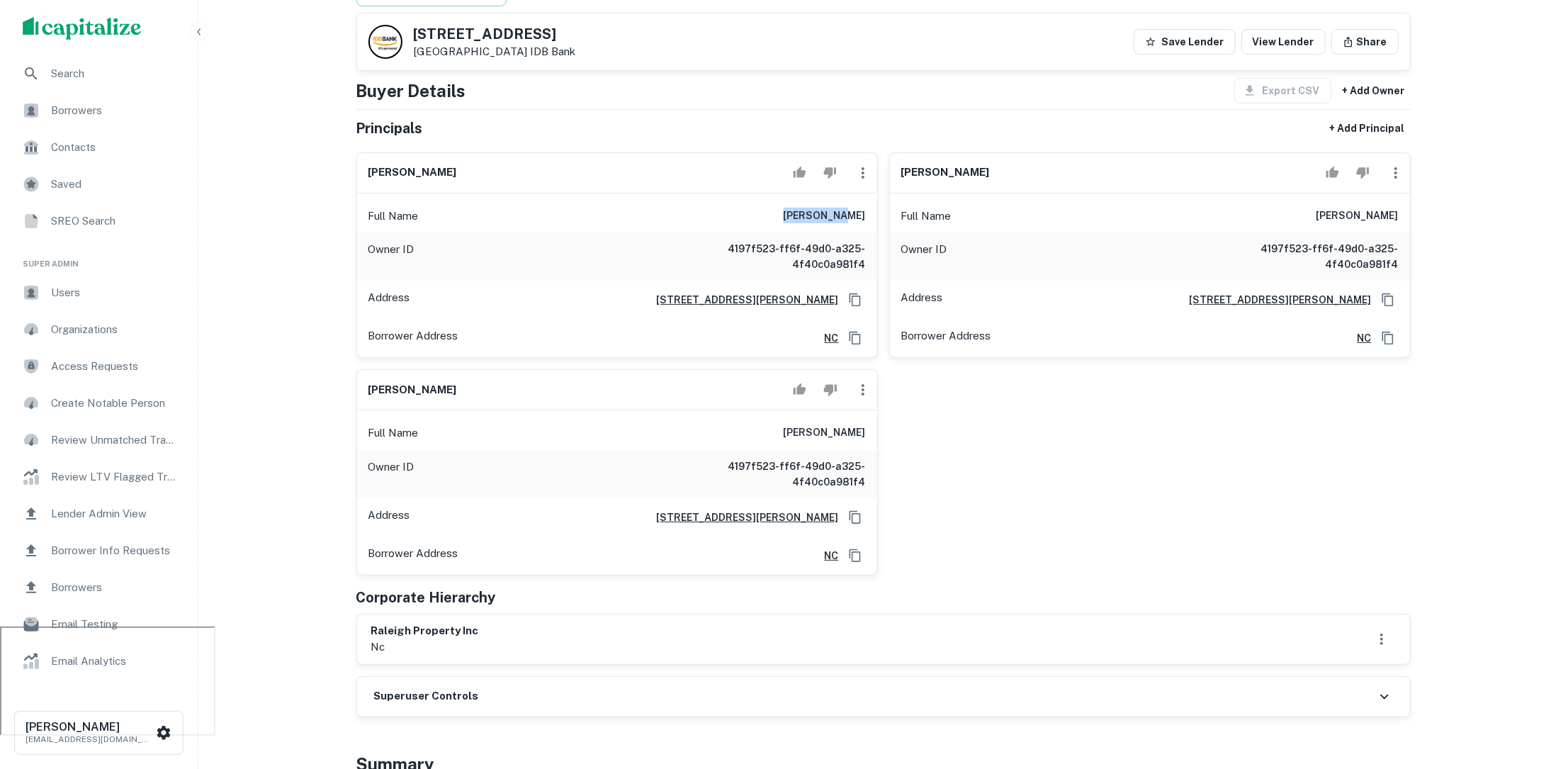
drag, startPoint x: 796, startPoint y: 212, endPoint x: 847, endPoint y: 210, distance: 51.0
click at [847, 210] on div "Full Name nayan c. patel" at bounding box center [617, 216] width 520 height 34
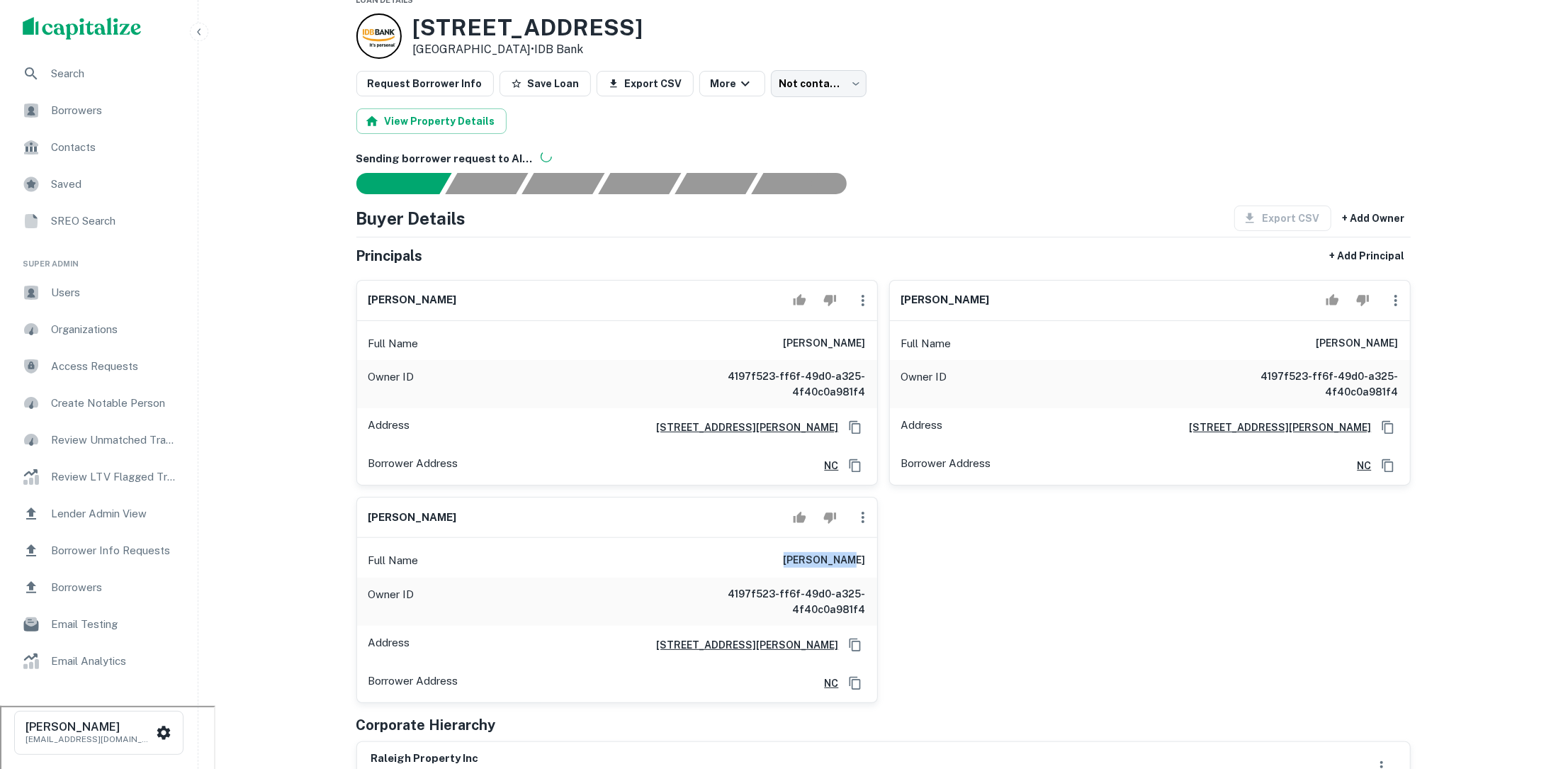
drag, startPoint x: 800, startPoint y: 557, endPoint x: 858, endPoint y: 557, distance: 58.0
click at [858, 557] on div "Full Name sunil m patel" at bounding box center [617, 560] width 520 height 34
click at [943, 551] on div "nayan c. patel Full Name nayan c. patel Owner ID 4197f523-ff6f-49d0-a325-4f40c0…" at bounding box center [878, 486] width 1066 height 434
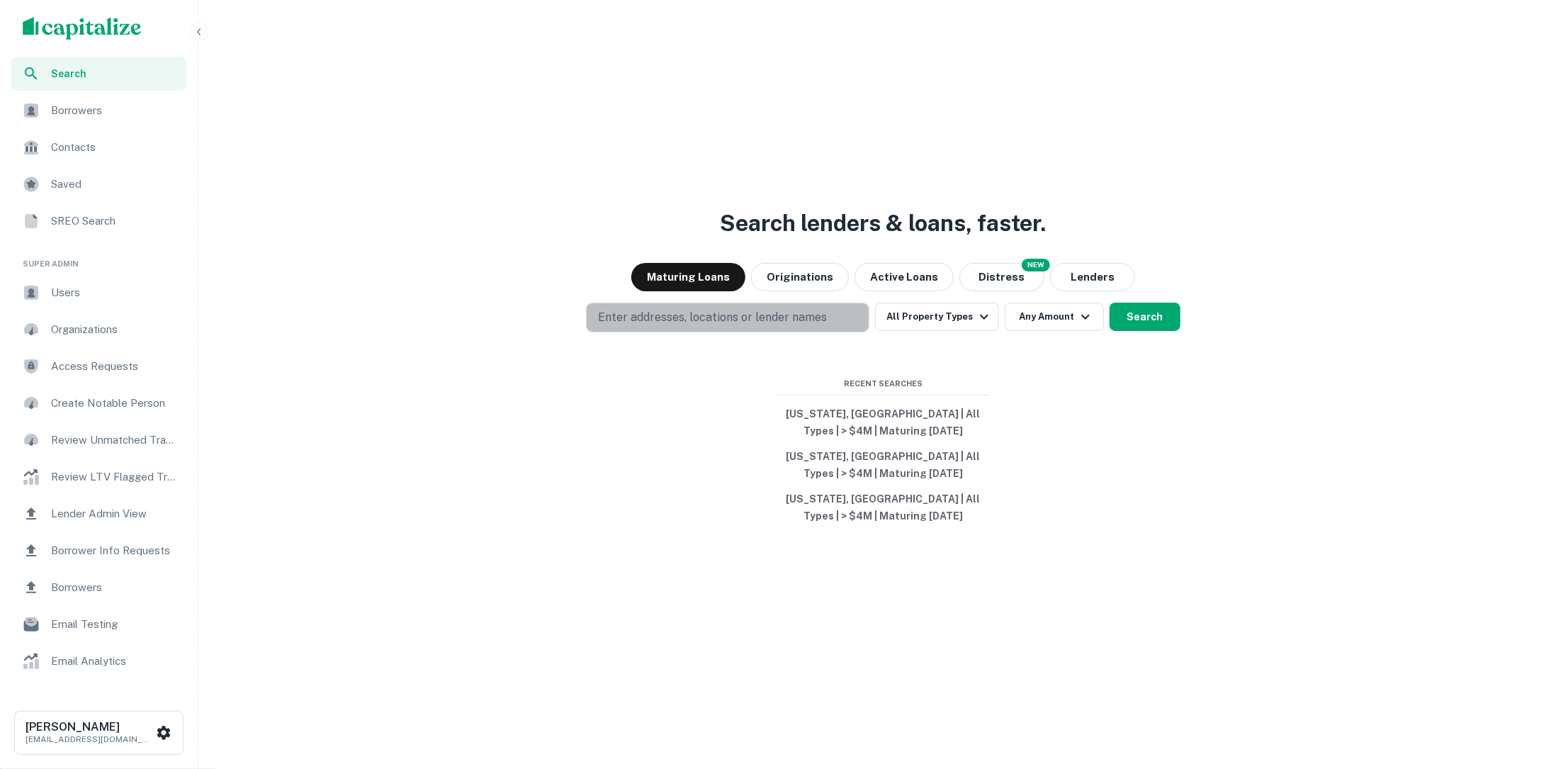
click at [722, 323] on p "Enter addresses, locations or lender names" at bounding box center [712, 317] width 229 height 17
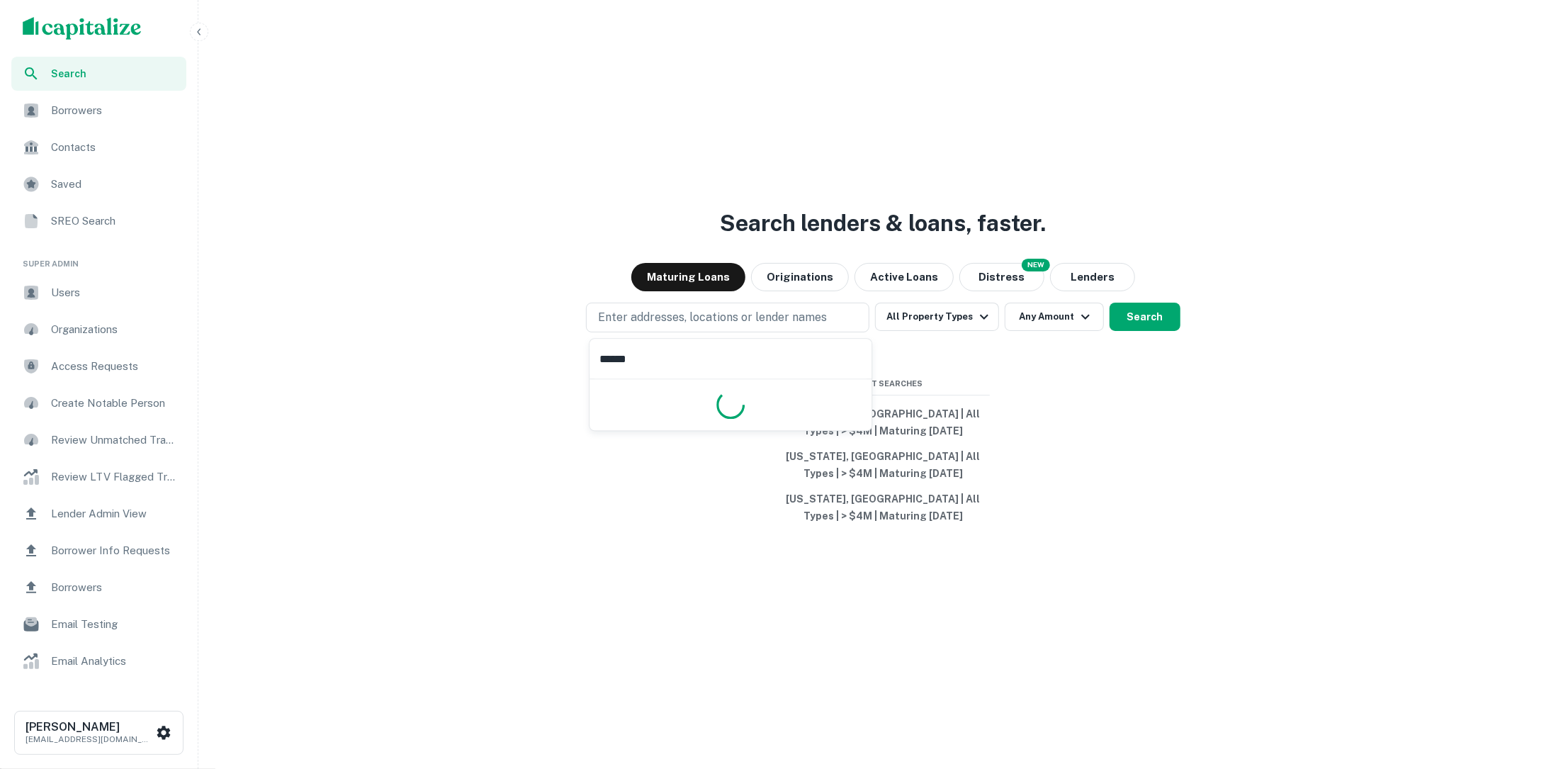
type input "******"
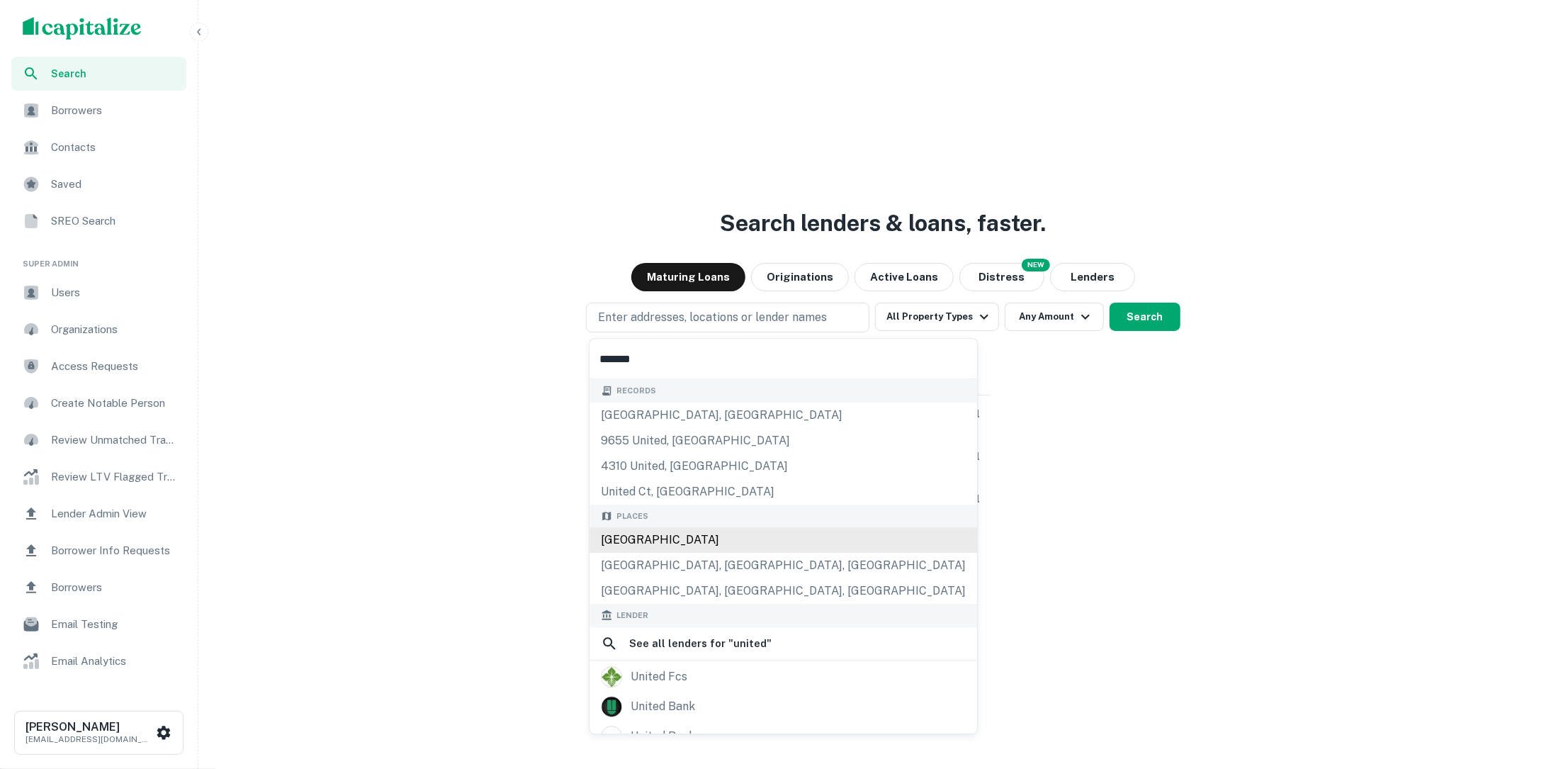
click at [792, 546] on div "United States" at bounding box center [783, 539] width 387 height 26
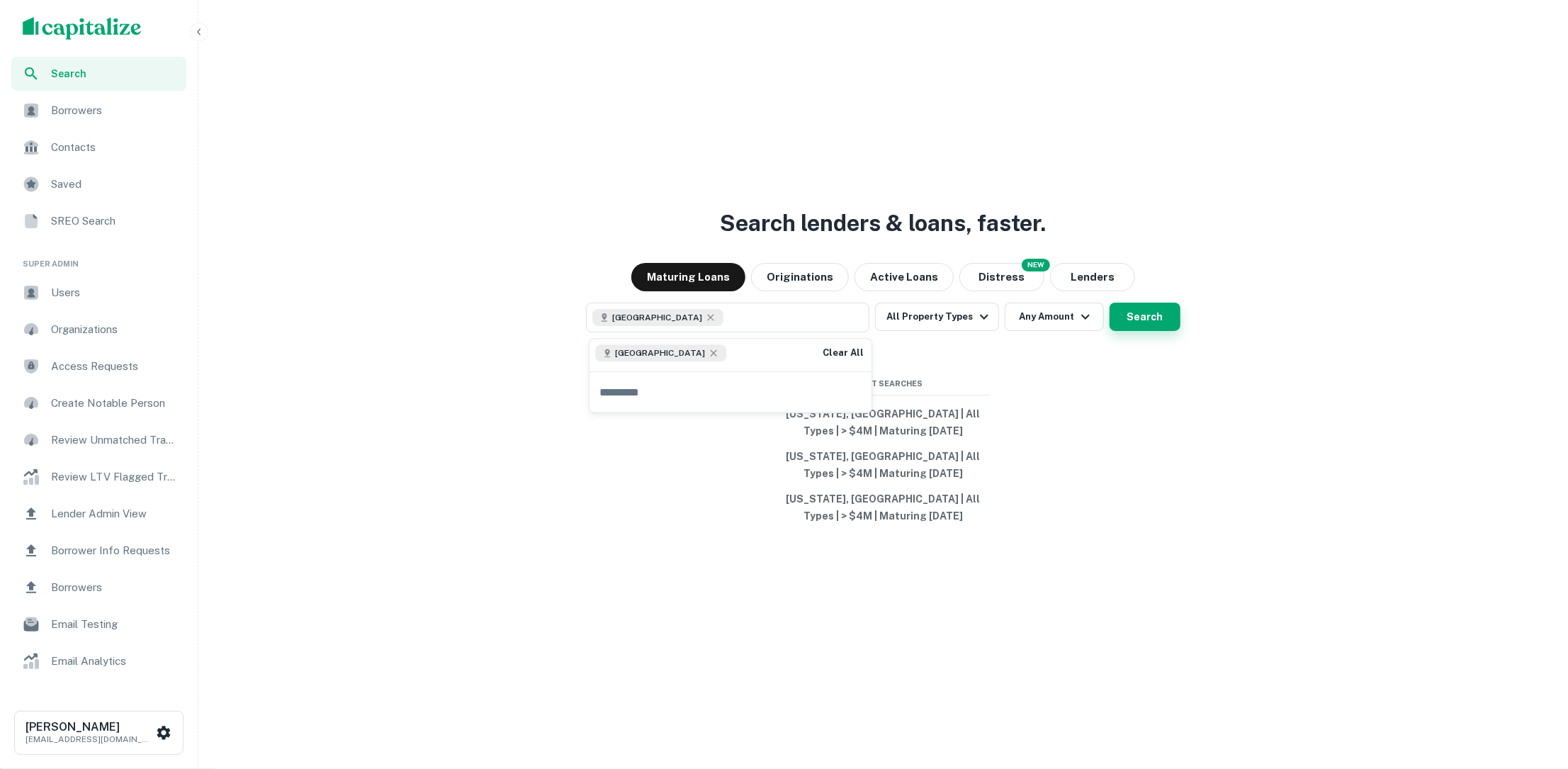
click at [1130, 324] on button "Search" at bounding box center [1145, 317] width 71 height 28
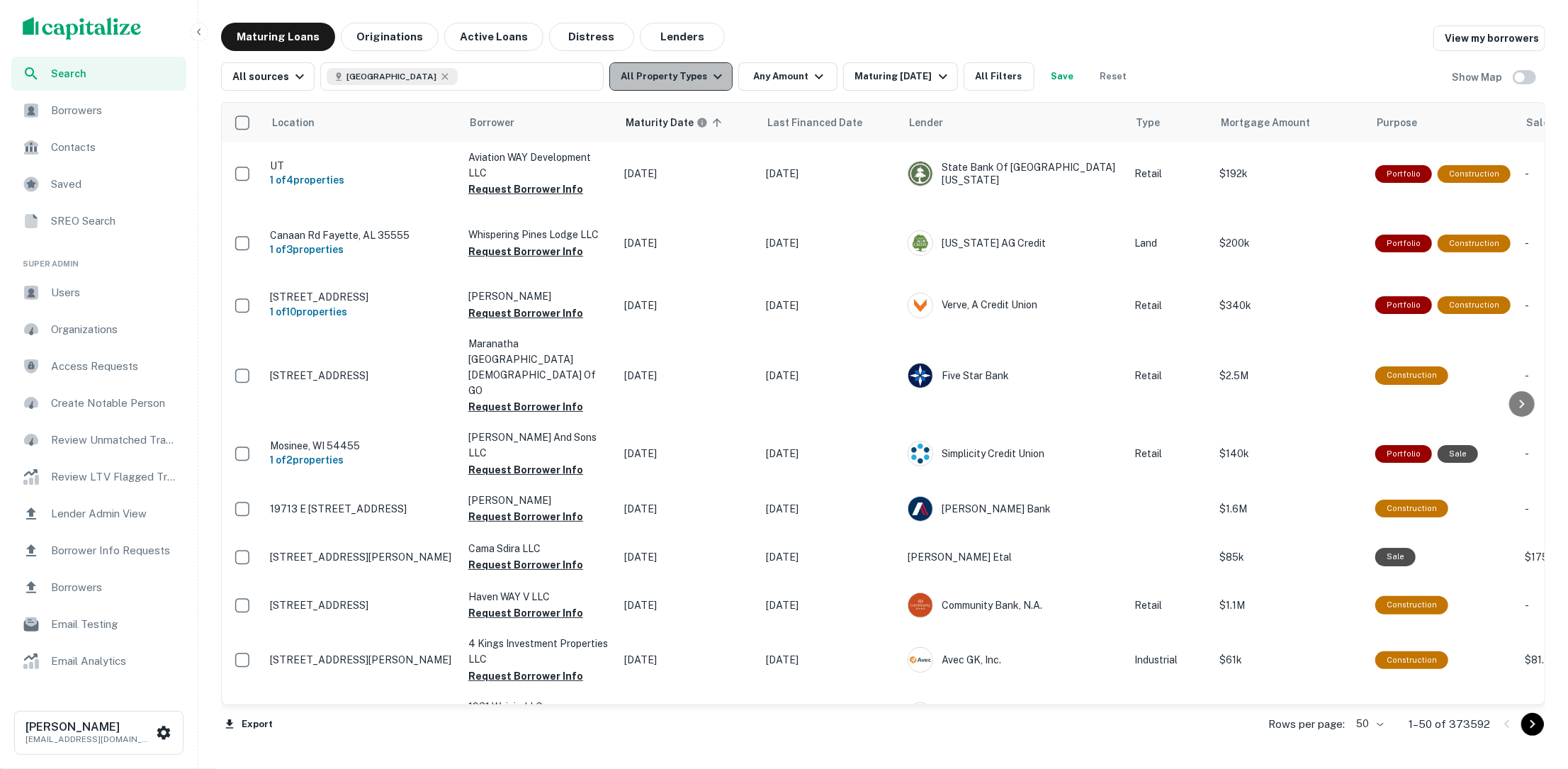
click at [715, 78] on icon "button" at bounding box center [718, 76] width 17 height 17
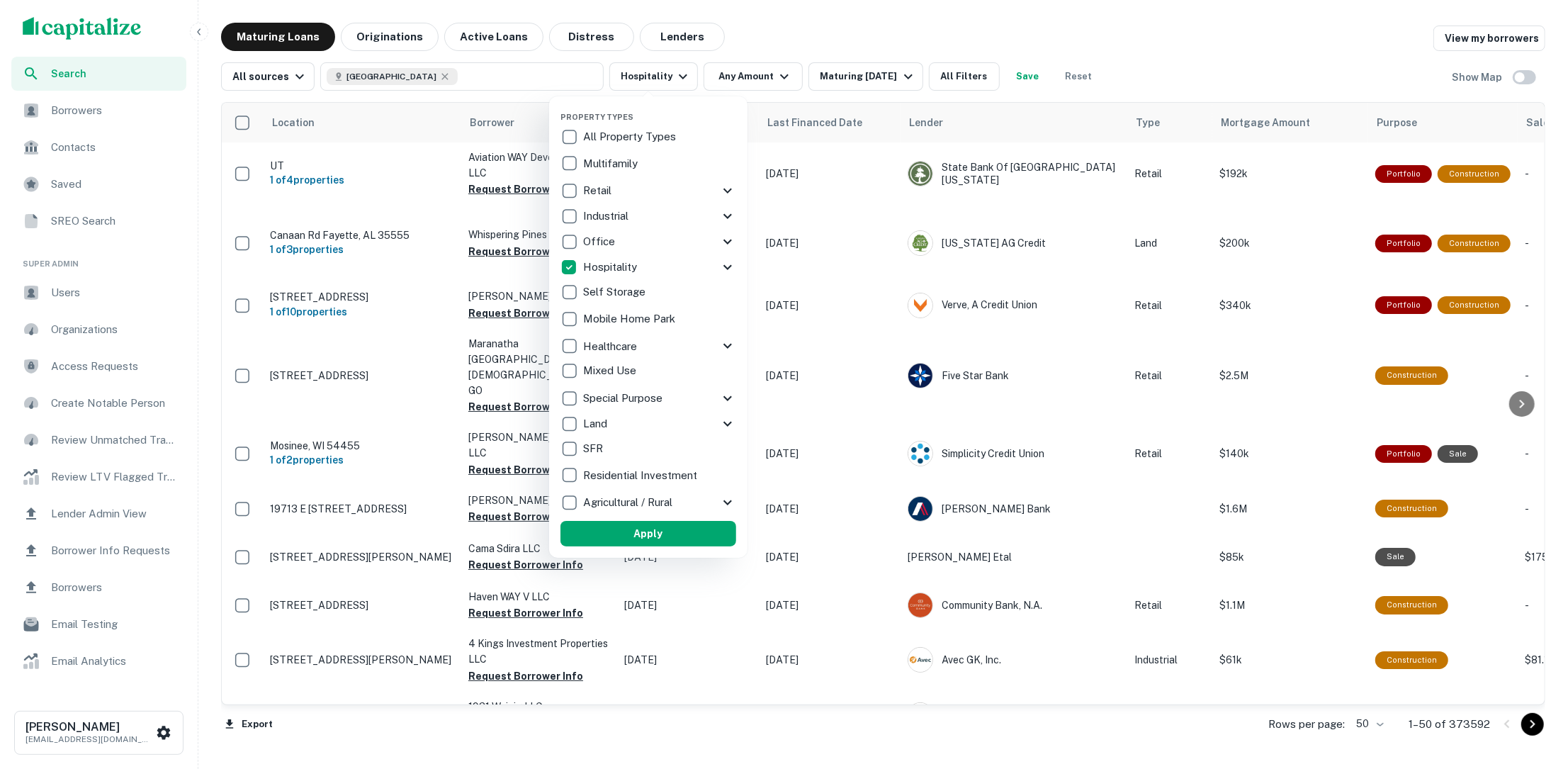
click at [649, 273] on div "Hospitality" at bounding box center [640, 267] width 158 height 24
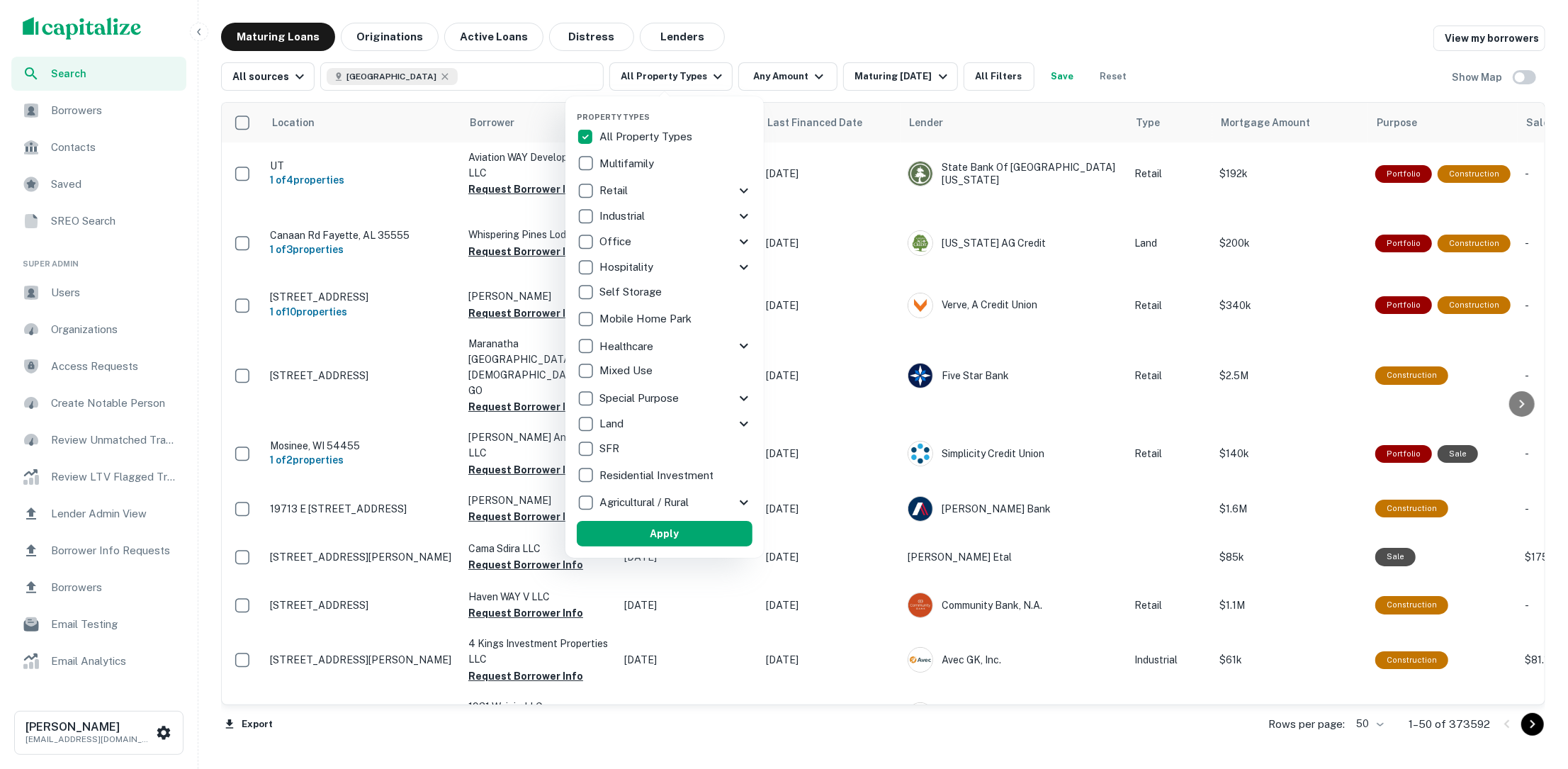
click at [658, 269] on div "Hospitality" at bounding box center [656, 267] width 158 height 24
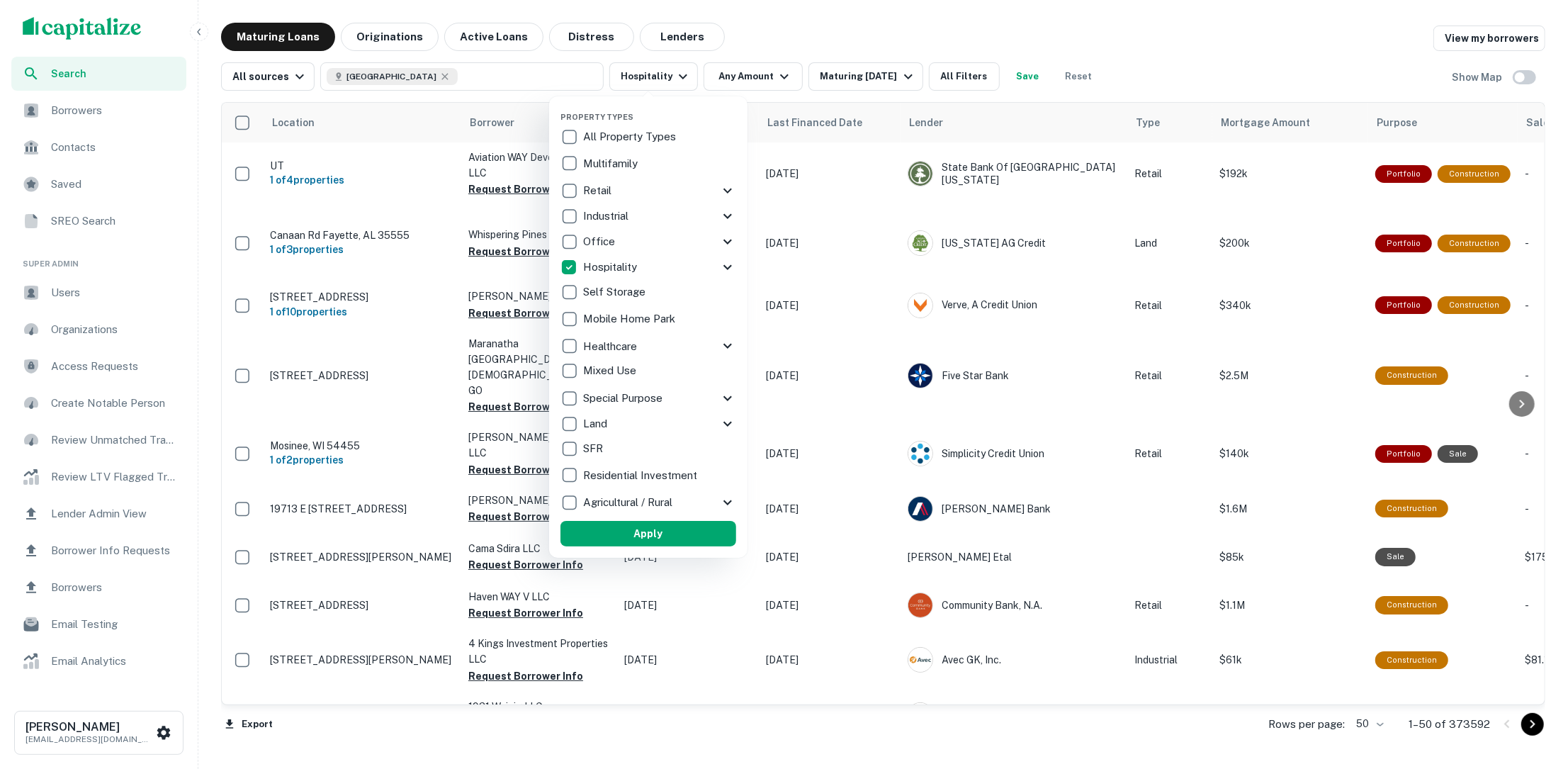
click at [720, 269] on icon at bounding box center [727, 267] width 17 height 17
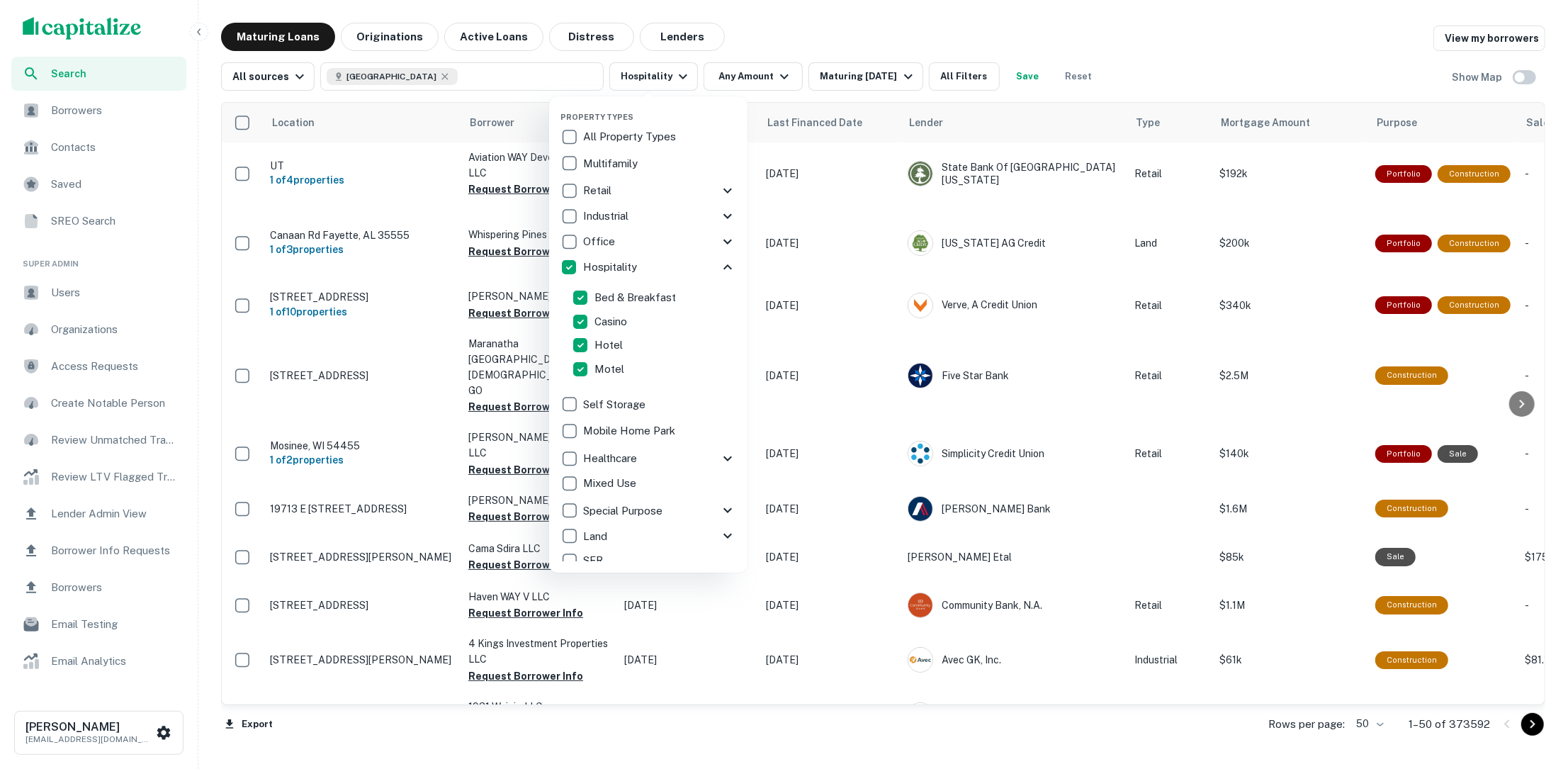
click at [724, 259] on icon at bounding box center [727, 267] width 17 height 17
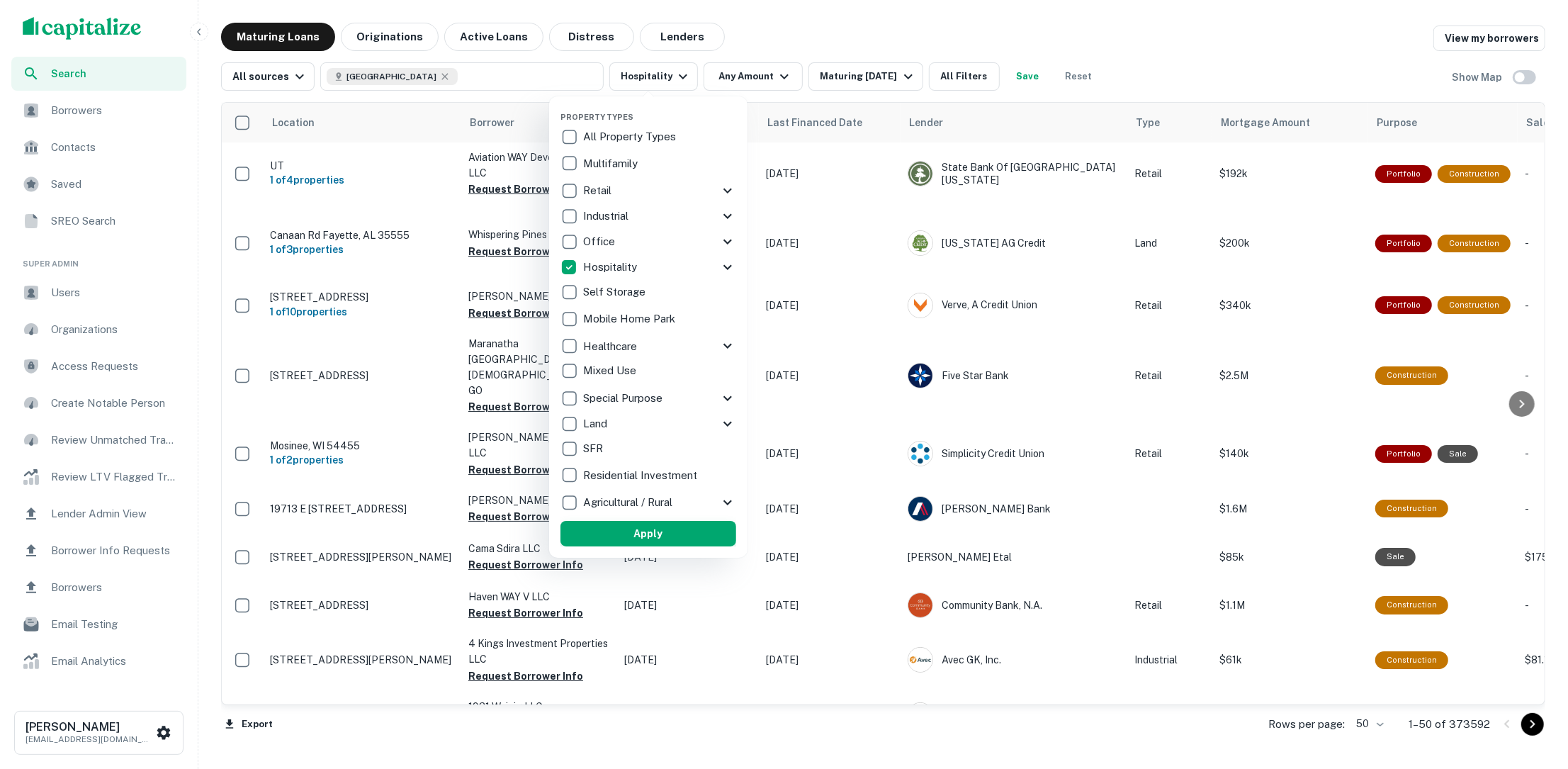
click at [716, 529] on button "Apply" at bounding box center [648, 533] width 175 height 26
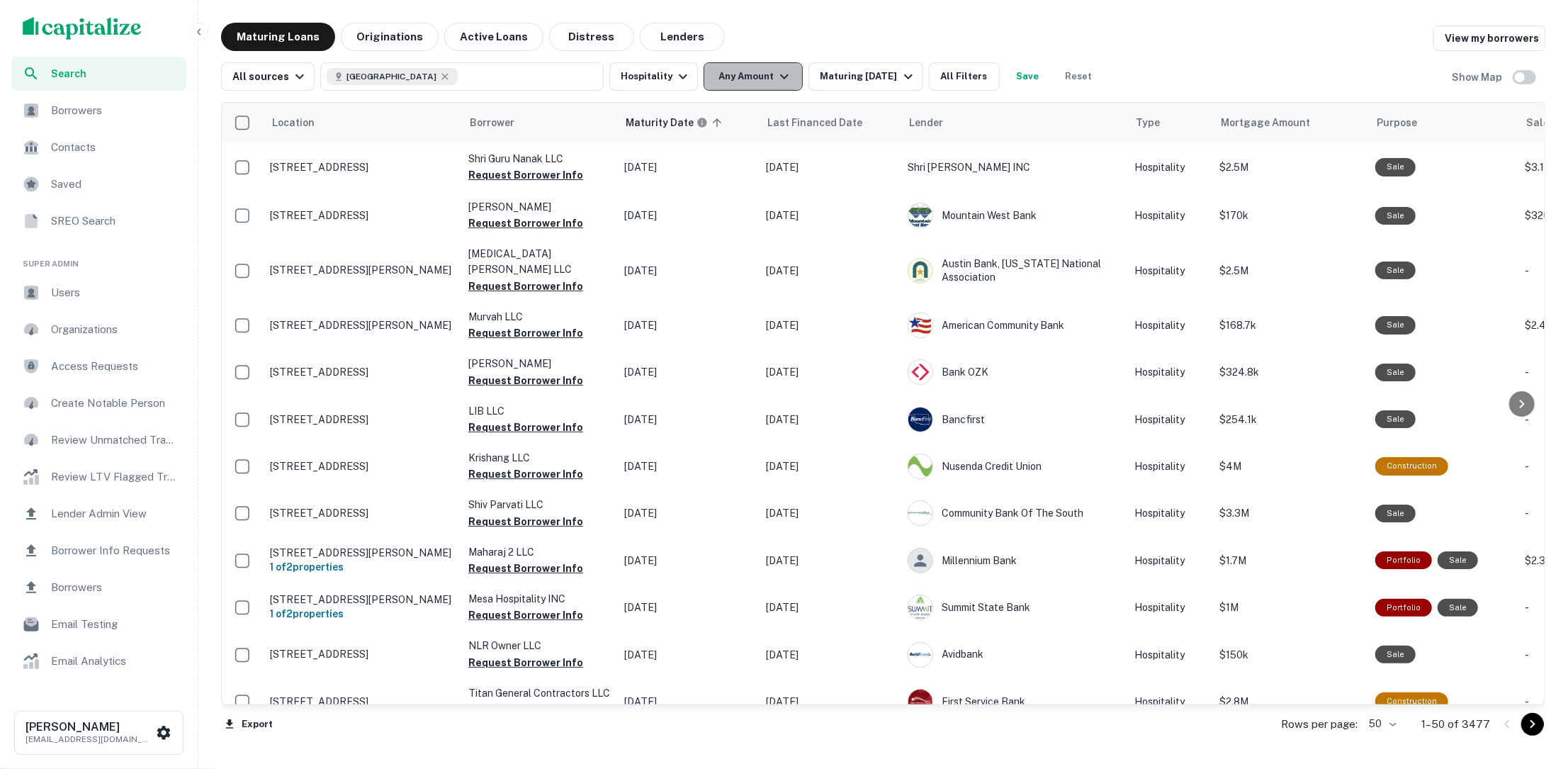
click at [766, 79] on button "Any Amount" at bounding box center [752, 77] width 99 height 28
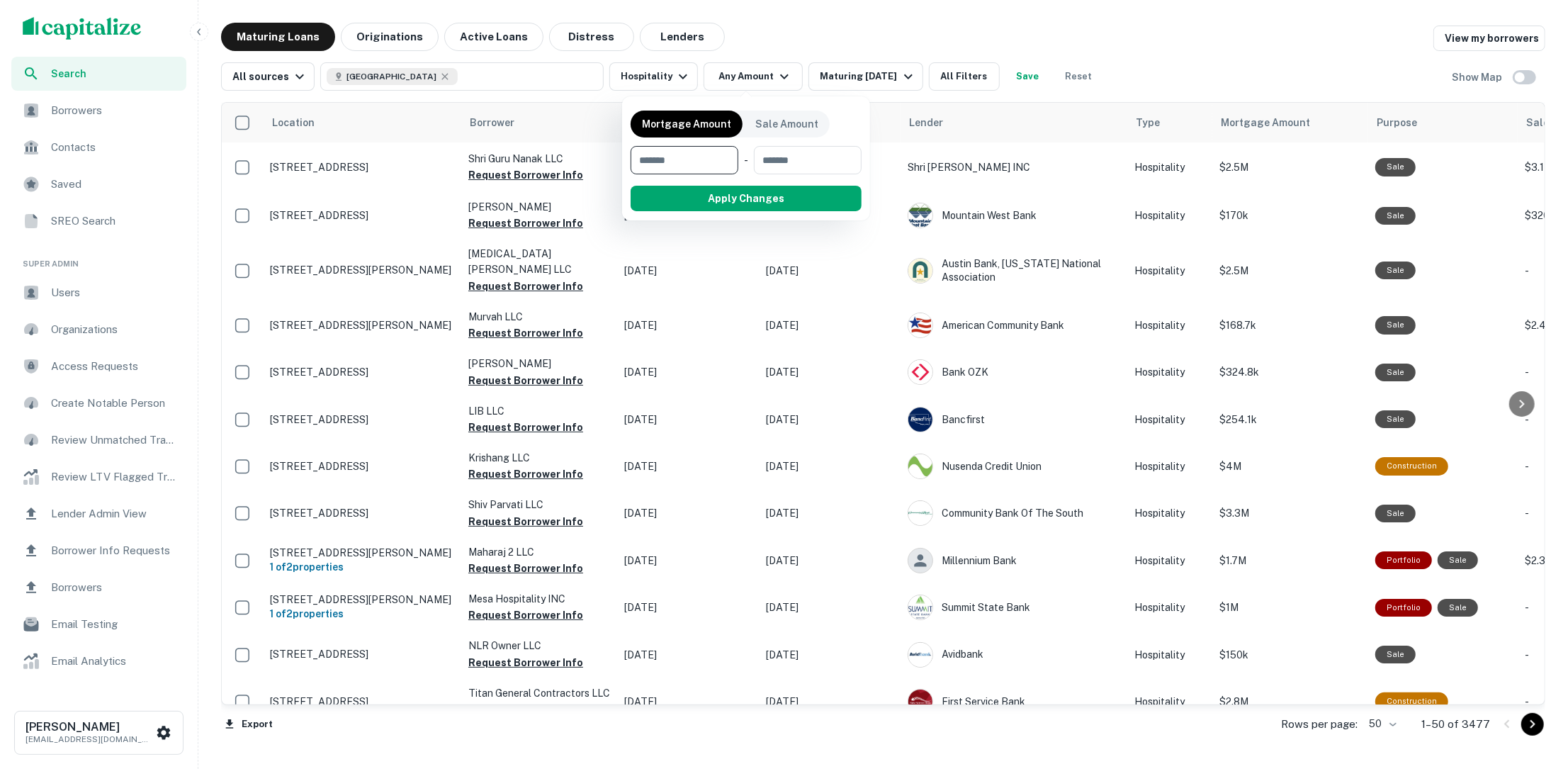
click at [707, 155] on input "number" at bounding box center [679, 160] width 98 height 28
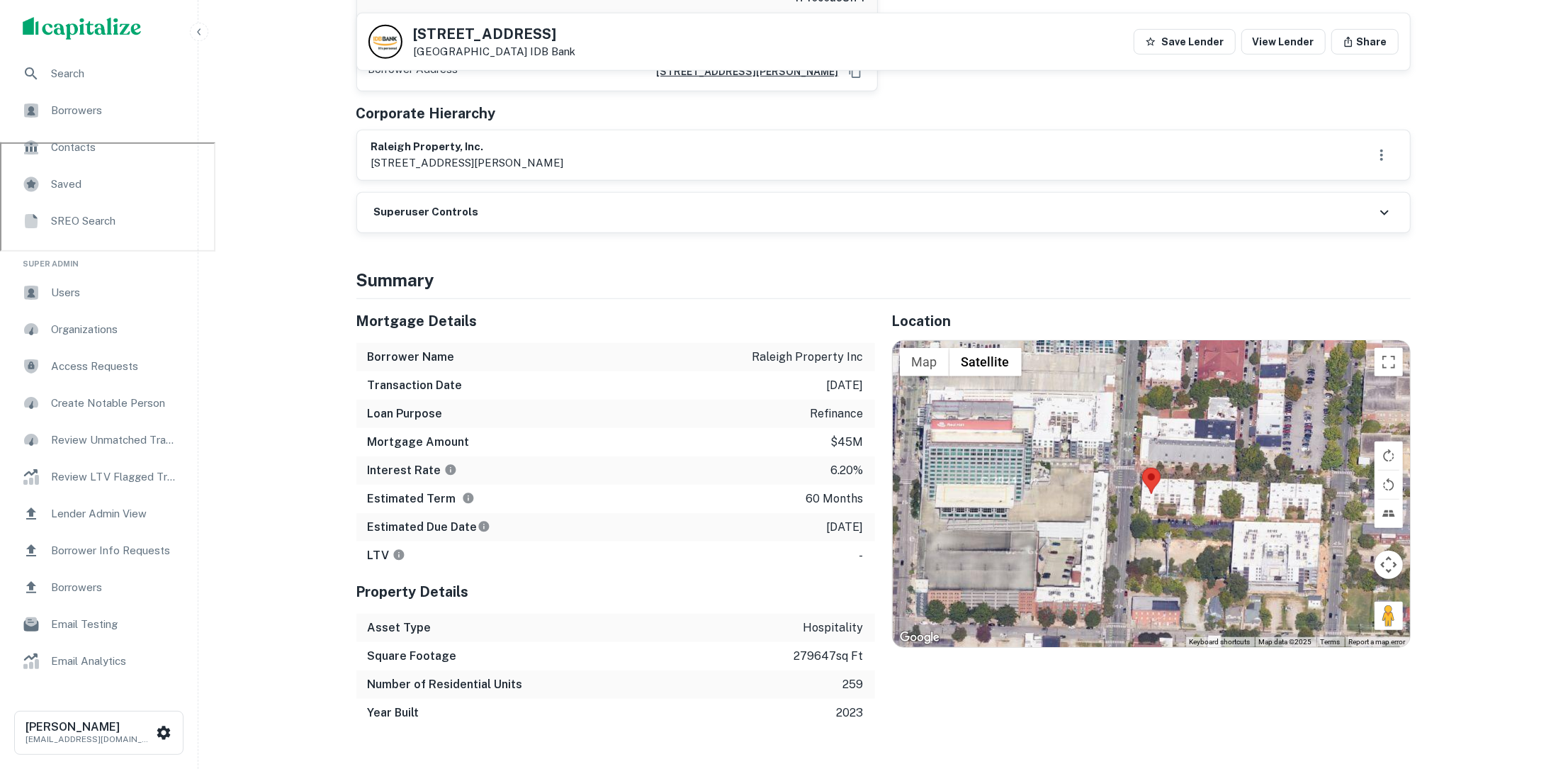
scroll to position [618, 0]
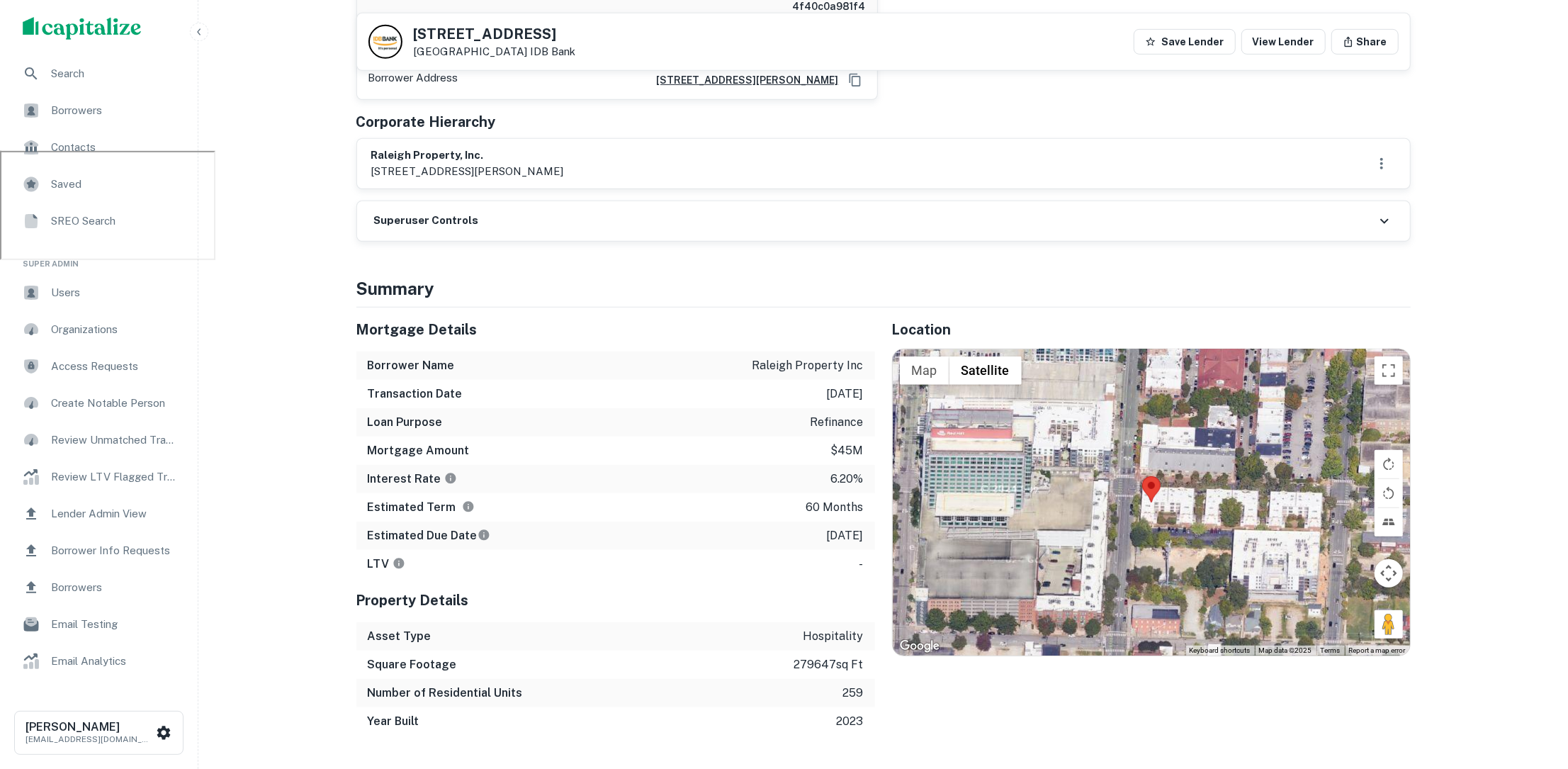
click at [821, 473] on div "Interest Rate 6.20%" at bounding box center [615, 479] width 519 height 28
click at [433, 563] on div "LTV -" at bounding box center [615, 564] width 519 height 28
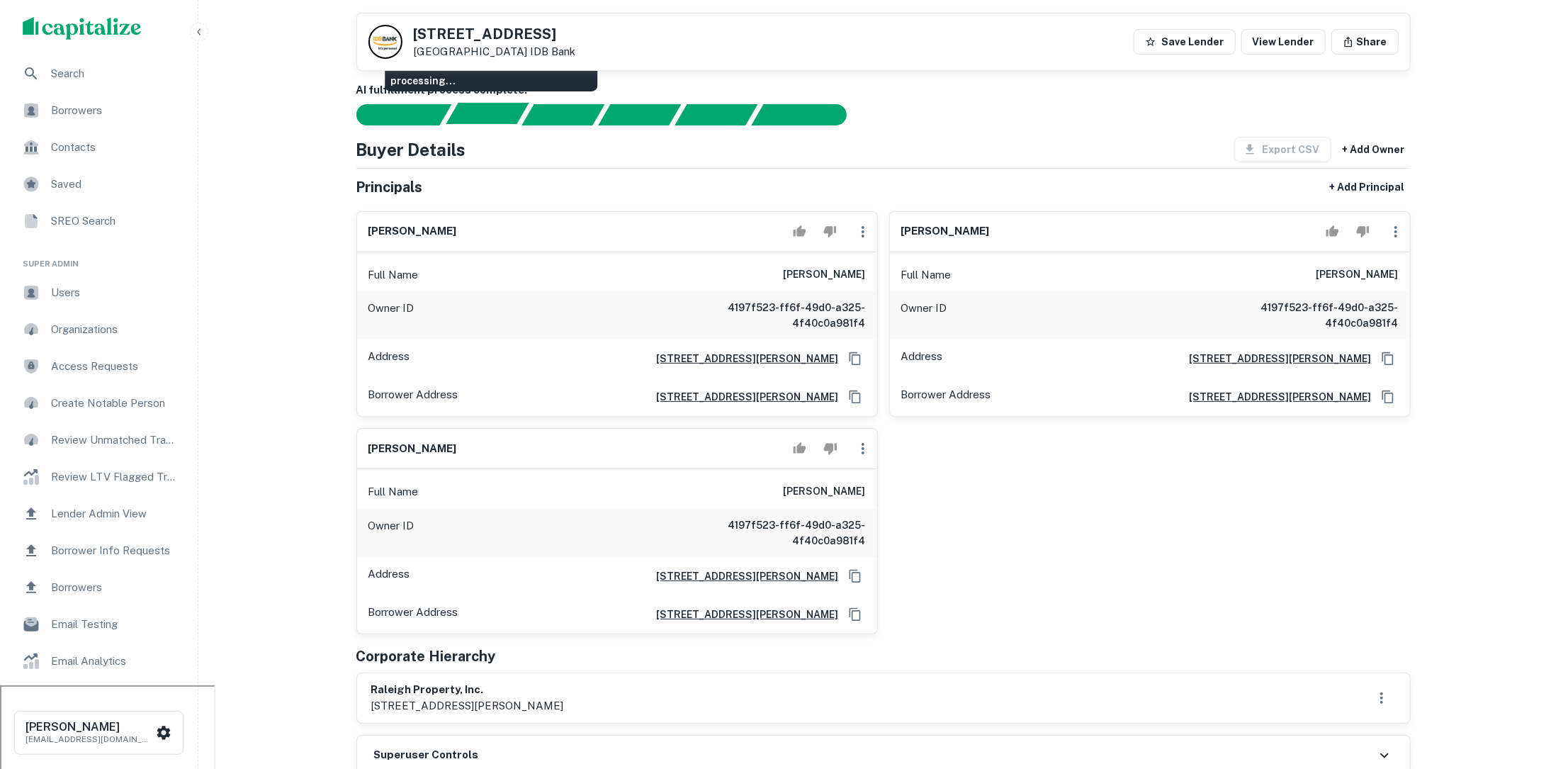
scroll to position [0, 0]
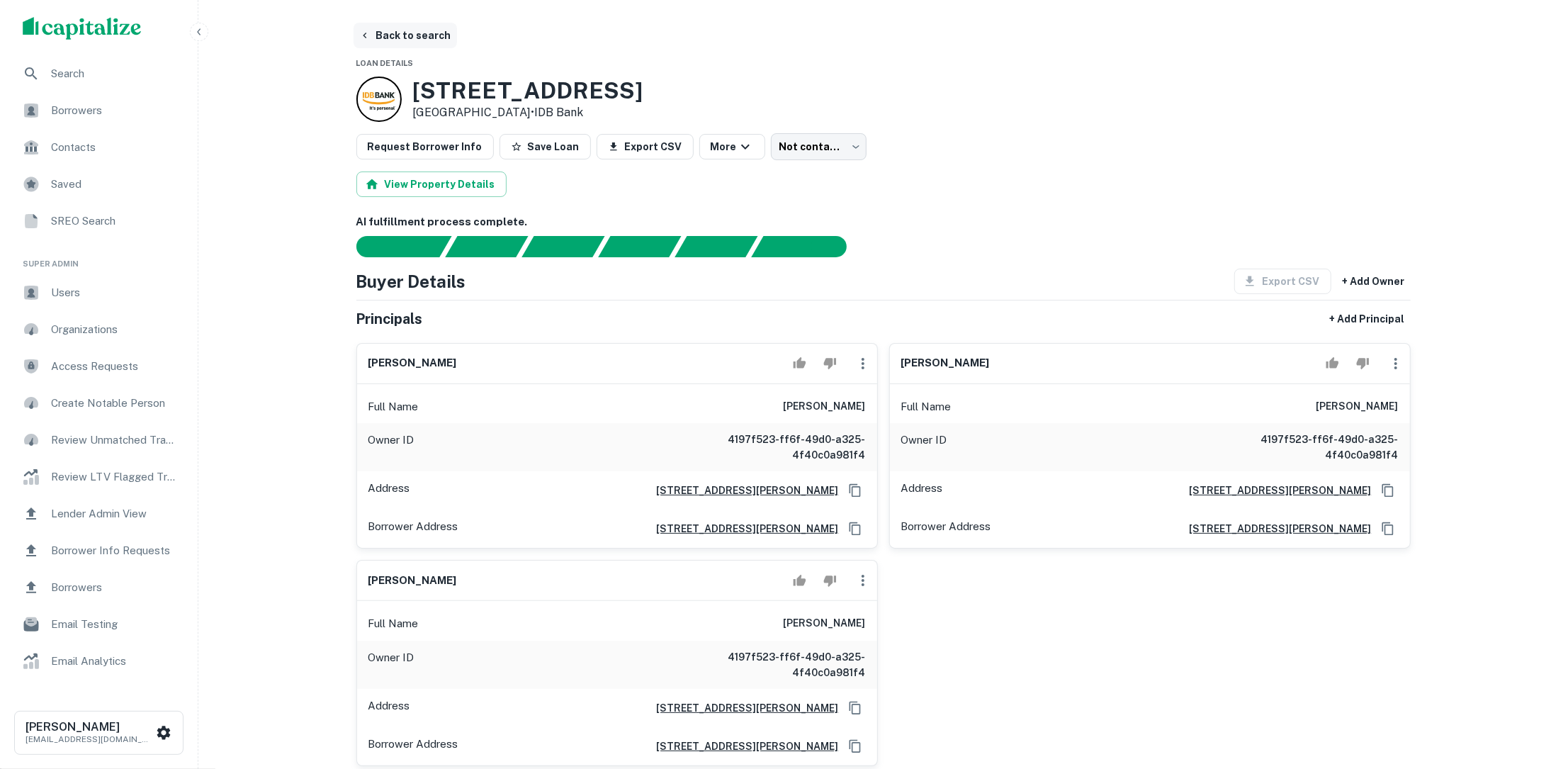
click at [411, 43] on button "Back to search" at bounding box center [405, 35] width 103 height 26
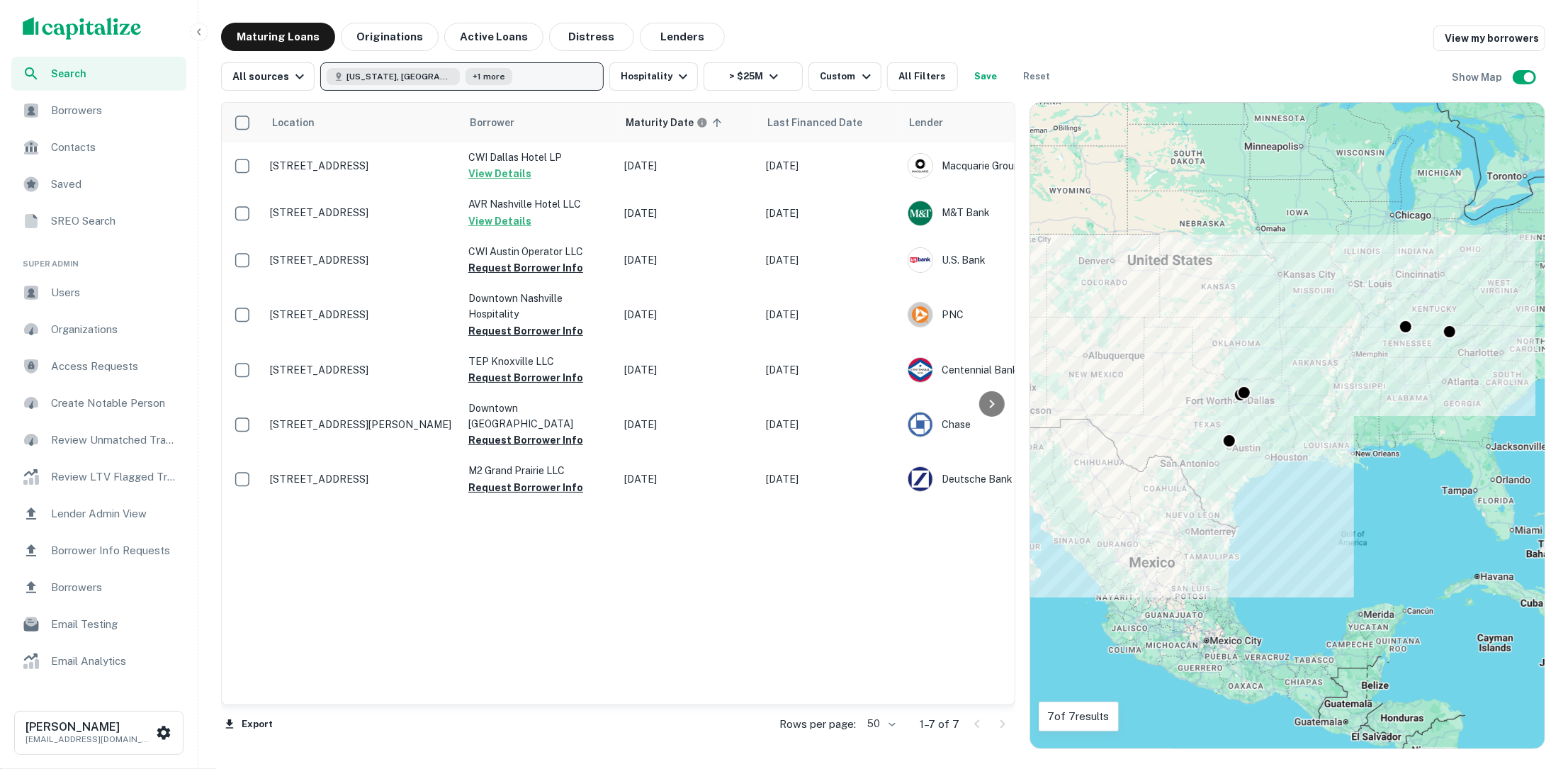
click at [519, 77] on button "[US_STATE], [GEOGRAPHIC_DATA] +1 more" at bounding box center [462, 77] width 283 height 28
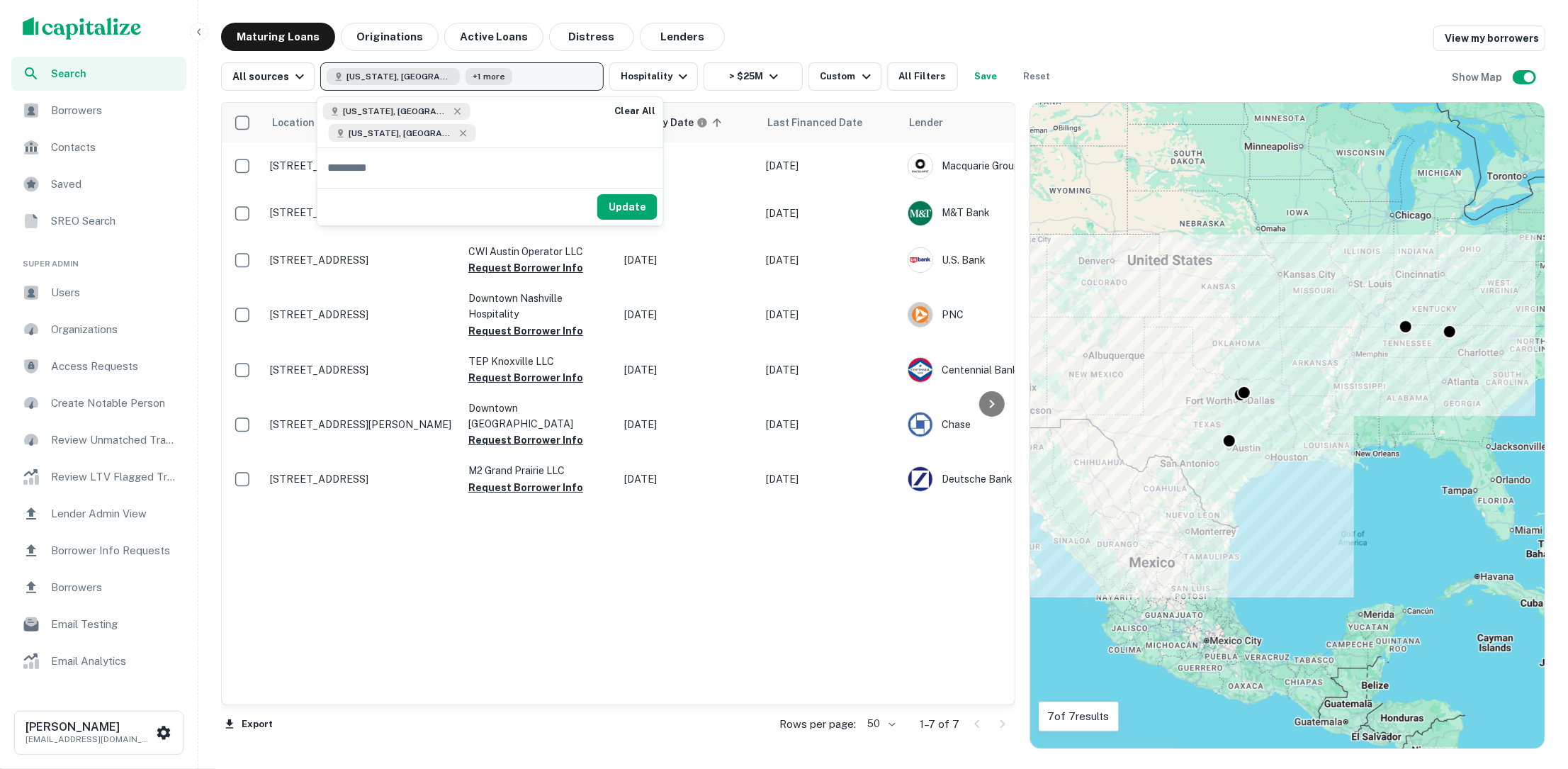
click at [519, 77] on button "[US_STATE], [GEOGRAPHIC_DATA] +1 more" at bounding box center [462, 77] width 283 height 28
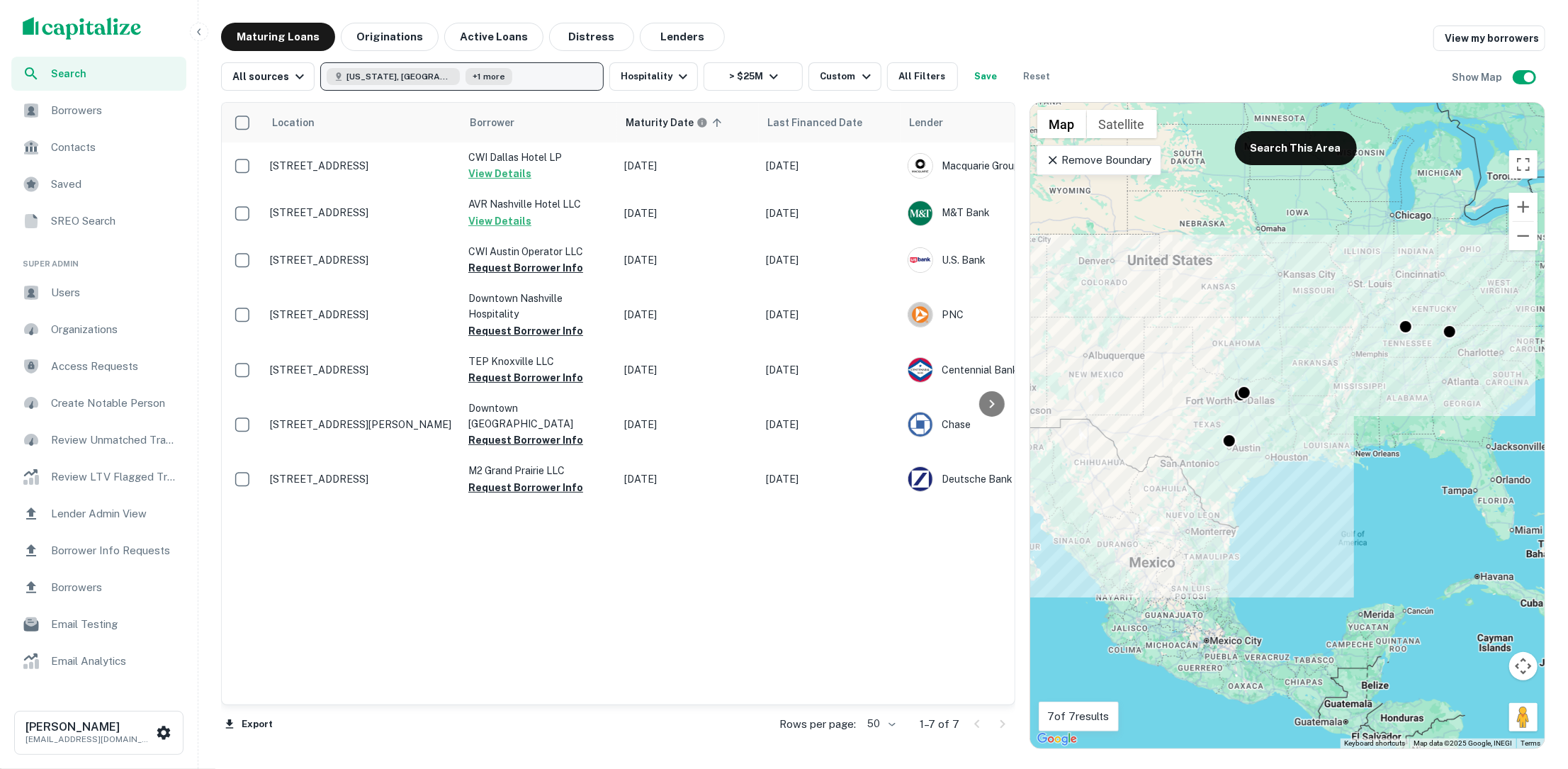
click at [519, 77] on button "[US_STATE], [GEOGRAPHIC_DATA] +1 more" at bounding box center [462, 77] width 283 height 28
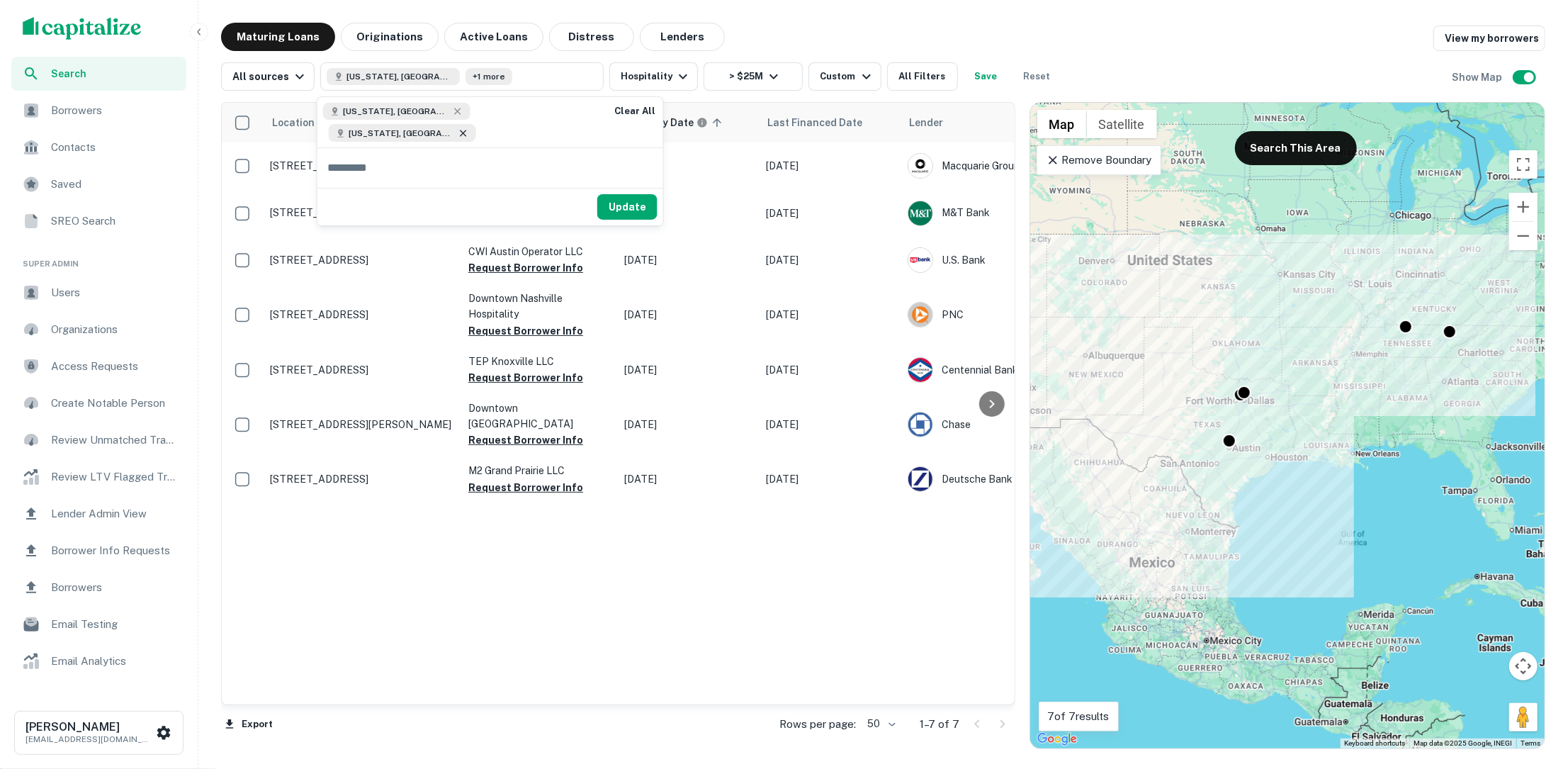
click at [469, 127] on icon at bounding box center [463, 133] width 12 height 12
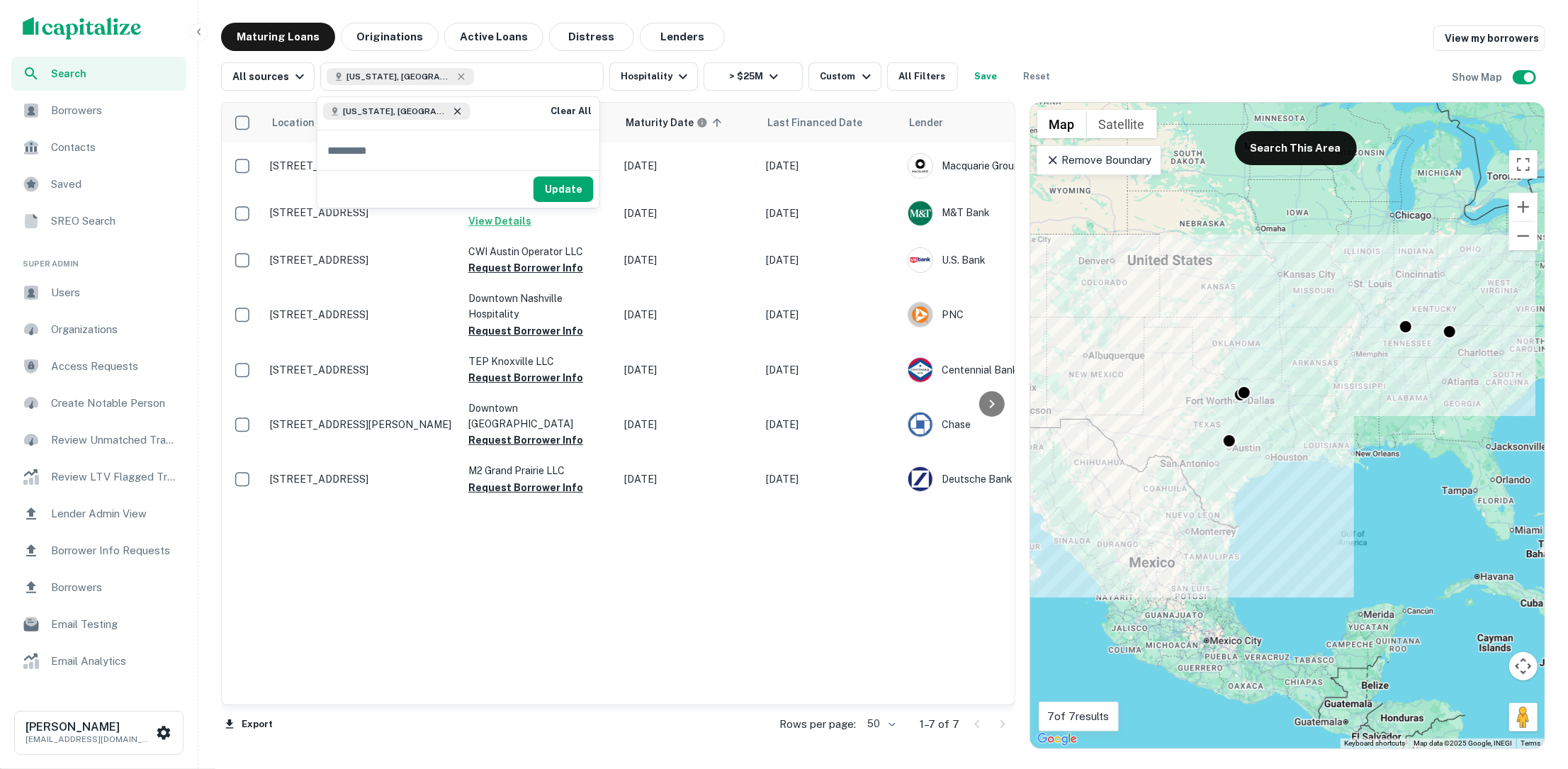
click at [452, 110] on icon at bounding box center [458, 111] width 12 height 12
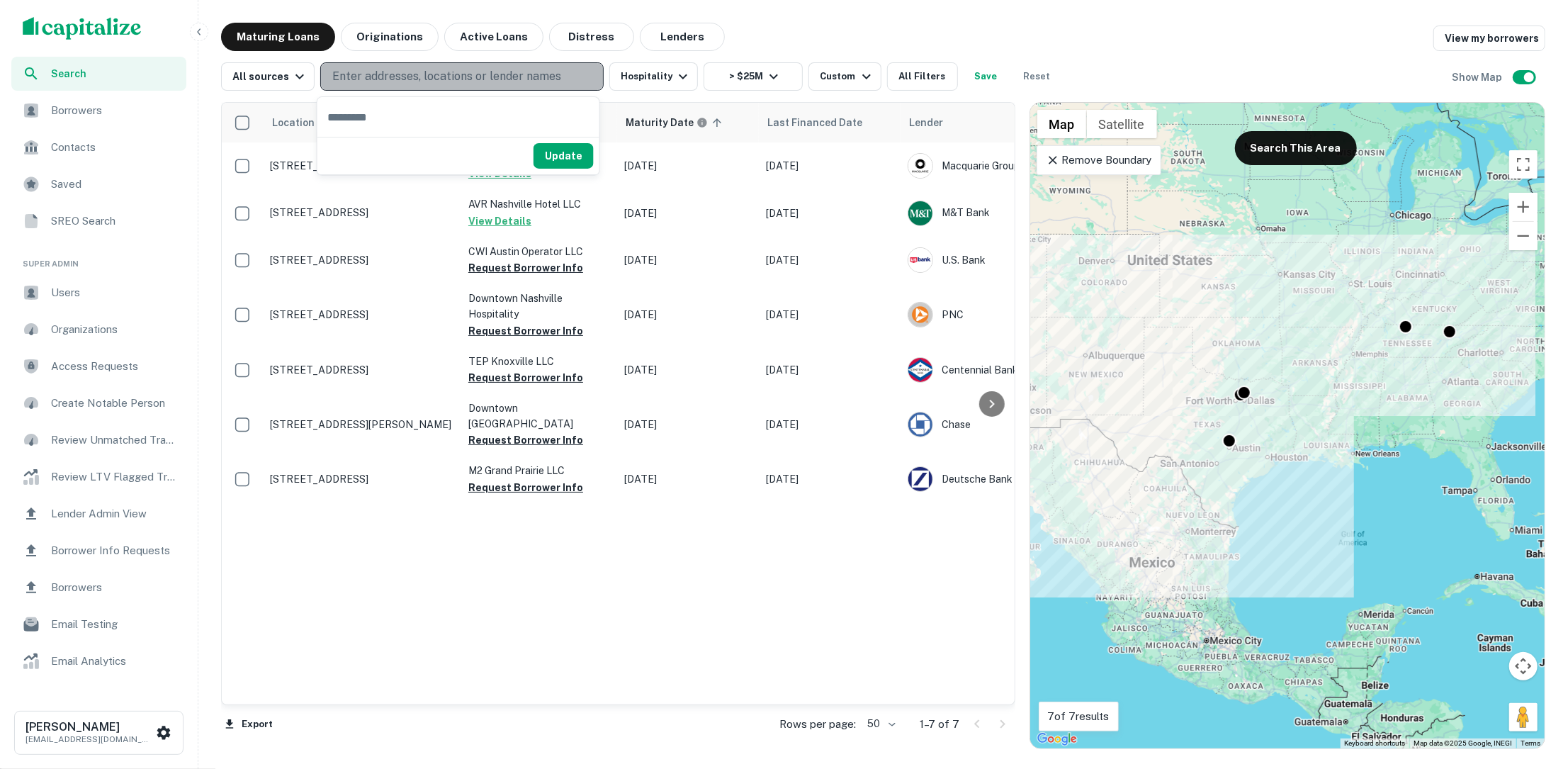
click at [464, 74] on p "Enter addresses, locations or lender names" at bounding box center [446, 76] width 229 height 17
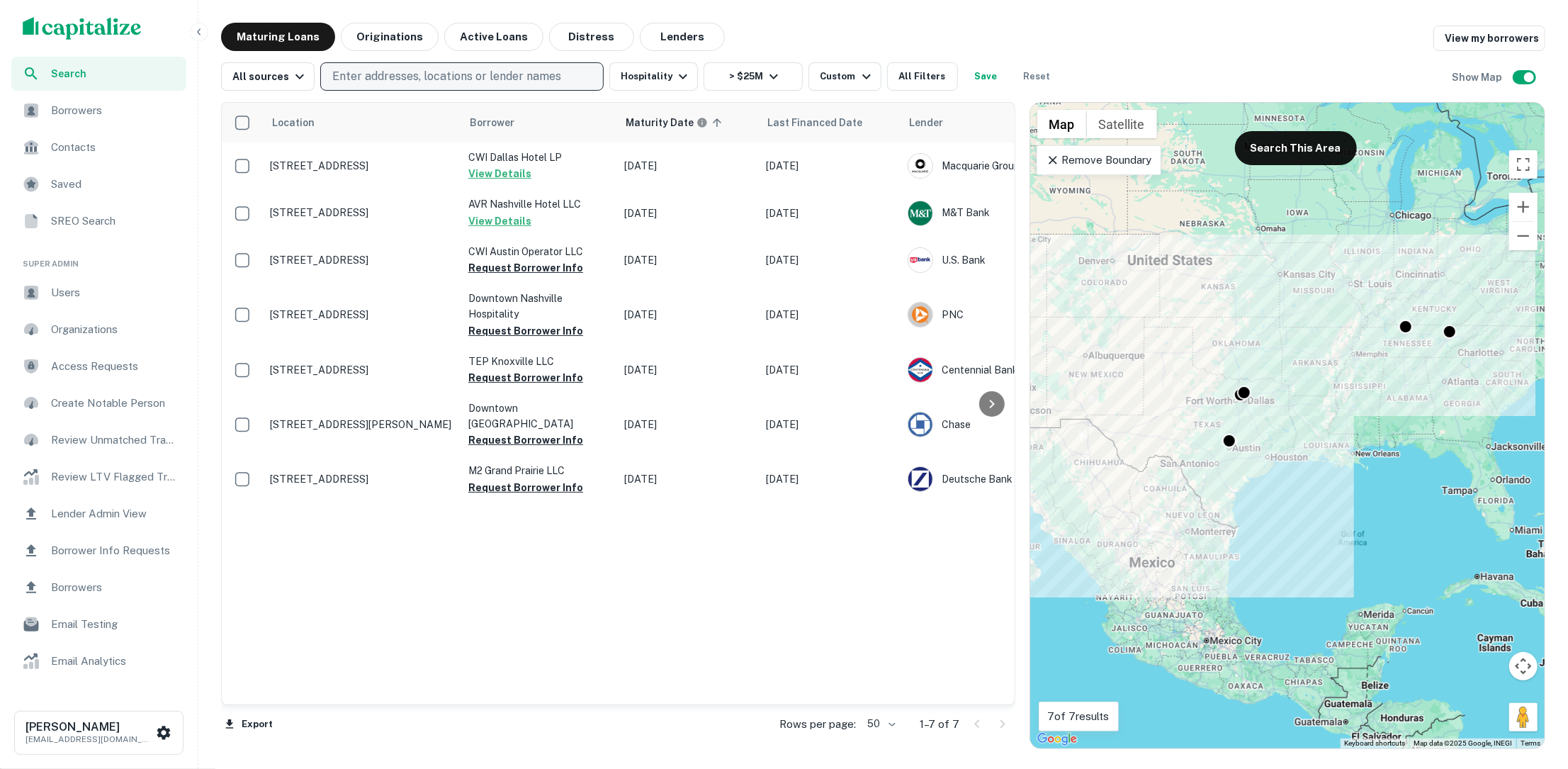
click at [464, 74] on p "Enter addresses, locations or lender names" at bounding box center [446, 76] width 229 height 17
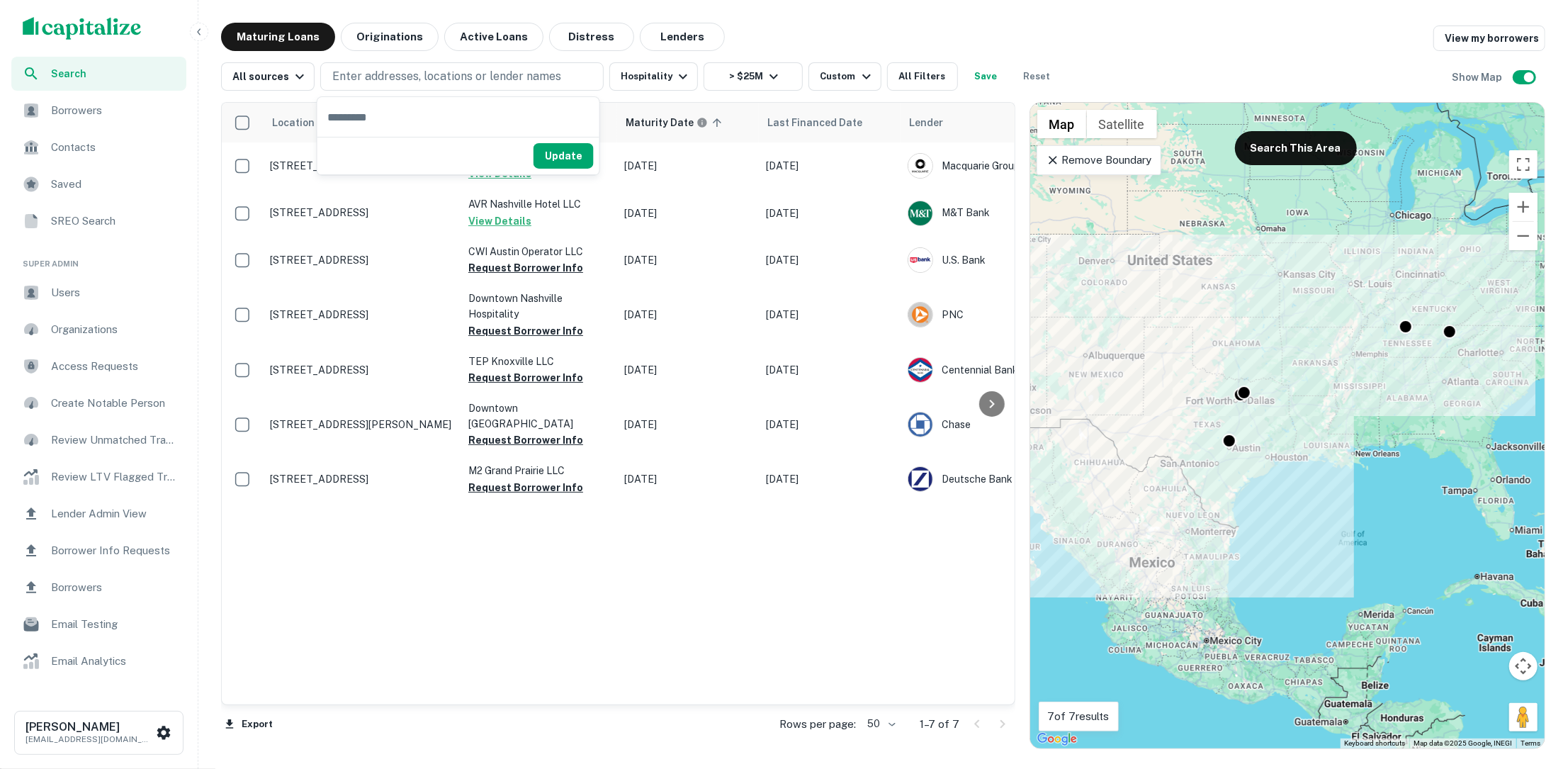
paste input "**********"
type input "**********"
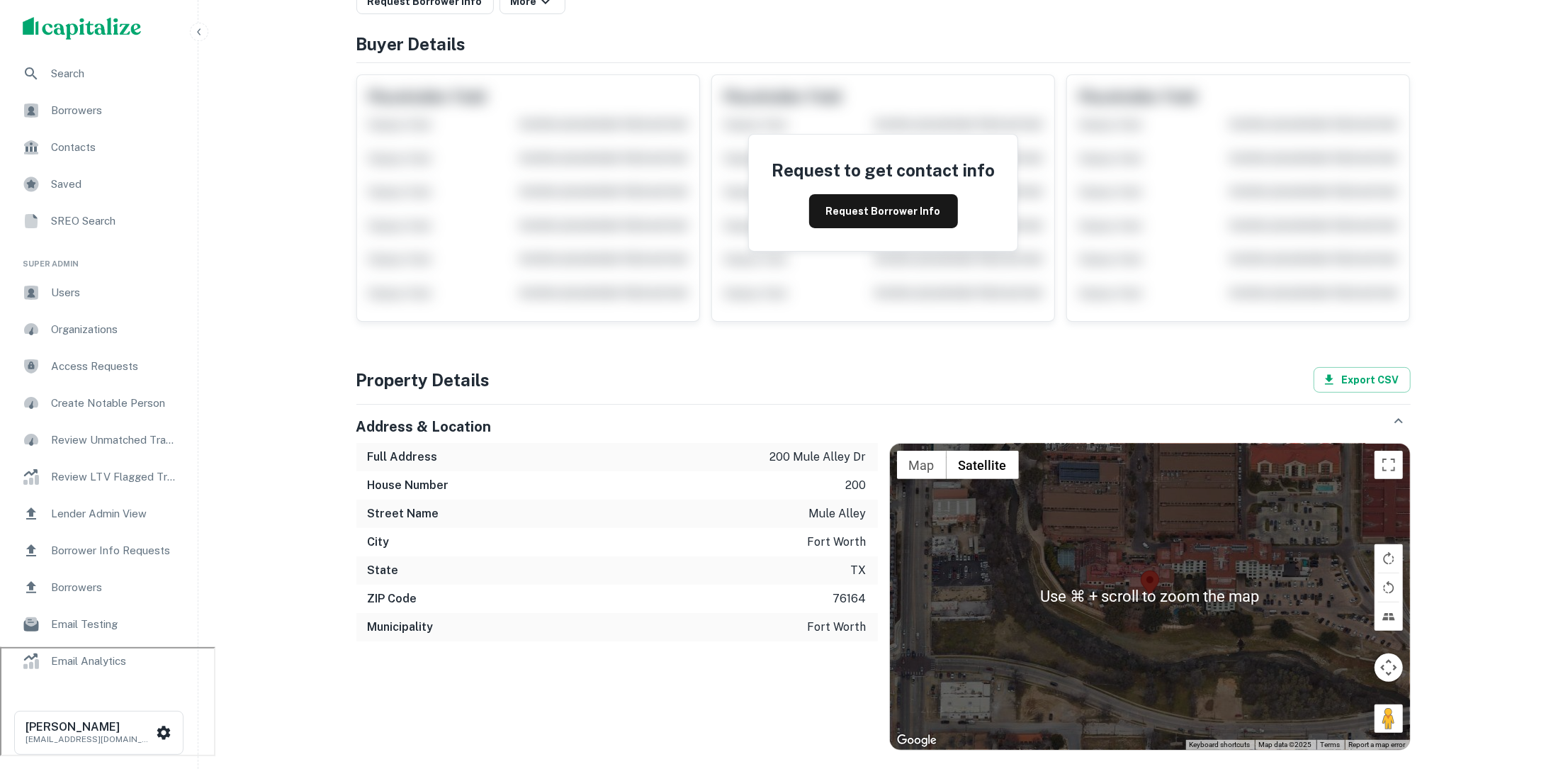
scroll to position [77, 0]
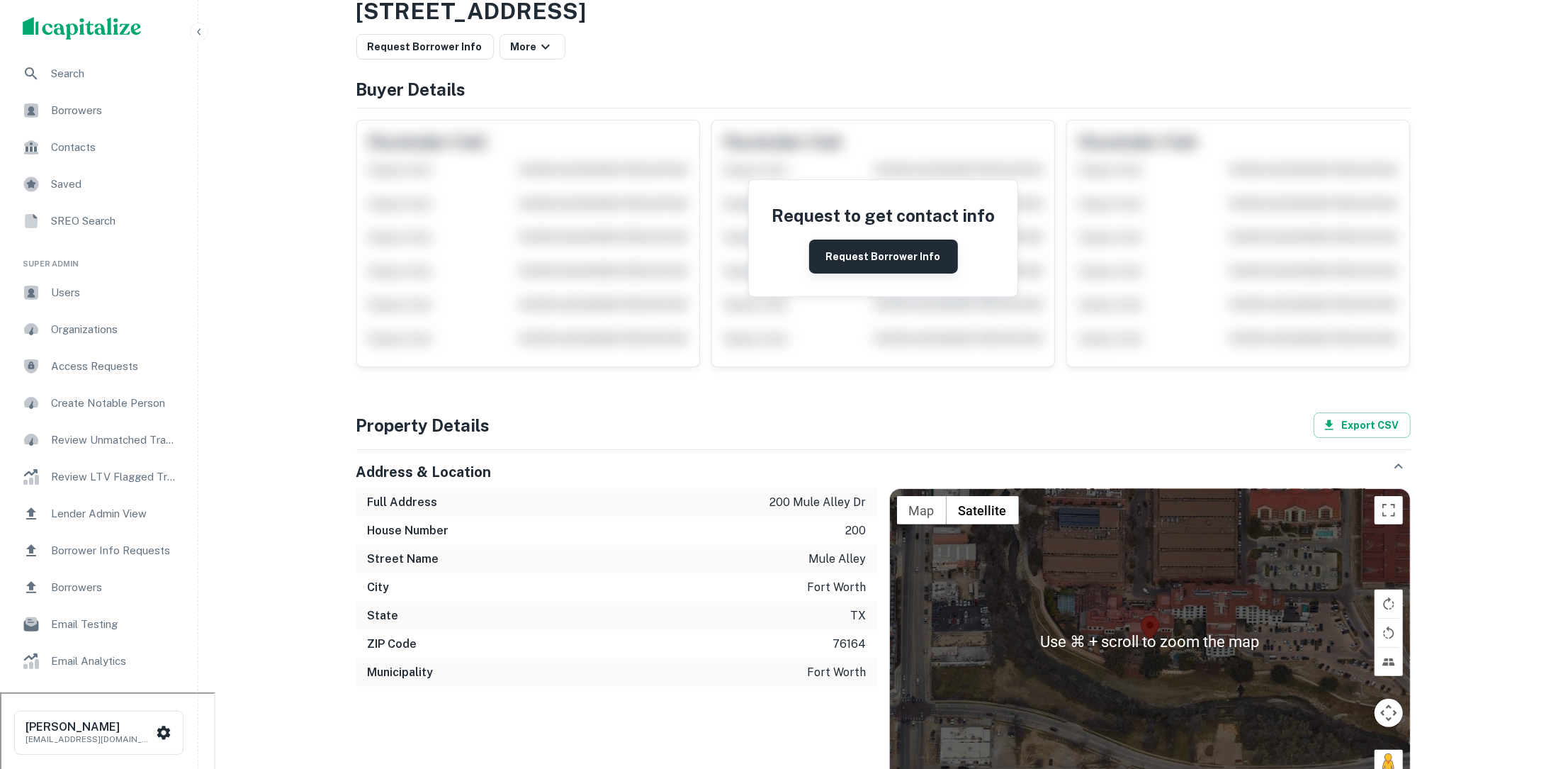
click at [898, 246] on button "Request Borrower Info" at bounding box center [883, 256] width 149 height 34
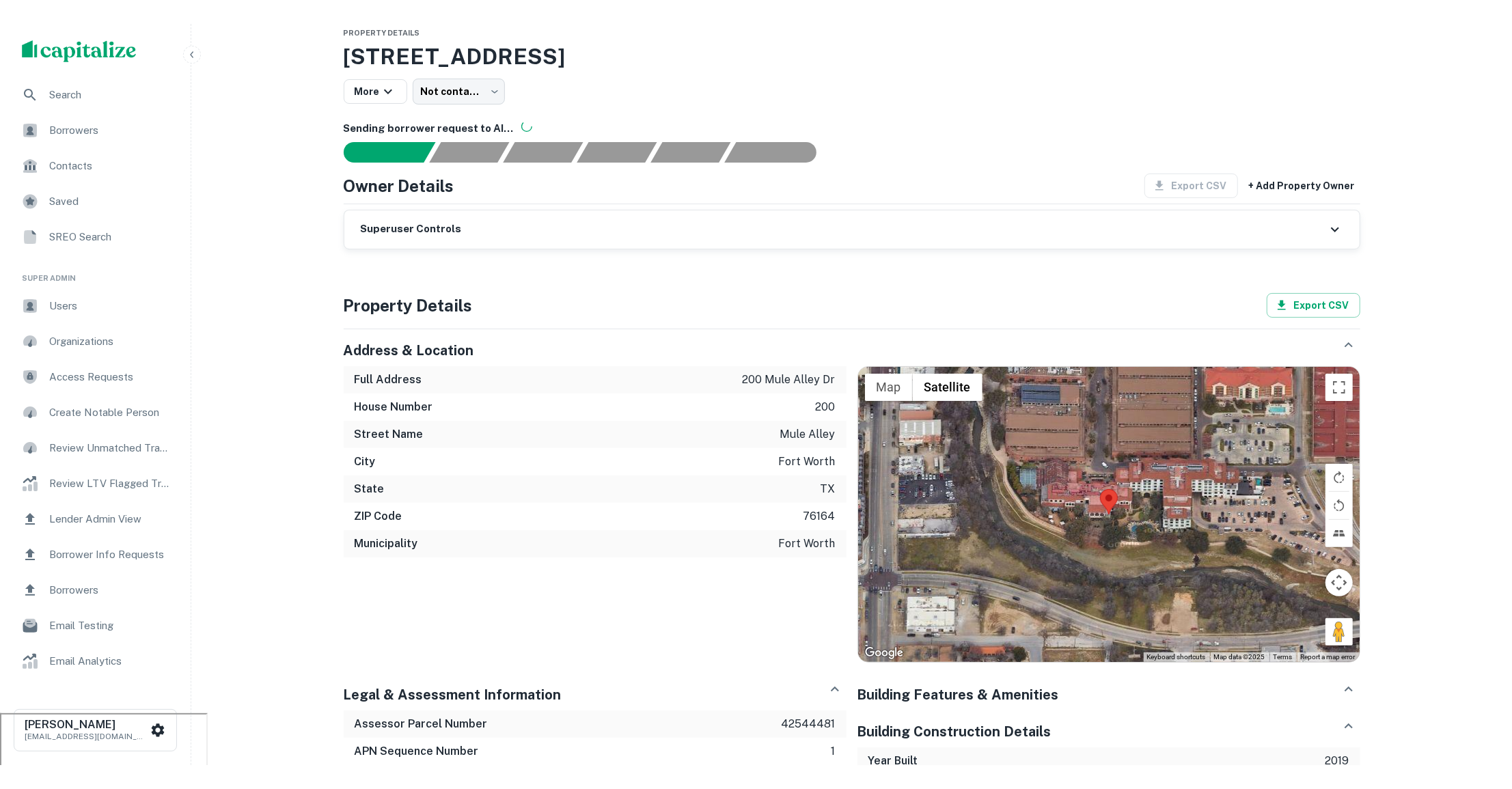
scroll to position [0, 0]
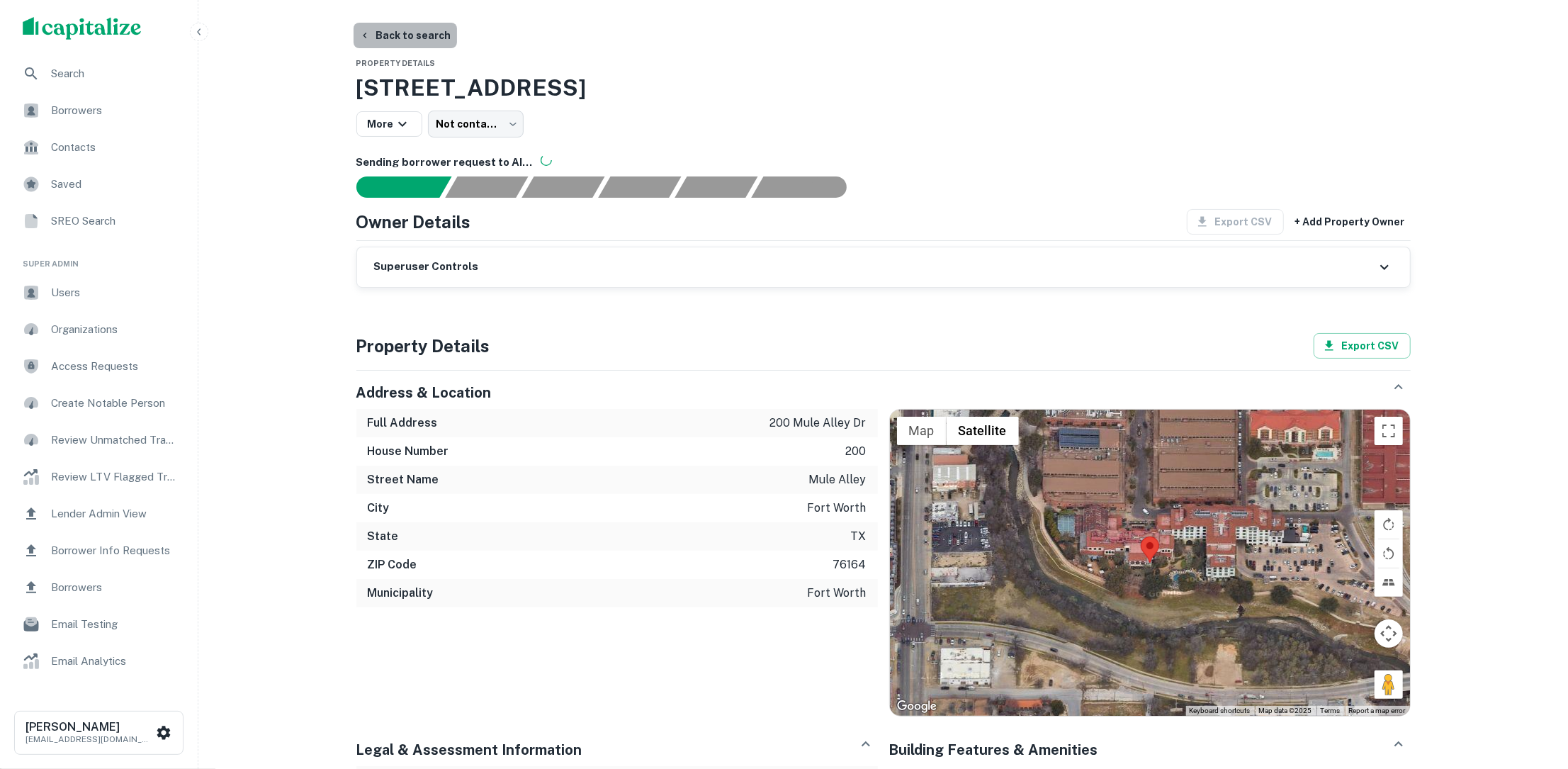
click at [414, 34] on button "Back to search" at bounding box center [405, 35] width 103 height 26
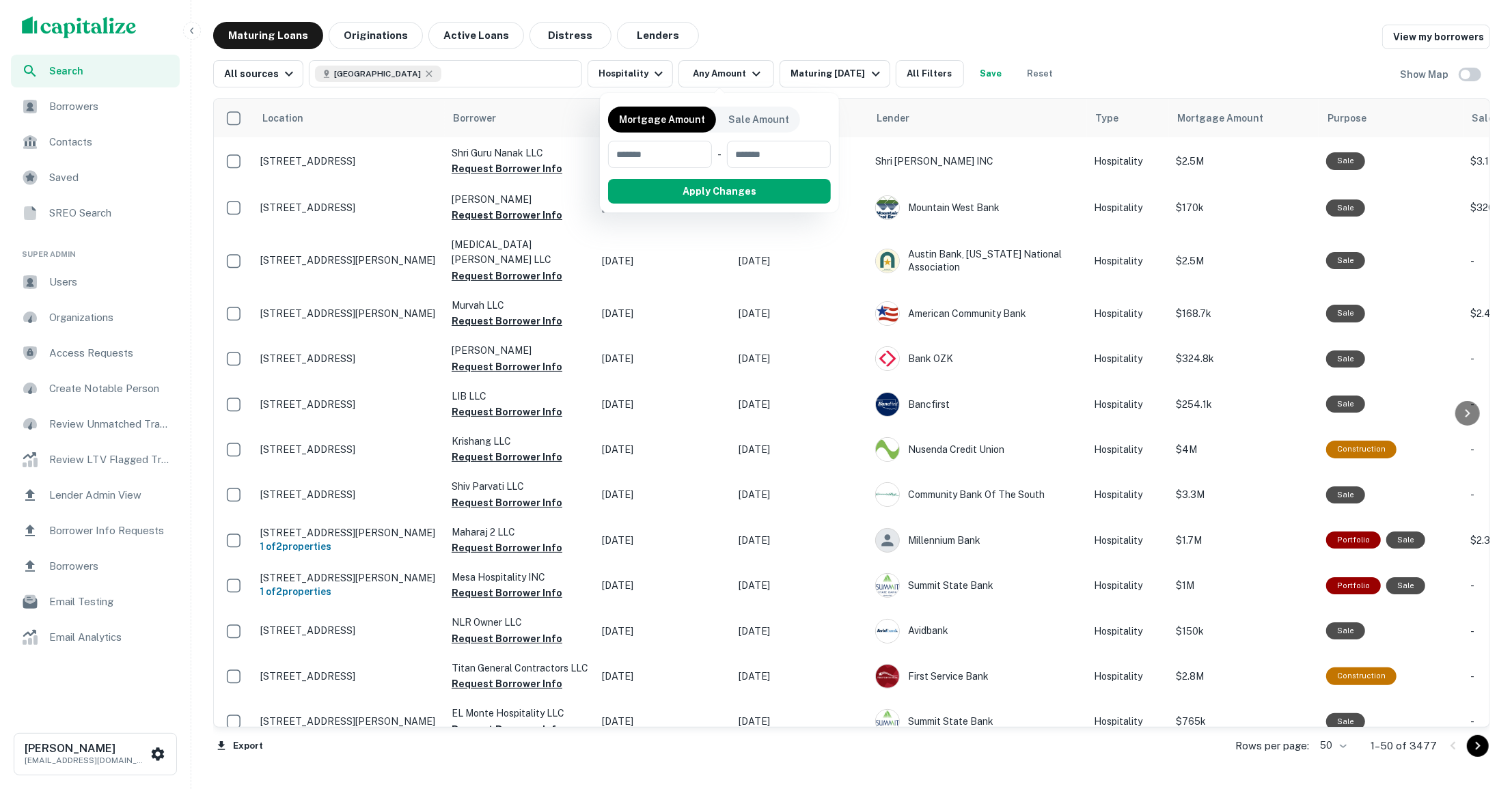
click at [83, 80] on div at bounding box center [756, 394] width 1512 height 789
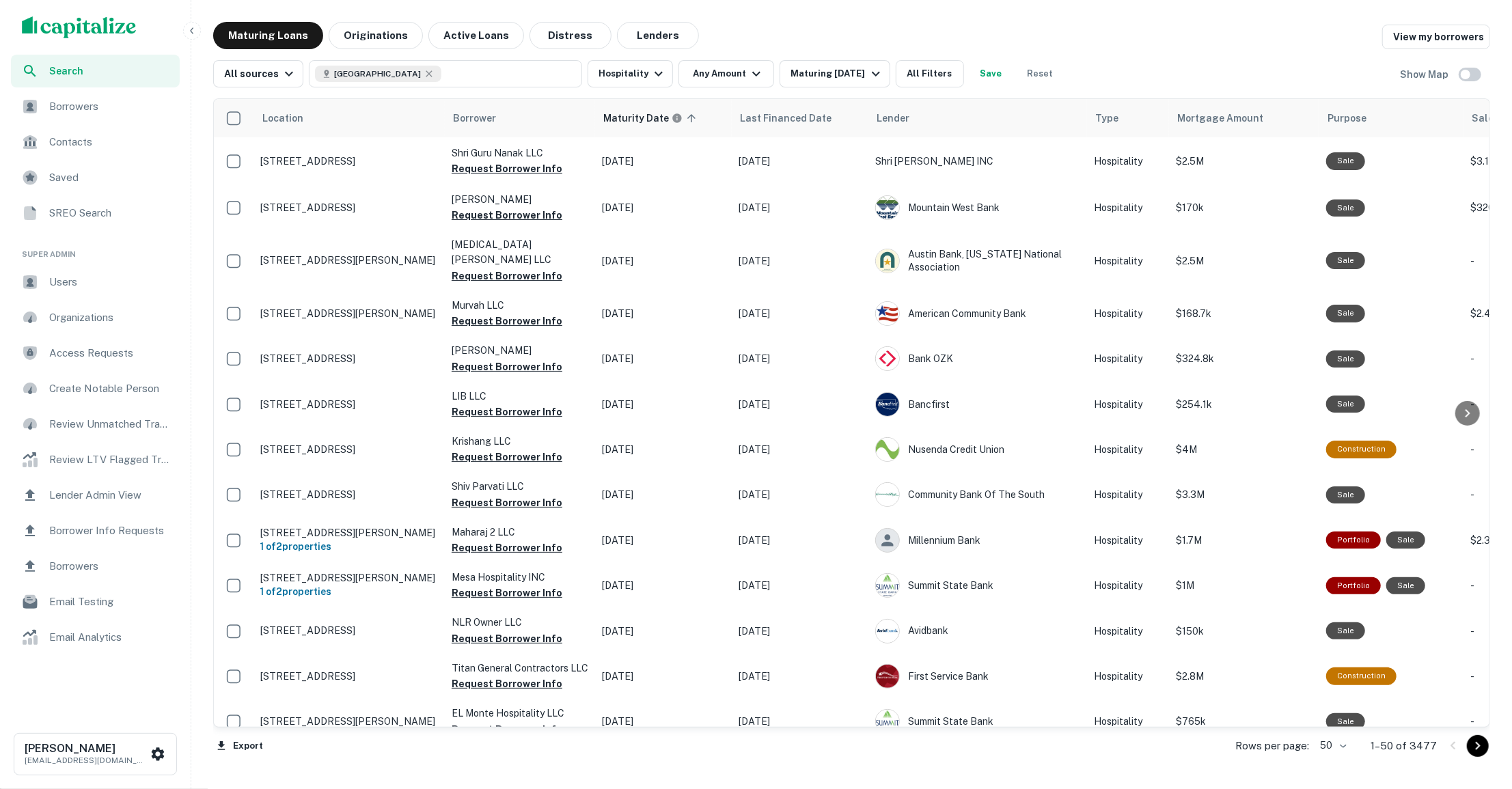
click at [88, 71] on span "Search" at bounding box center [110, 71] width 122 height 15
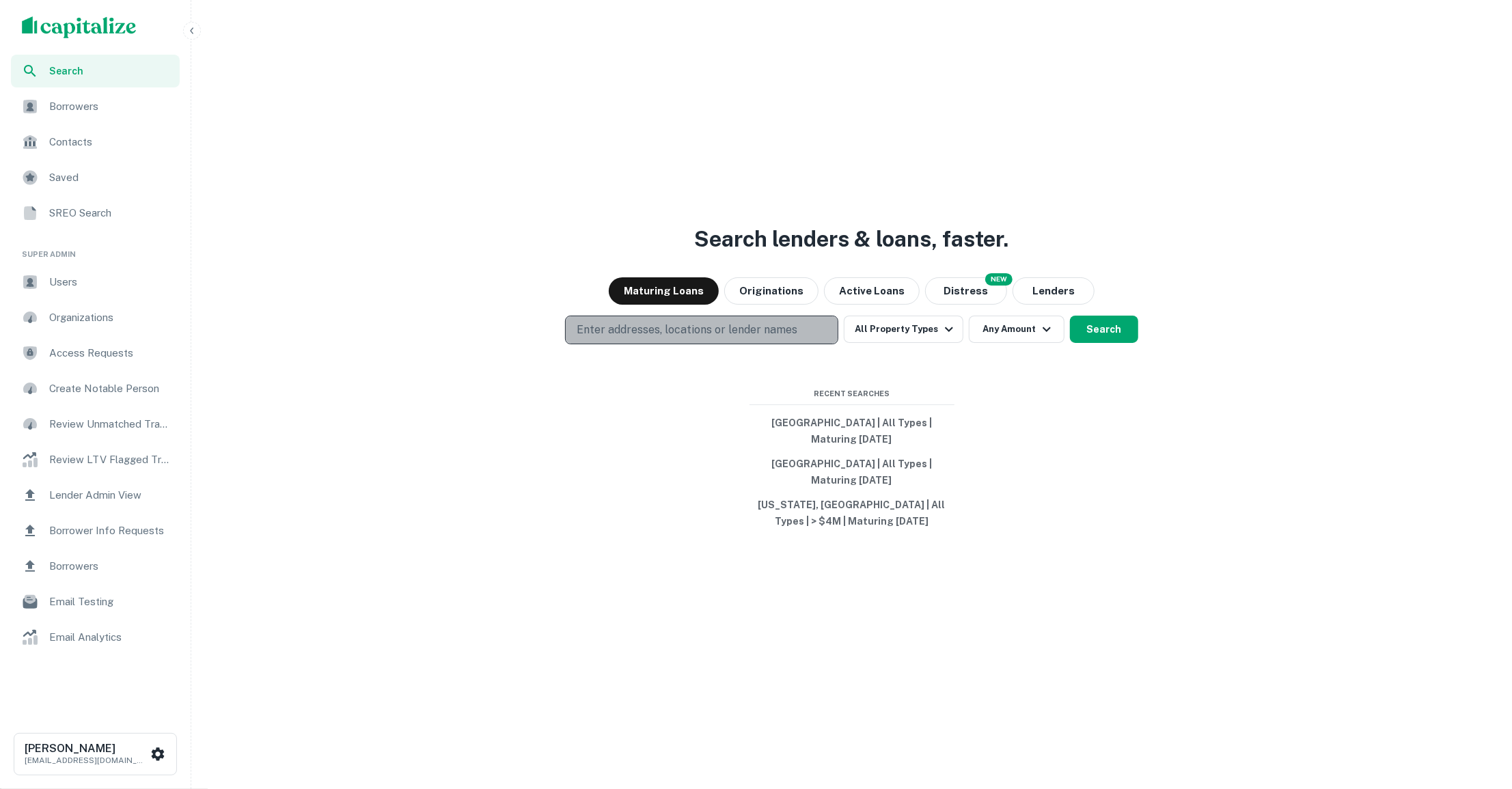
click at [733, 326] on p "Enter addresses, locations or lender names" at bounding box center [687, 330] width 221 height 16
click at [723, 330] on p "Enter addresses, locations or lender names" at bounding box center [687, 330] width 221 height 16
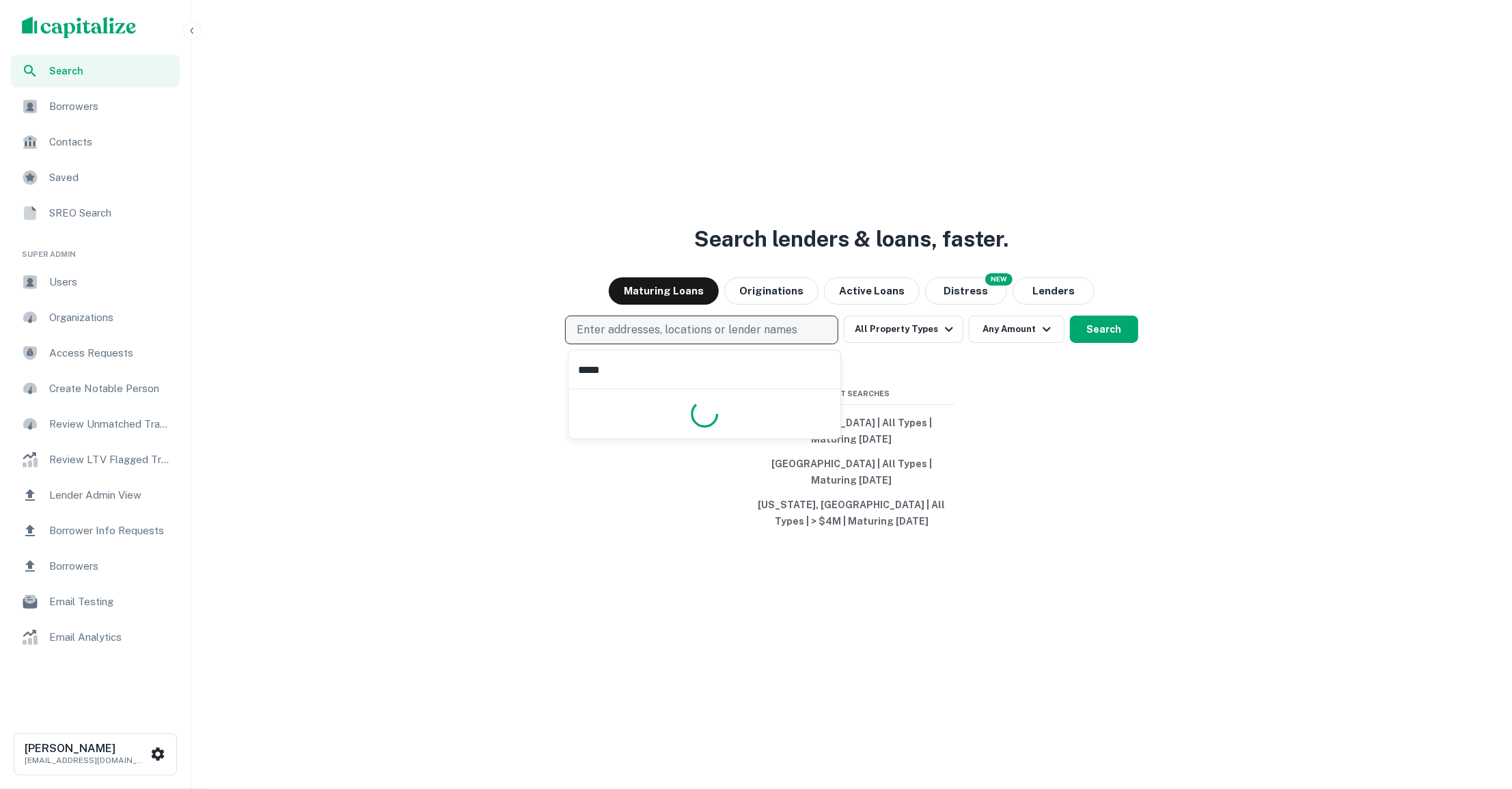
type input "******"
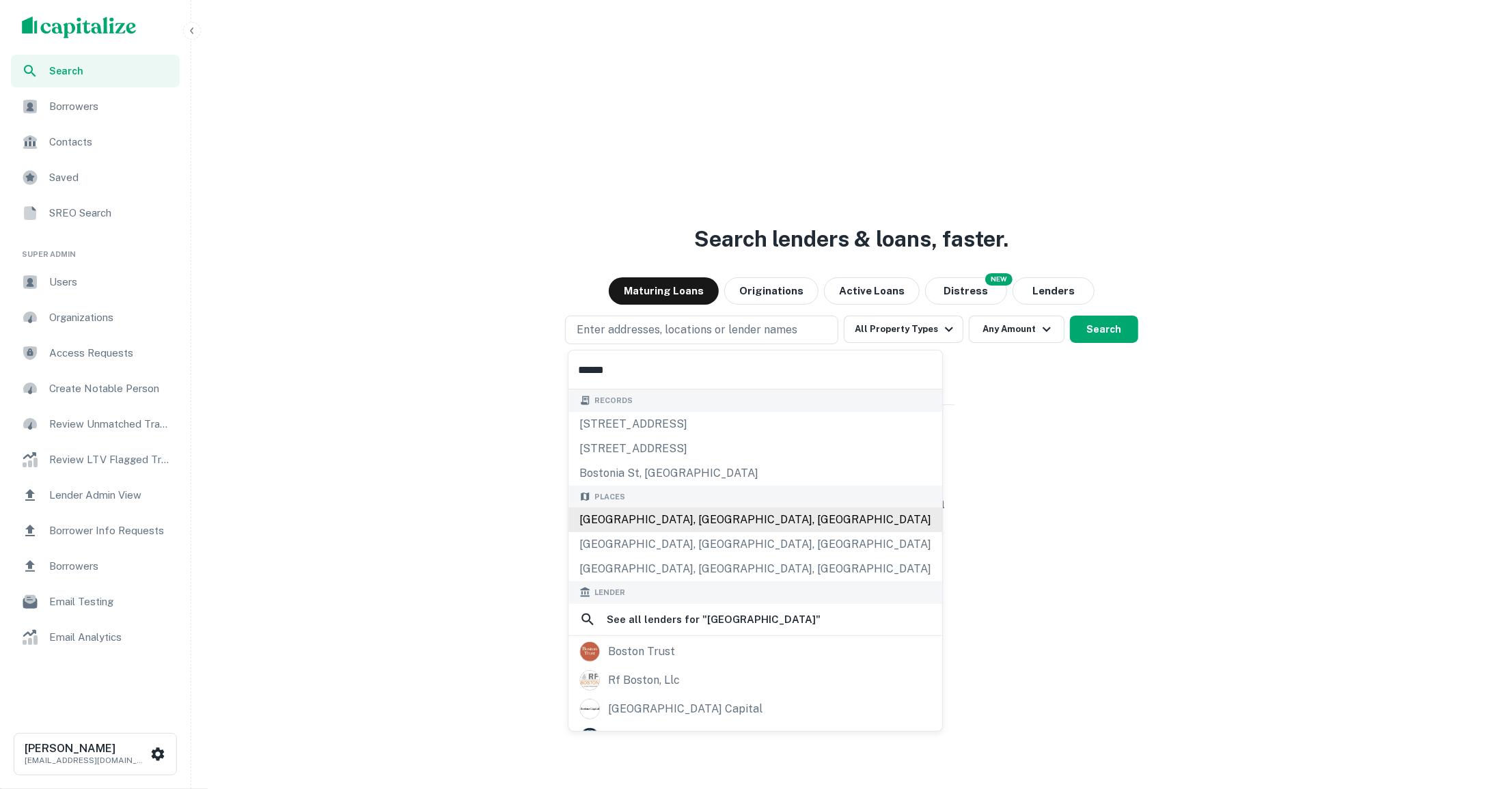
click at [699, 524] on div "[GEOGRAPHIC_DATA], [GEOGRAPHIC_DATA], [GEOGRAPHIC_DATA]" at bounding box center [755, 519] width 373 height 25
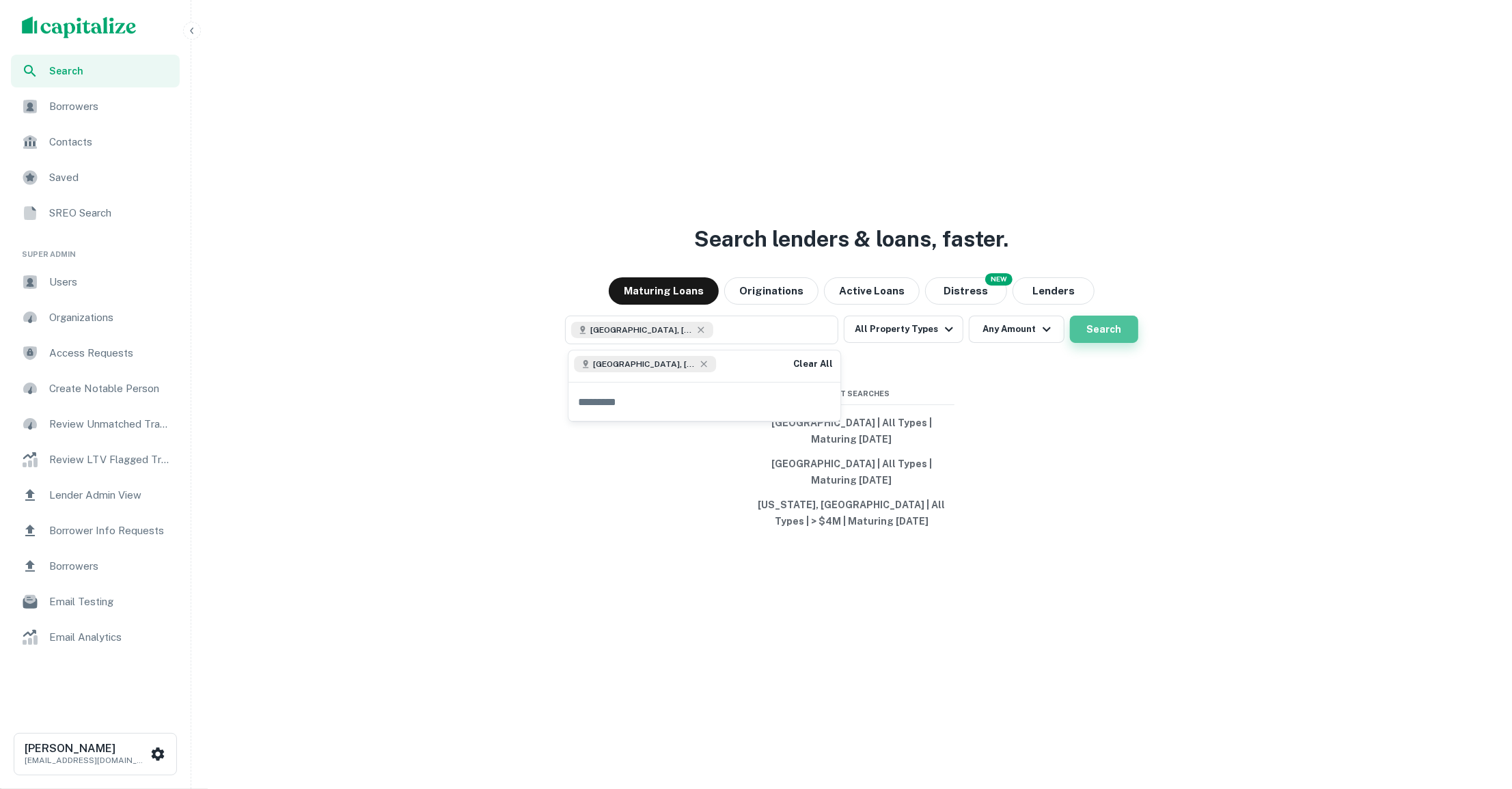
click at [1108, 333] on button "Search" at bounding box center [1104, 330] width 69 height 27
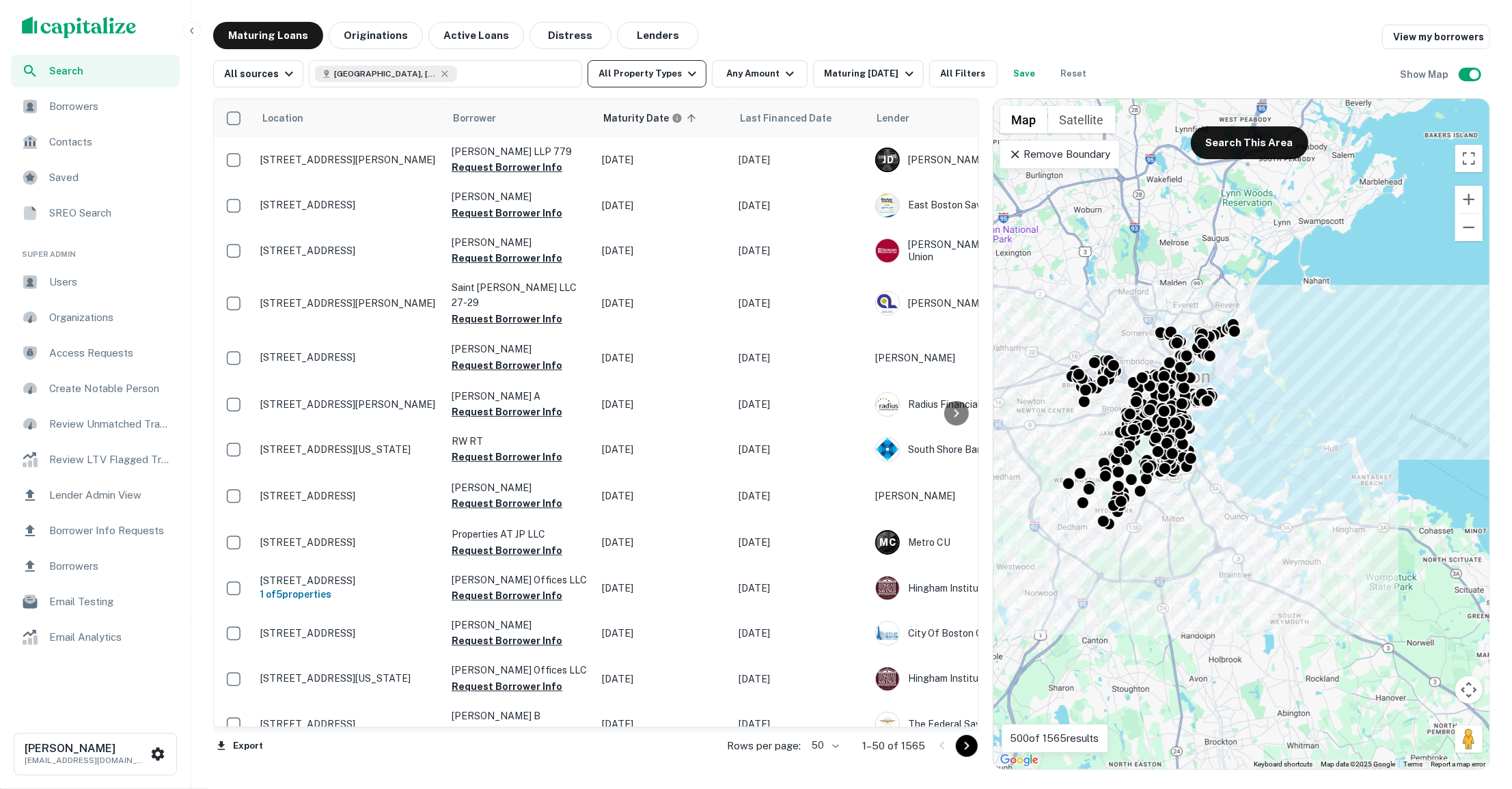
click at [679, 65] on button "All Property Types" at bounding box center [647, 74] width 118 height 27
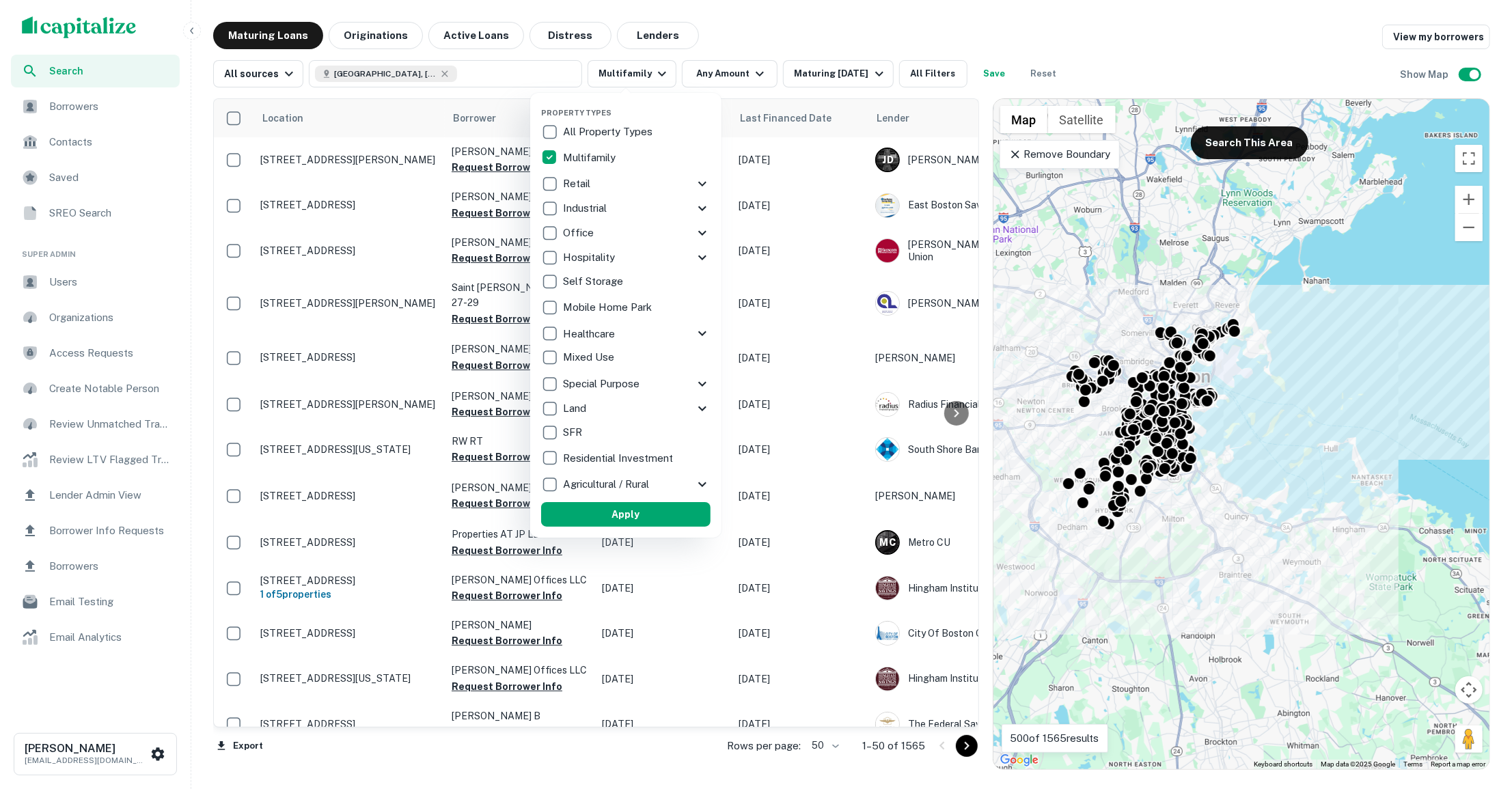
drag, startPoint x: 635, startPoint y: 511, endPoint x: 745, endPoint y: 100, distance: 425.5
click at [635, 511] on button "Apply" at bounding box center [625, 514] width 169 height 25
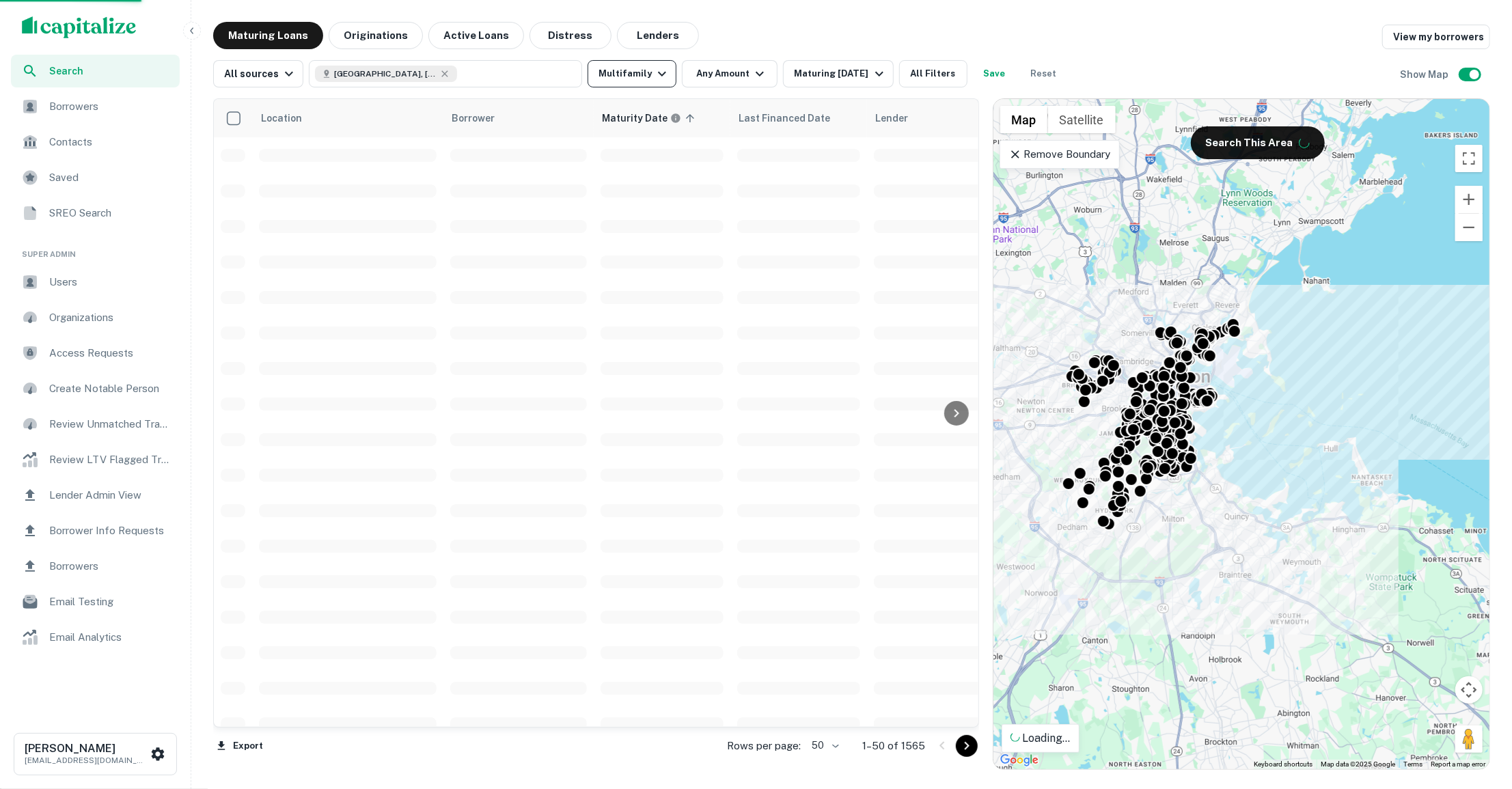
click at [654, 74] on icon "button" at bounding box center [662, 73] width 16 height 16
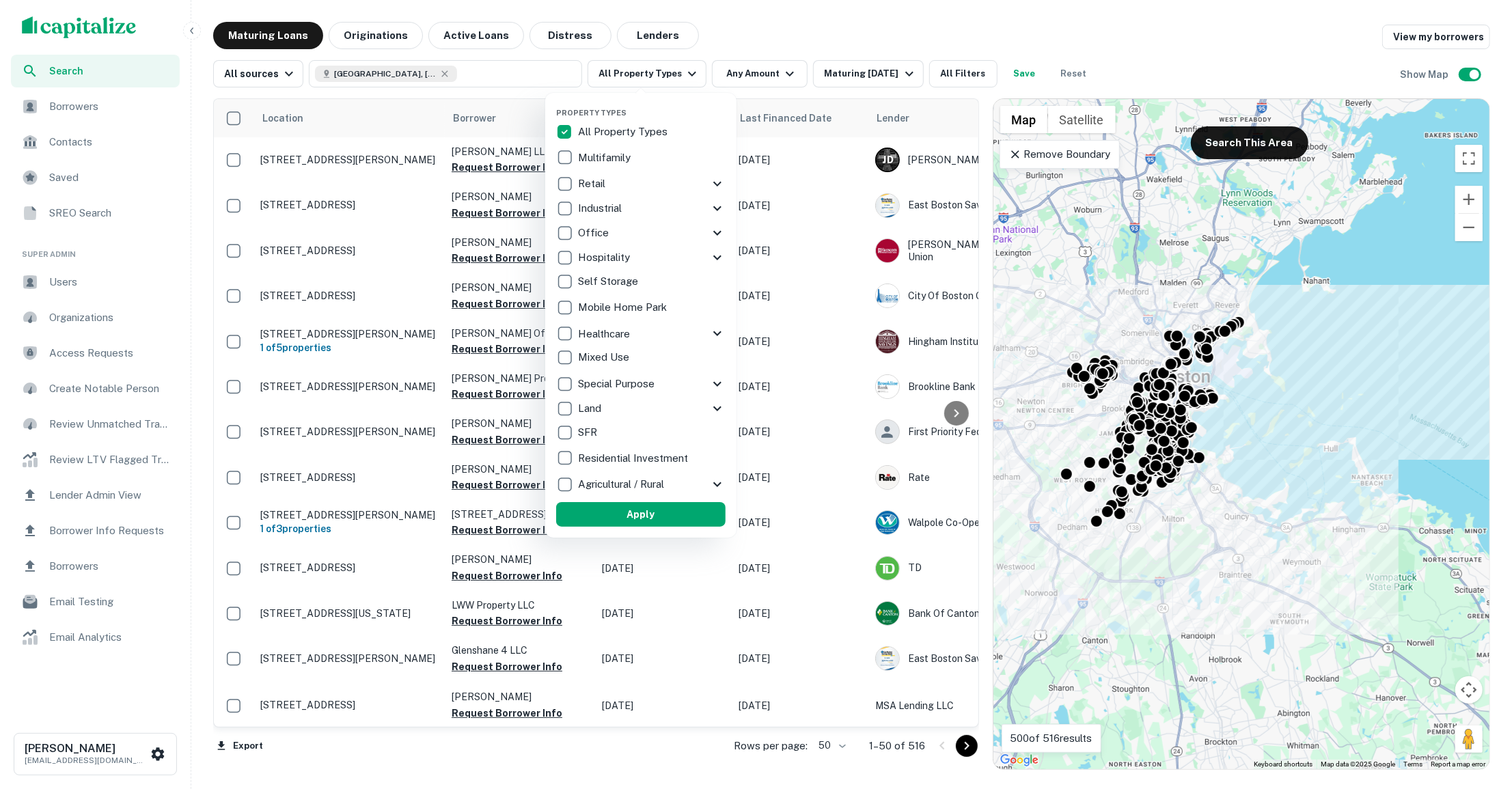
click at [618, 179] on div "Retail" at bounding box center [633, 184] width 153 height 23
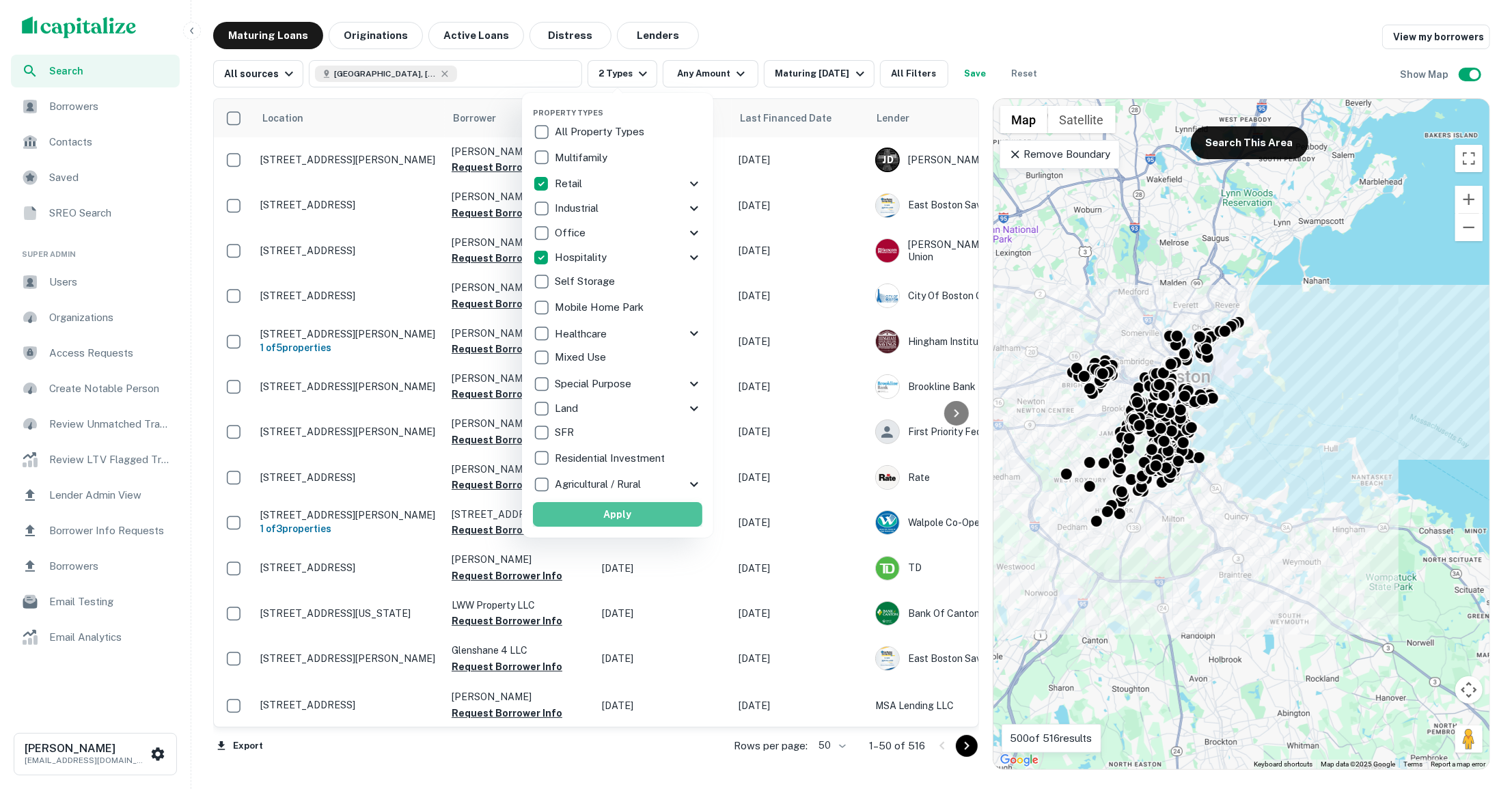
click at [597, 507] on button "Apply" at bounding box center [617, 514] width 169 height 25
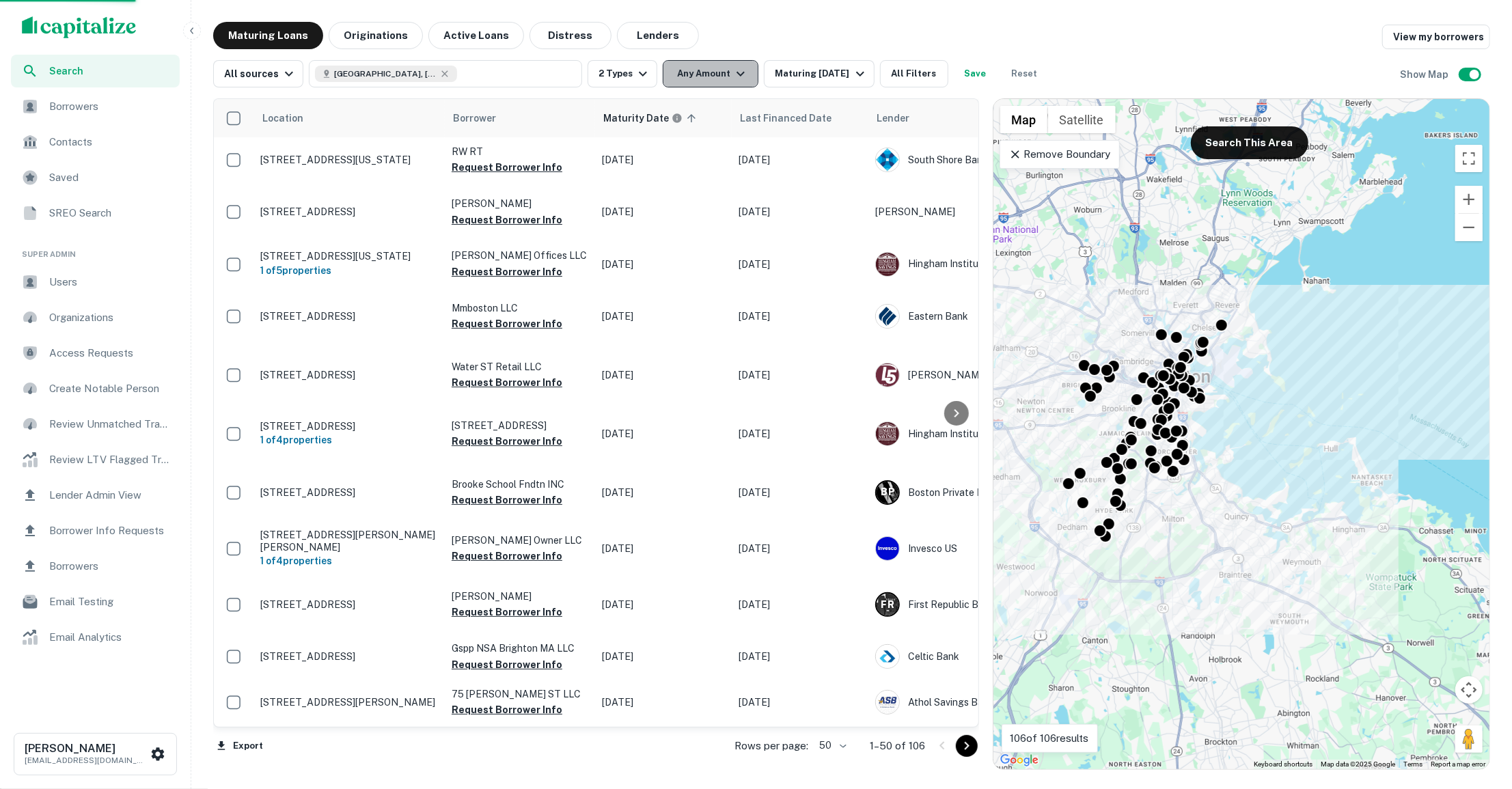
click at [738, 75] on icon "button" at bounding box center [740, 73] width 16 height 16
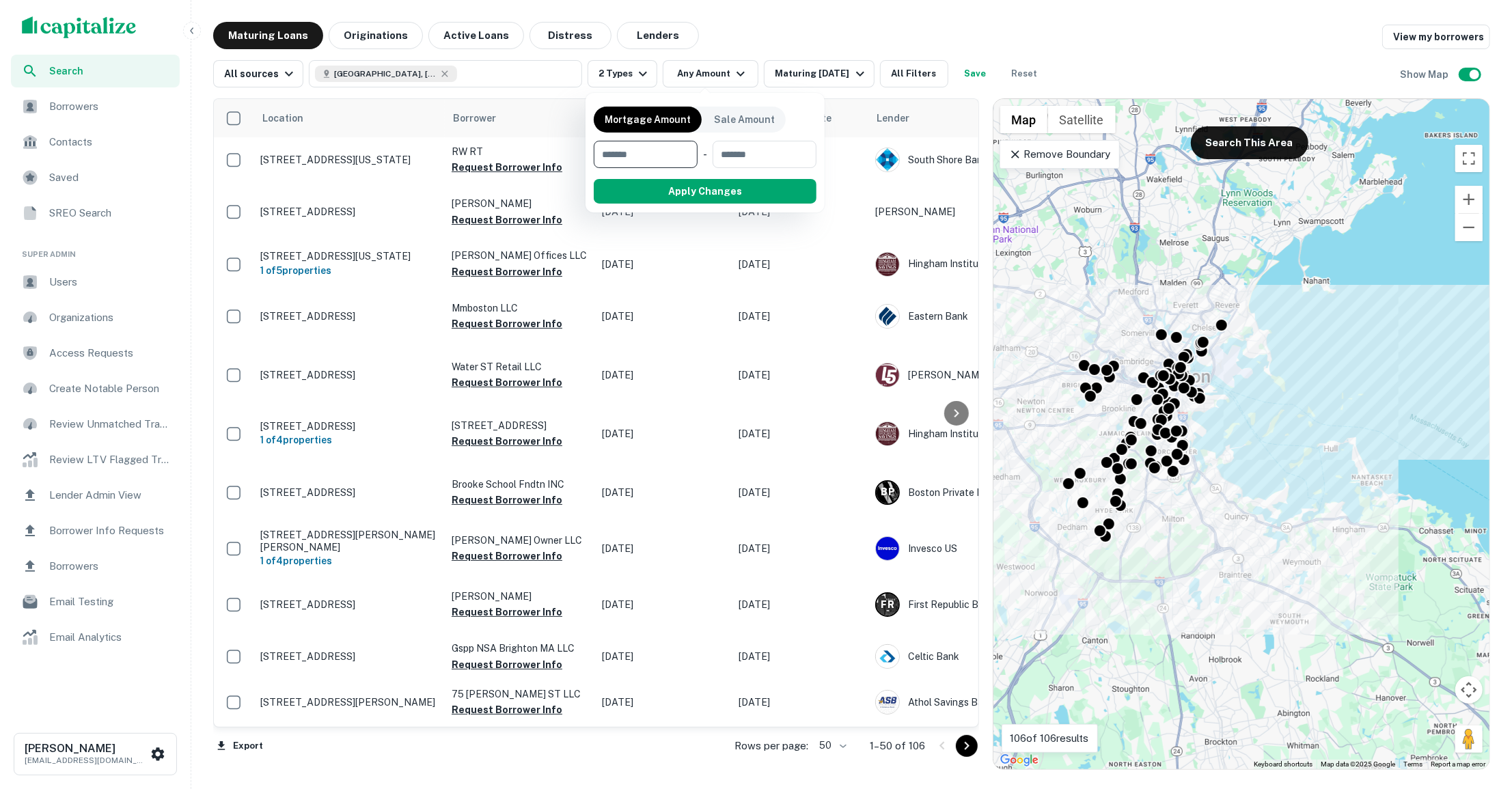
click at [647, 74] on div at bounding box center [756, 394] width 1512 height 789
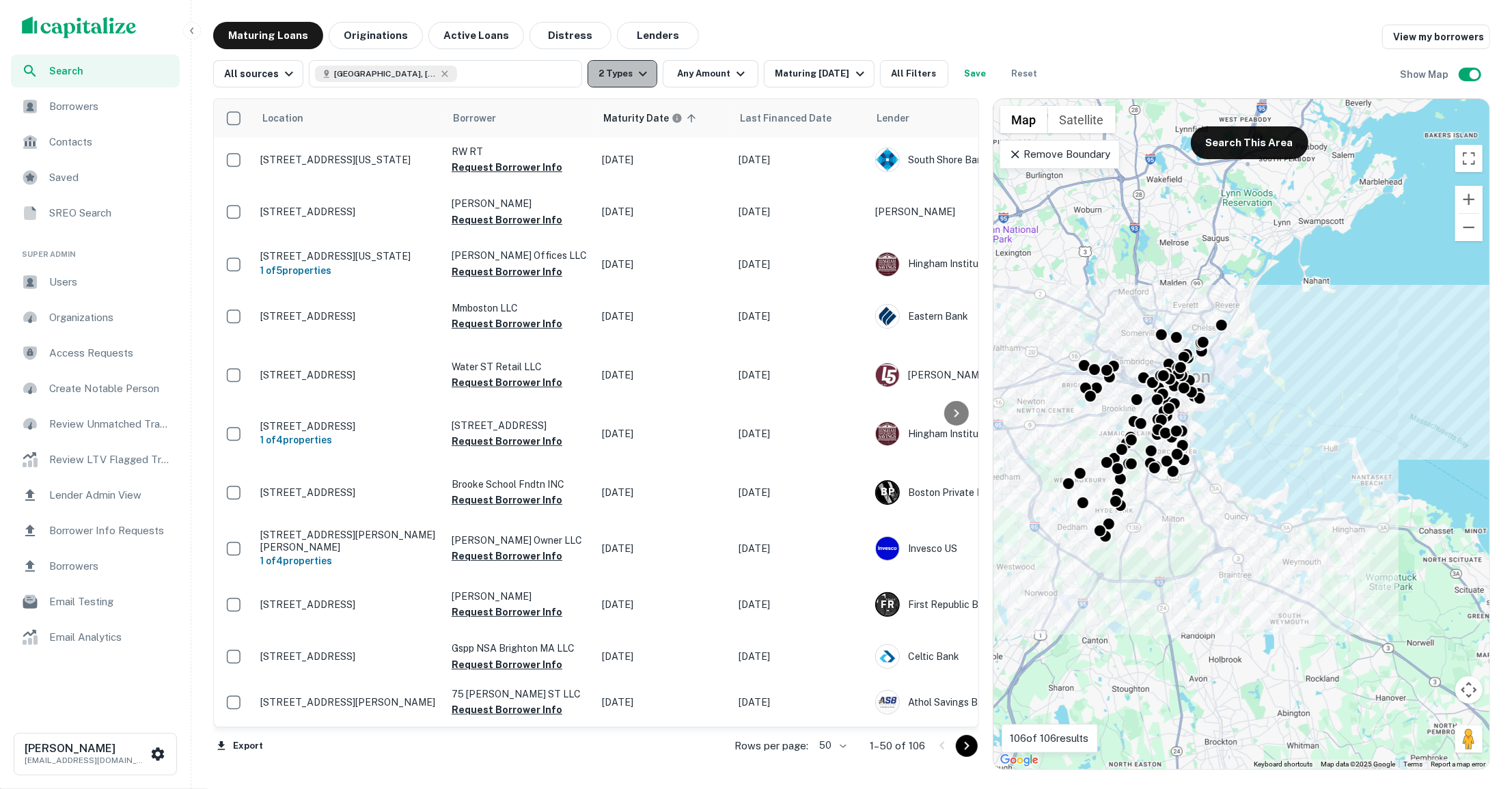
click at [638, 70] on icon "button" at bounding box center [642, 73] width 16 height 16
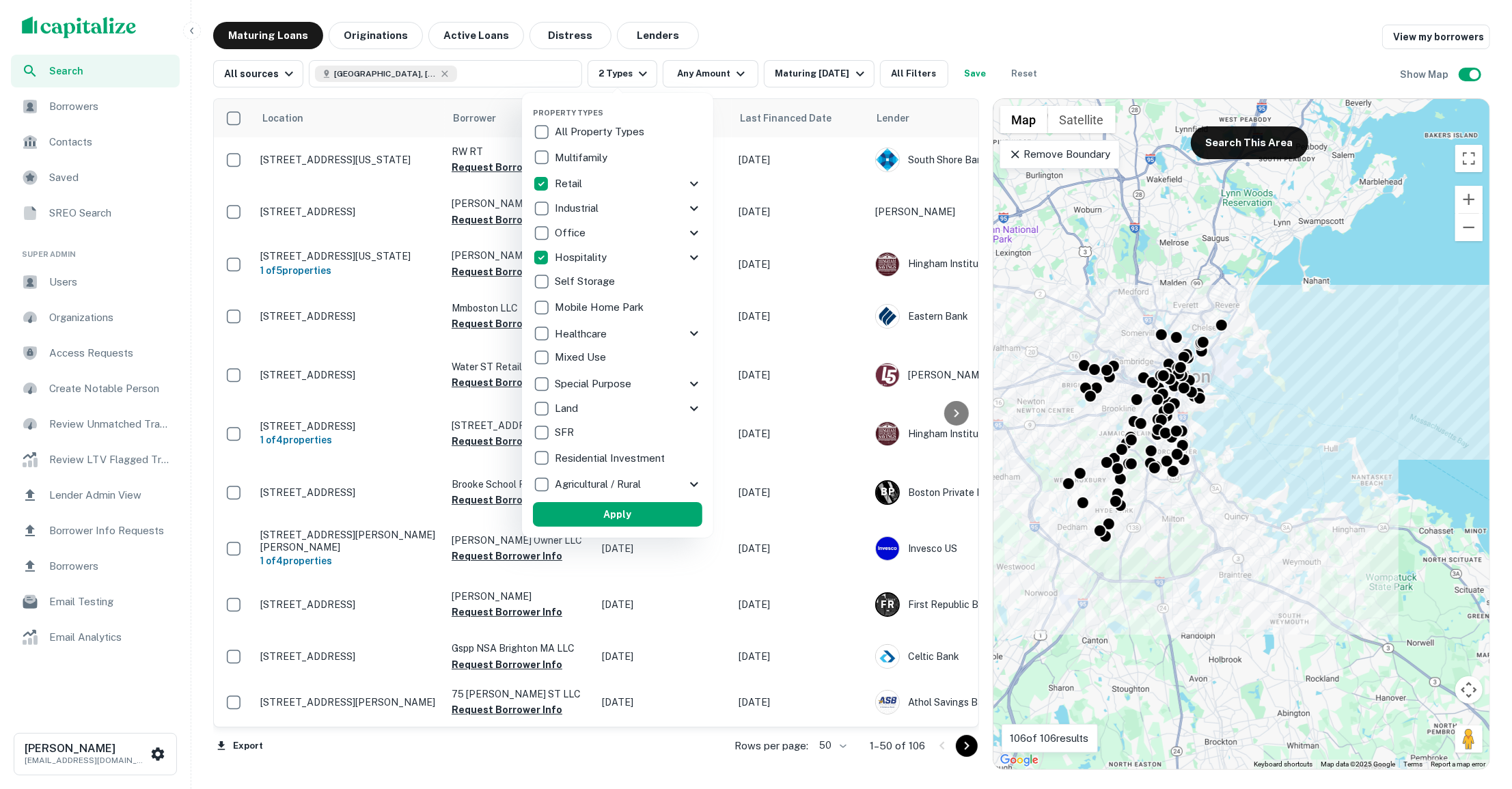
click at [694, 183] on icon at bounding box center [694, 184] width 16 height 16
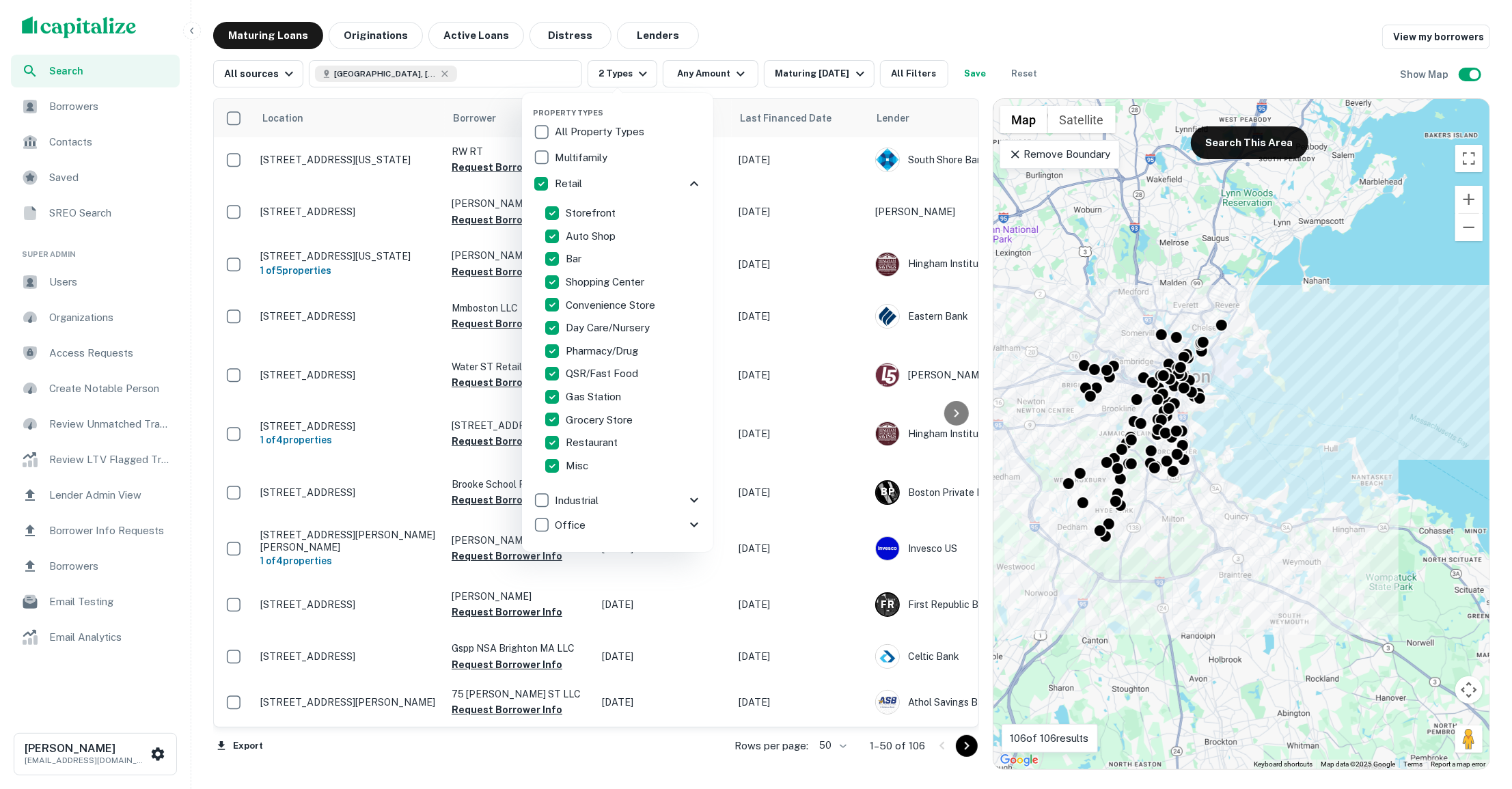
click at [745, 10] on div at bounding box center [756, 394] width 1512 height 789
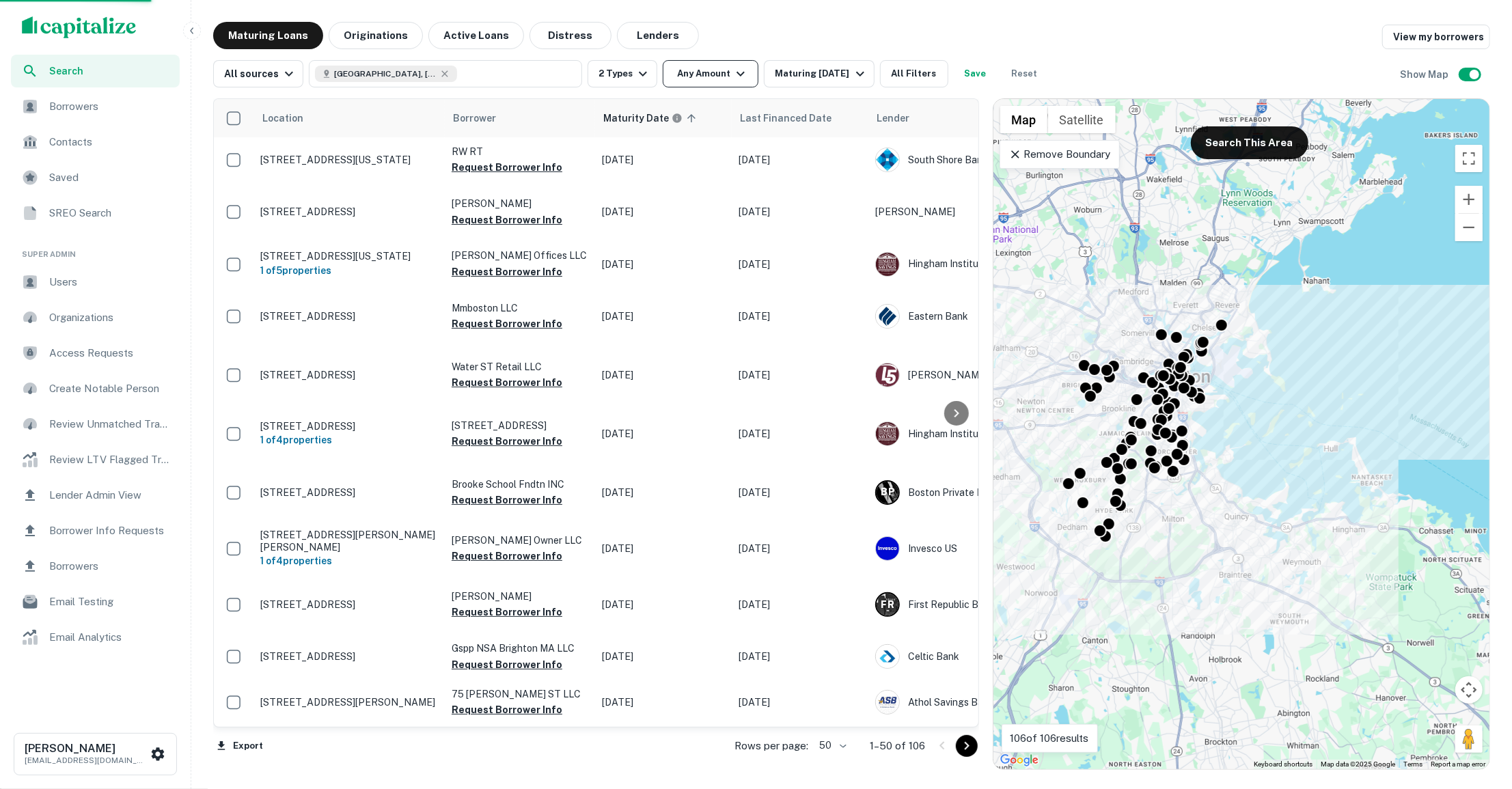
click at [732, 76] on icon "button" at bounding box center [740, 73] width 16 height 16
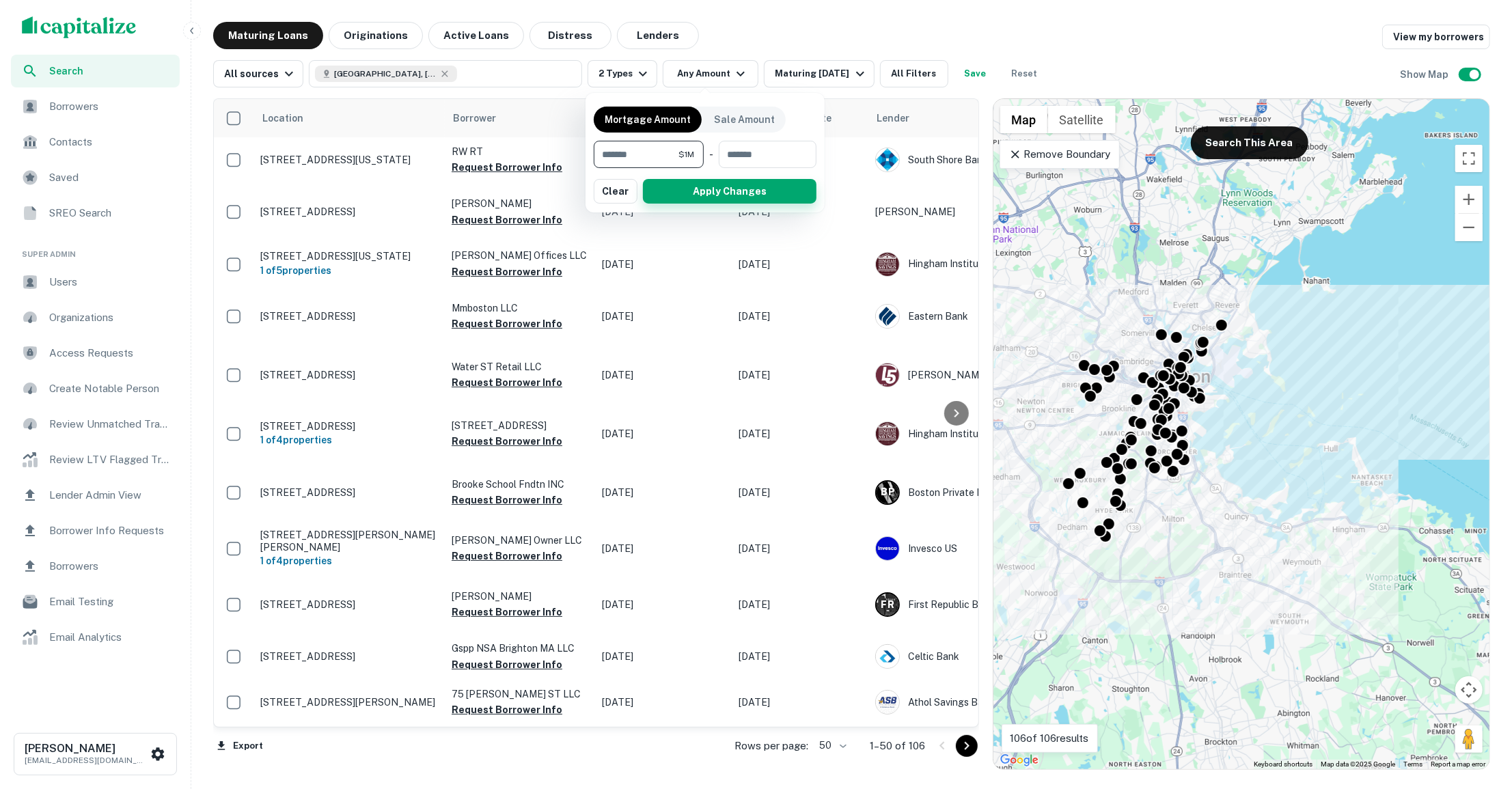
type input "*******"
click at [741, 192] on button "Apply Changes" at bounding box center [730, 191] width 173 height 25
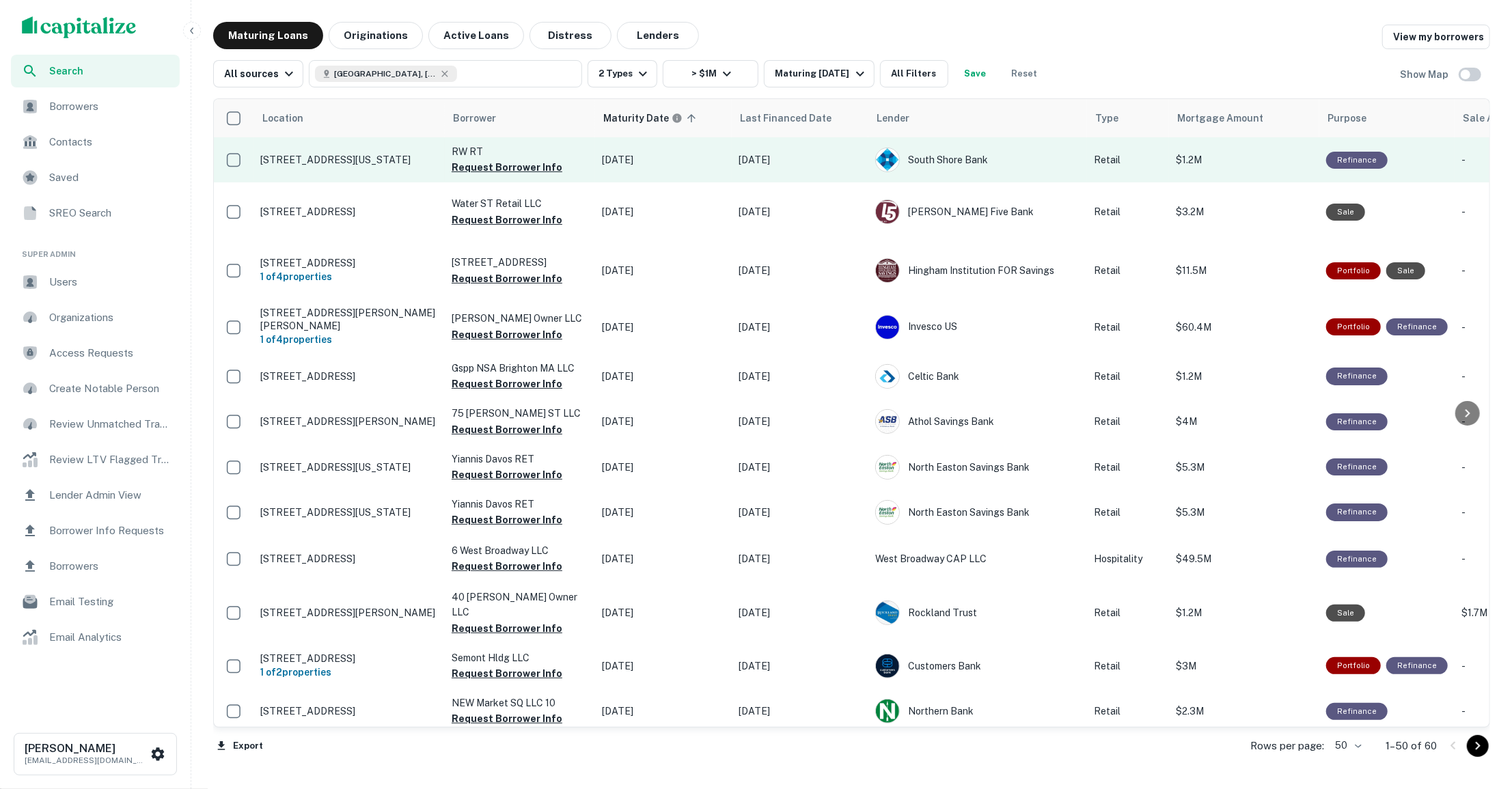
click at [390, 162] on p "[STREET_ADDRESS][US_STATE]" at bounding box center [349, 160] width 178 height 12
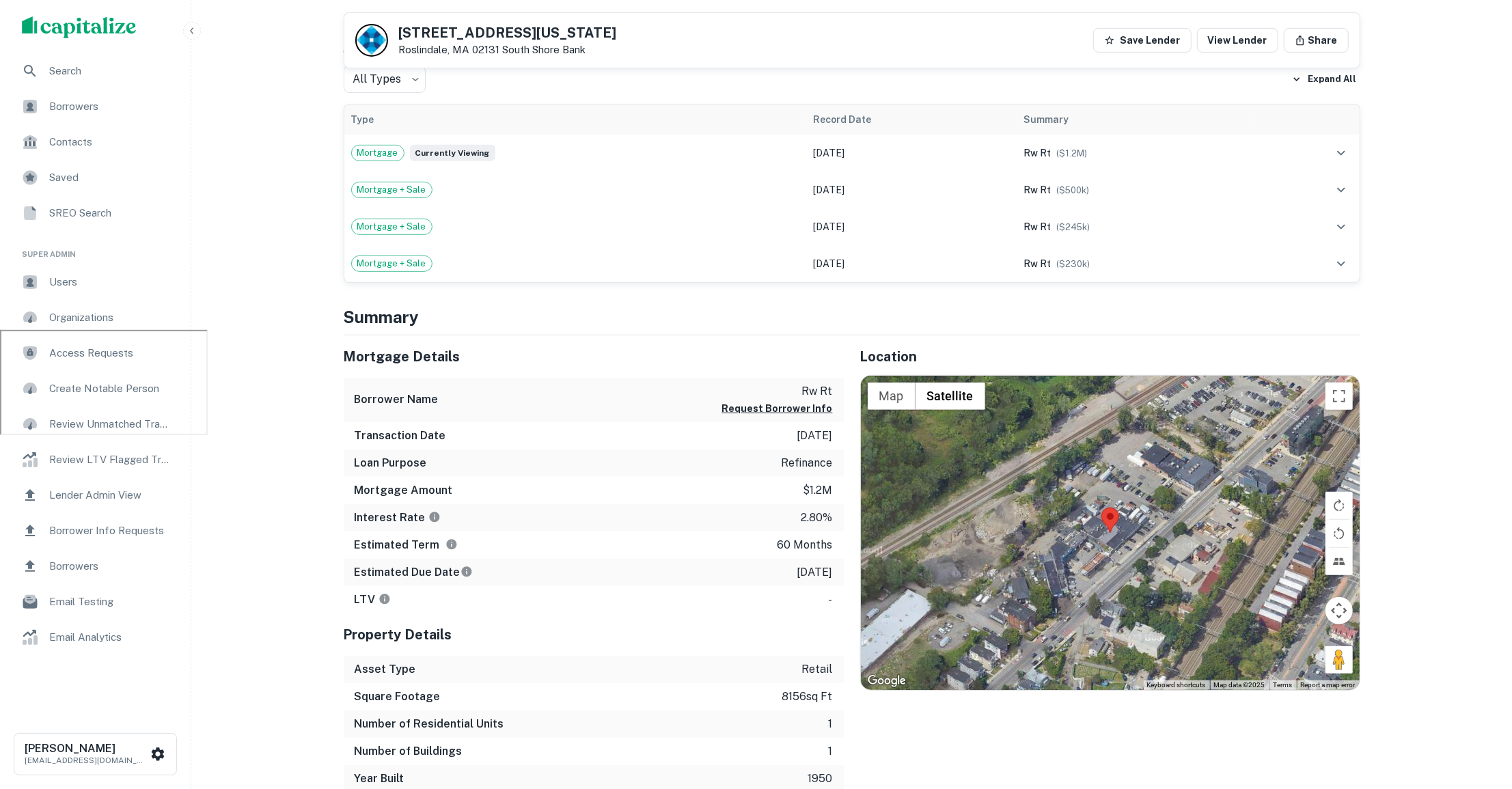
scroll to position [487, 0]
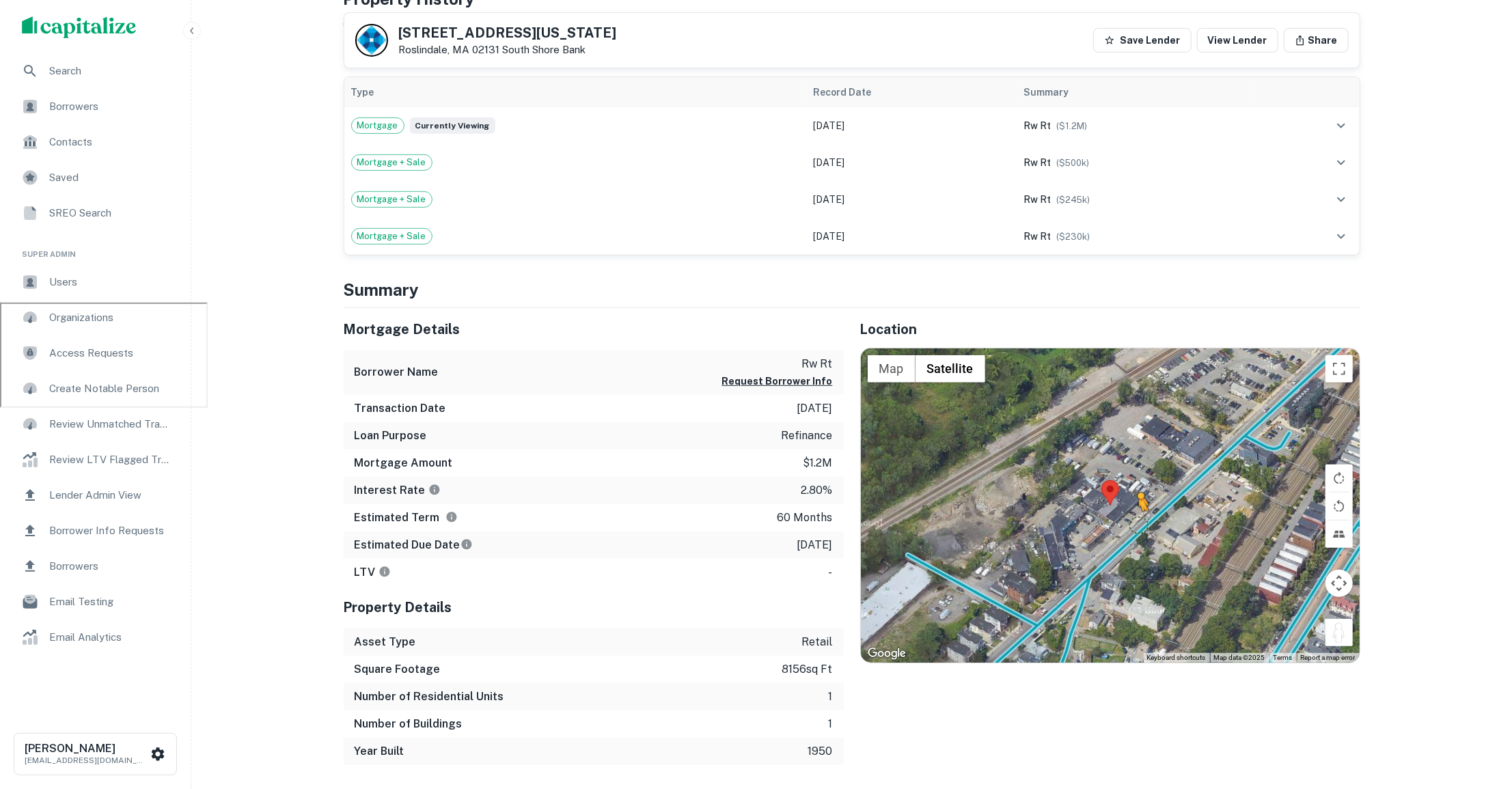
drag, startPoint x: 1338, startPoint y: 624, endPoint x: 1137, endPoint y: 522, distance: 225.4
click at [1137, 522] on div "To activate drag with keyboard, press Alt + Enter. Once in keyboard drag state,…" at bounding box center [1110, 506] width 499 height 314
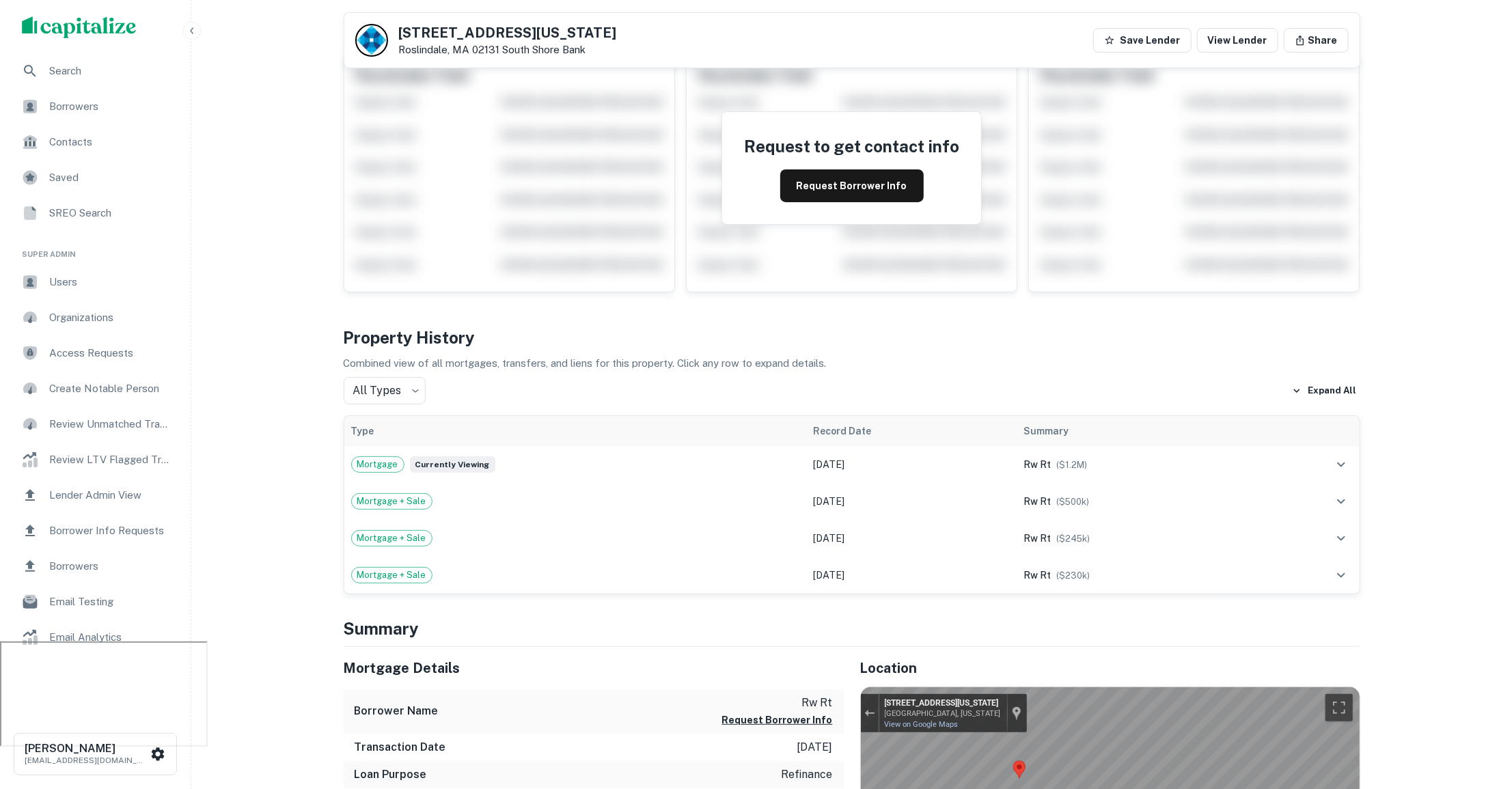
scroll to position [76, 0]
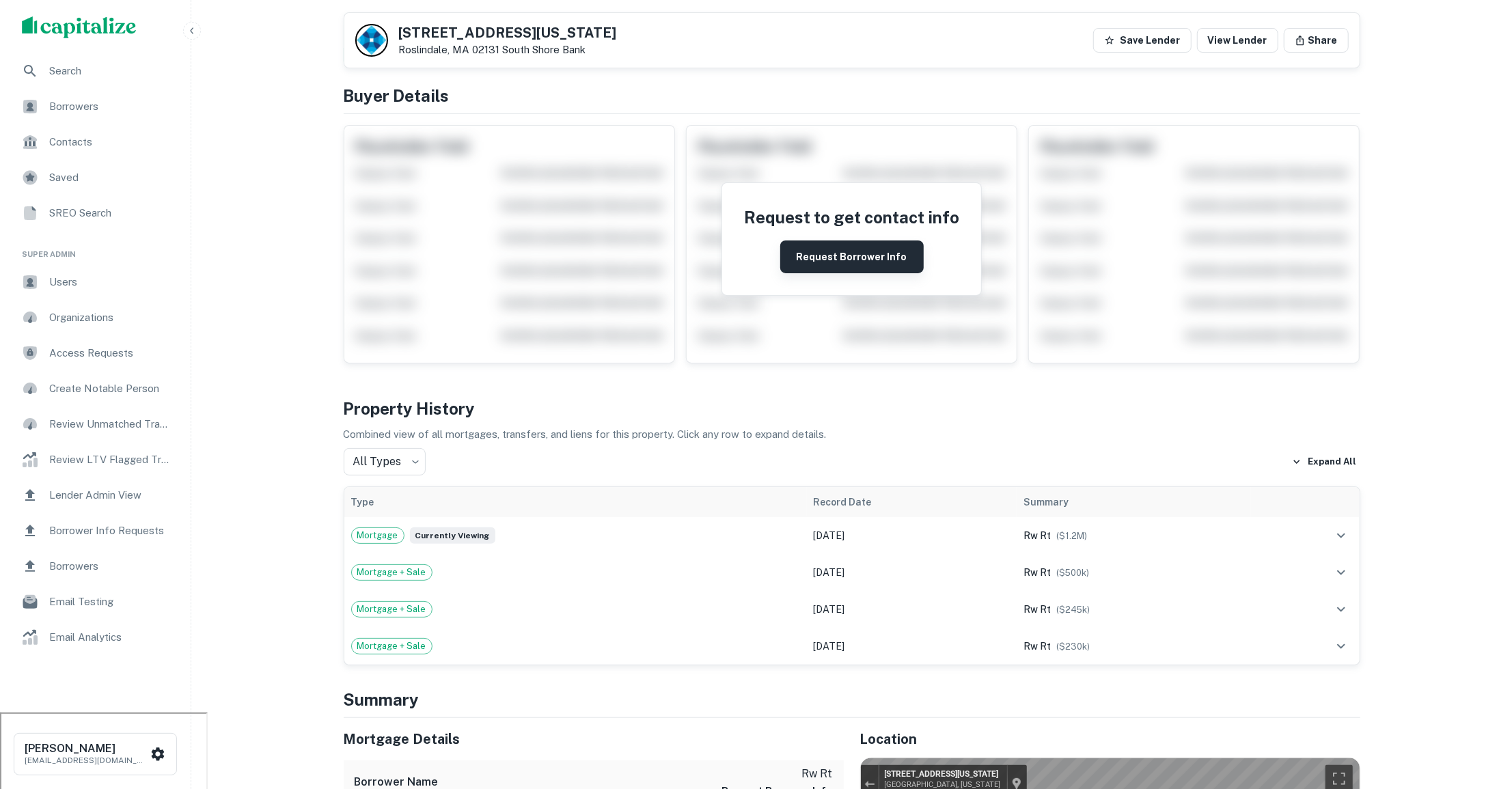
click at [829, 255] on button "Request Borrower Info" at bounding box center [852, 257] width 143 height 33
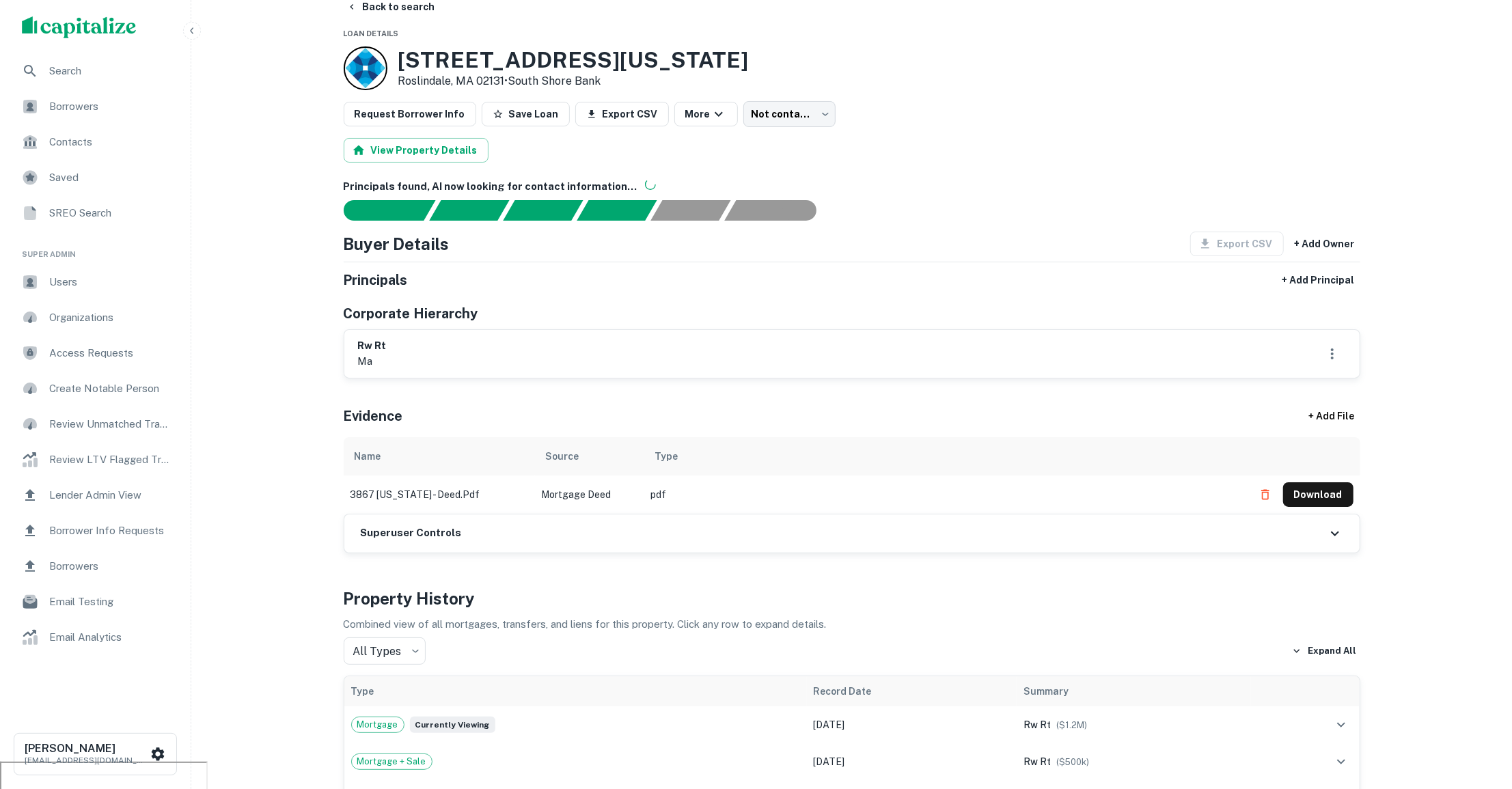
scroll to position [0, 0]
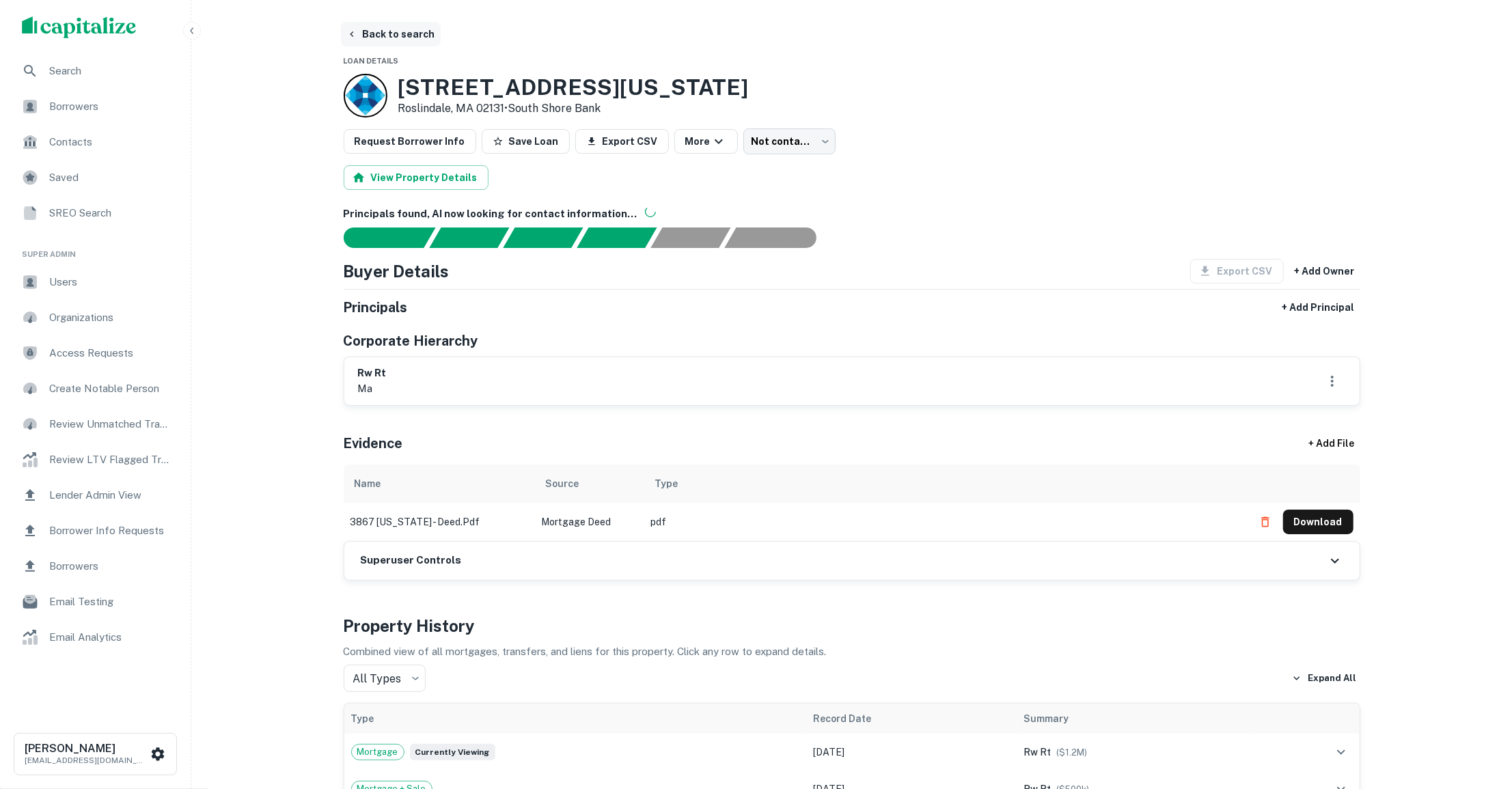
click at [400, 33] on button "Back to search" at bounding box center [391, 33] width 100 height 25
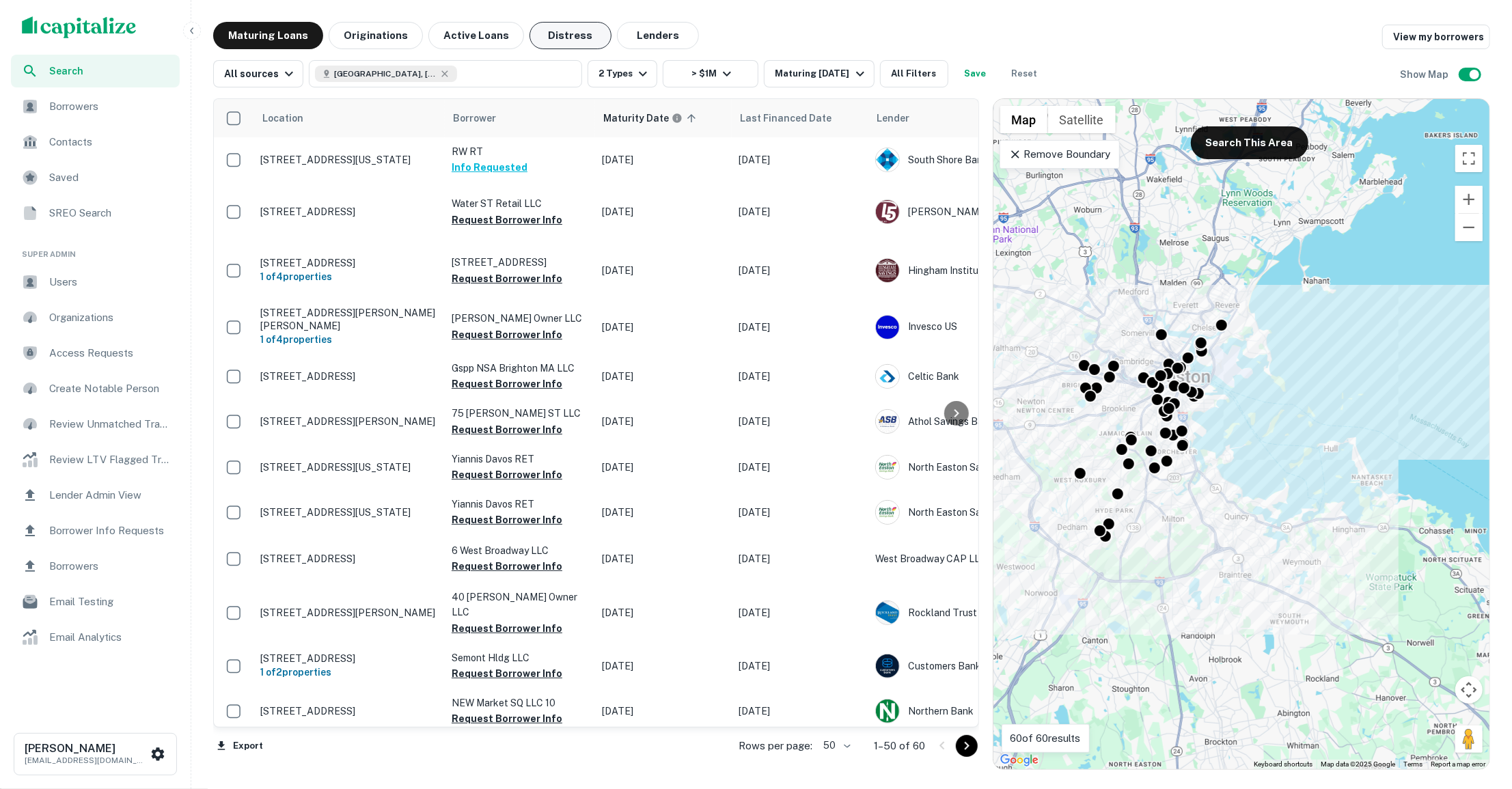
click at [567, 42] on button "Distress" at bounding box center [571, 35] width 82 height 27
